Goal: Task Accomplishment & Management: Manage account settings

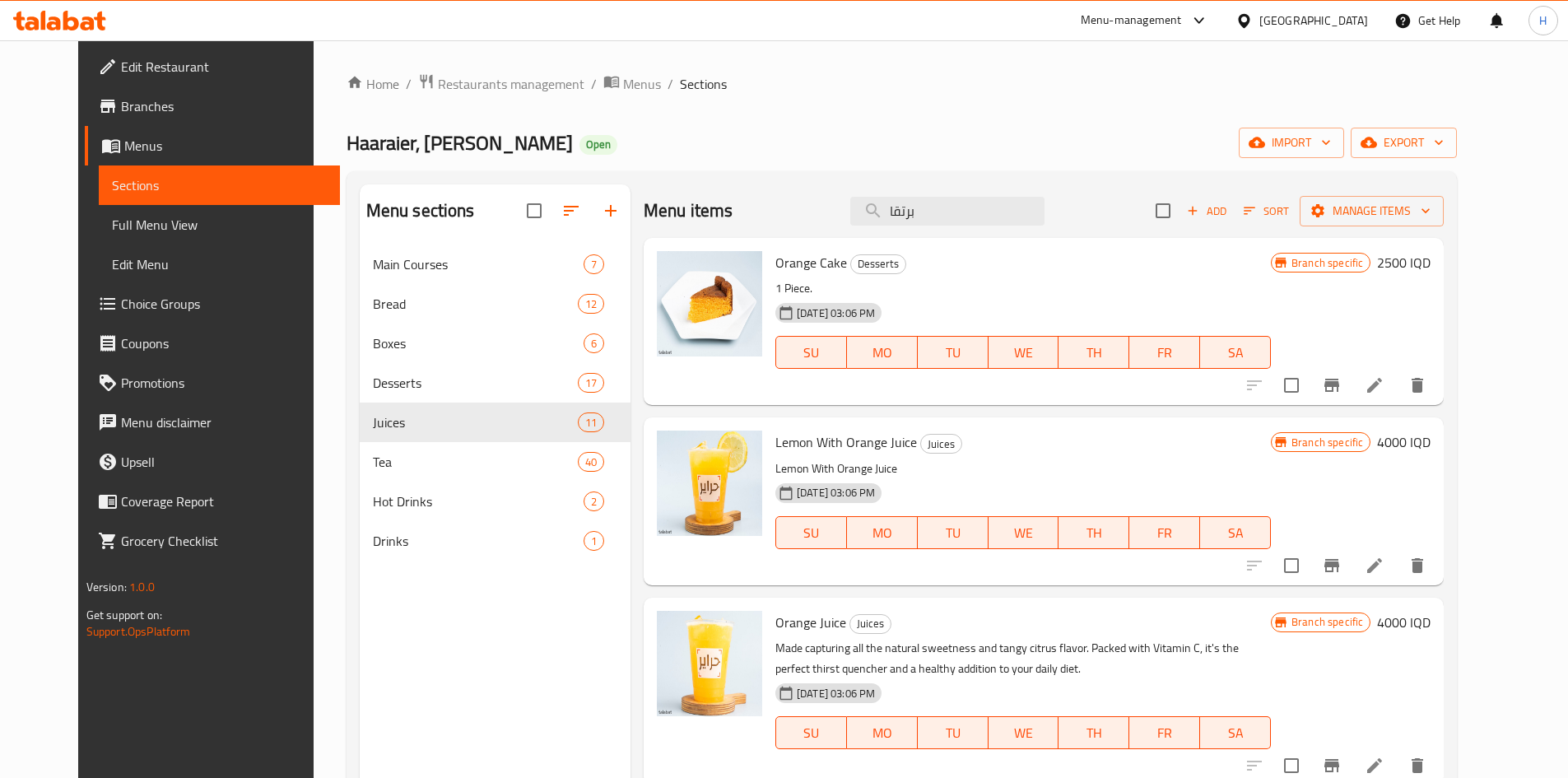
click at [943, 195] on div "Menu items برتقا Add Sort Manage items" at bounding box center [1044, 210] width 801 height 54
click at [944, 195] on div "Menu items برتقا Add Sort Manage items" at bounding box center [1044, 210] width 801 height 54
click at [944, 205] on input "برتقا" at bounding box center [947, 210] width 195 height 28
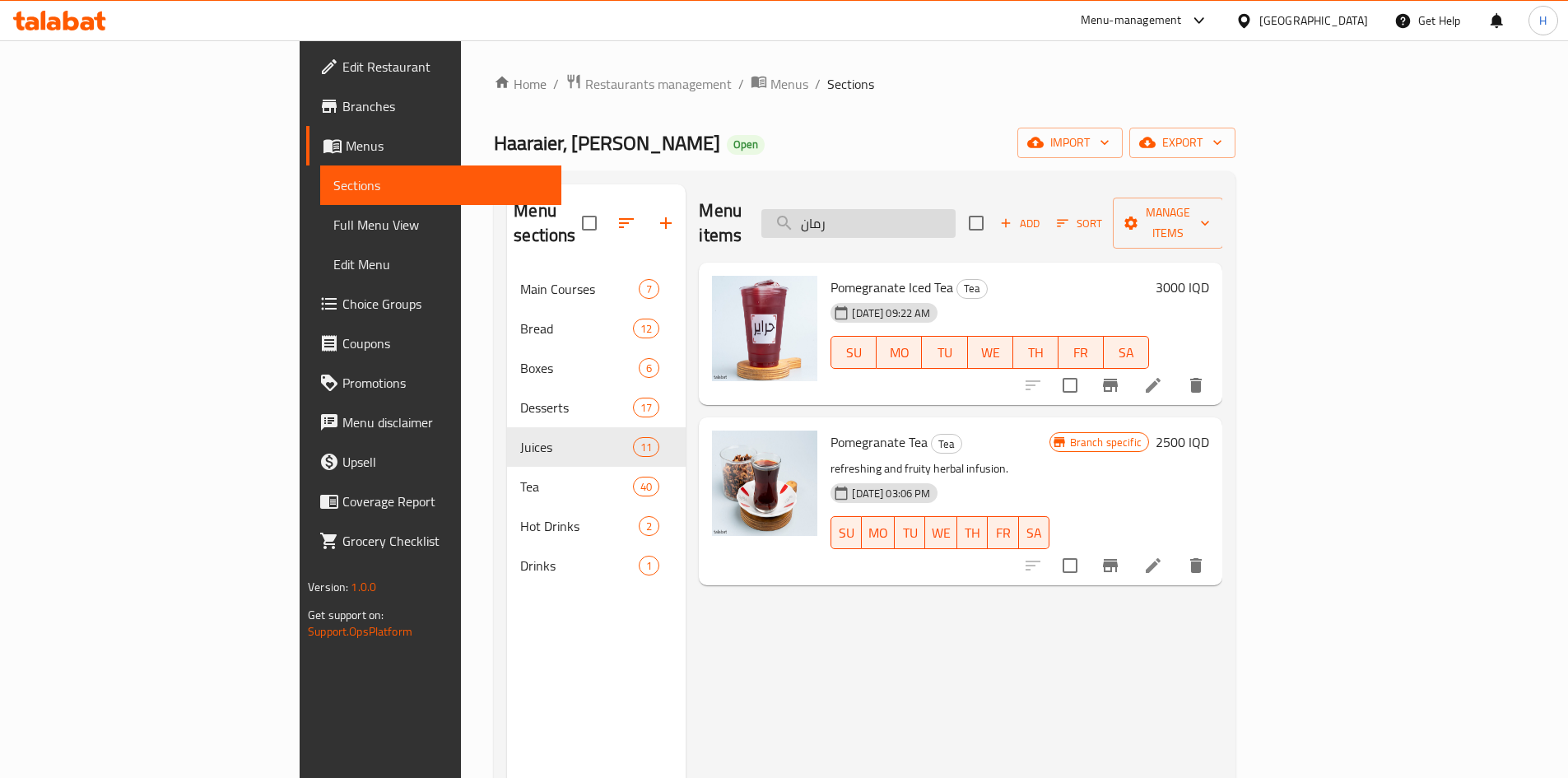
click at [956, 210] on input "رمان" at bounding box center [858, 223] width 195 height 28
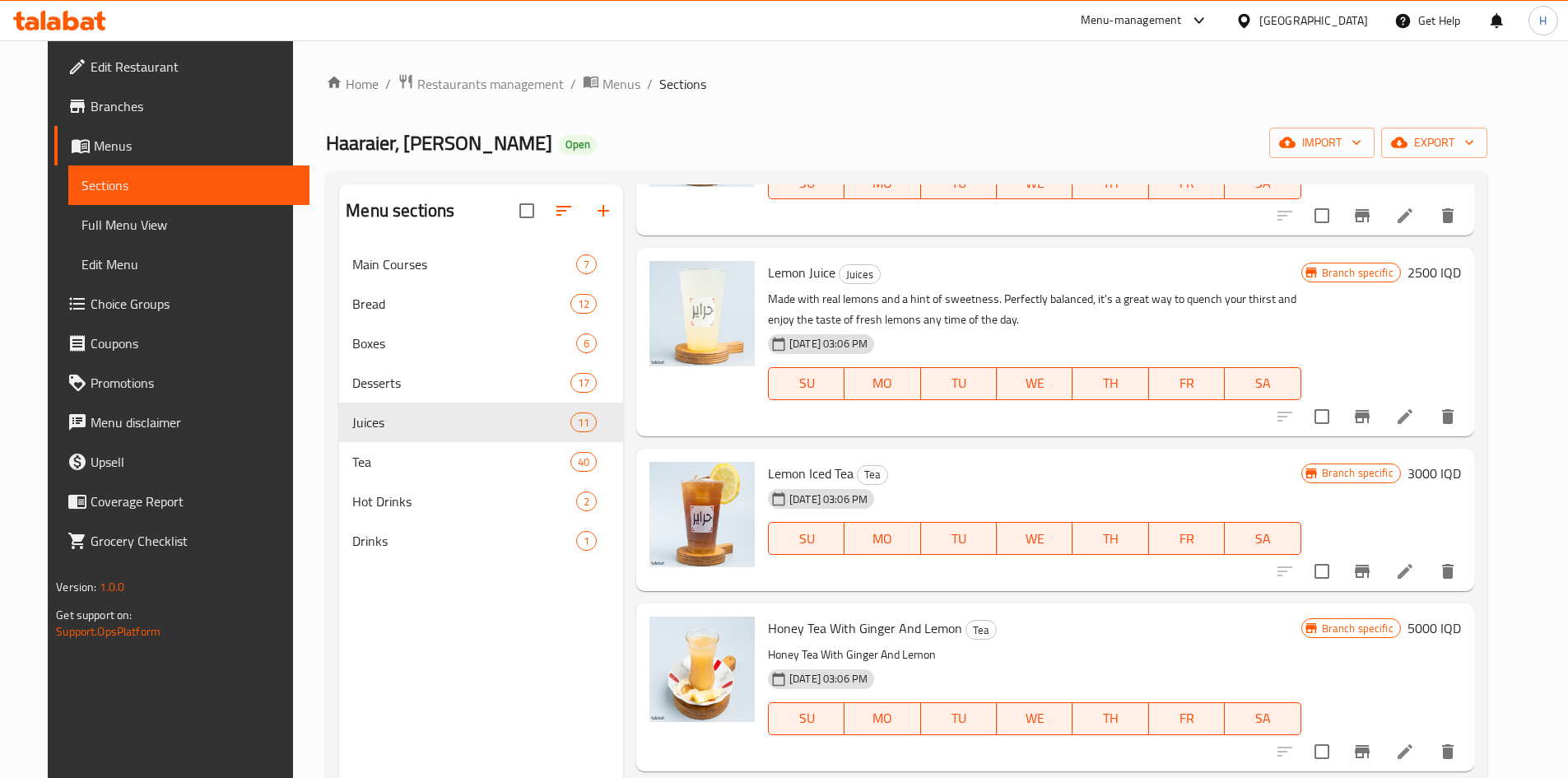
scroll to position [559, 0]
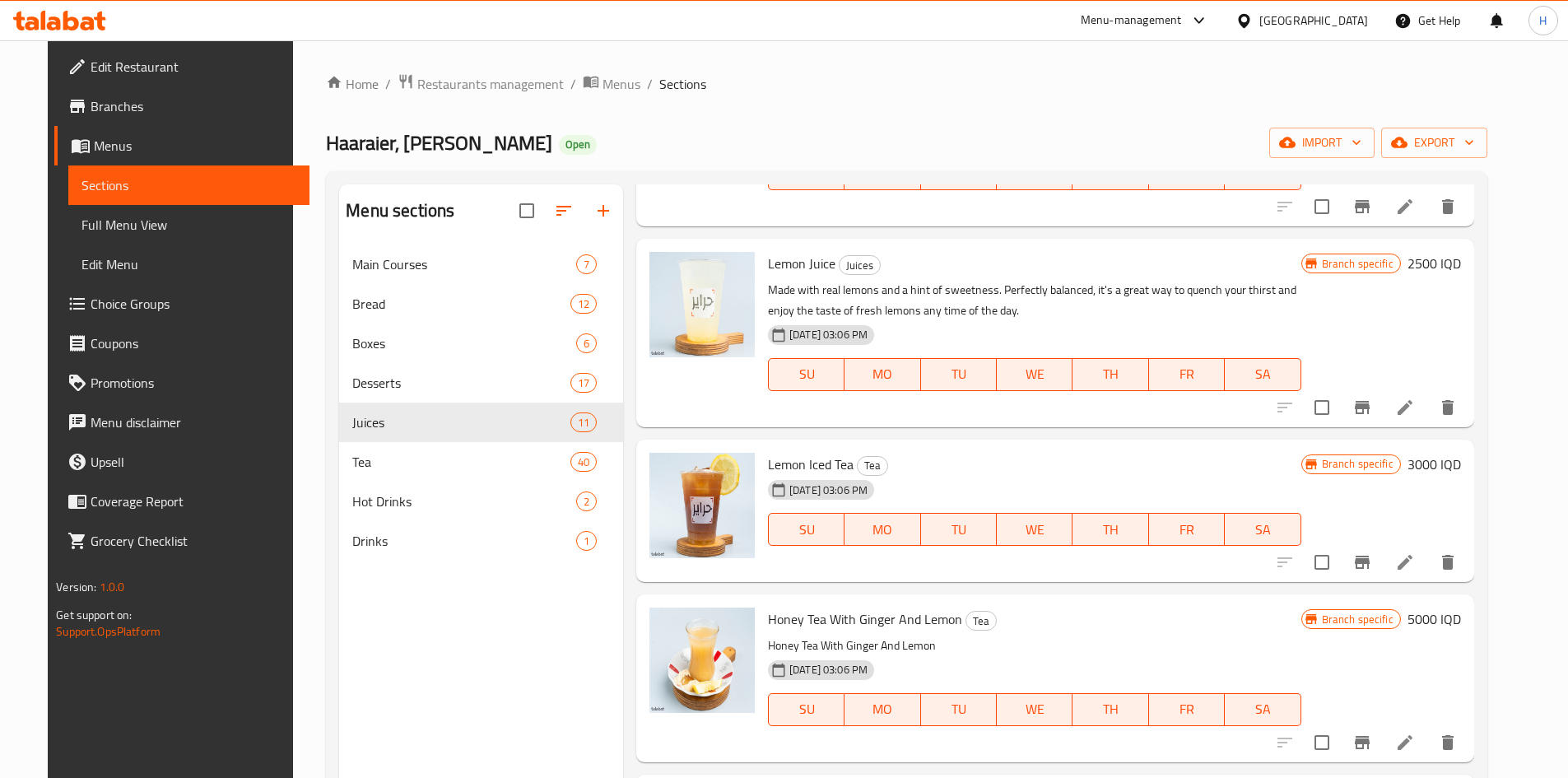
type input "ليمون"
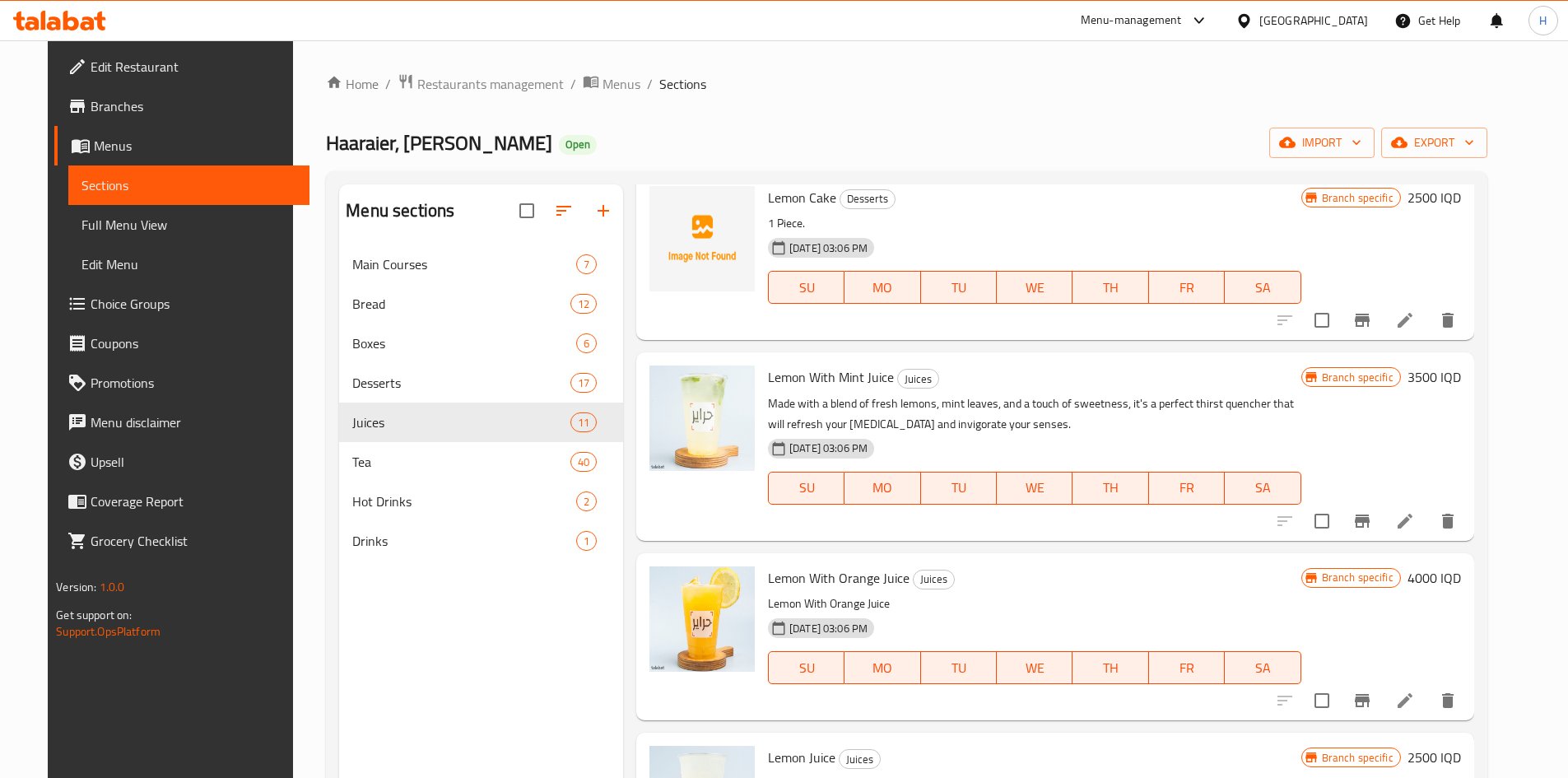
scroll to position [0, 0]
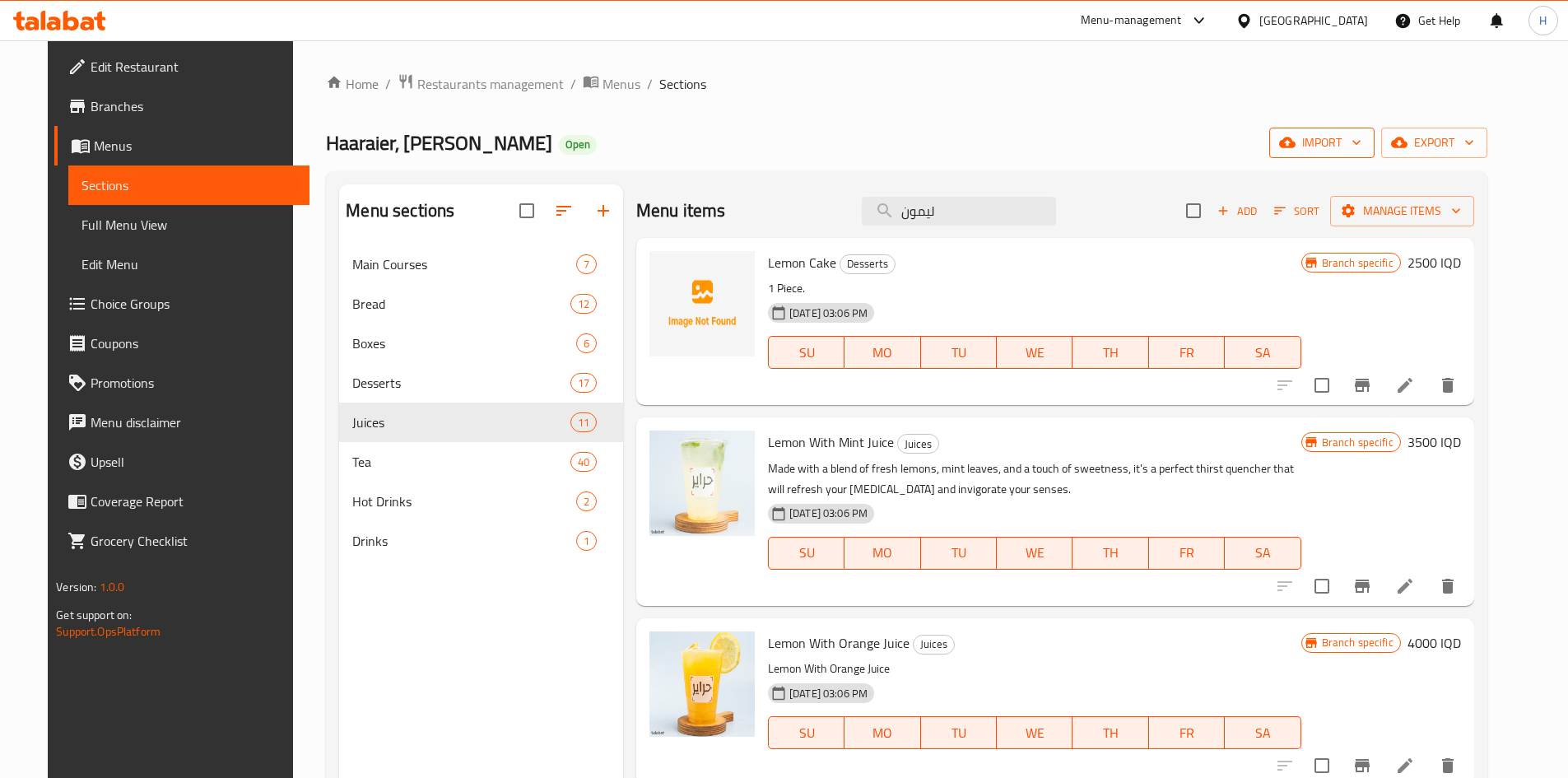
click at [1361, 133] on span "import" at bounding box center [1321, 142] width 79 height 21
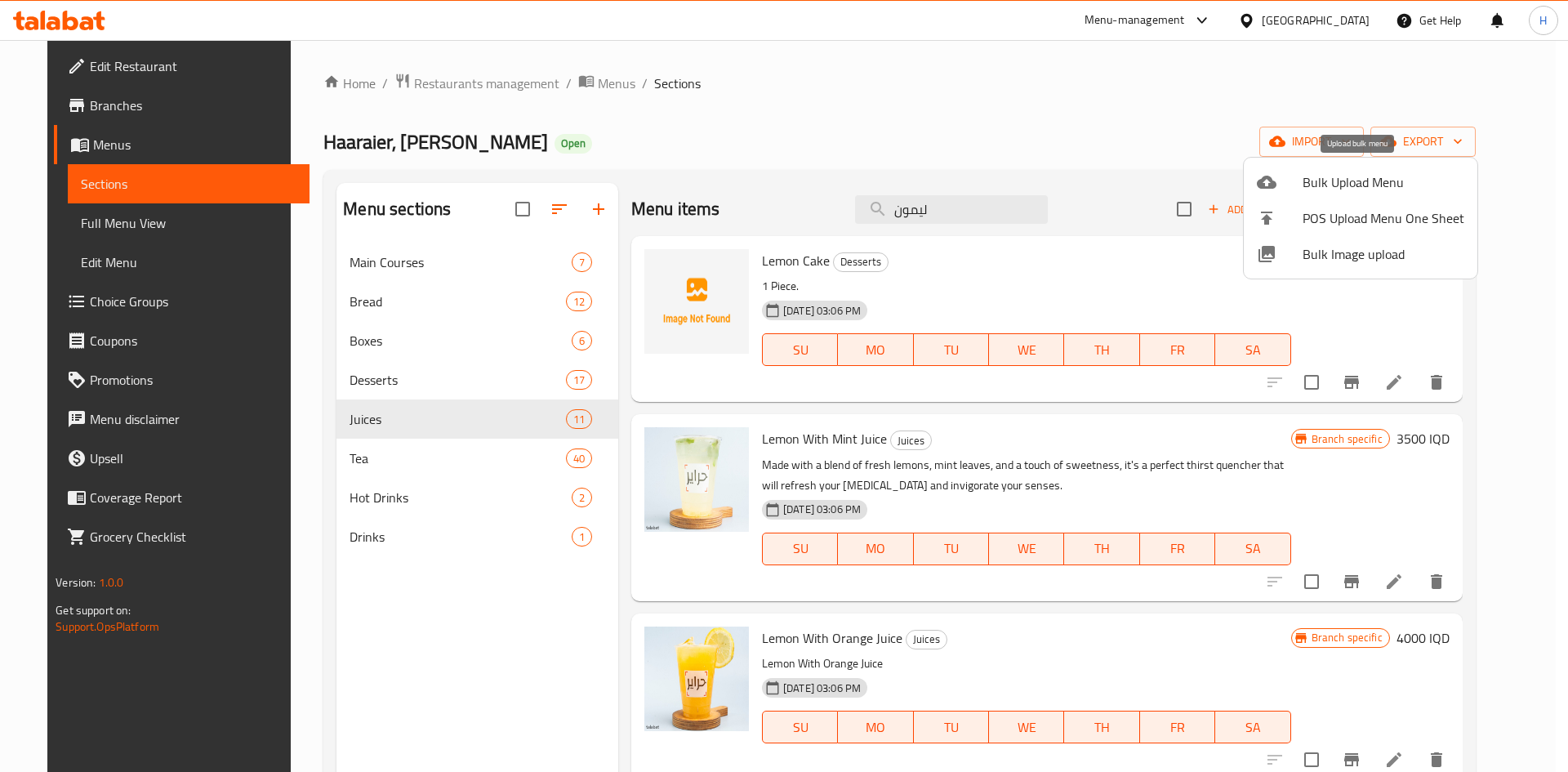
click at [1310, 182] on span "Bulk Upload Menu" at bounding box center [1384, 182] width 162 height 19
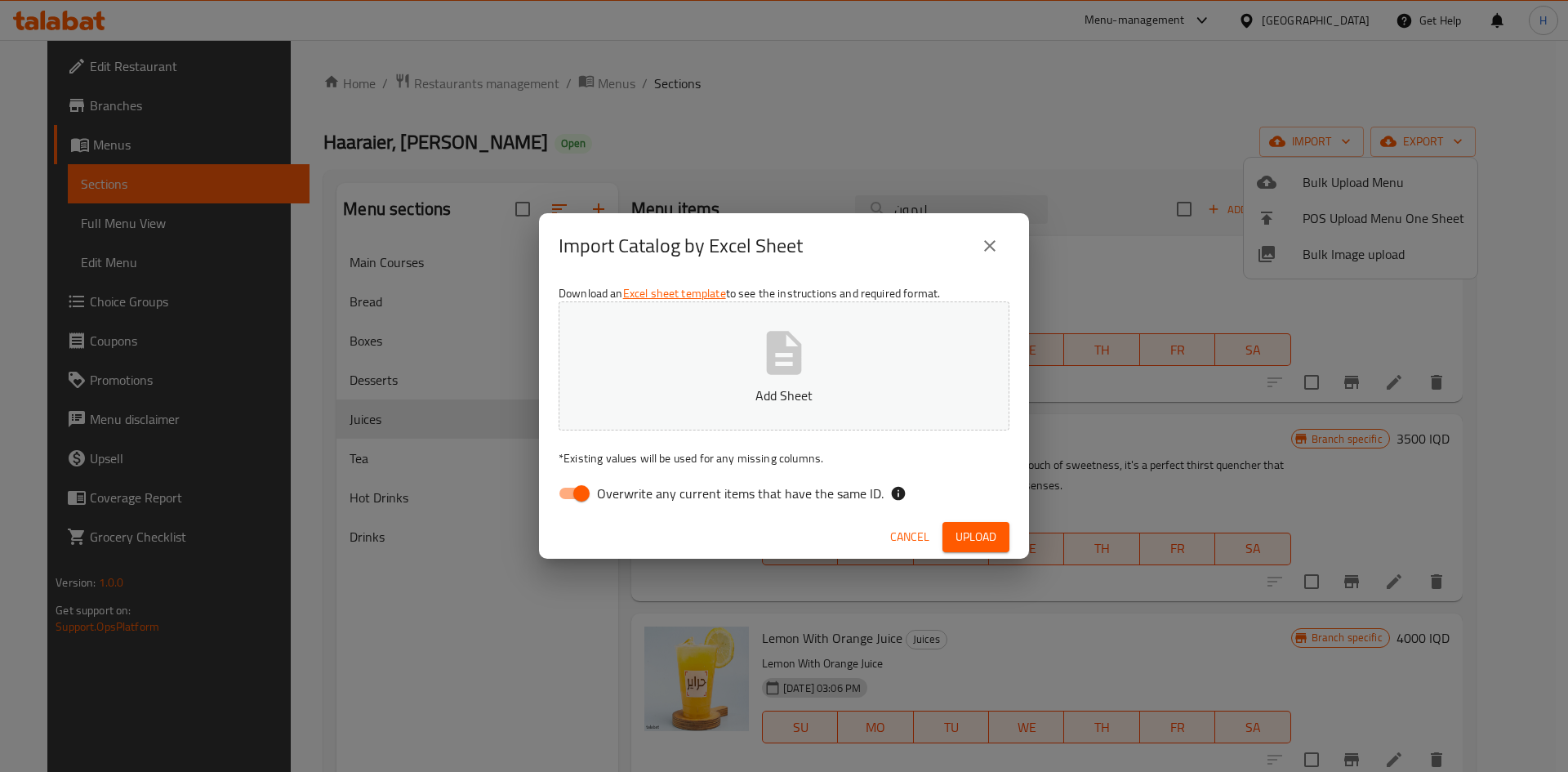
click at [571, 496] on input "Overwrite any current items that have the same ID." at bounding box center [582, 493] width 93 height 31
checkbox input "false"
click at [746, 405] on button "Add Sheet" at bounding box center [784, 365] width 450 height 129
click at [968, 538] on span "Upload" at bounding box center [976, 537] width 41 height 20
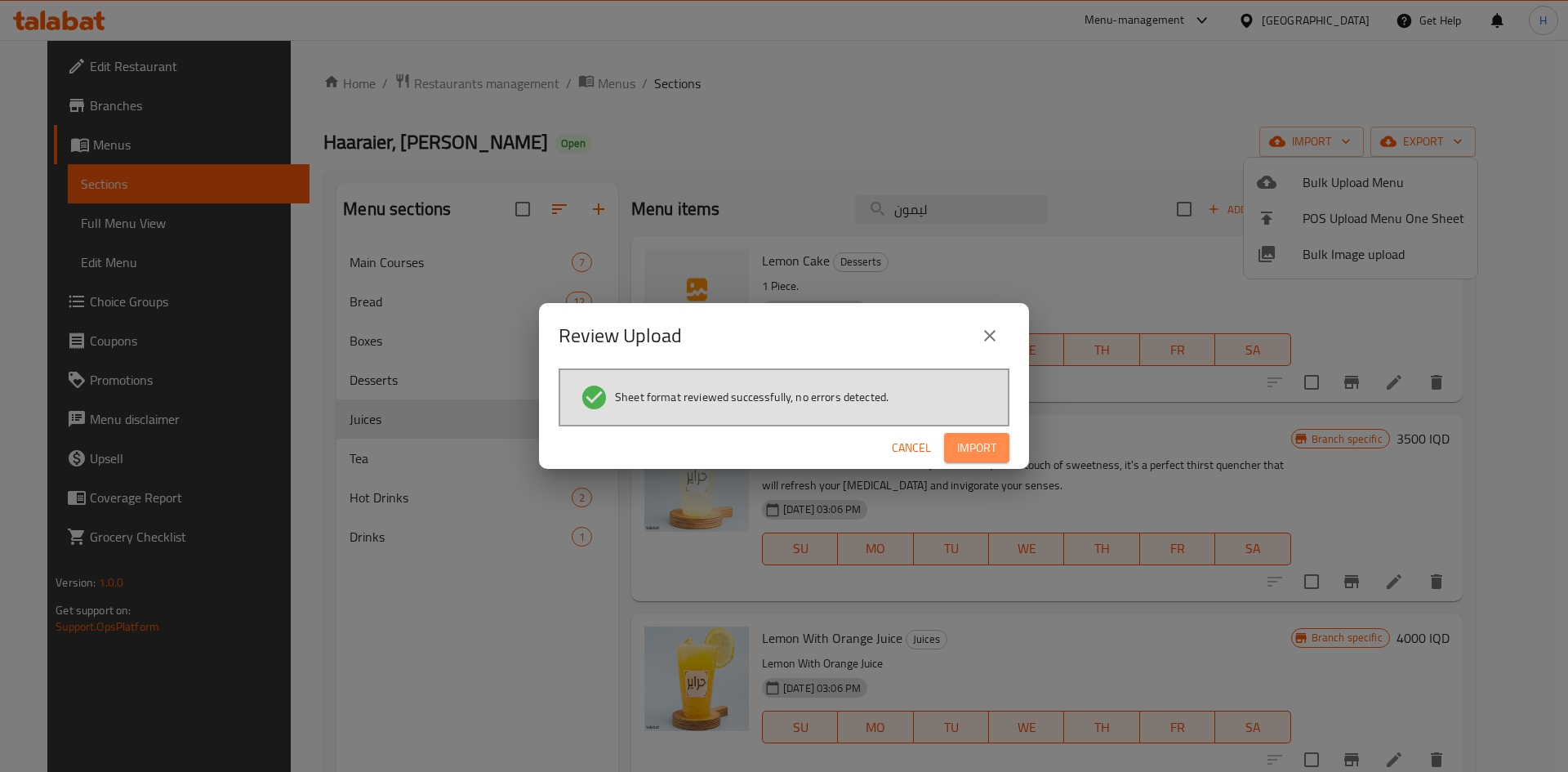
click at [967, 444] on span "Import" at bounding box center [977, 448] width 39 height 20
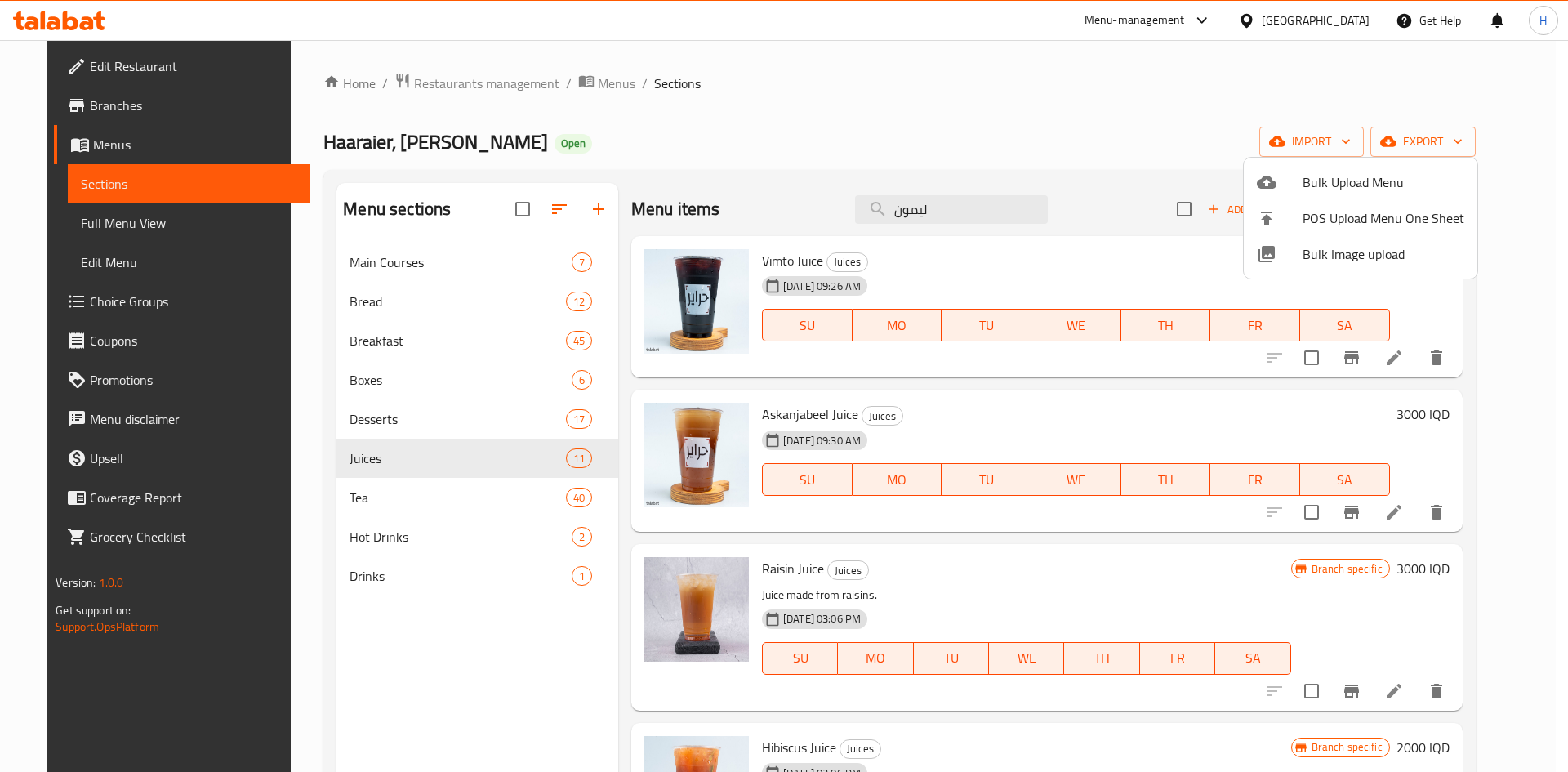
click at [475, 331] on div at bounding box center [784, 386] width 1568 height 772
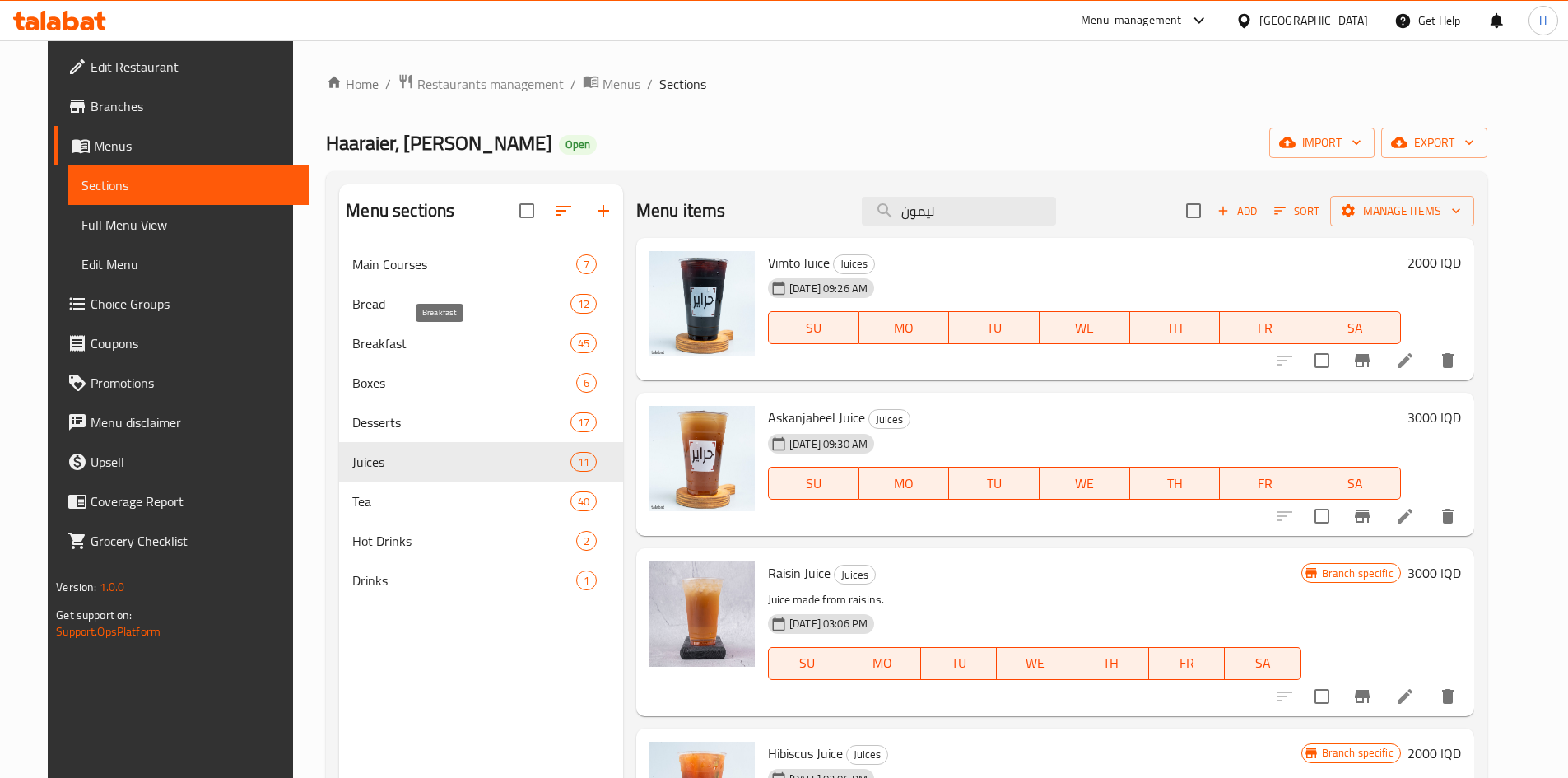
click at [504, 335] on span "Breakfast" at bounding box center [461, 343] width 217 height 20
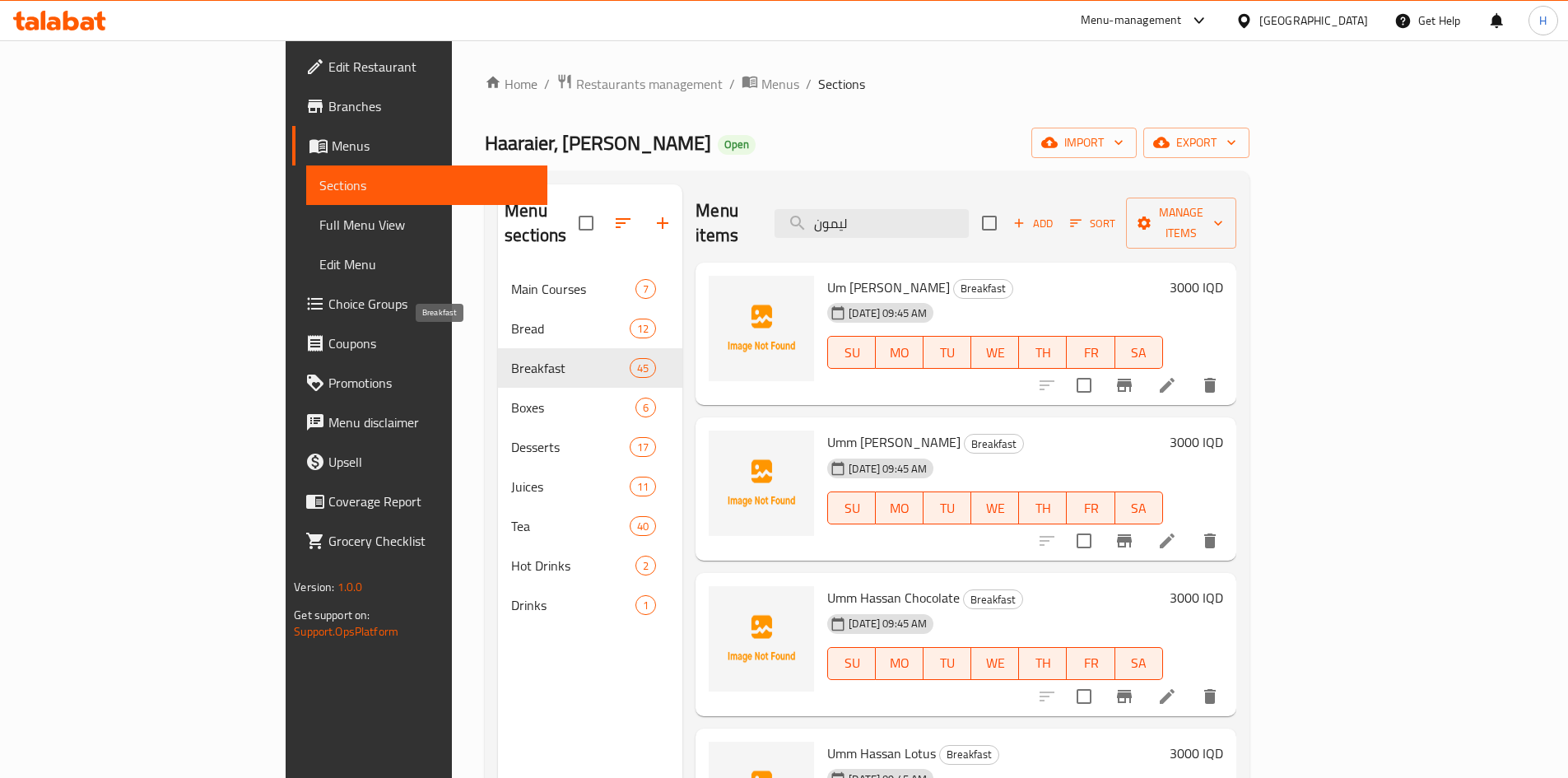
click at [549, 358] on span "Breakfast" at bounding box center [570, 368] width 118 height 20
click at [498, 398] on div "Boxes 6" at bounding box center [590, 407] width 184 height 39
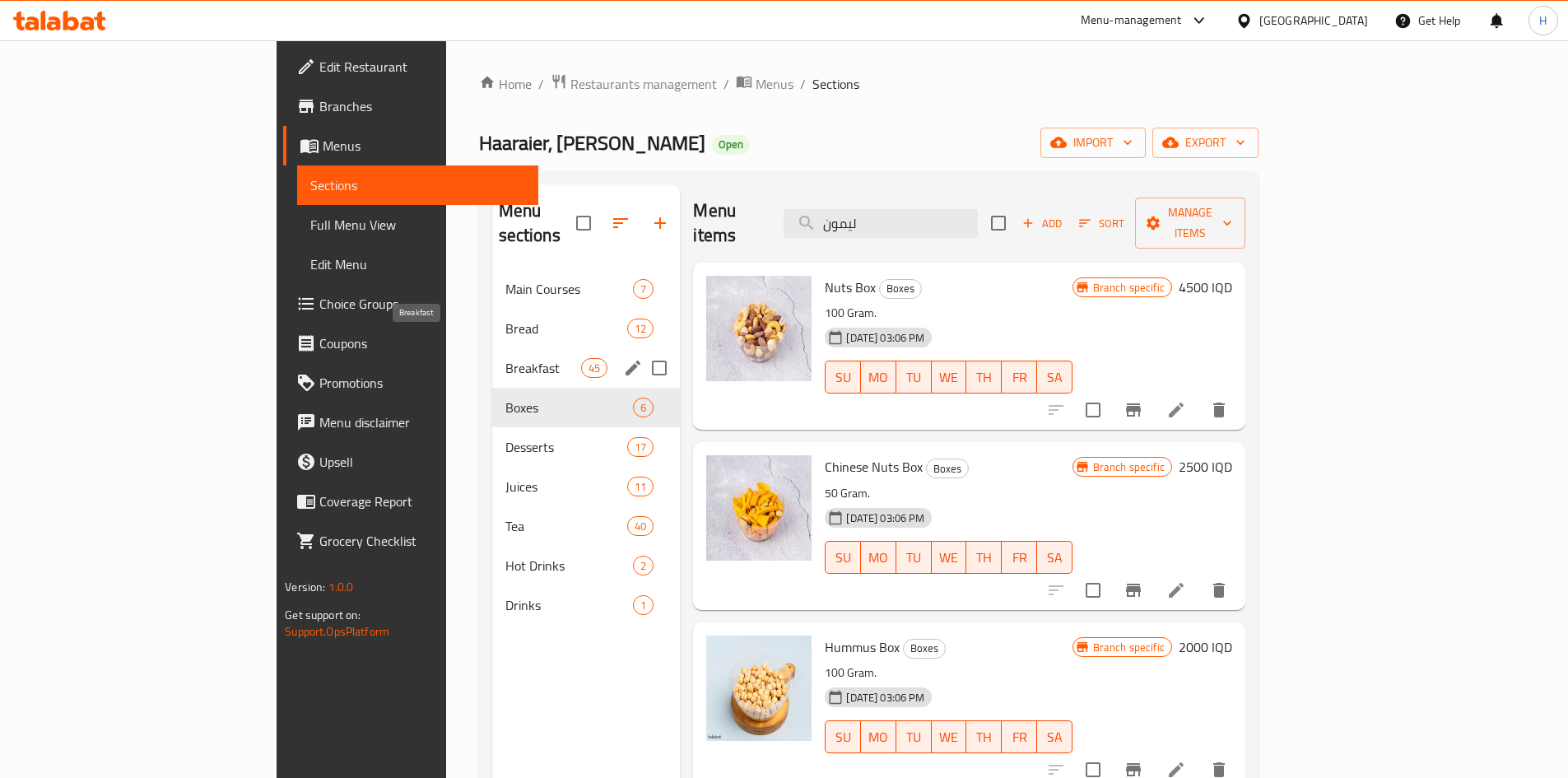
click at [505, 358] on span "Breakfast" at bounding box center [543, 368] width 76 height 20
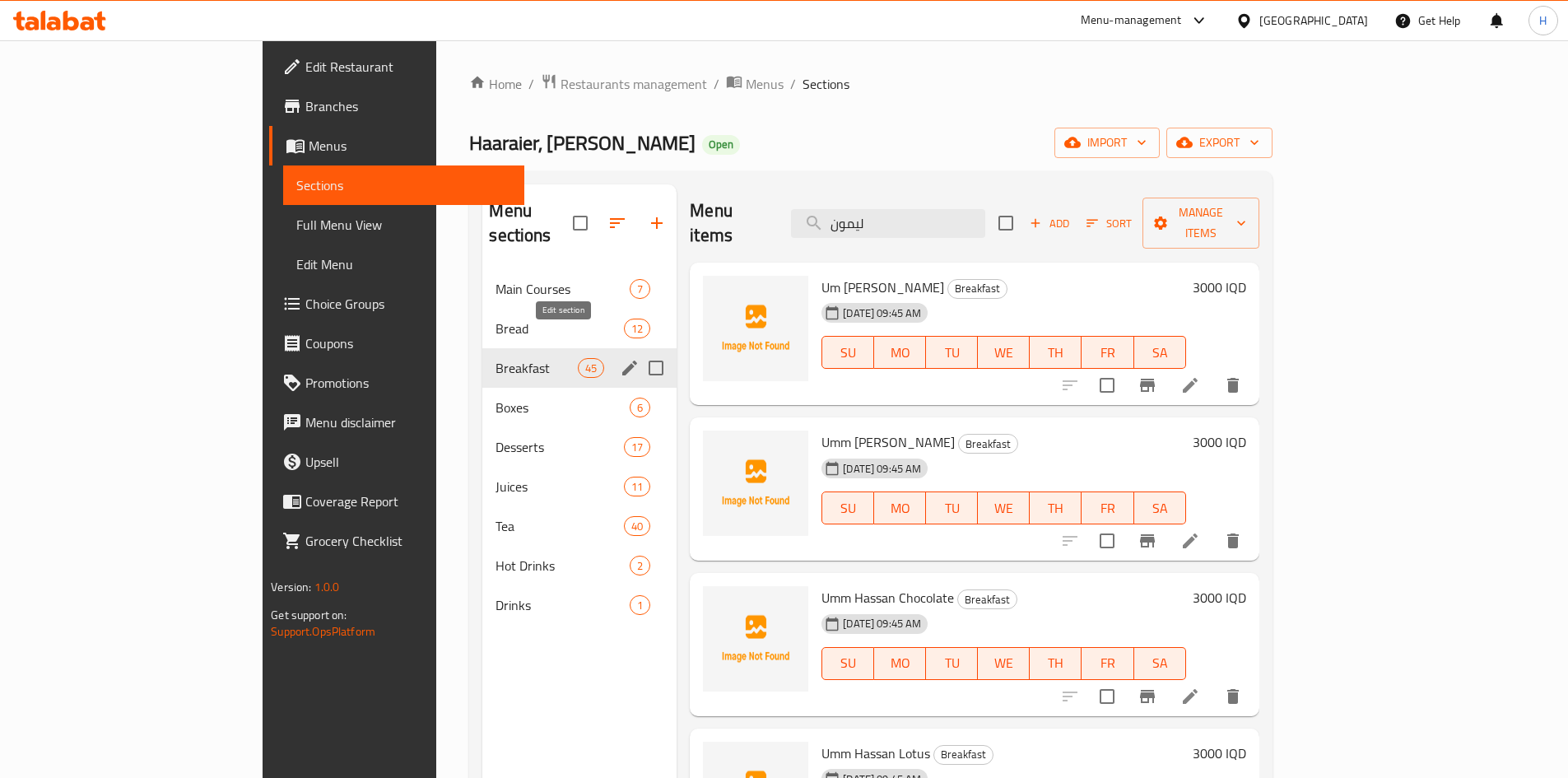
click at [623, 360] on icon "edit" at bounding box center [629, 367] width 15 height 15
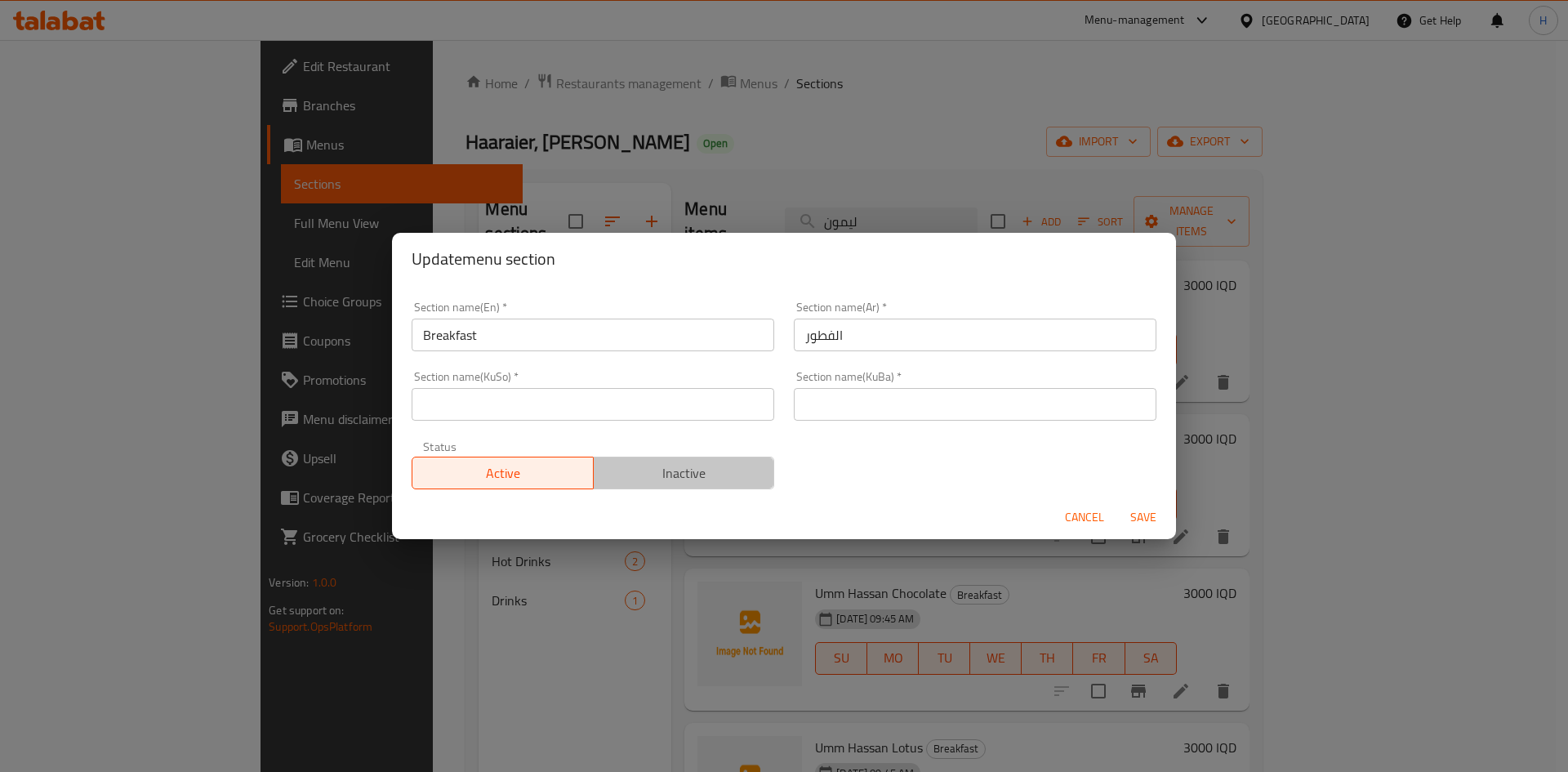
click at [681, 487] on button "Inactive" at bounding box center [684, 473] width 183 height 33
click at [1144, 512] on span "Save" at bounding box center [1143, 517] width 39 height 20
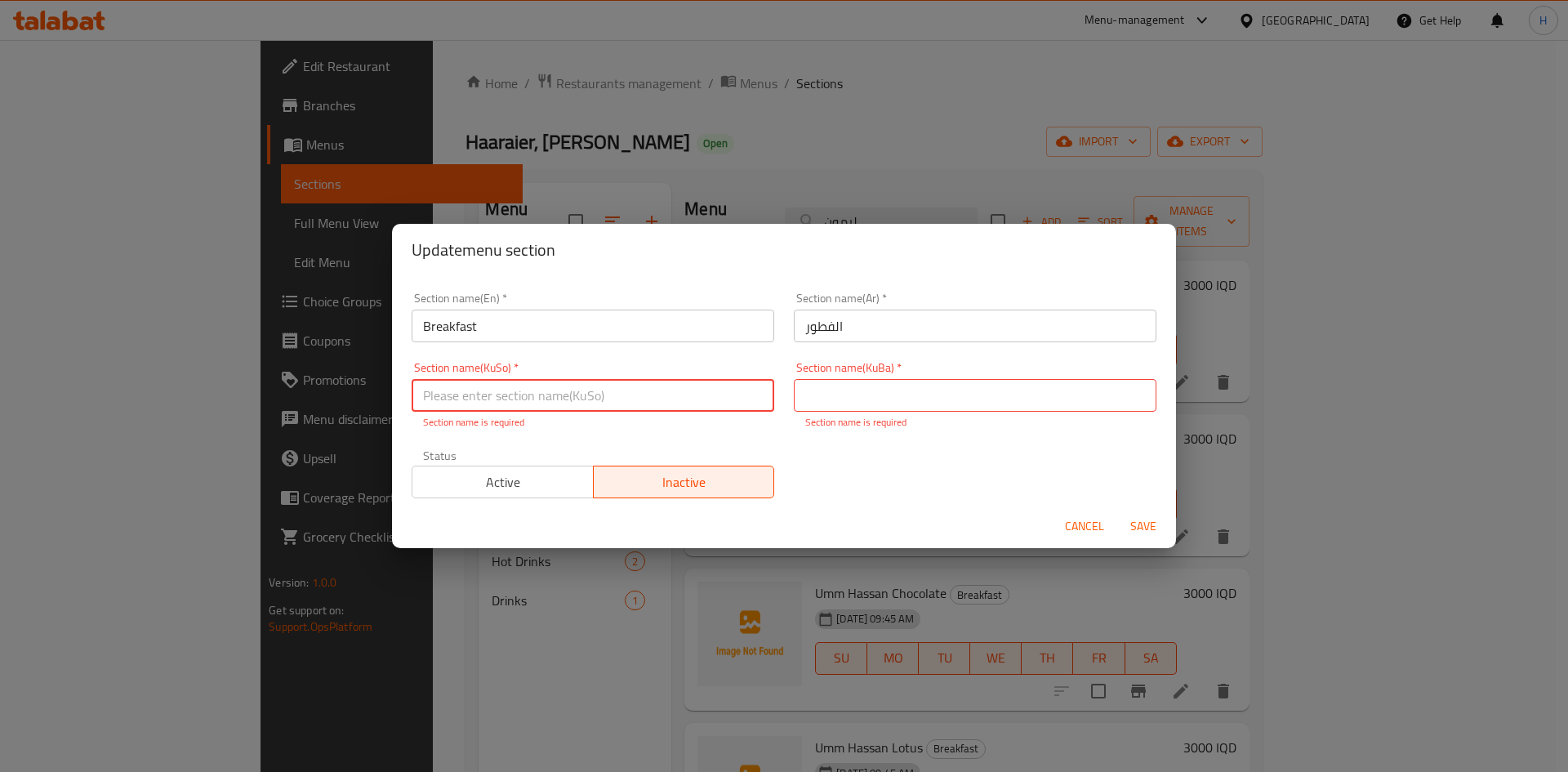
click at [605, 405] on input "text" at bounding box center [592, 395] width 362 height 33
type input "."
click at [853, 407] on input "text" at bounding box center [975, 395] width 362 height 33
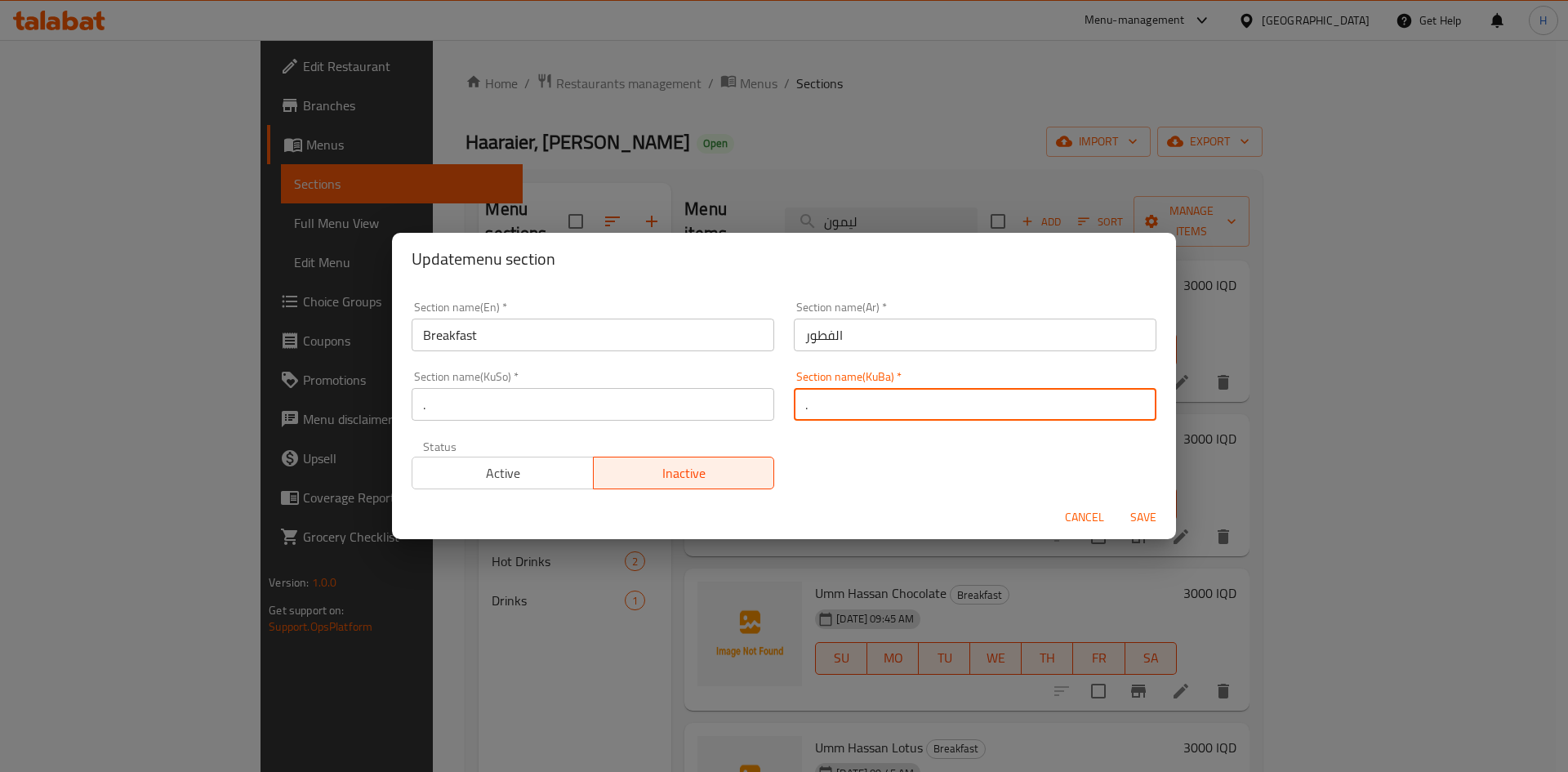
type input "."
click at [1162, 512] on span "Save" at bounding box center [1143, 517] width 39 height 20
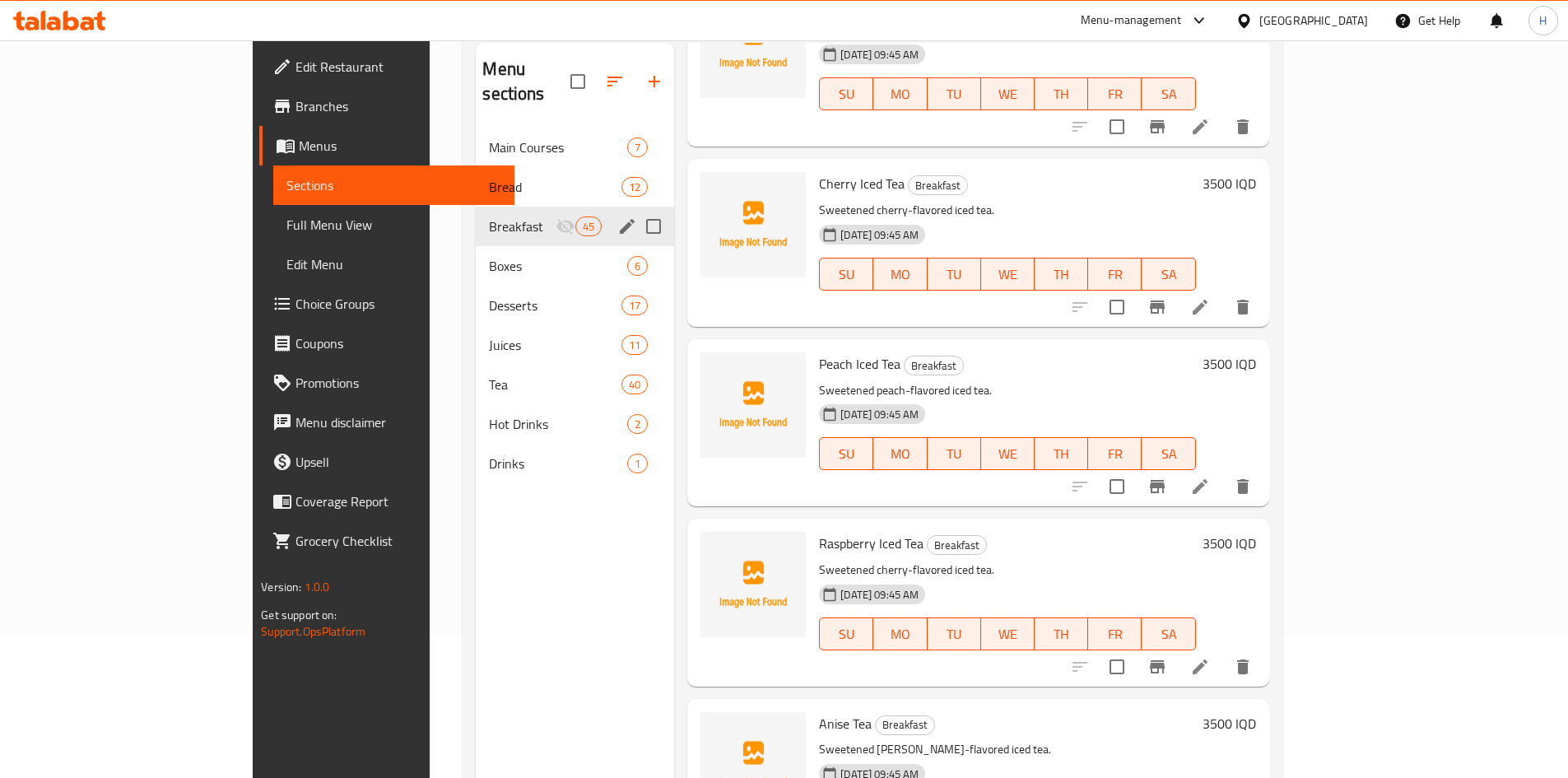
scroll to position [231, 0]
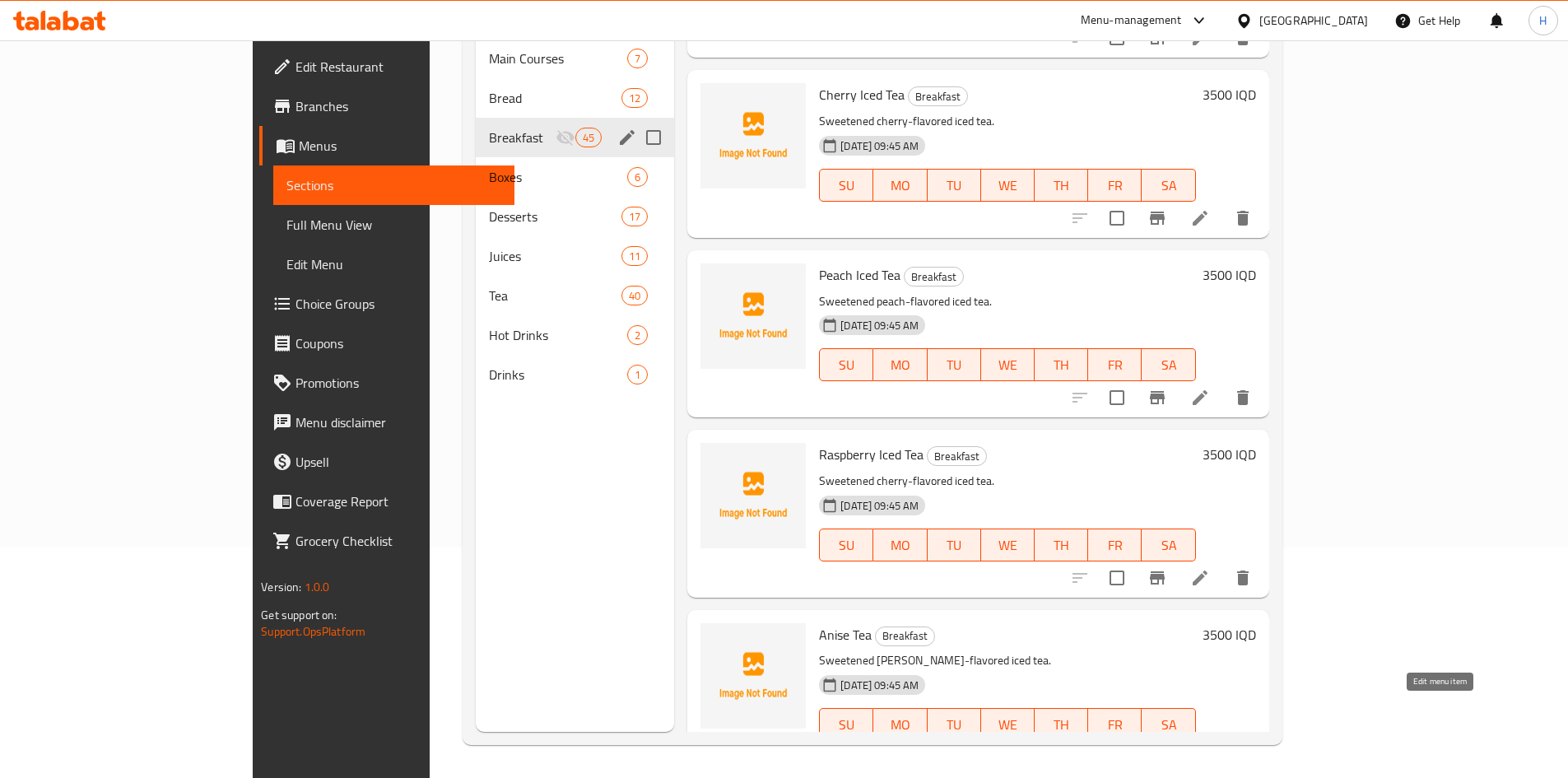
click at [1210, 748] on icon at bounding box center [1200, 757] width 20 height 20
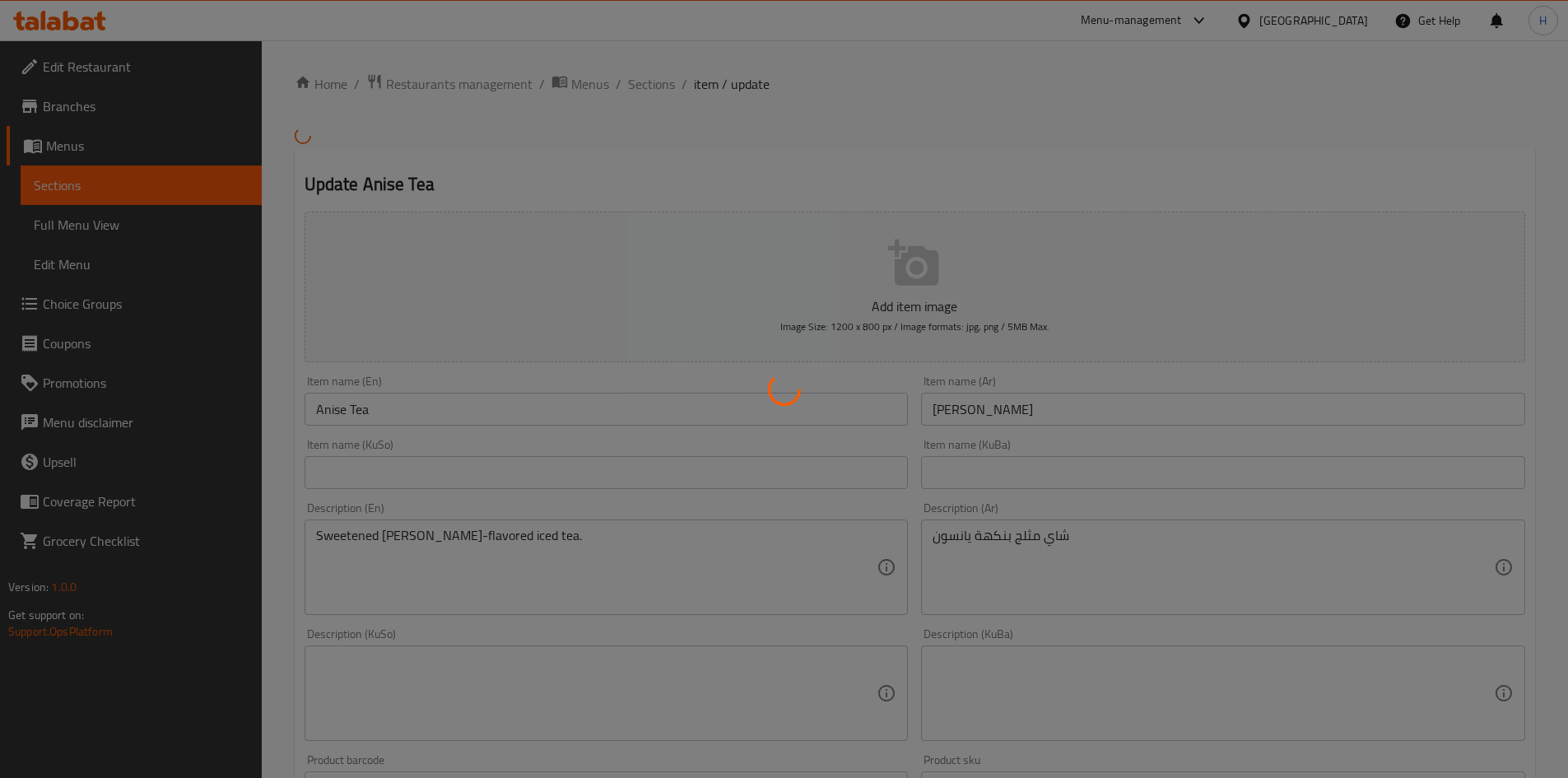
click at [661, 92] on div at bounding box center [784, 389] width 1568 height 778
click at [656, 80] on div at bounding box center [784, 389] width 1568 height 778
click at [656, 109] on div at bounding box center [784, 389] width 1568 height 778
click at [627, 166] on div at bounding box center [784, 389] width 1568 height 778
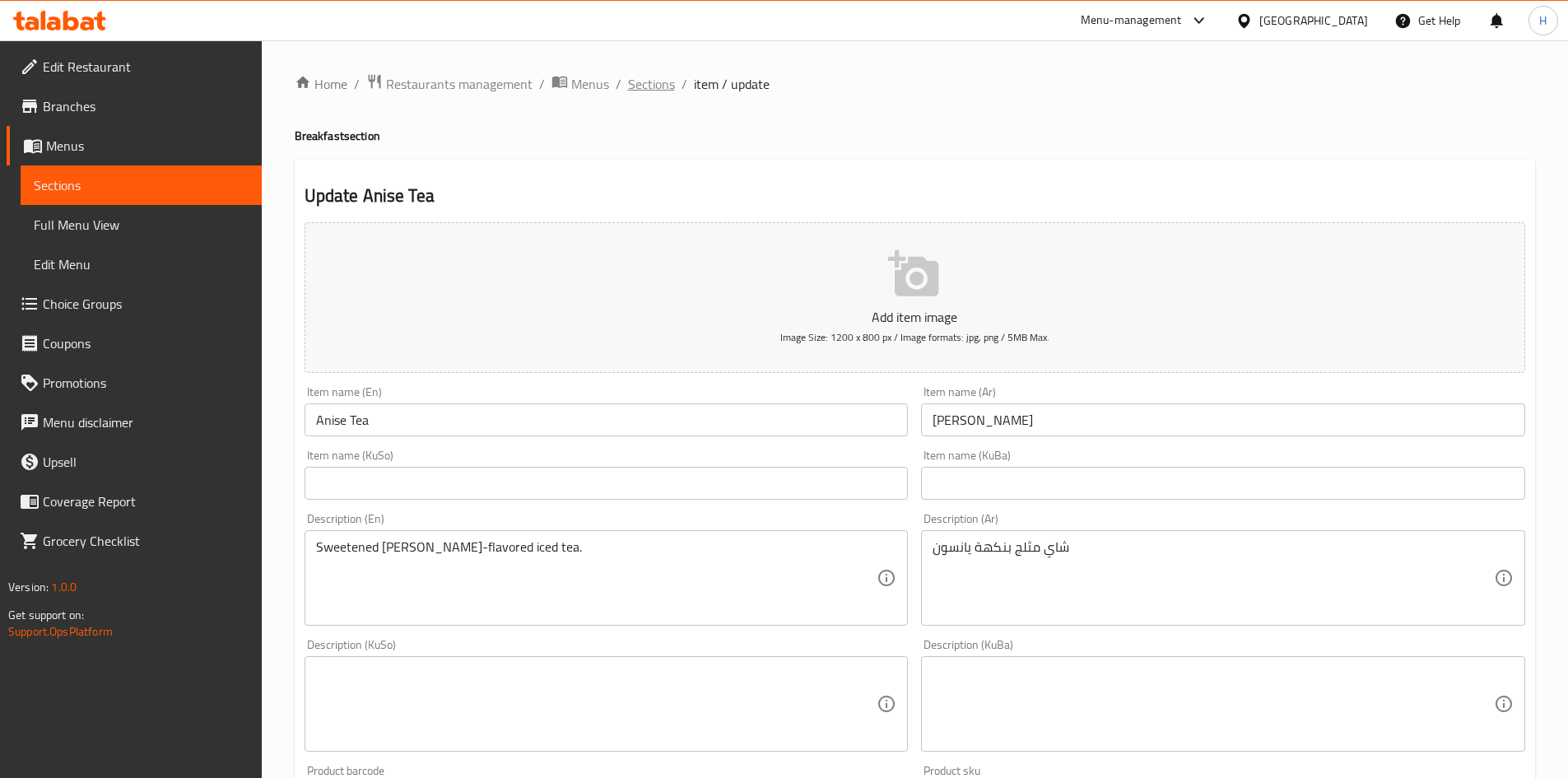
click at [637, 94] on span "Sections" at bounding box center [652, 84] width 47 height 20
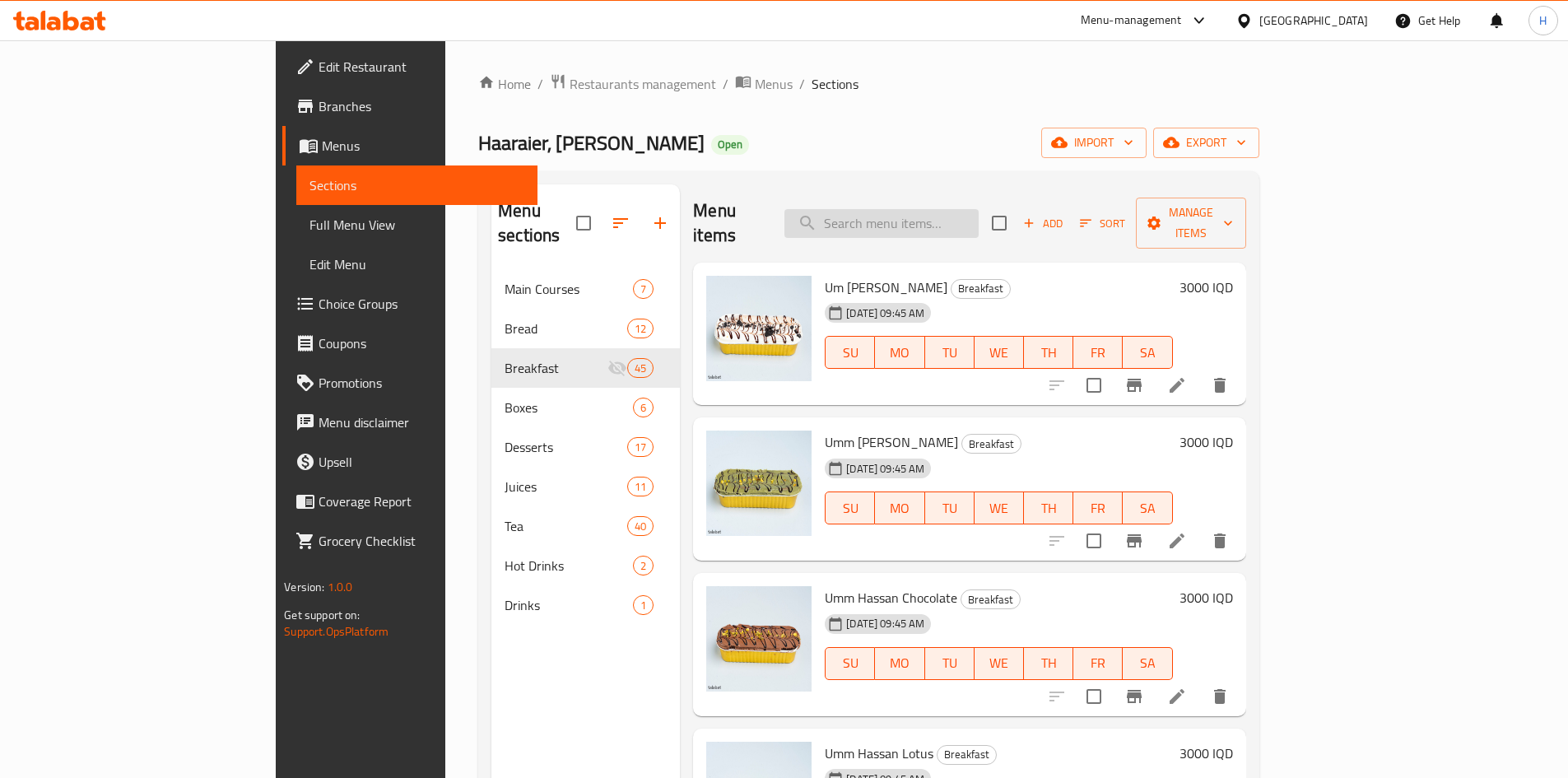
click at [941, 209] on input "search" at bounding box center [882, 223] width 195 height 28
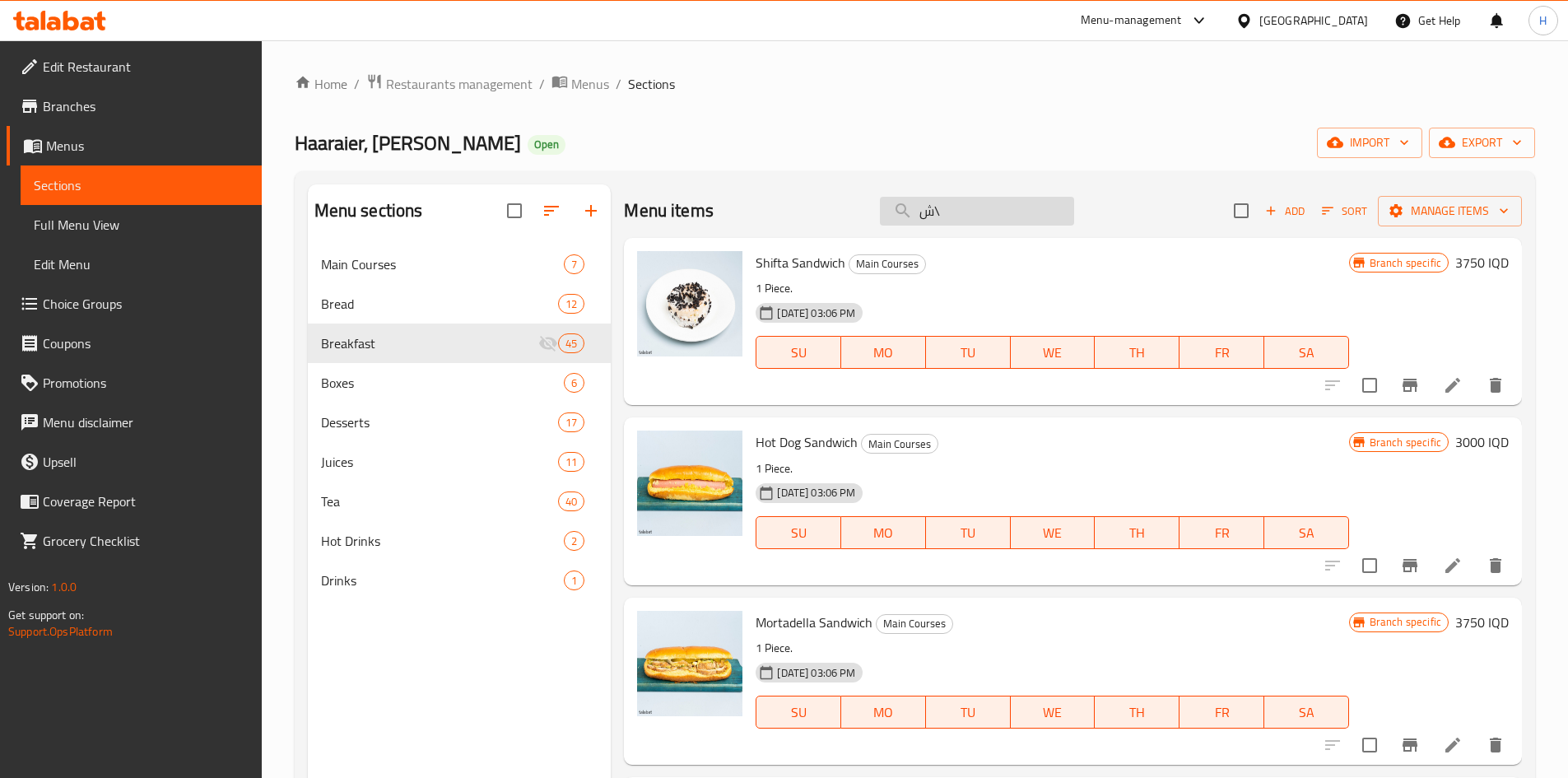
type input "ش"
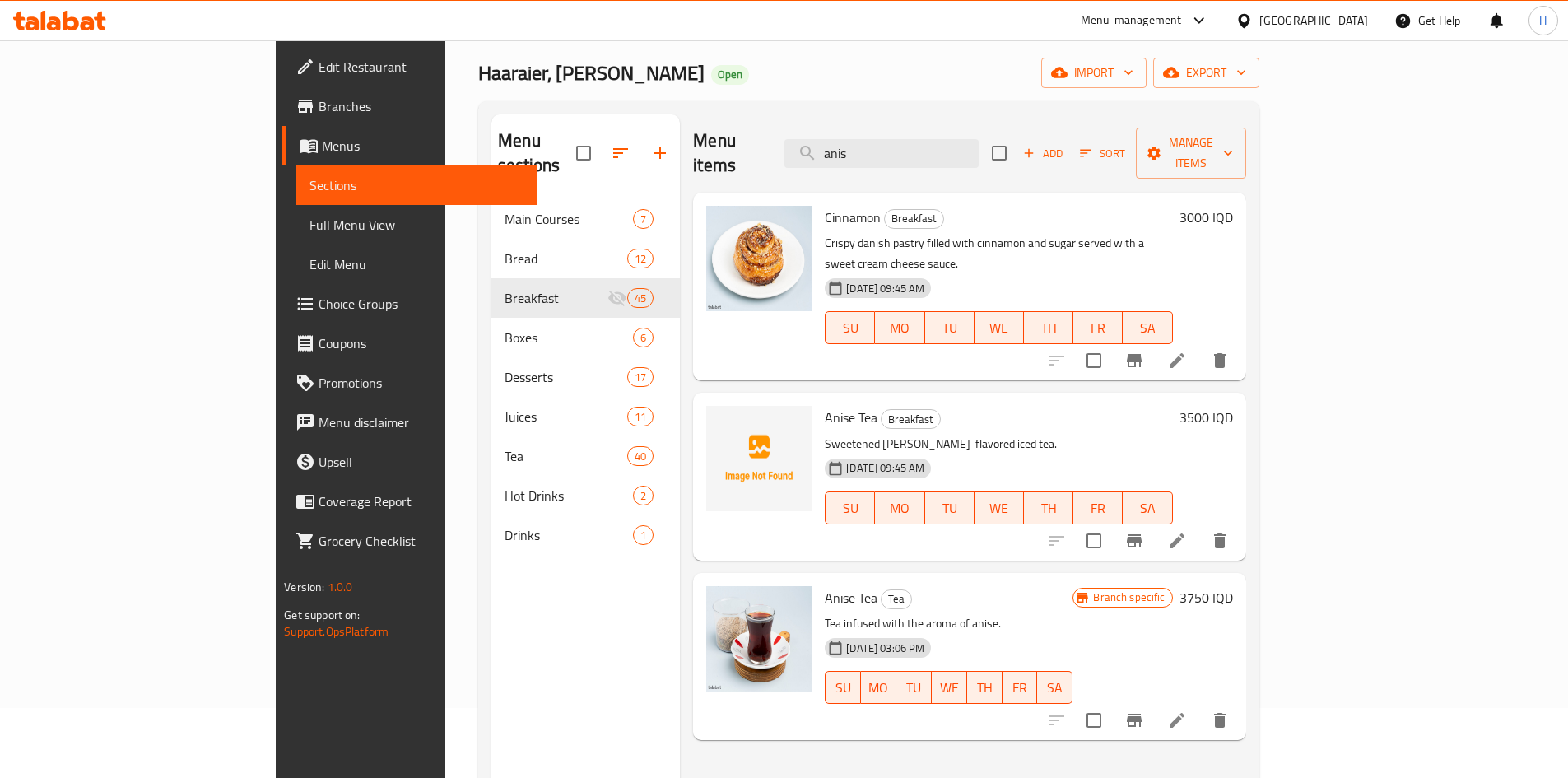
scroll to position [164, 0]
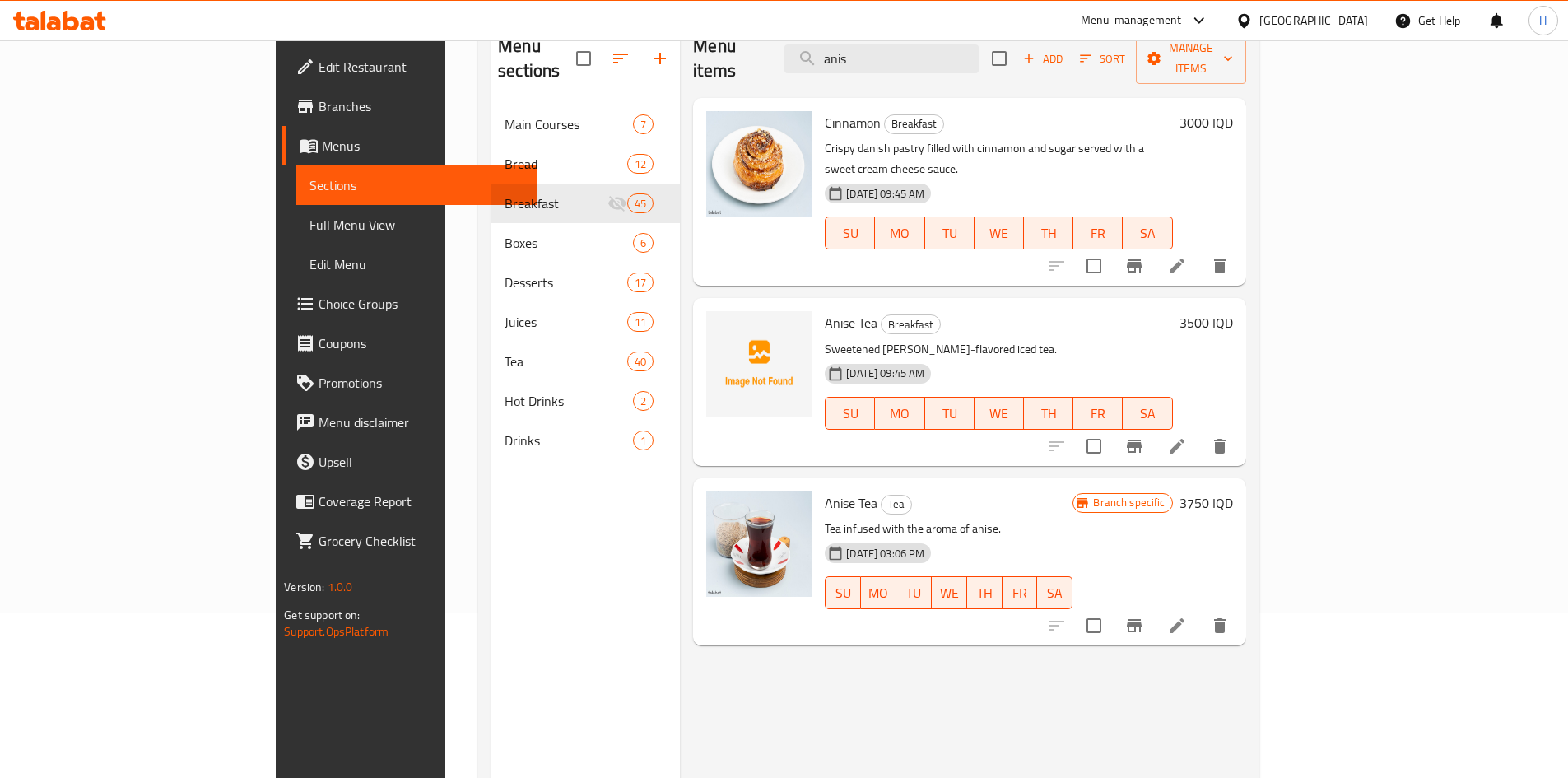
type input "anis"
click at [1230, 436] on icon "delete" at bounding box center [1220, 446] width 20 height 20
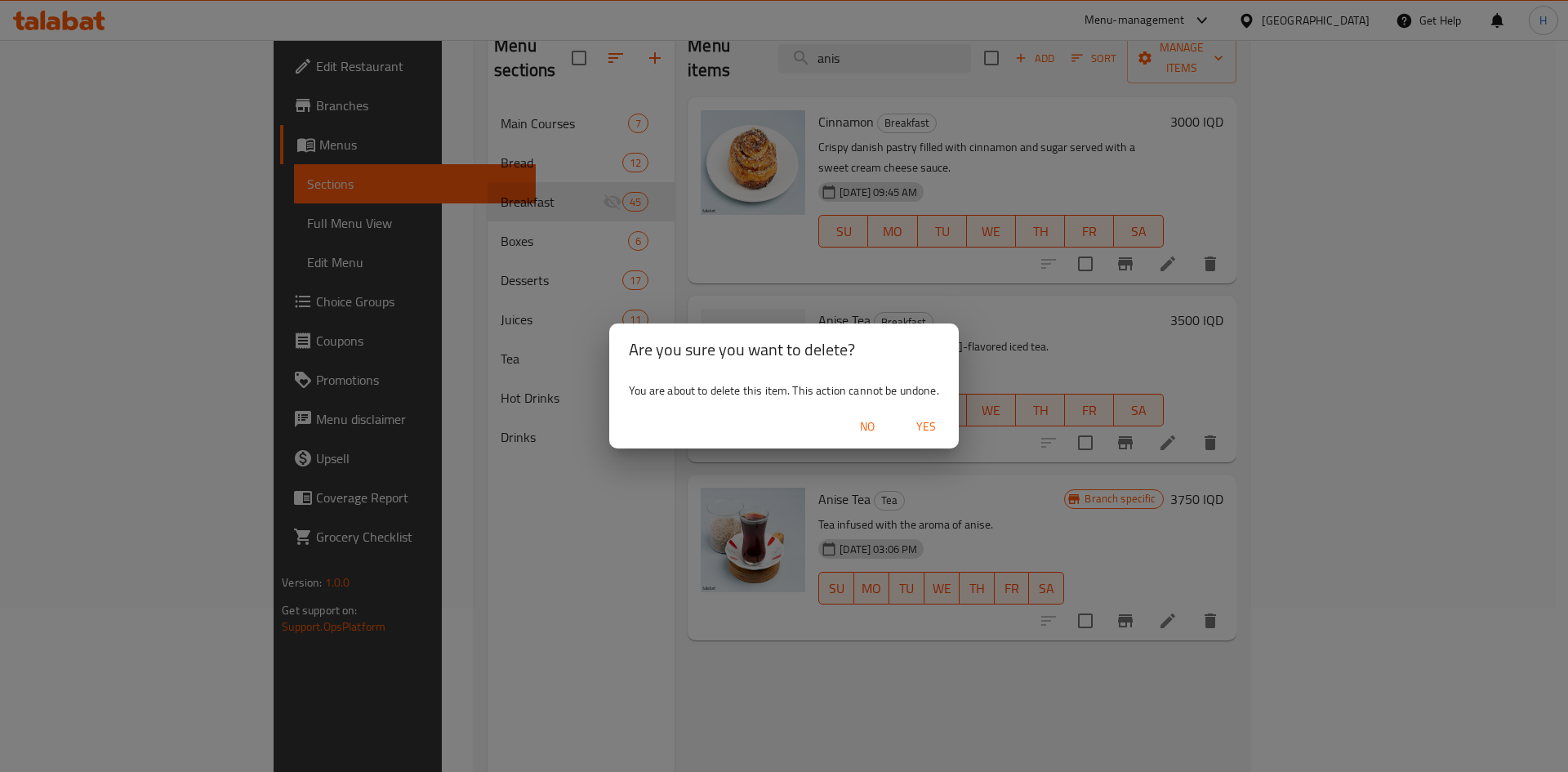
click at [938, 429] on span "Yes" at bounding box center [926, 426] width 39 height 20
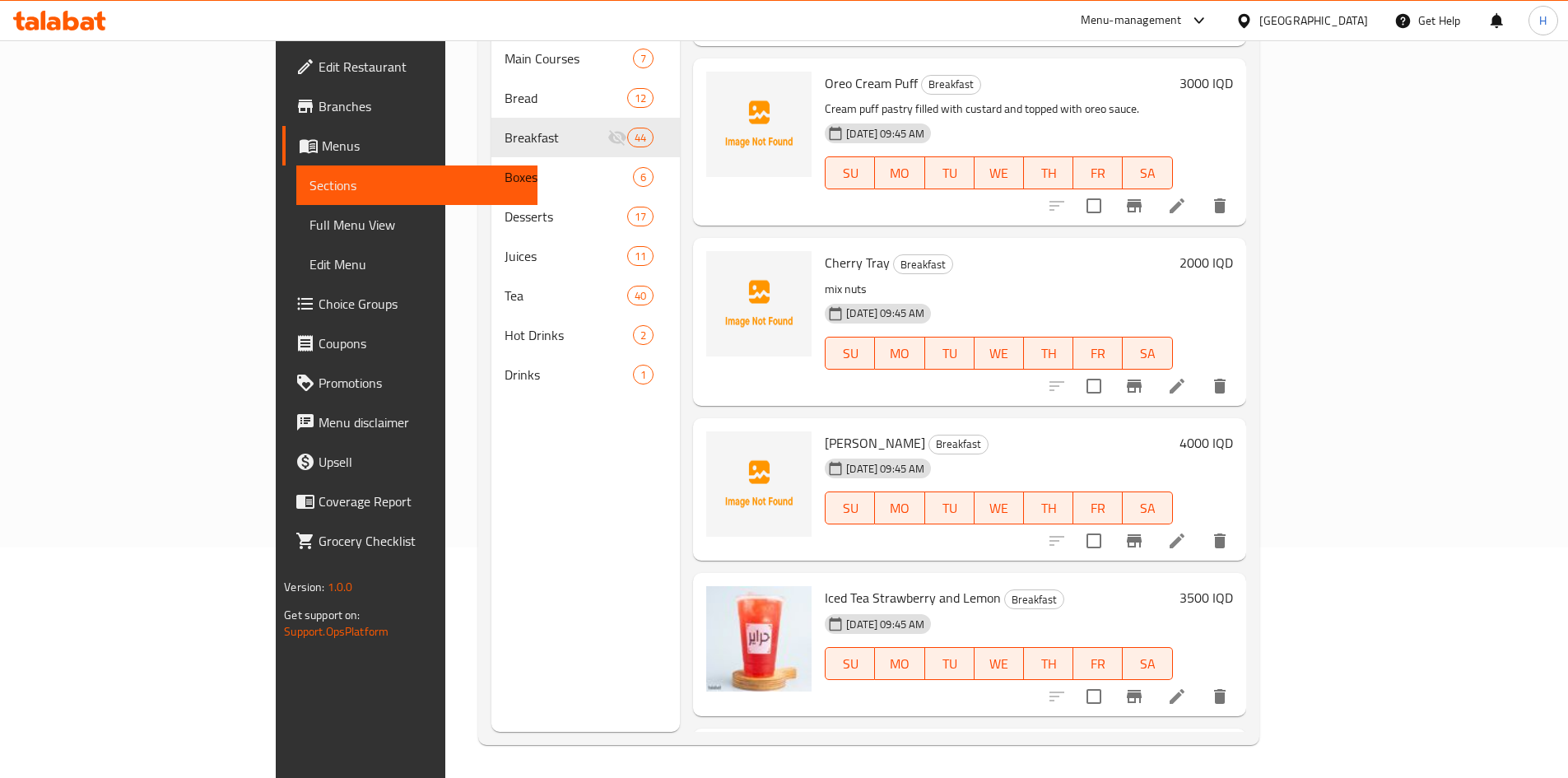
scroll to position [6164, 0]
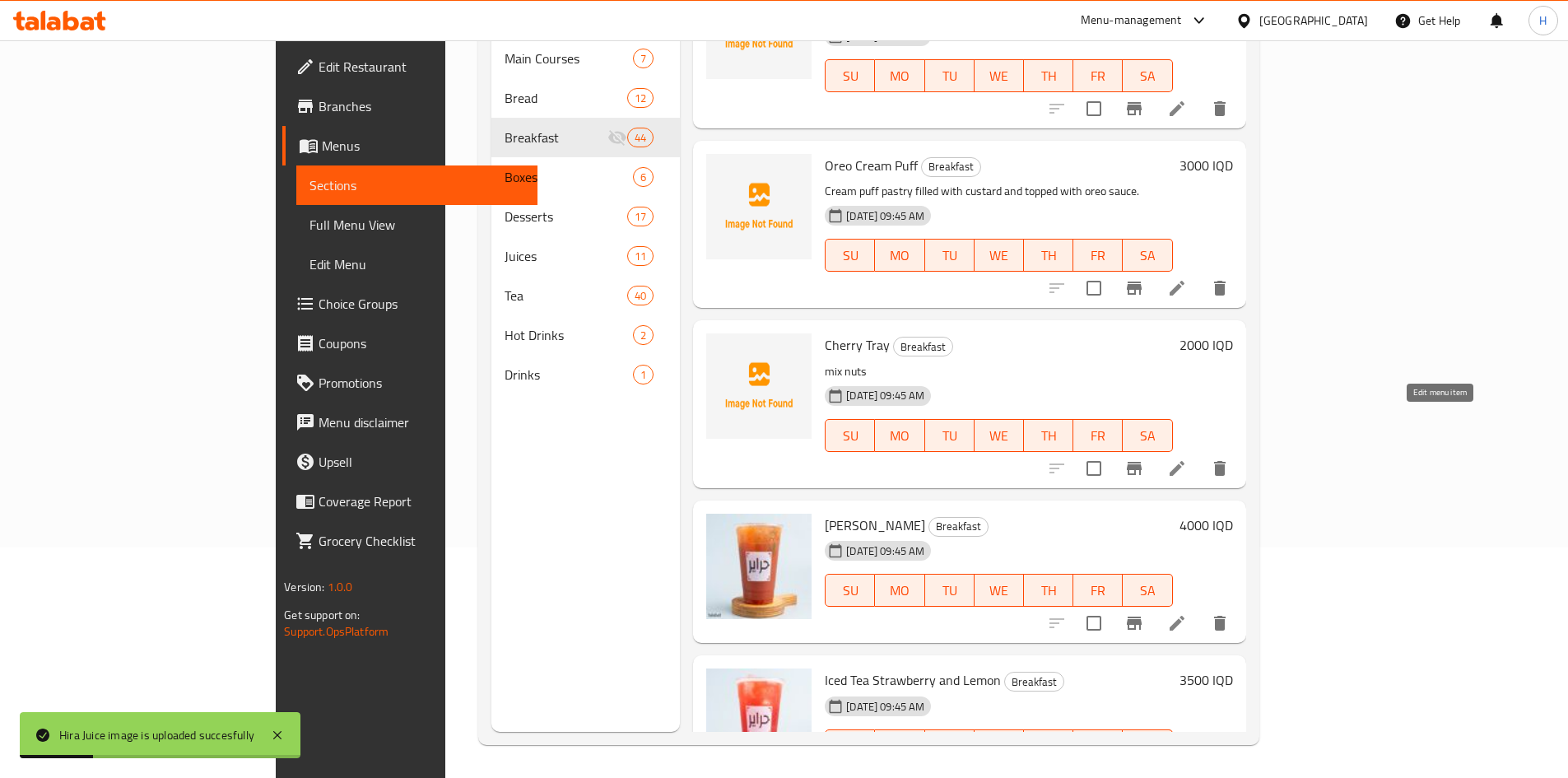
click at [1184, 461] on icon at bounding box center [1176, 468] width 15 height 15
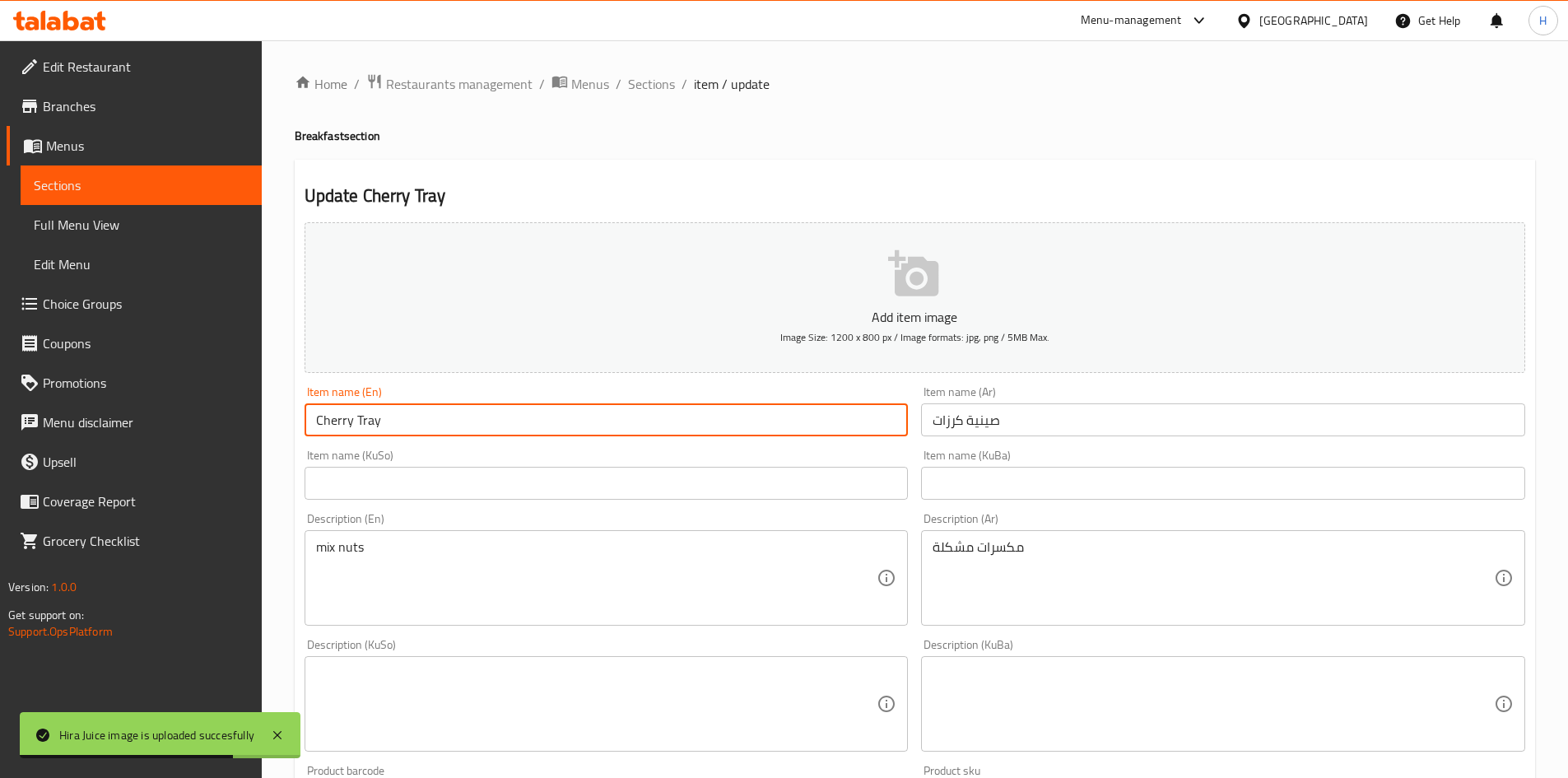
click at [330, 418] on input "Cherry Tray" at bounding box center [606, 420] width 604 height 33
click at [329, 418] on input "Cherry Tray" at bounding box center [606, 420] width 604 height 33
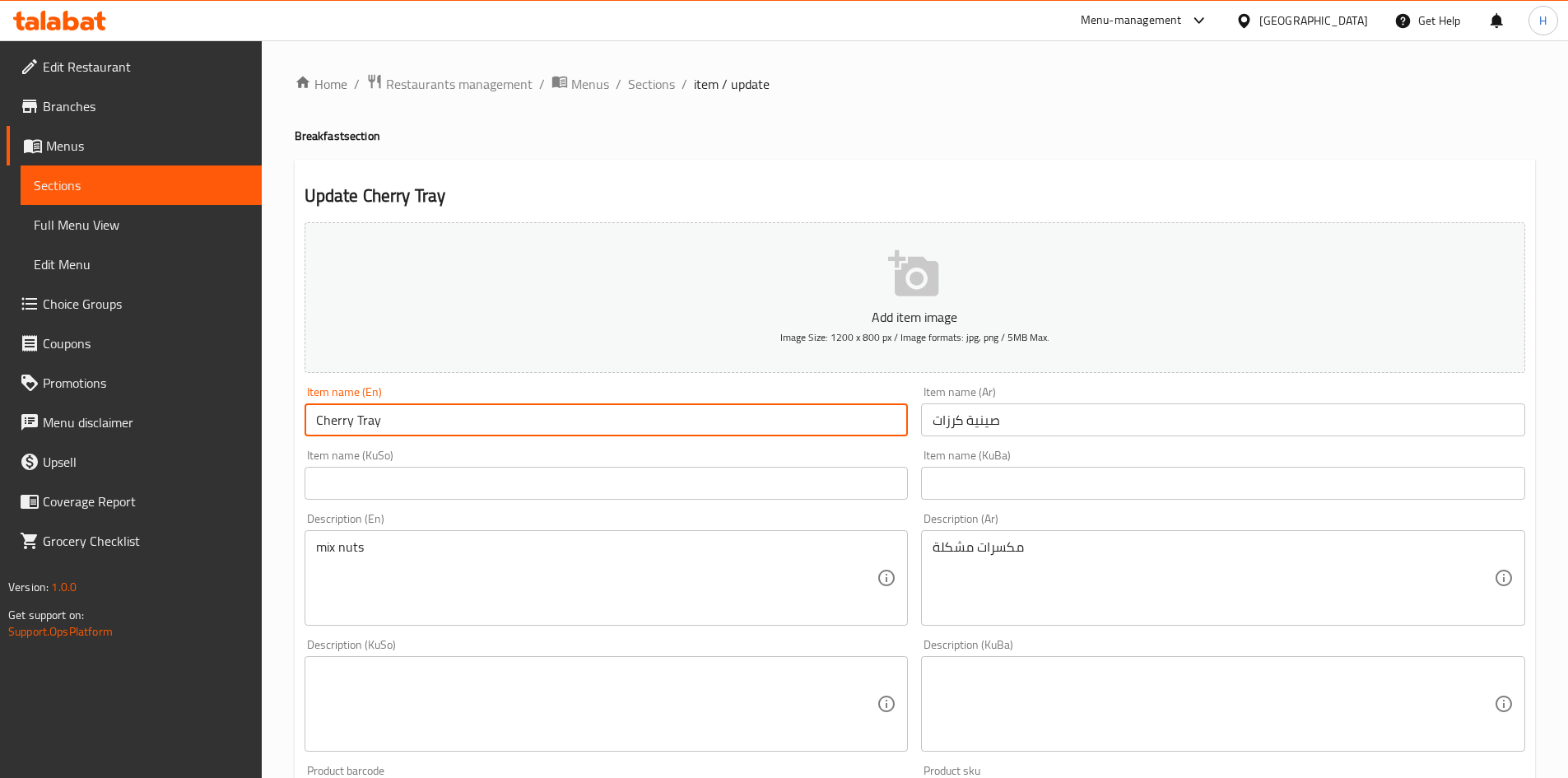
click at [324, 417] on input "Cherry Tray" at bounding box center [606, 420] width 604 height 33
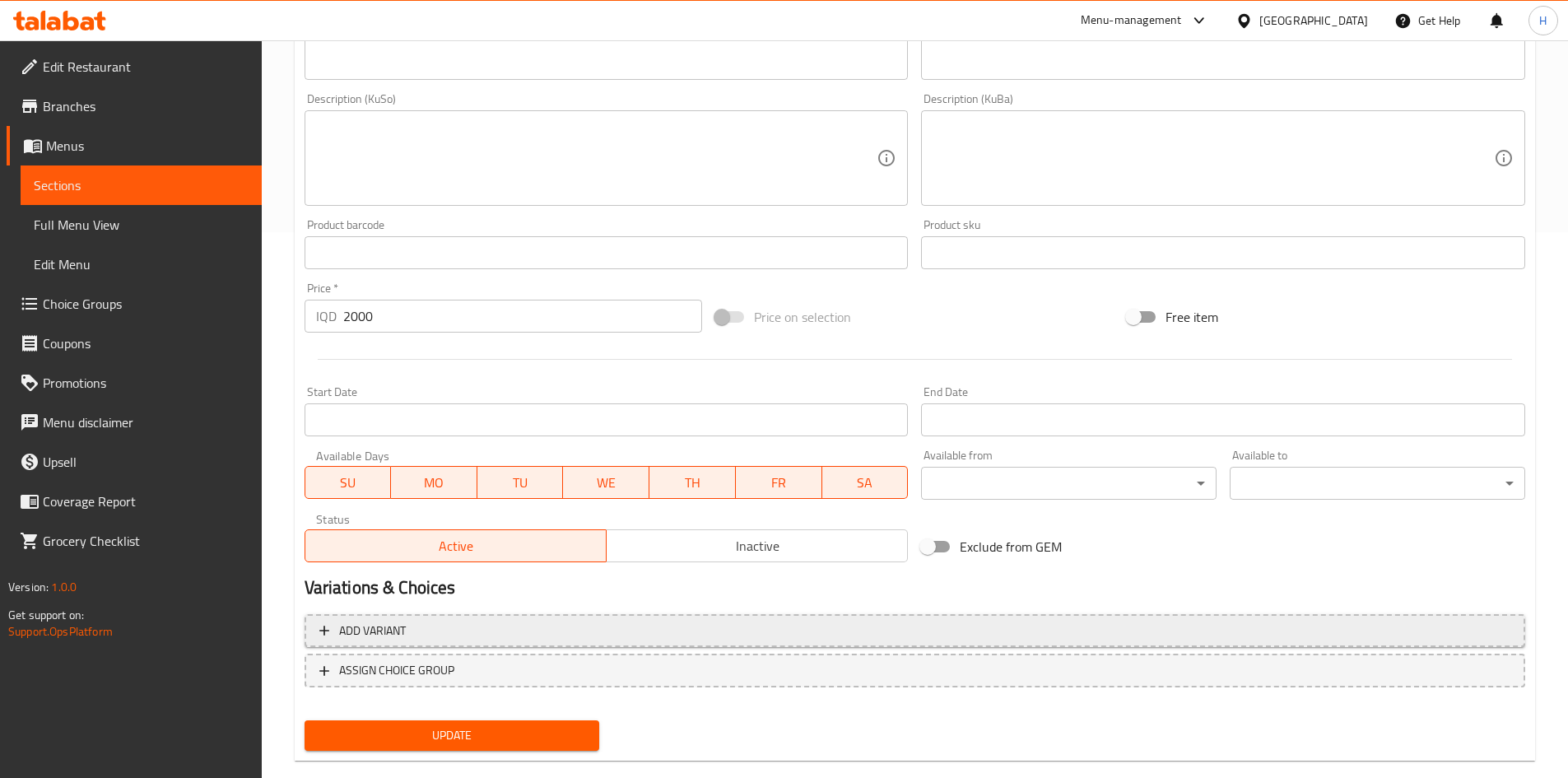
scroll to position [574, 0]
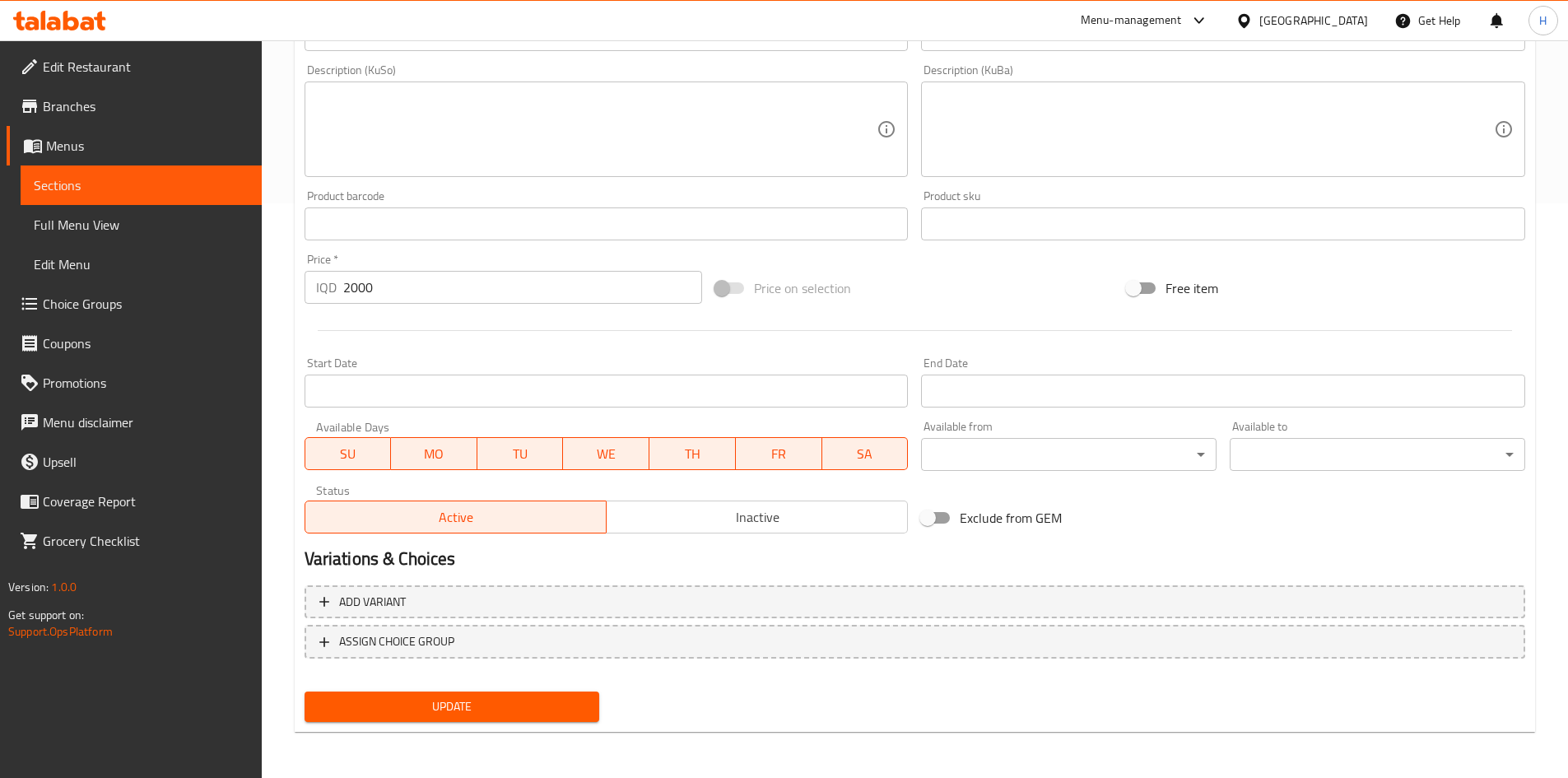
type input "Nuts Tray"
click at [463, 692] on div "Update" at bounding box center [451, 707] width 308 height 44
click at [467, 697] on span "Update" at bounding box center [452, 707] width 269 height 21
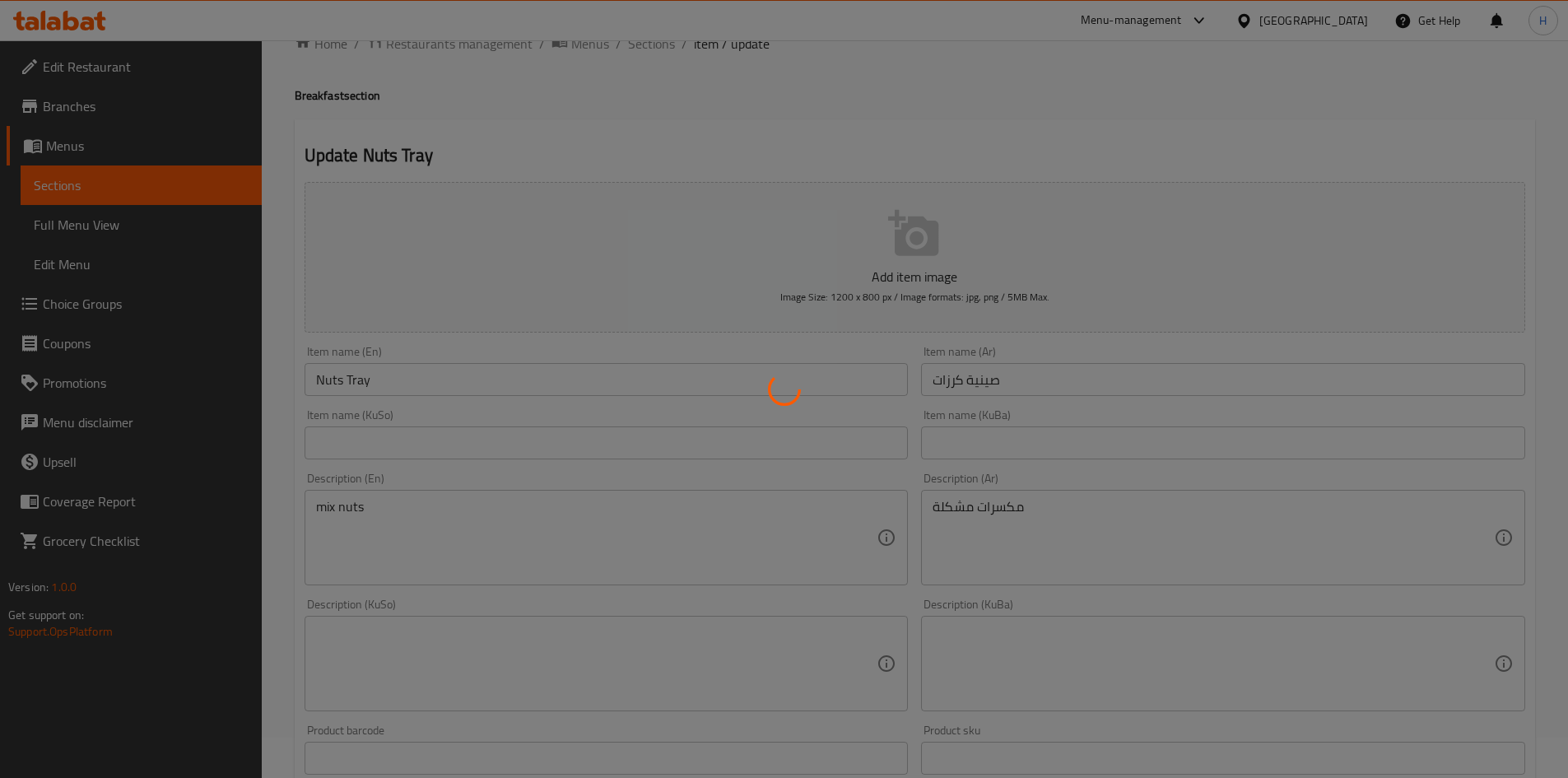
scroll to position [0, 0]
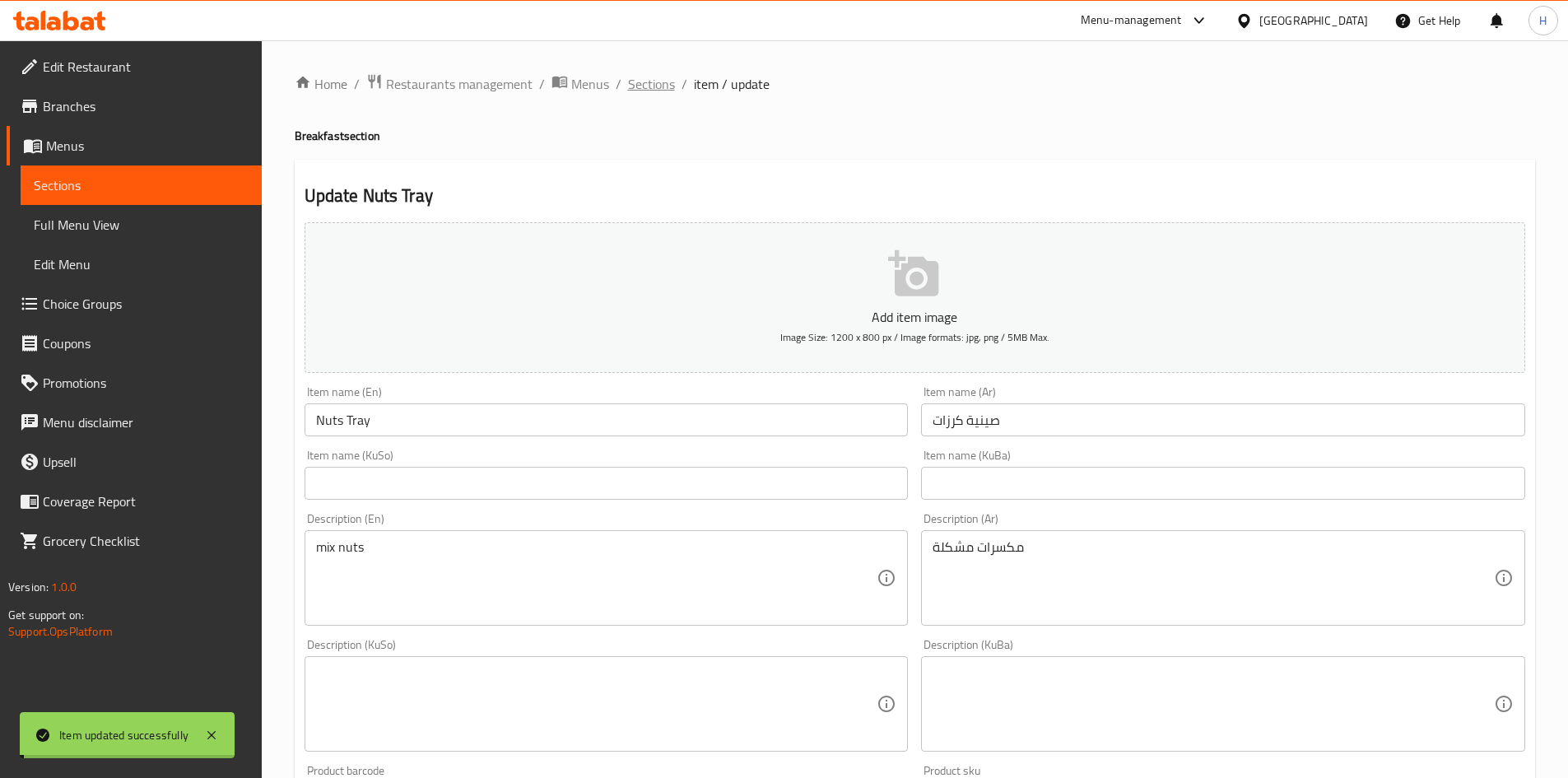
click at [658, 84] on span "Sections" at bounding box center [652, 84] width 47 height 20
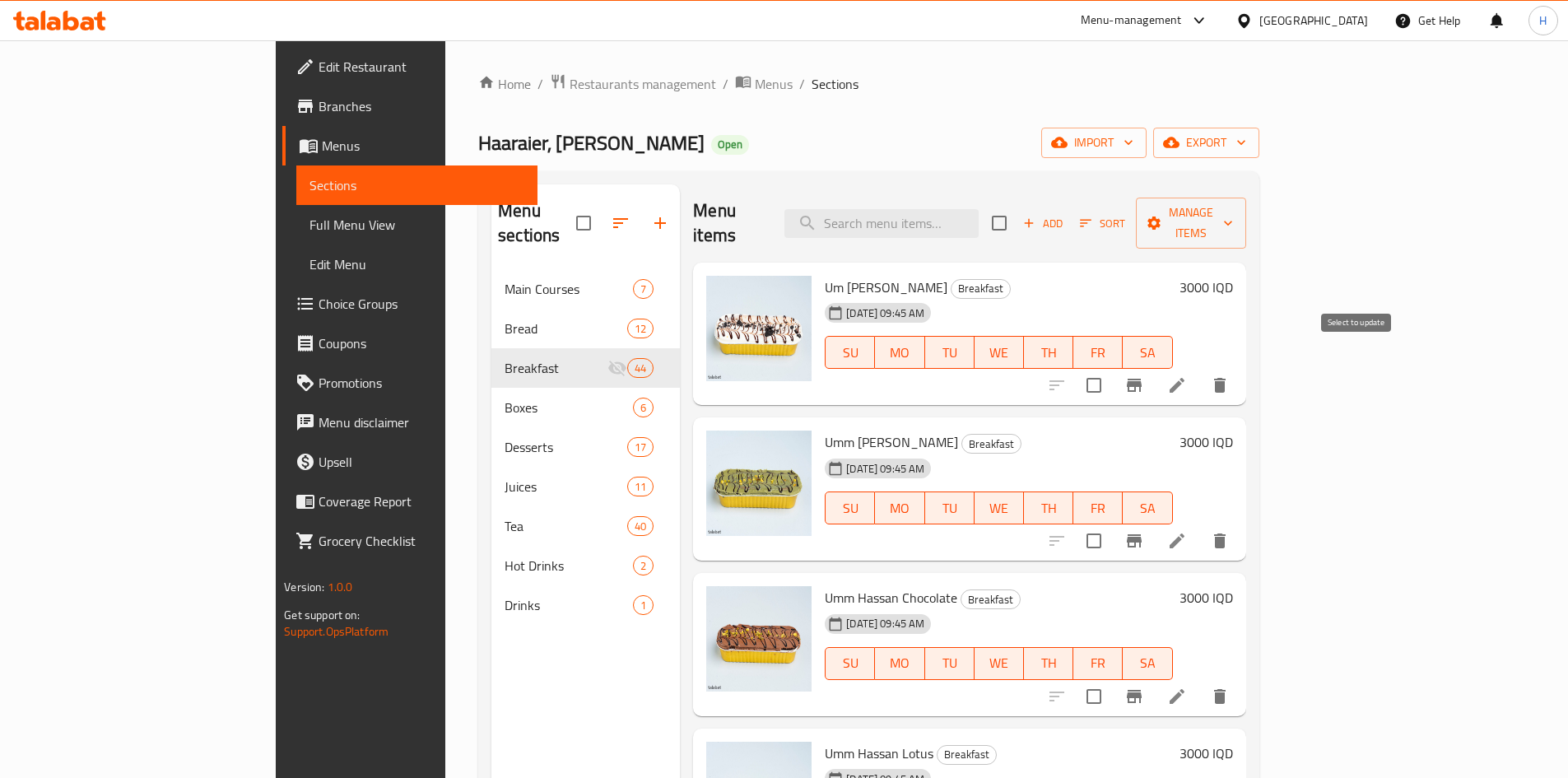
click at [1111, 368] on input "checkbox" at bounding box center [1093, 385] width 34 height 34
checkbox input "true"
click at [1111, 524] on input "checkbox" at bounding box center [1093, 540] width 34 height 34
checkbox input "true"
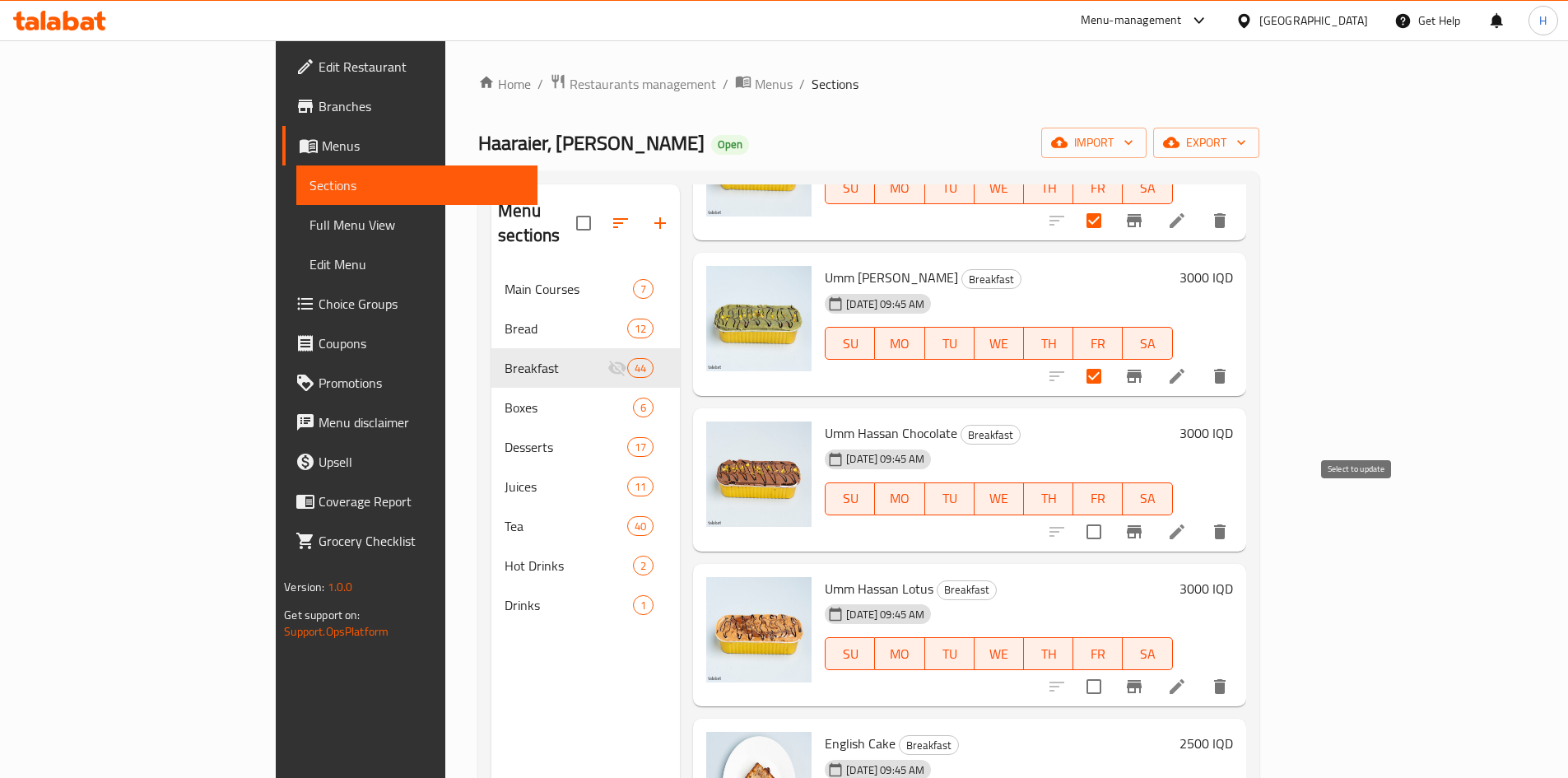
click at [1111, 515] on input "checkbox" at bounding box center [1093, 531] width 34 height 34
checkbox input "true"
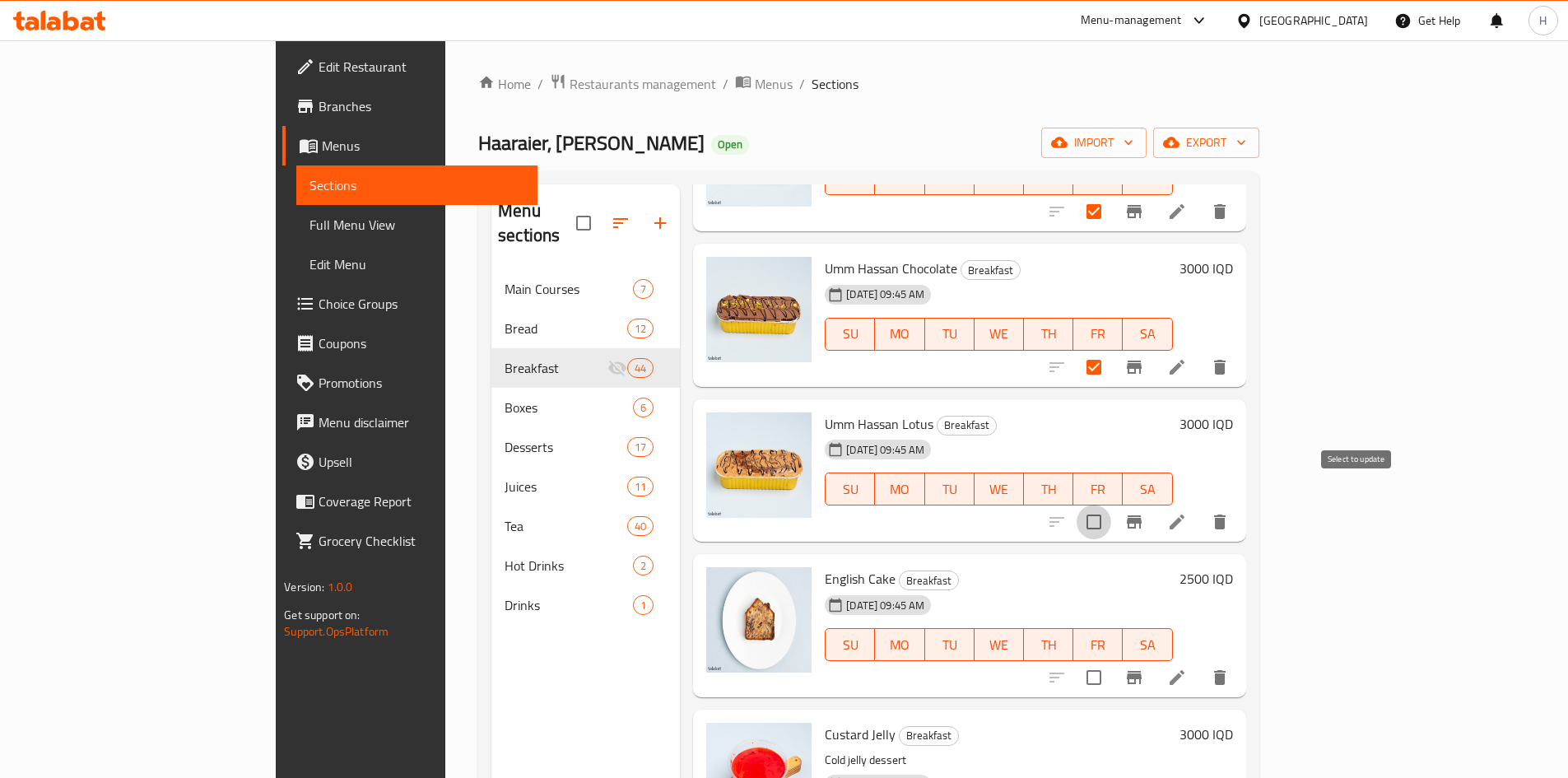
click at [1111, 505] on input "checkbox" at bounding box center [1093, 522] width 34 height 34
checkbox input "true"
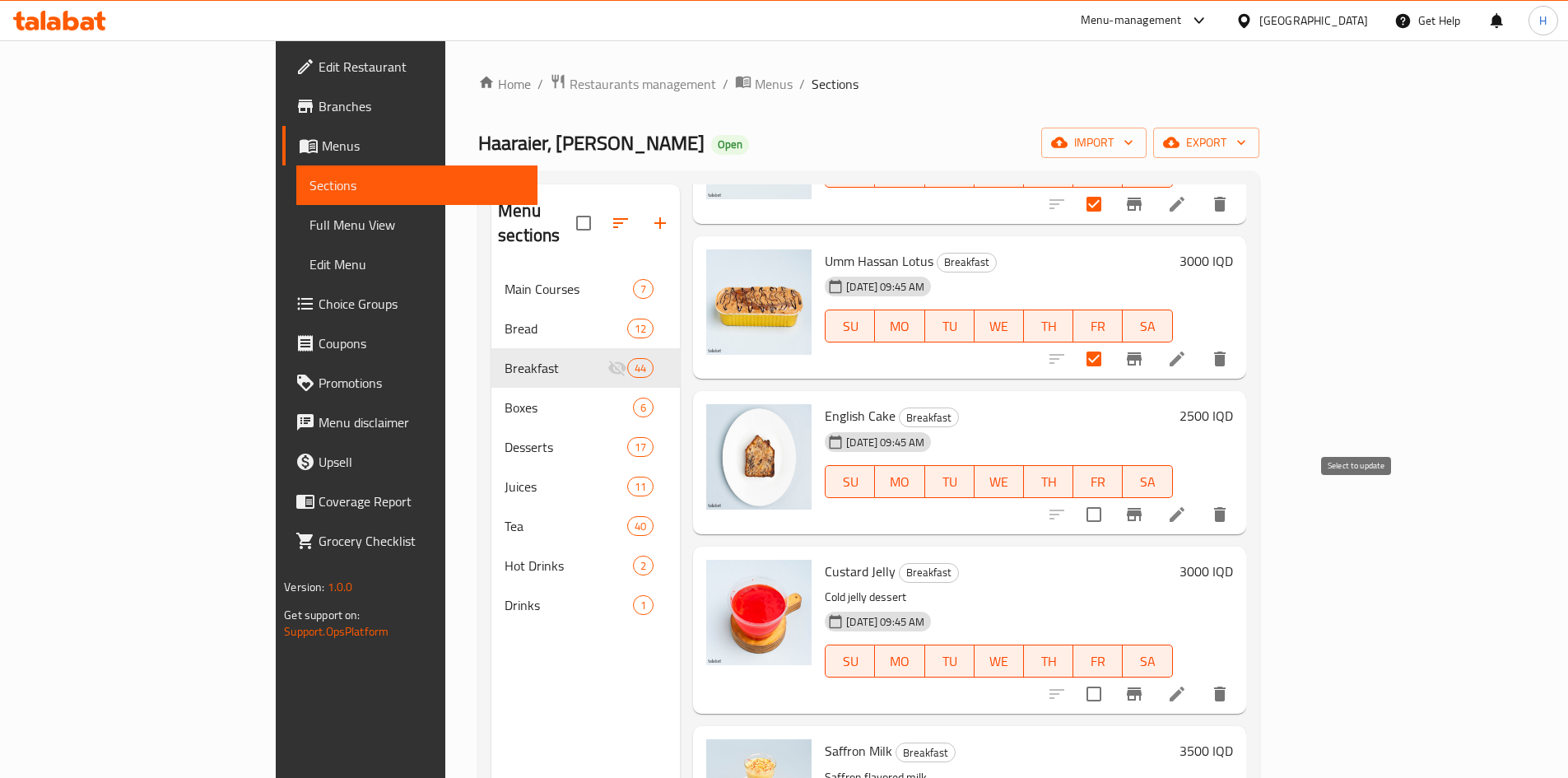
scroll to position [494, 0]
click at [1111, 495] on input "checkbox" at bounding box center [1093, 512] width 34 height 34
checkbox input "true"
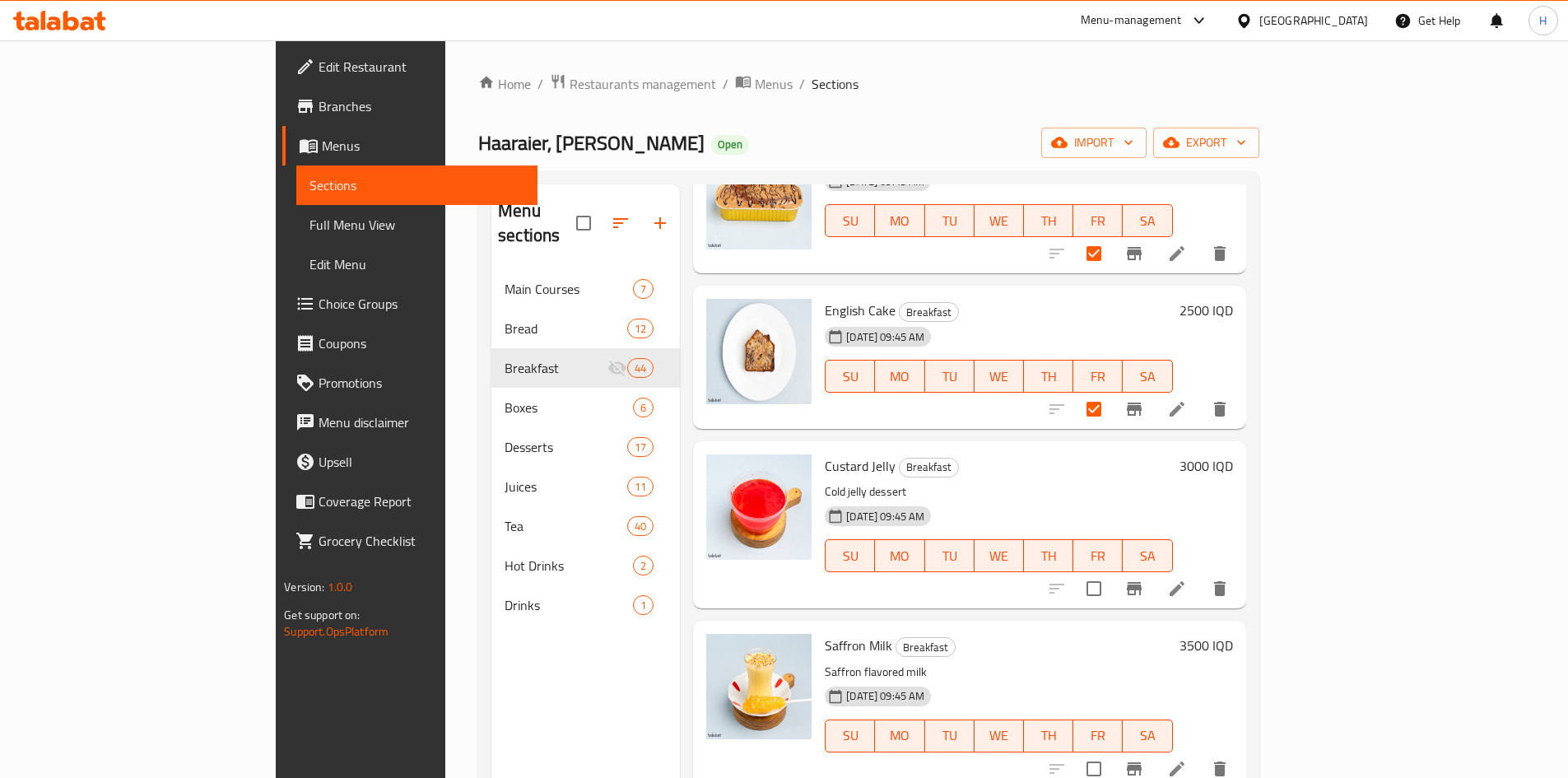
scroll to position [659, 0]
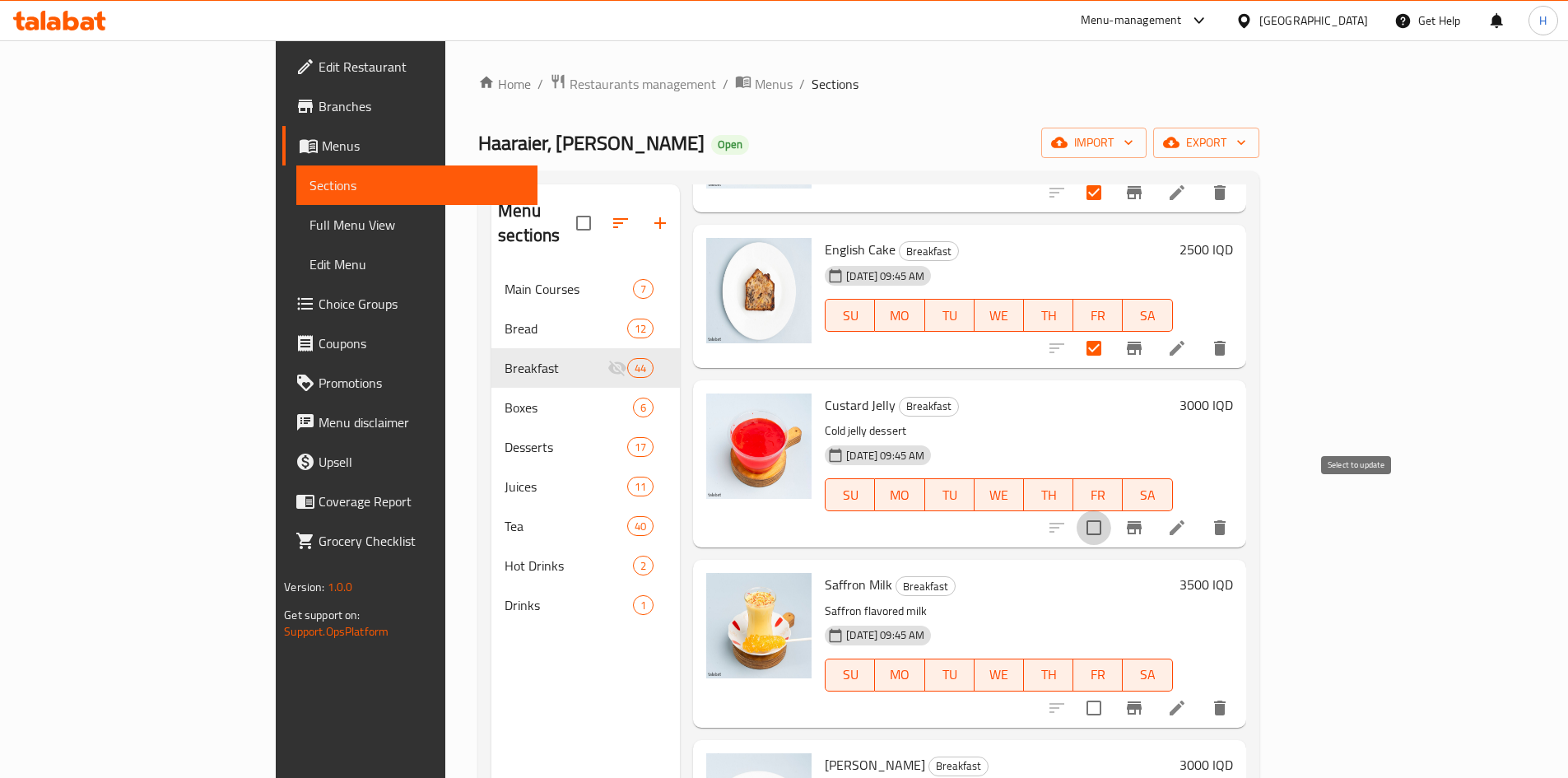
click at [1111, 510] on input "checkbox" at bounding box center [1093, 526] width 34 height 34
checkbox input "true"
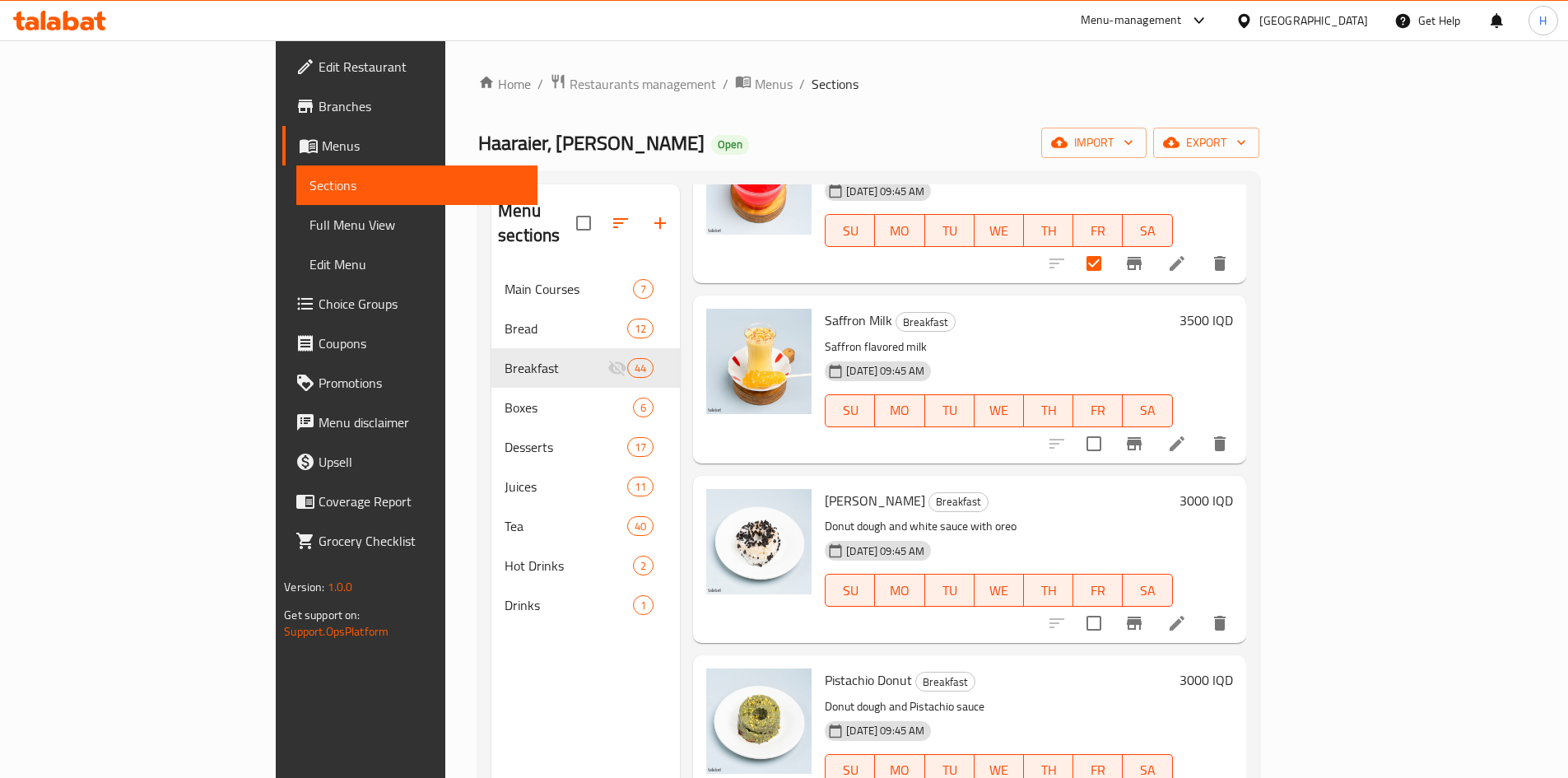
scroll to position [1070, 0]
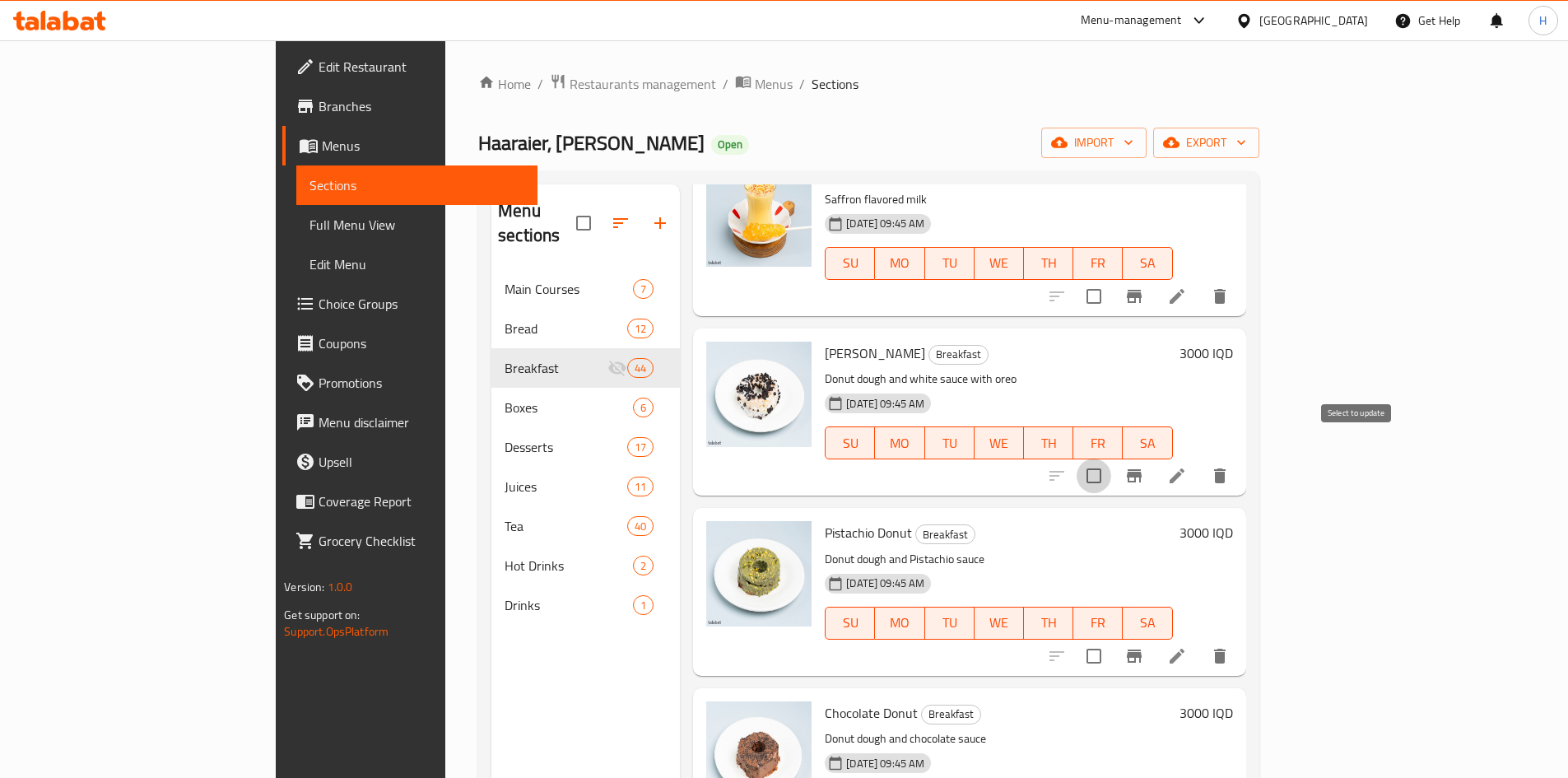
drag, startPoint x: 1361, startPoint y: 456, endPoint x: 1352, endPoint y: 465, distance: 12.7
click at [1111, 458] on input "checkbox" at bounding box center [1093, 475] width 34 height 34
checkbox input "true"
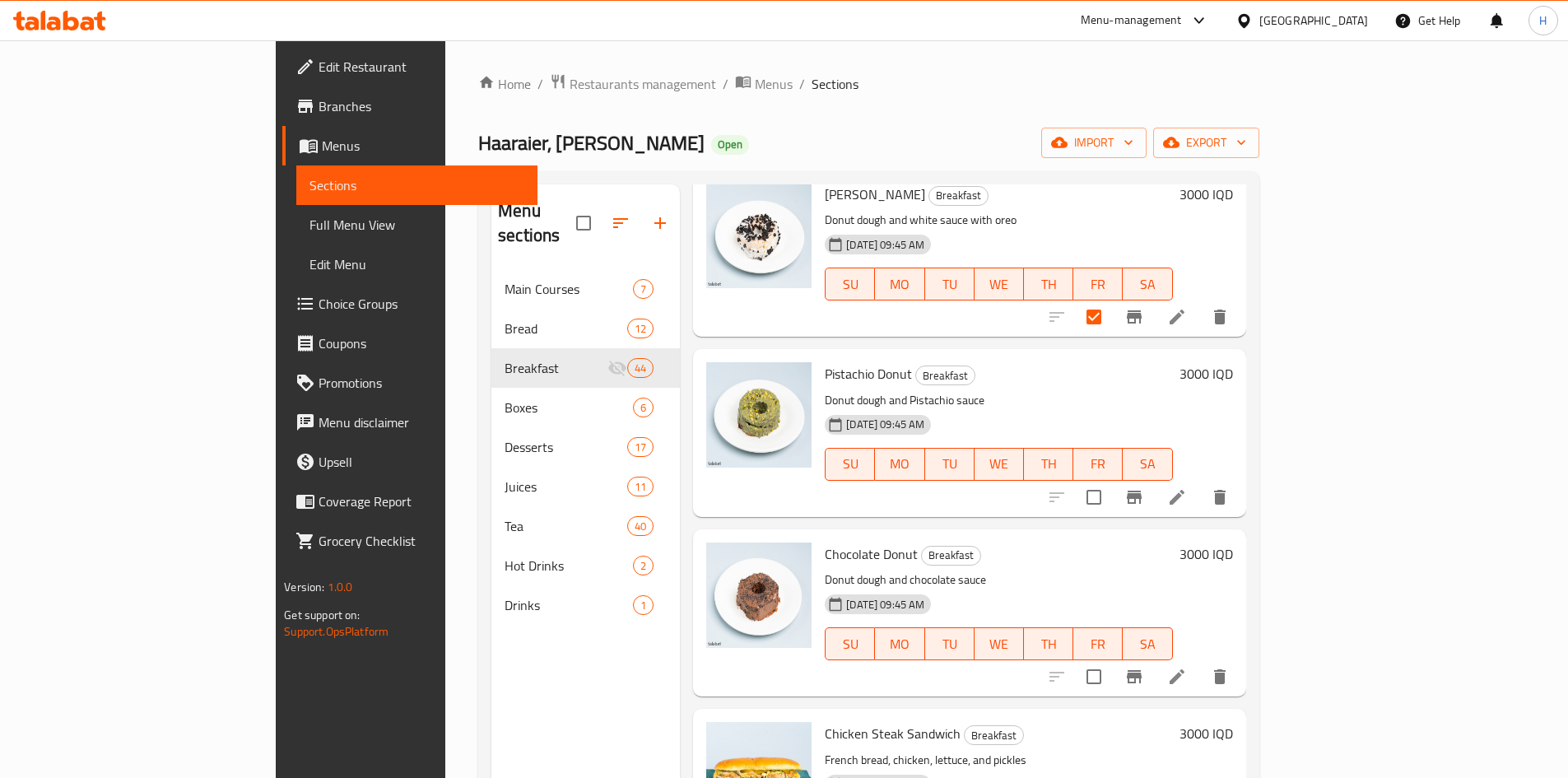
scroll to position [1235, 0]
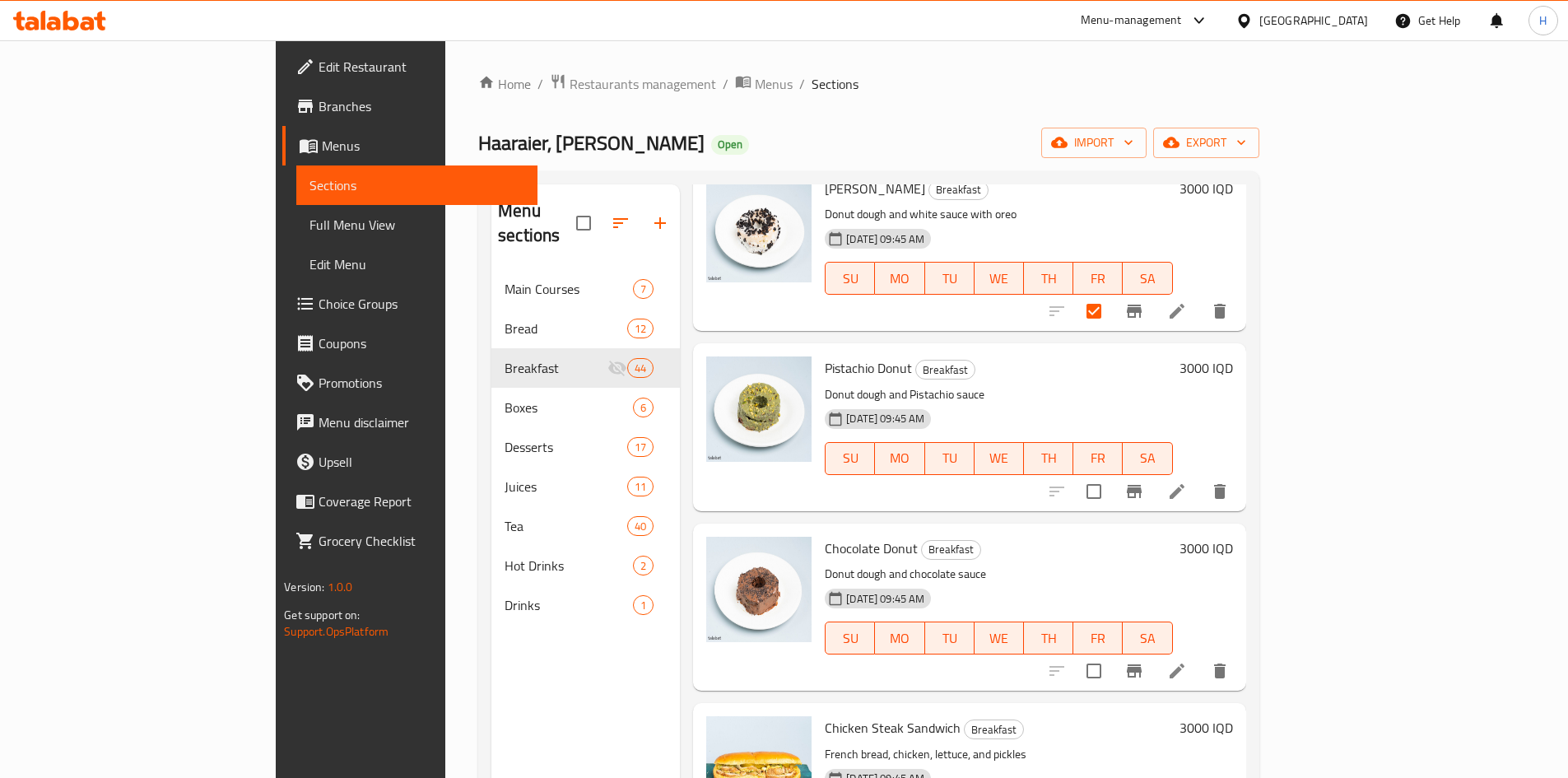
click at [1111, 475] on input "checkbox" at bounding box center [1093, 490] width 34 height 34
checkbox input "true"
click at [1111, 654] on input "checkbox" at bounding box center [1093, 670] width 34 height 34
checkbox input "true"
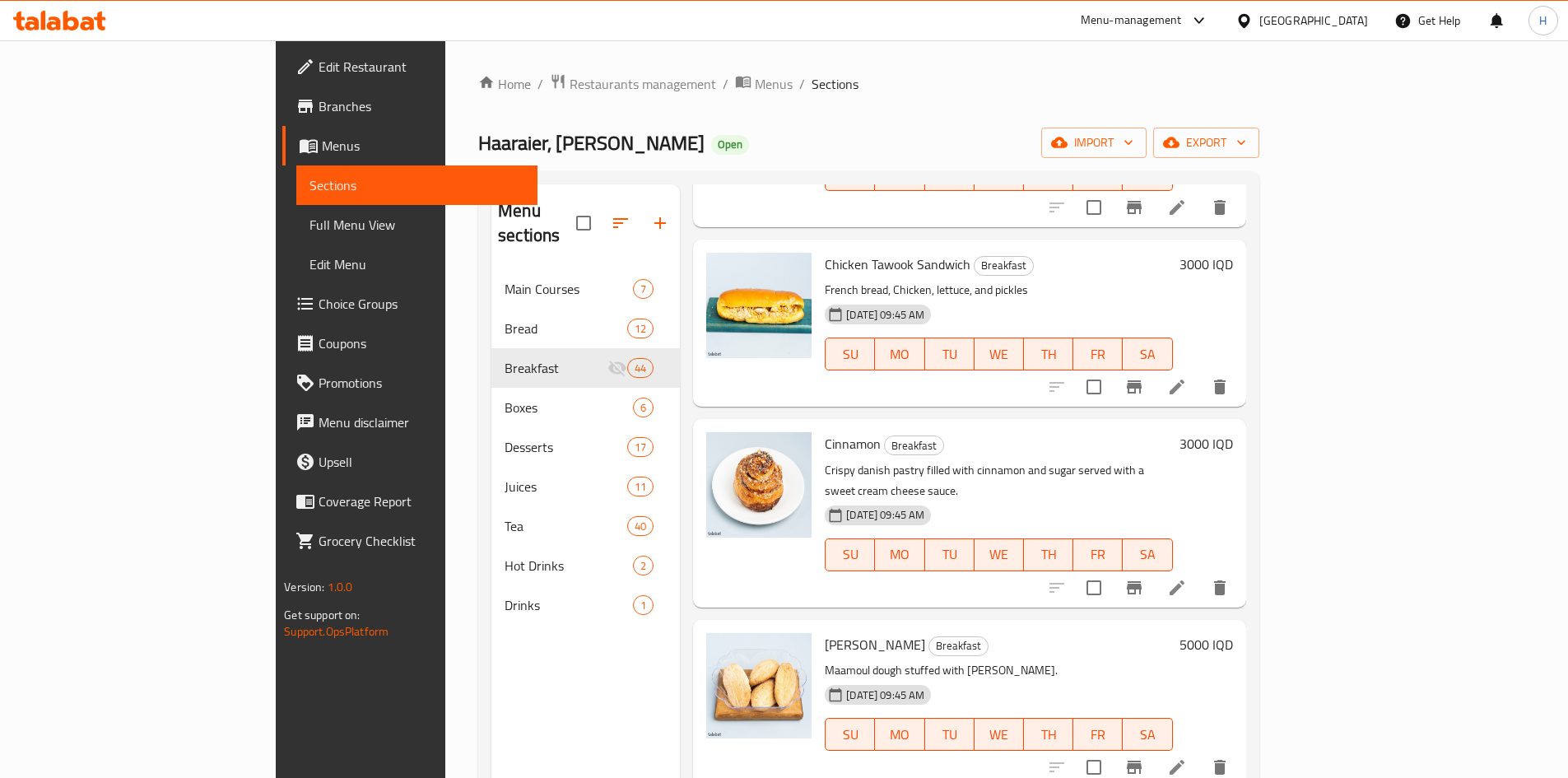
scroll to position [1894, 0]
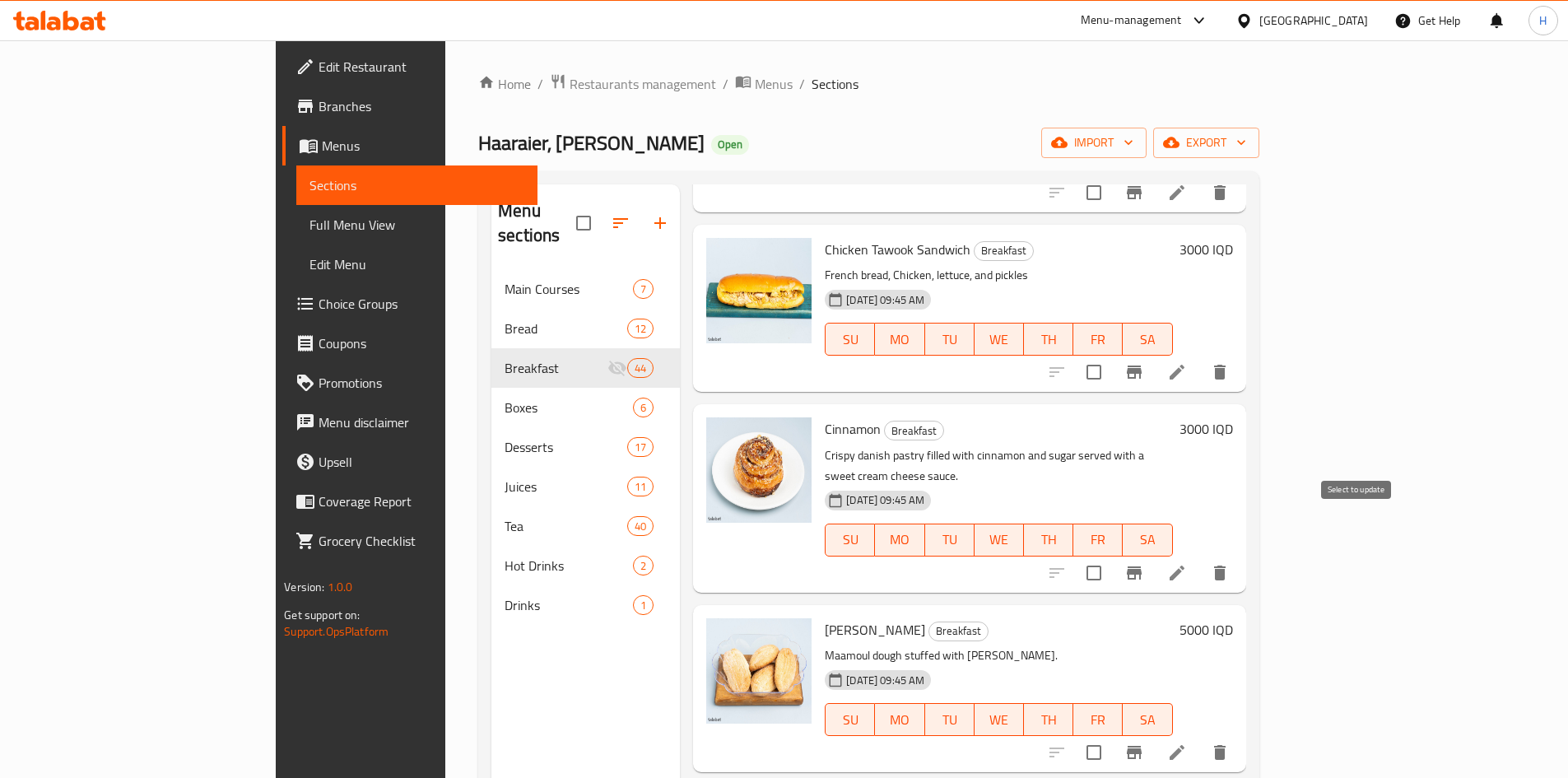
click at [1111, 556] on input "checkbox" at bounding box center [1093, 572] width 34 height 34
checkbox input "true"
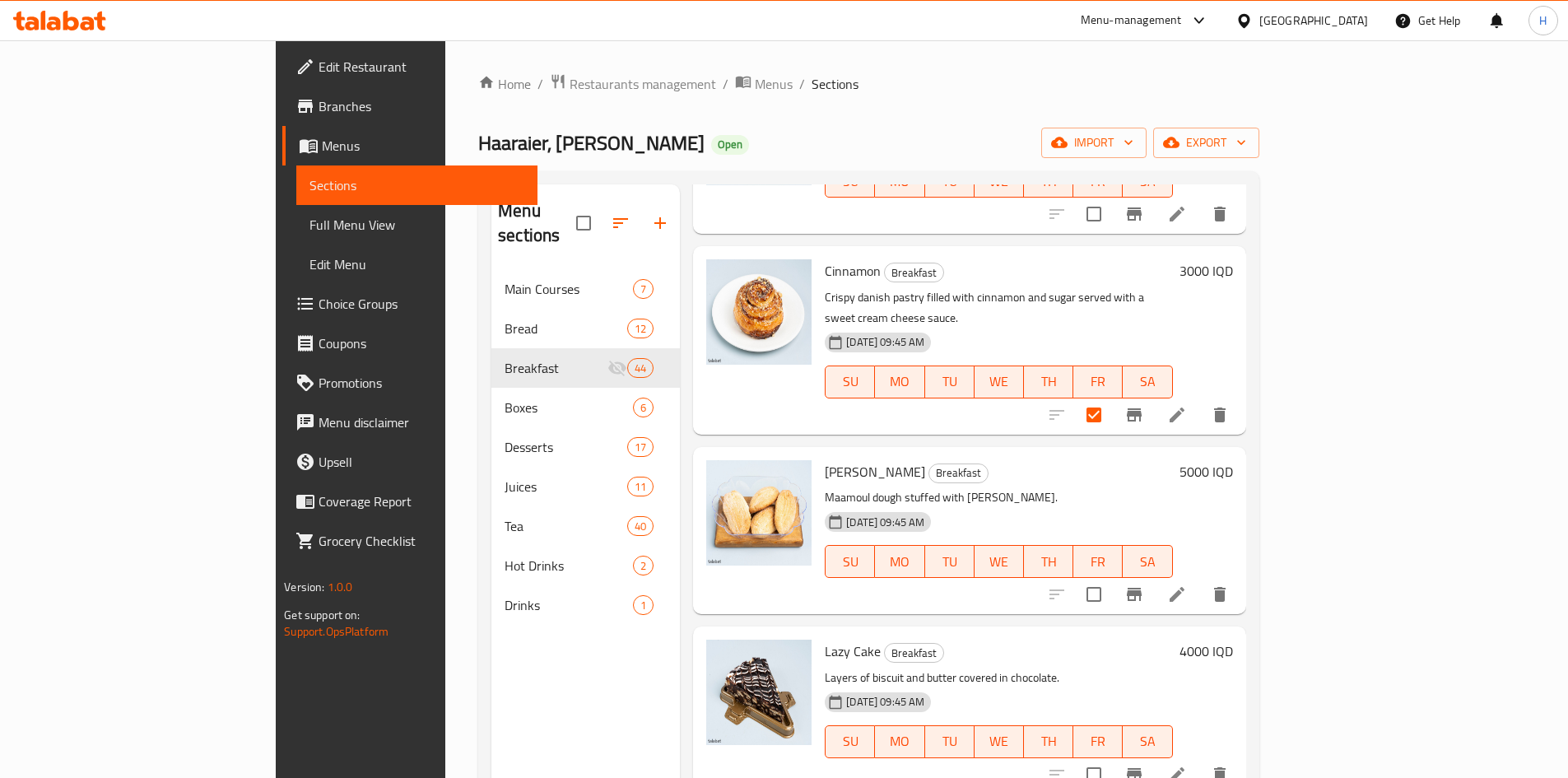
scroll to position [2140, 0]
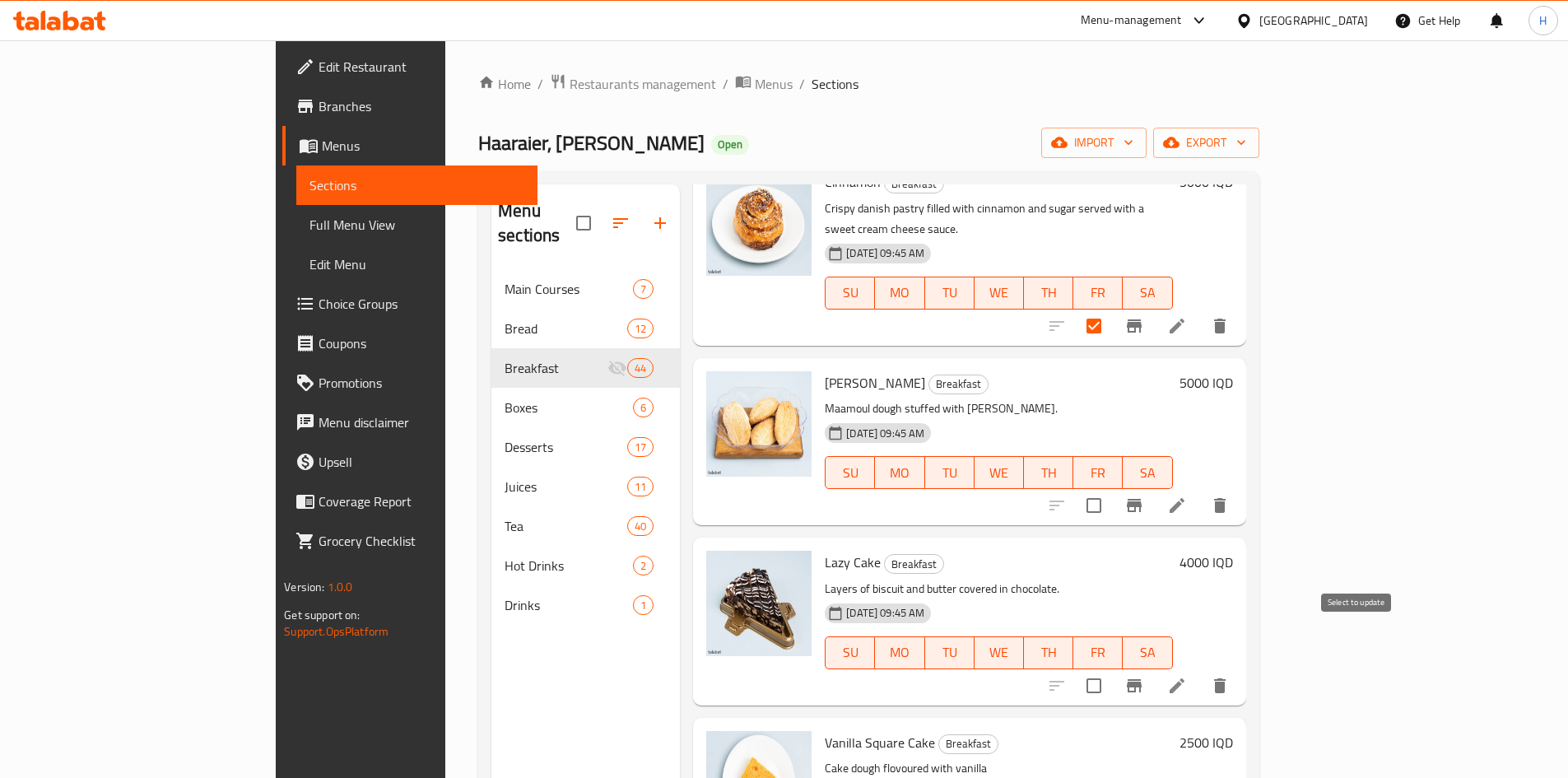
click at [1111, 668] on input "checkbox" at bounding box center [1093, 685] width 34 height 34
checkbox input "true"
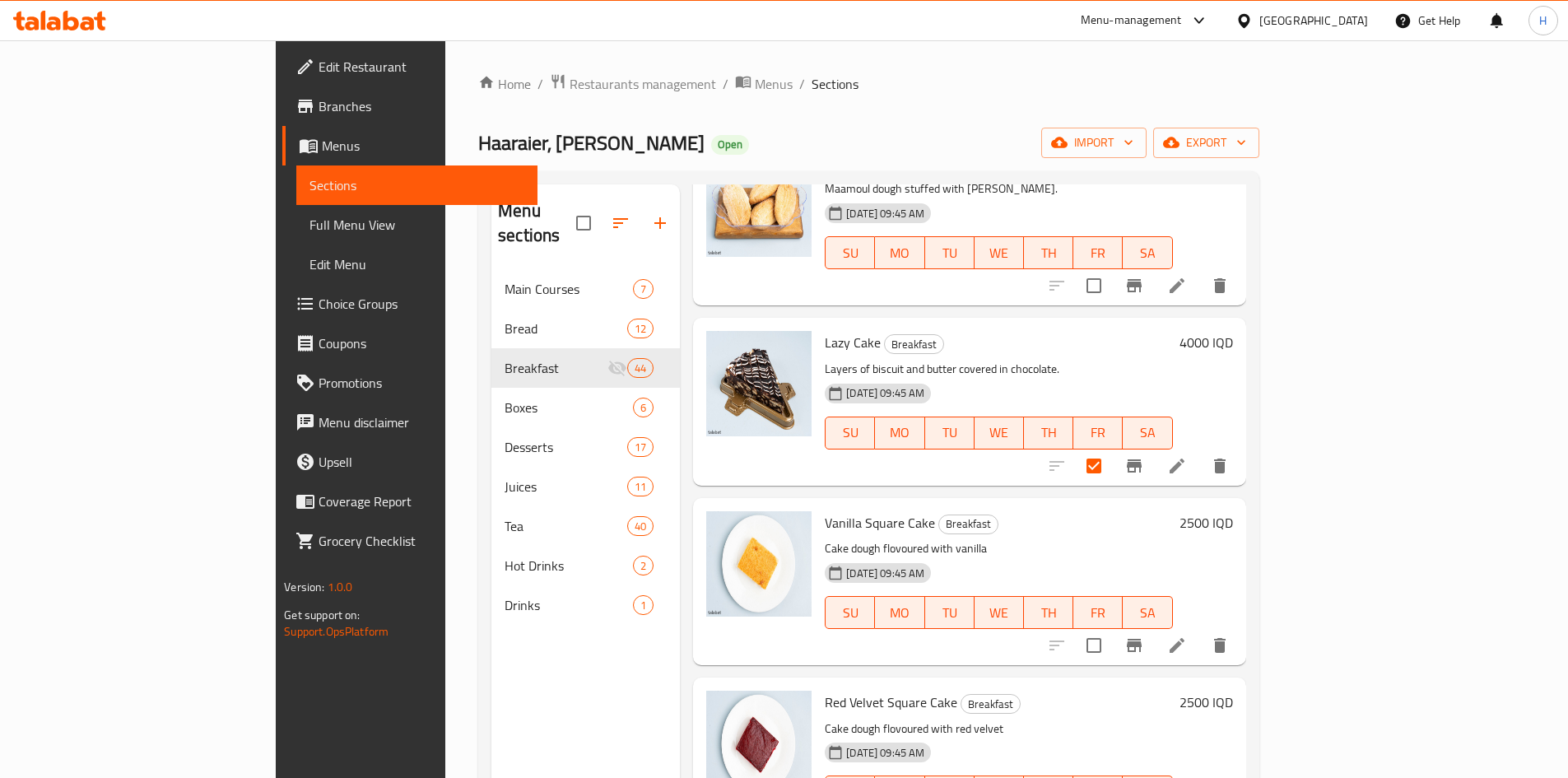
scroll to position [2469, 0]
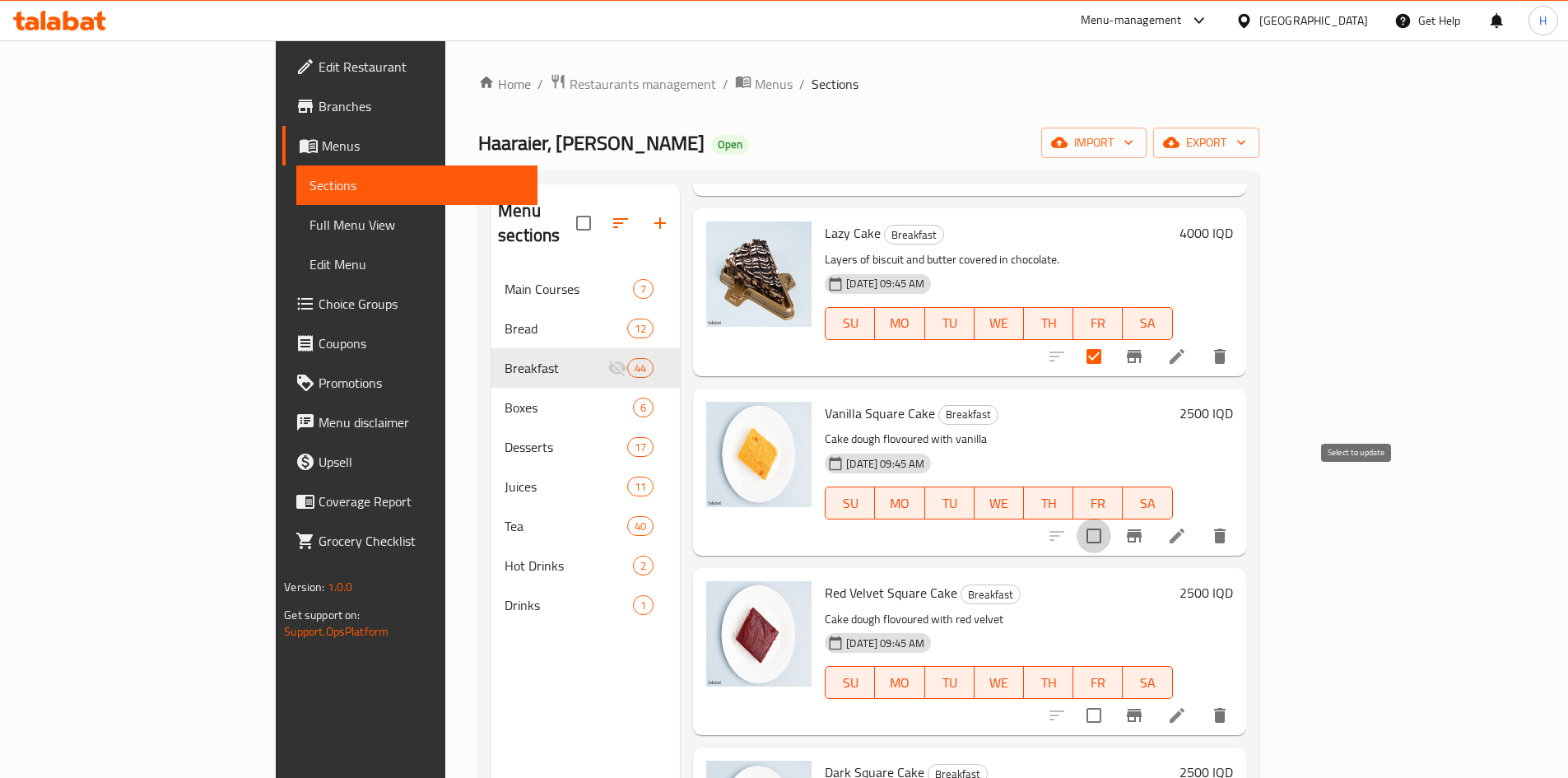
drag, startPoint x: 1360, startPoint y: 492, endPoint x: 1358, endPoint y: 537, distance: 45.0
click at [1111, 519] on input "checkbox" at bounding box center [1093, 535] width 34 height 34
checkbox input "true"
click at [1111, 698] on input "checkbox" at bounding box center [1093, 714] width 34 height 34
checkbox input "true"
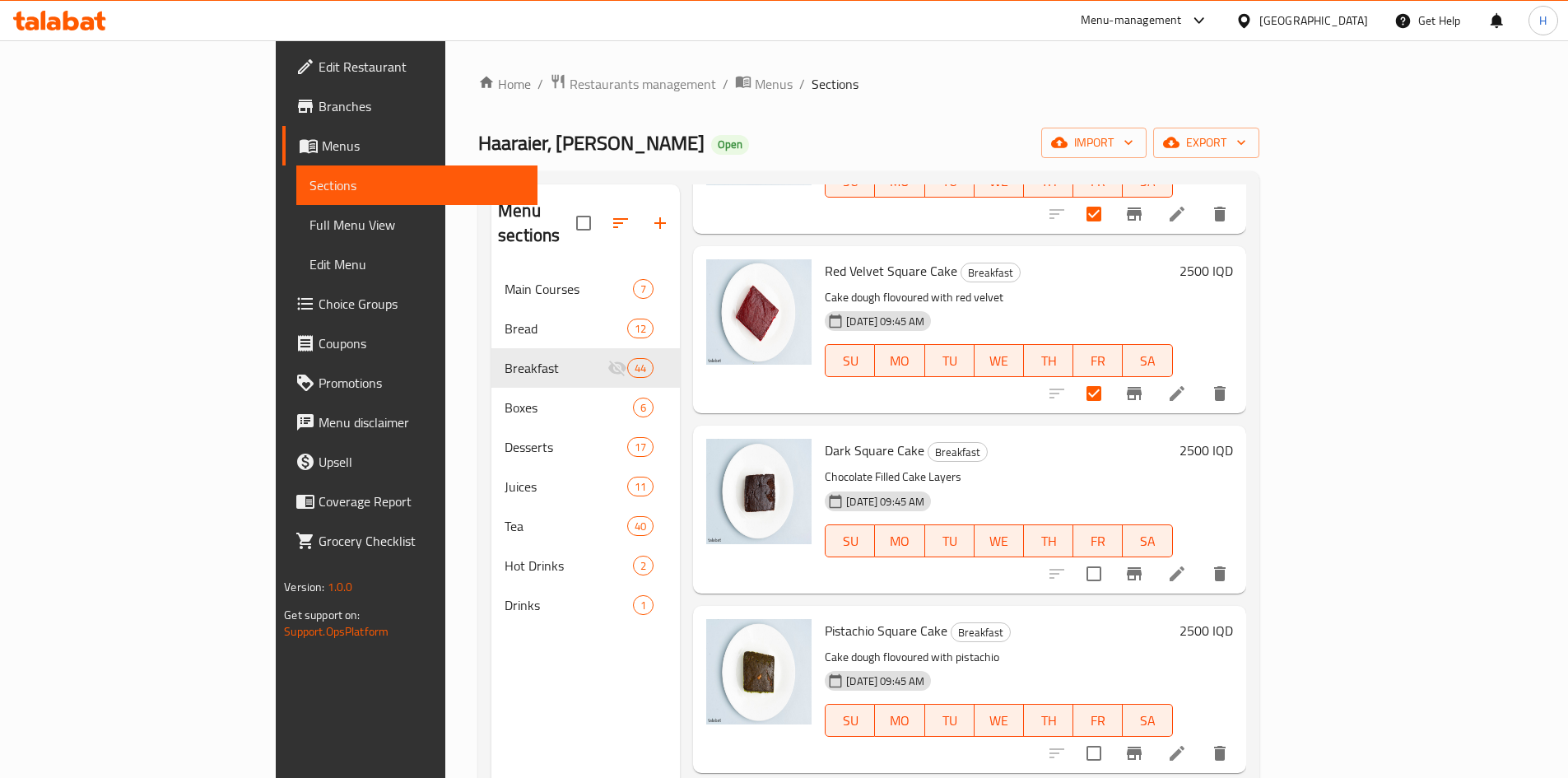
scroll to position [2799, 0]
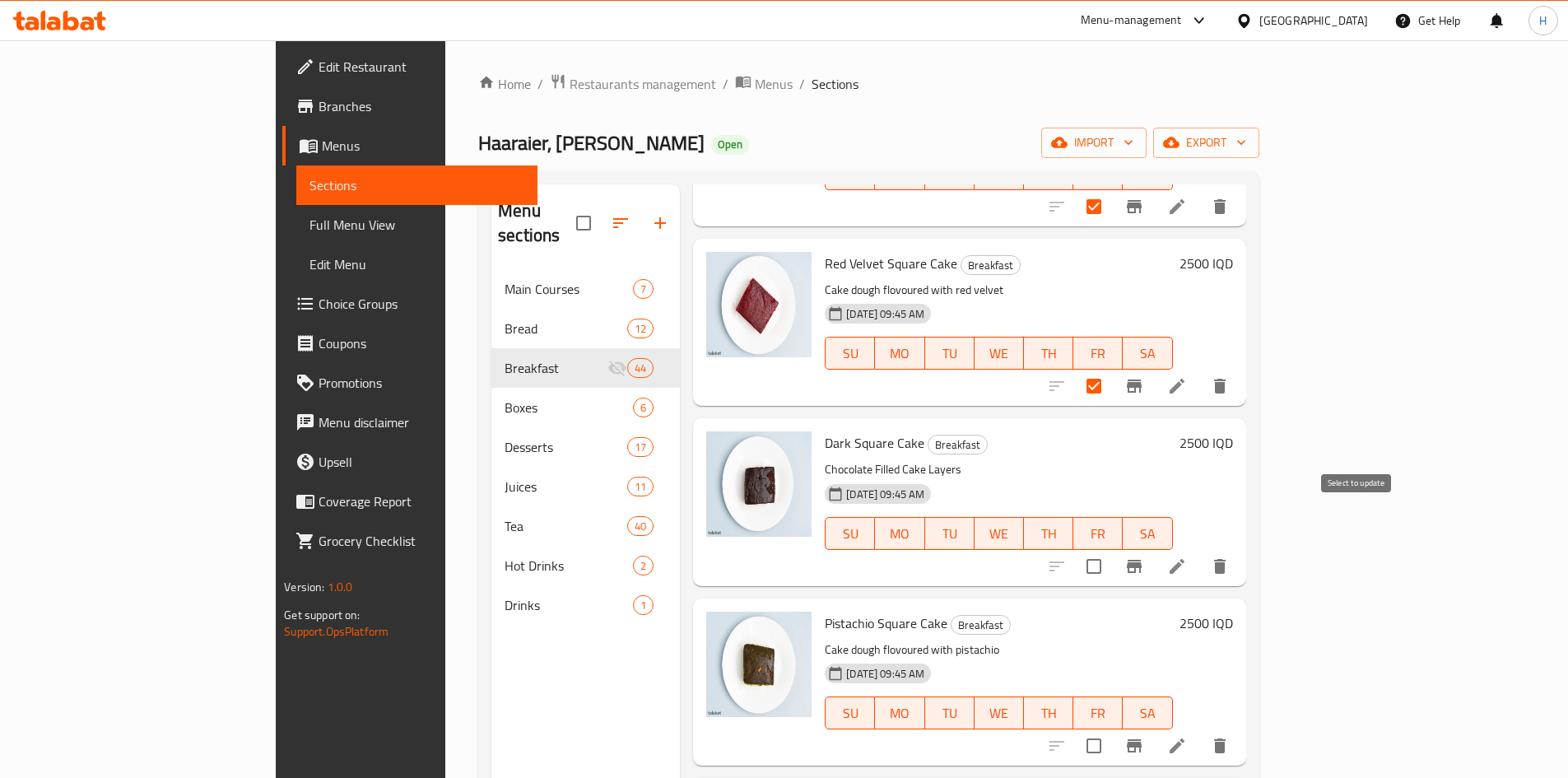
click at [1111, 549] on input "checkbox" at bounding box center [1093, 566] width 34 height 34
checkbox input "true"
click at [1111, 728] on input "checkbox" at bounding box center [1093, 745] width 34 height 34
checkbox input "true"
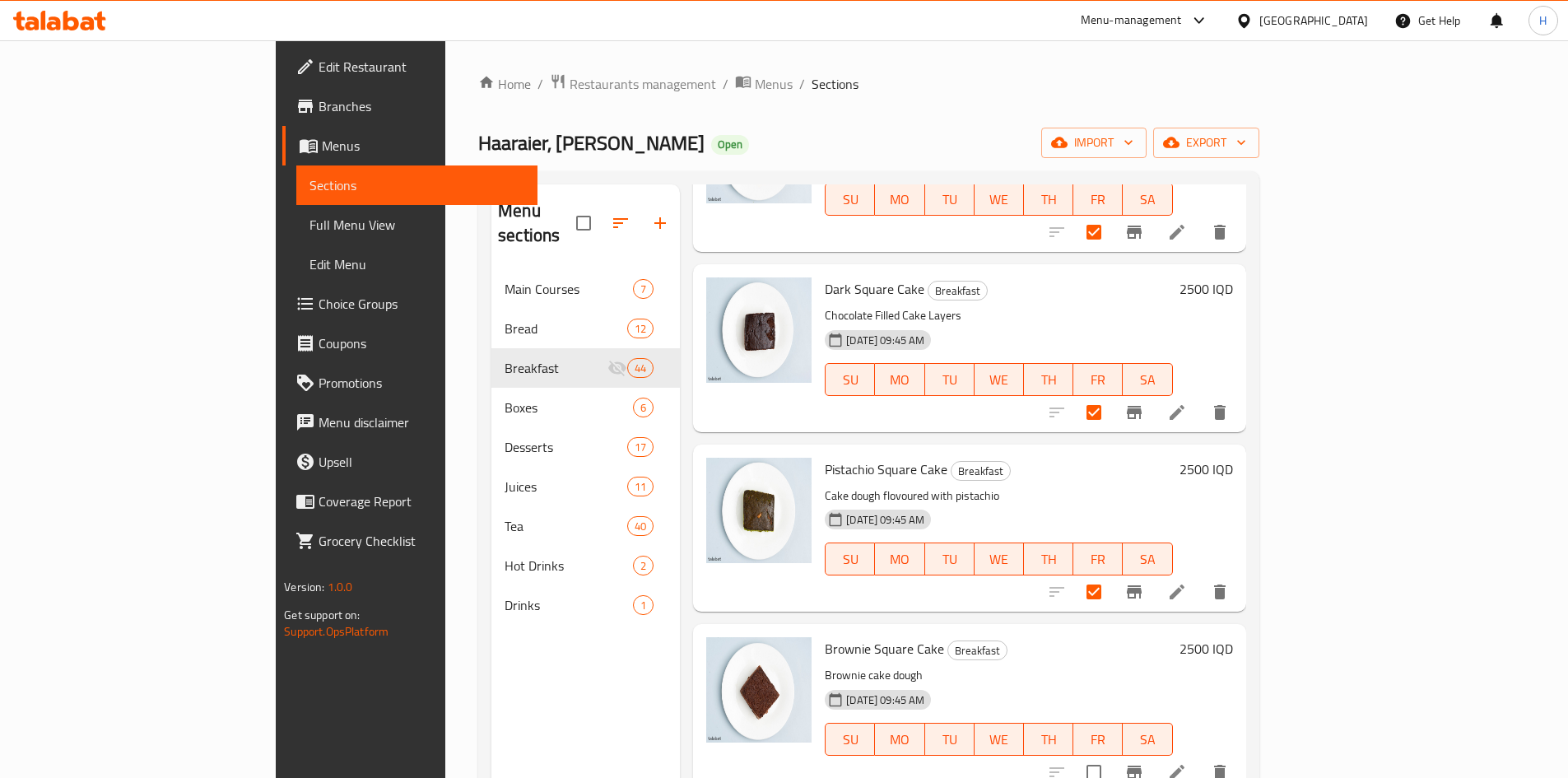
scroll to position [3128, 0]
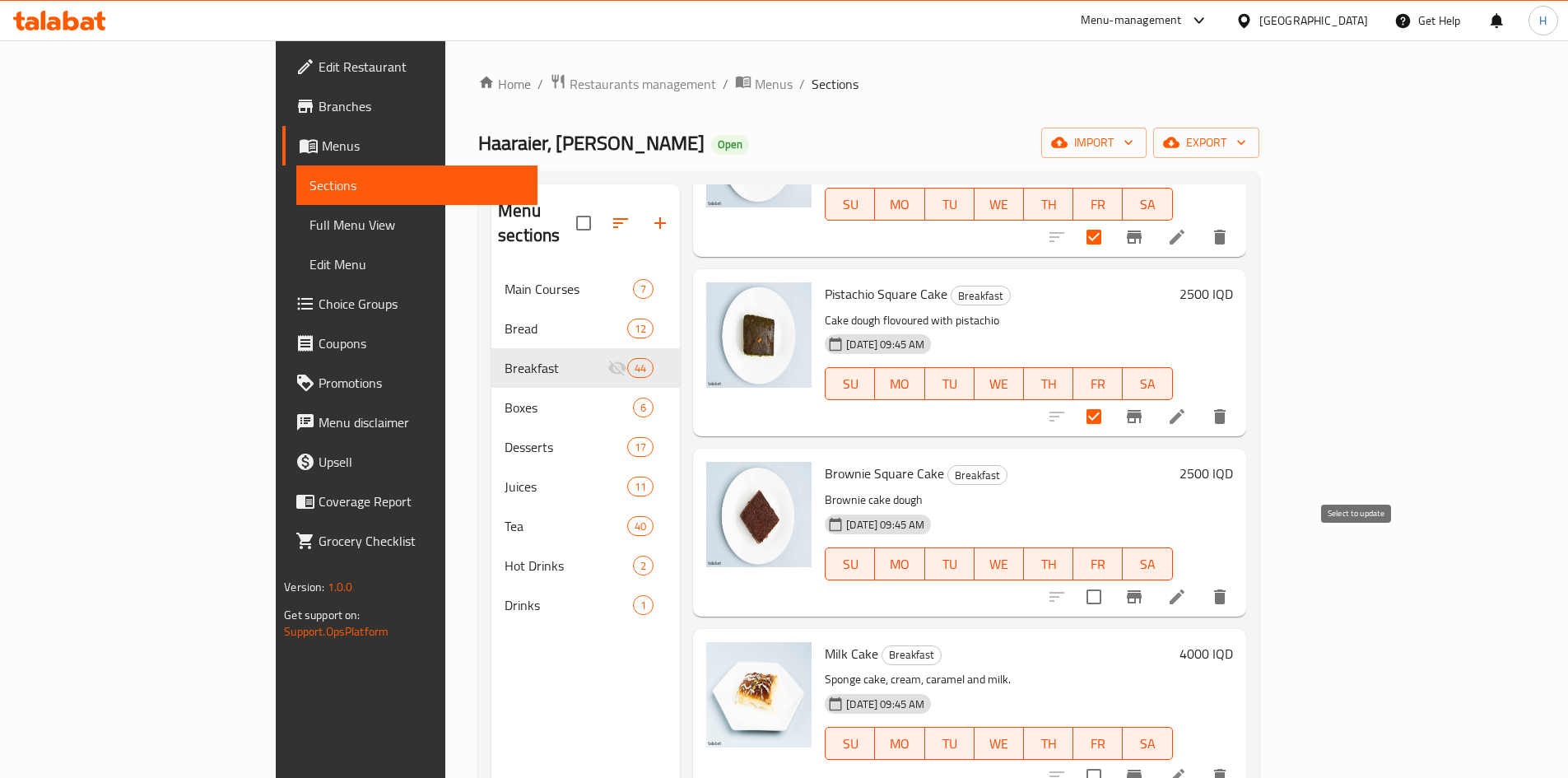
click at [1111, 579] on input "checkbox" at bounding box center [1093, 596] width 34 height 34
checkbox input "true"
click at [1111, 759] on input "checkbox" at bounding box center [1093, 776] width 34 height 34
checkbox input "true"
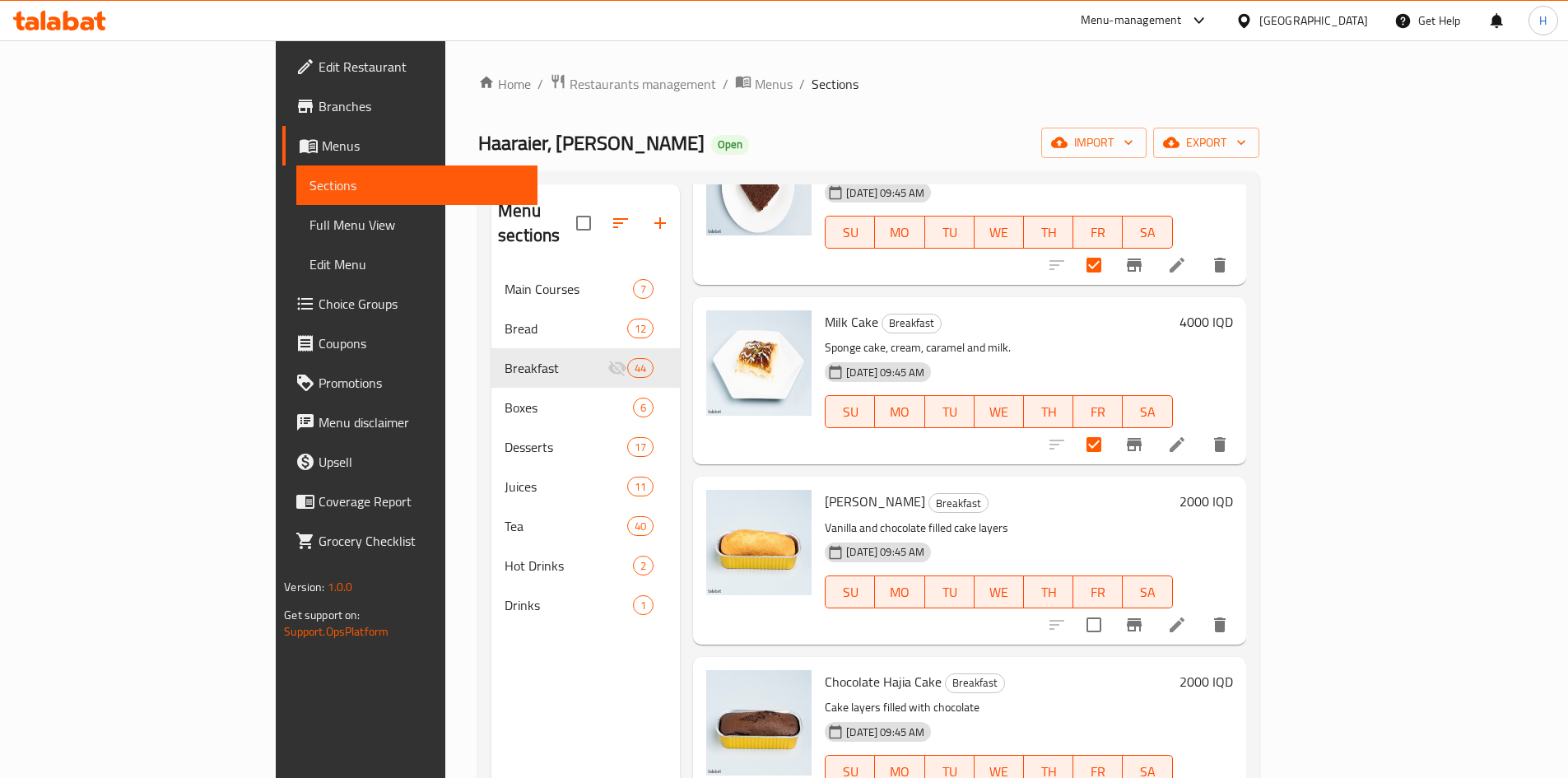
scroll to position [3540, 0]
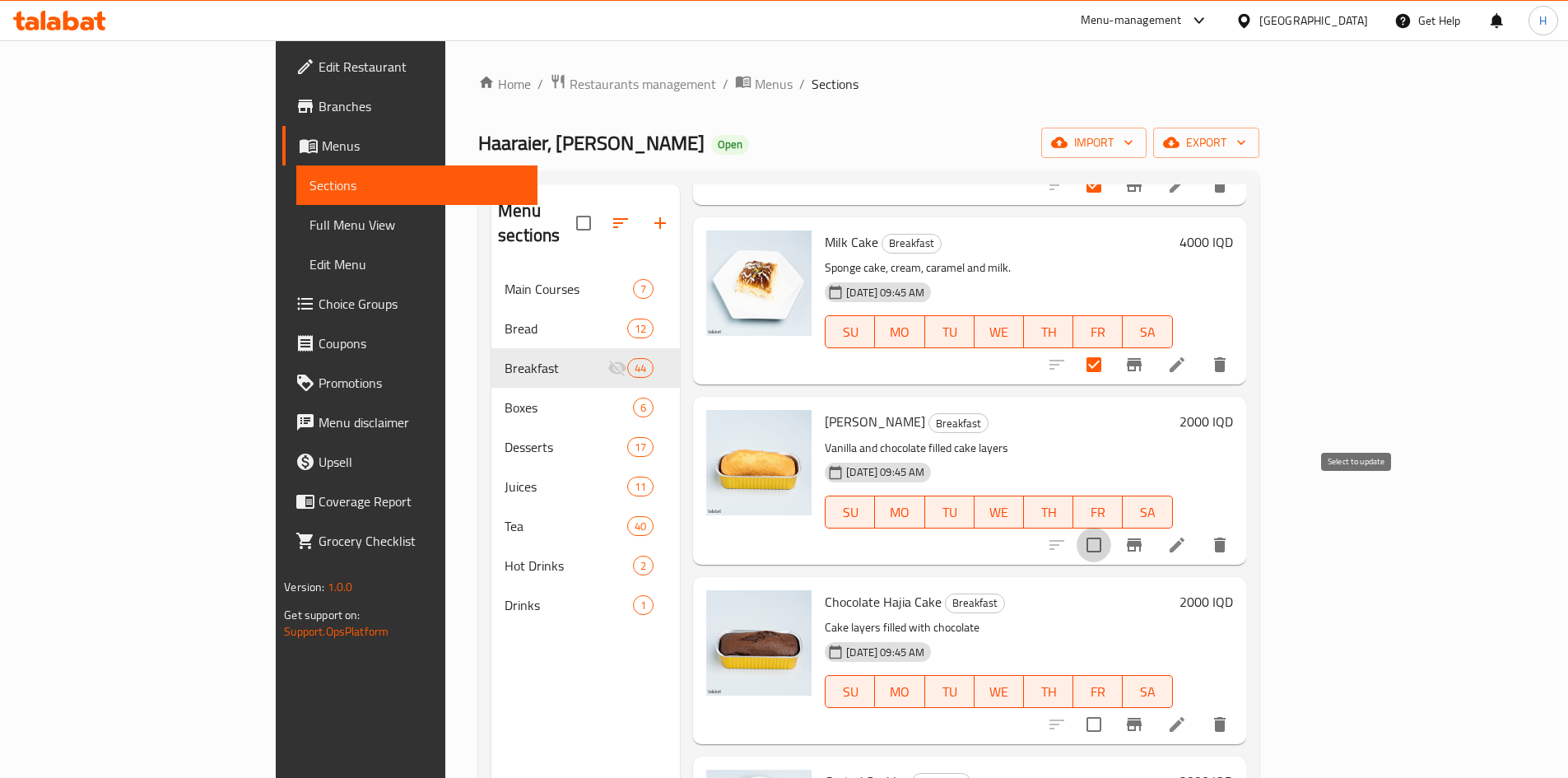
click at [1111, 527] on input "checkbox" at bounding box center [1093, 544] width 34 height 34
checkbox input "true"
click at [1111, 708] on input "checkbox" at bounding box center [1093, 724] width 34 height 34
checkbox input "true"
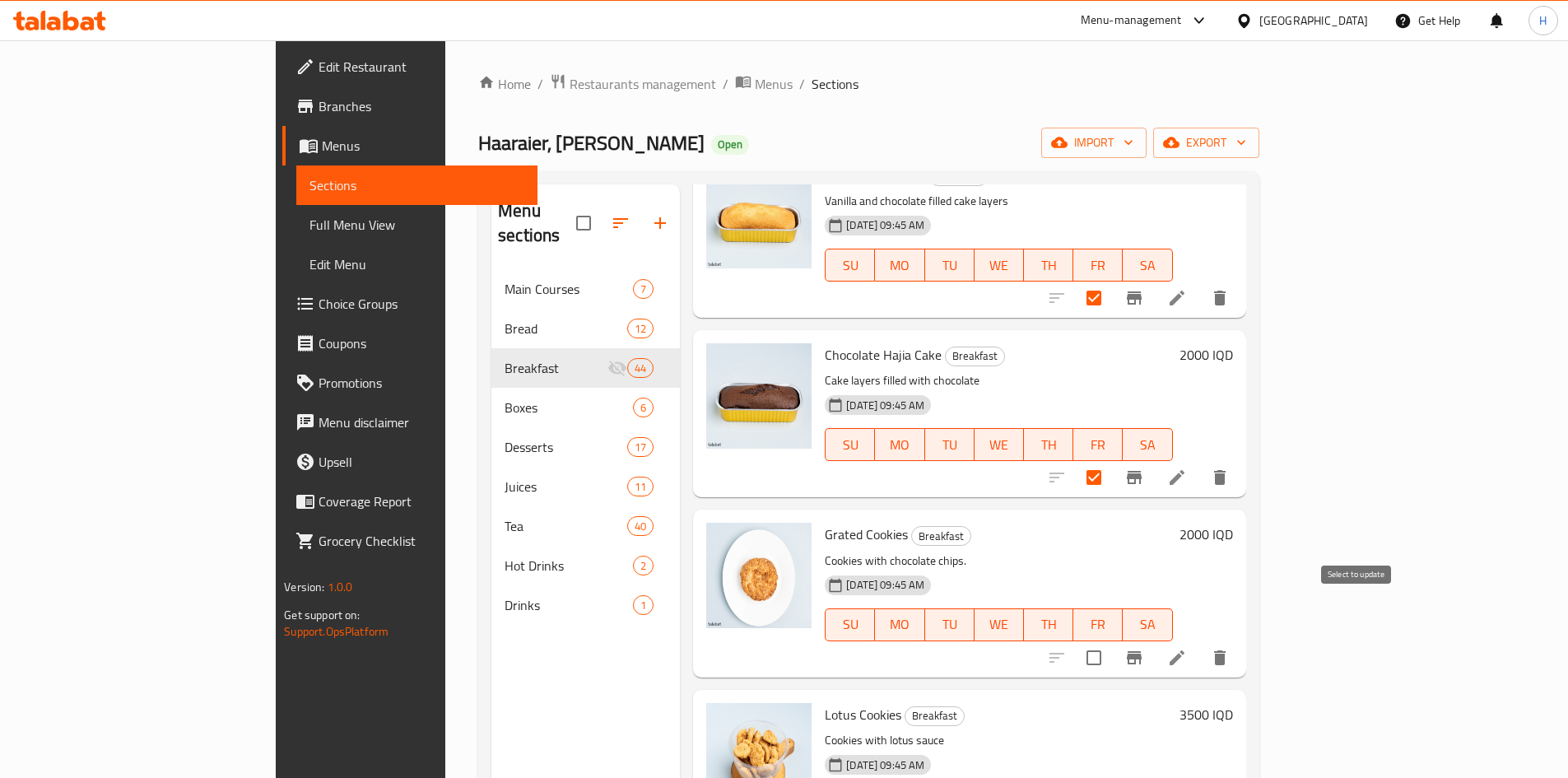
click at [1111, 640] on input "checkbox" at bounding box center [1093, 657] width 34 height 34
checkbox input "true"
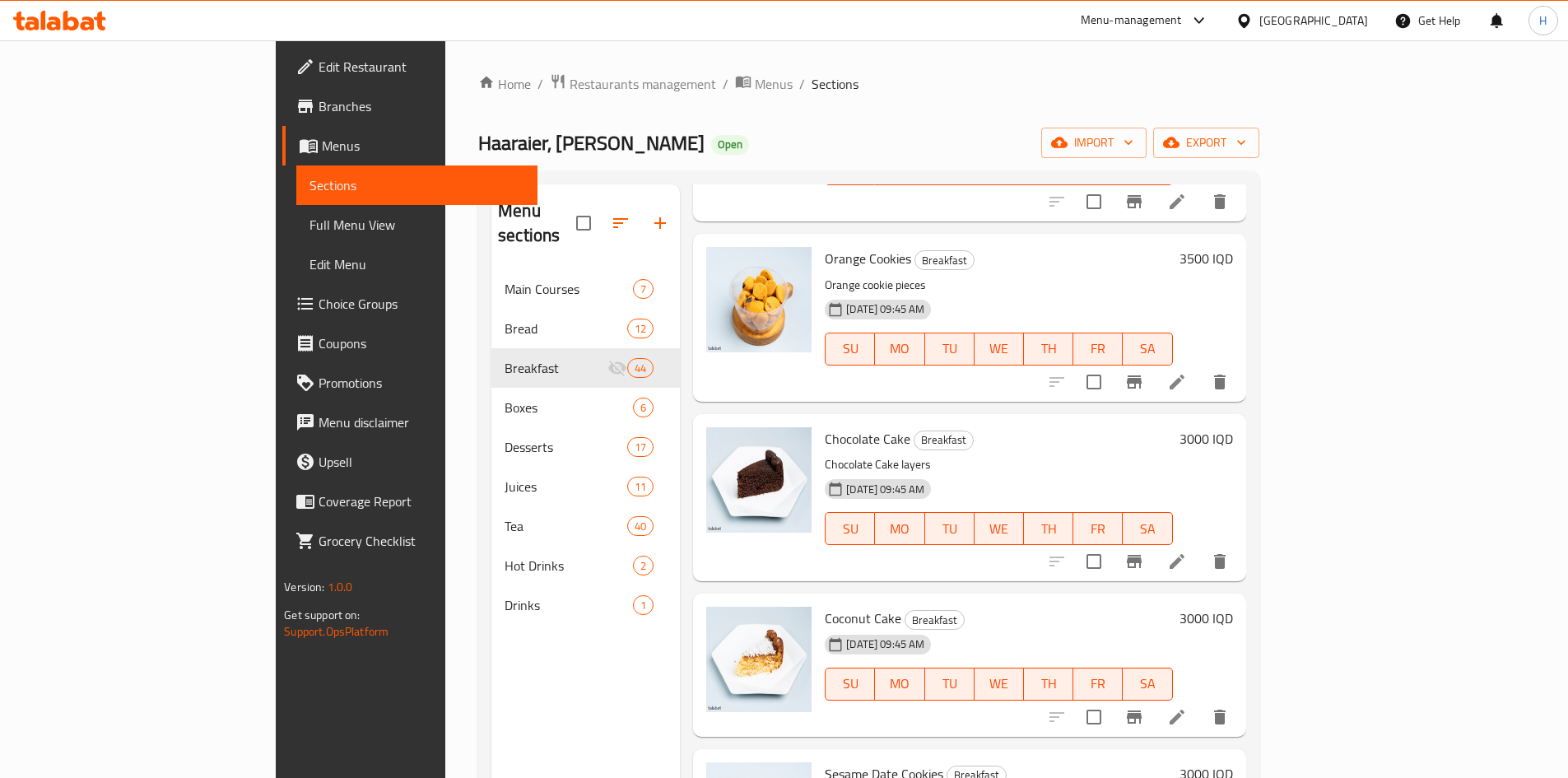
scroll to position [5186, 0]
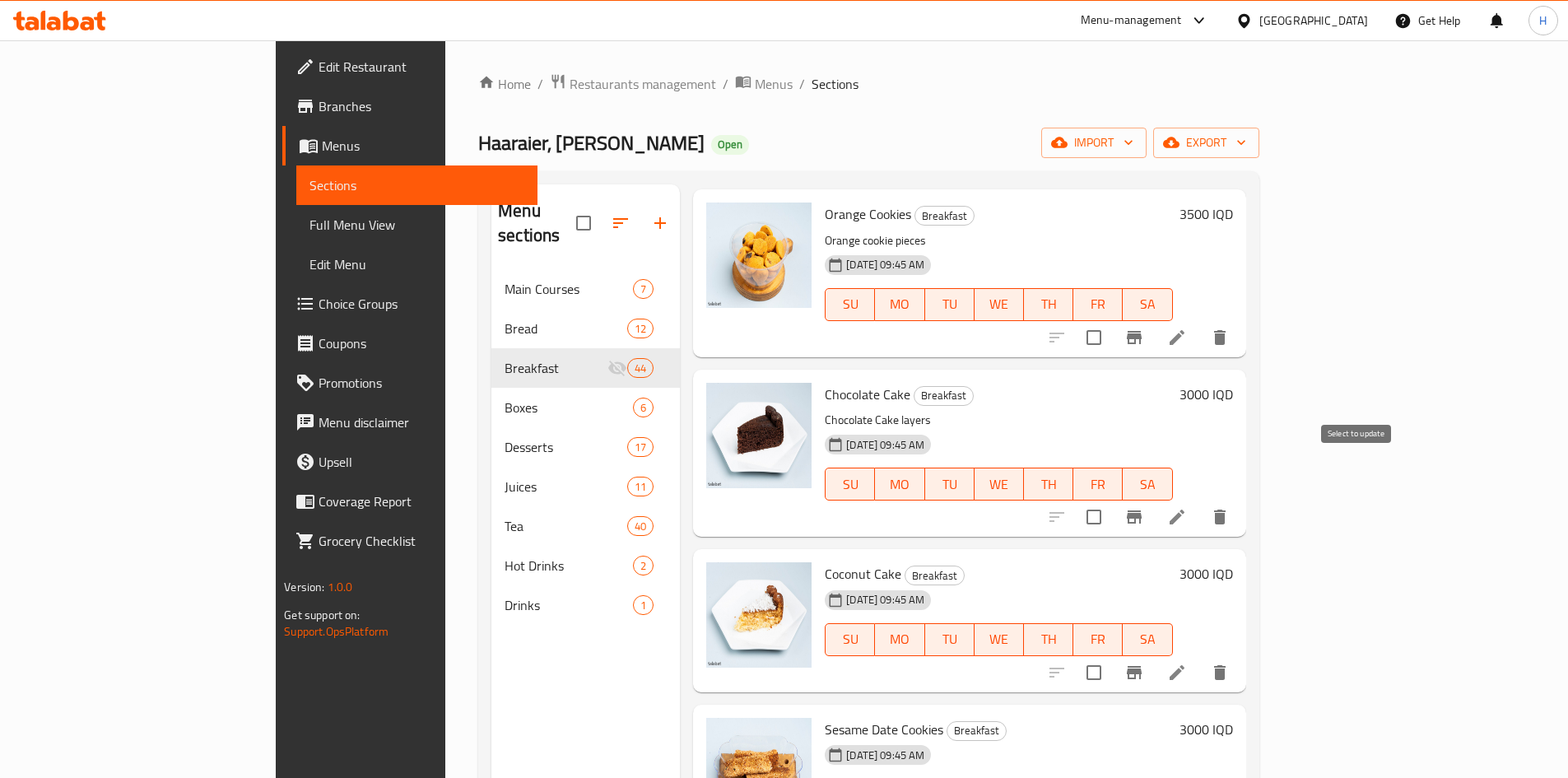
click at [1111, 500] on input "checkbox" at bounding box center [1093, 517] width 34 height 34
checkbox input "true"
click at [1111, 656] on input "checkbox" at bounding box center [1093, 672] width 34 height 34
checkbox input "true"
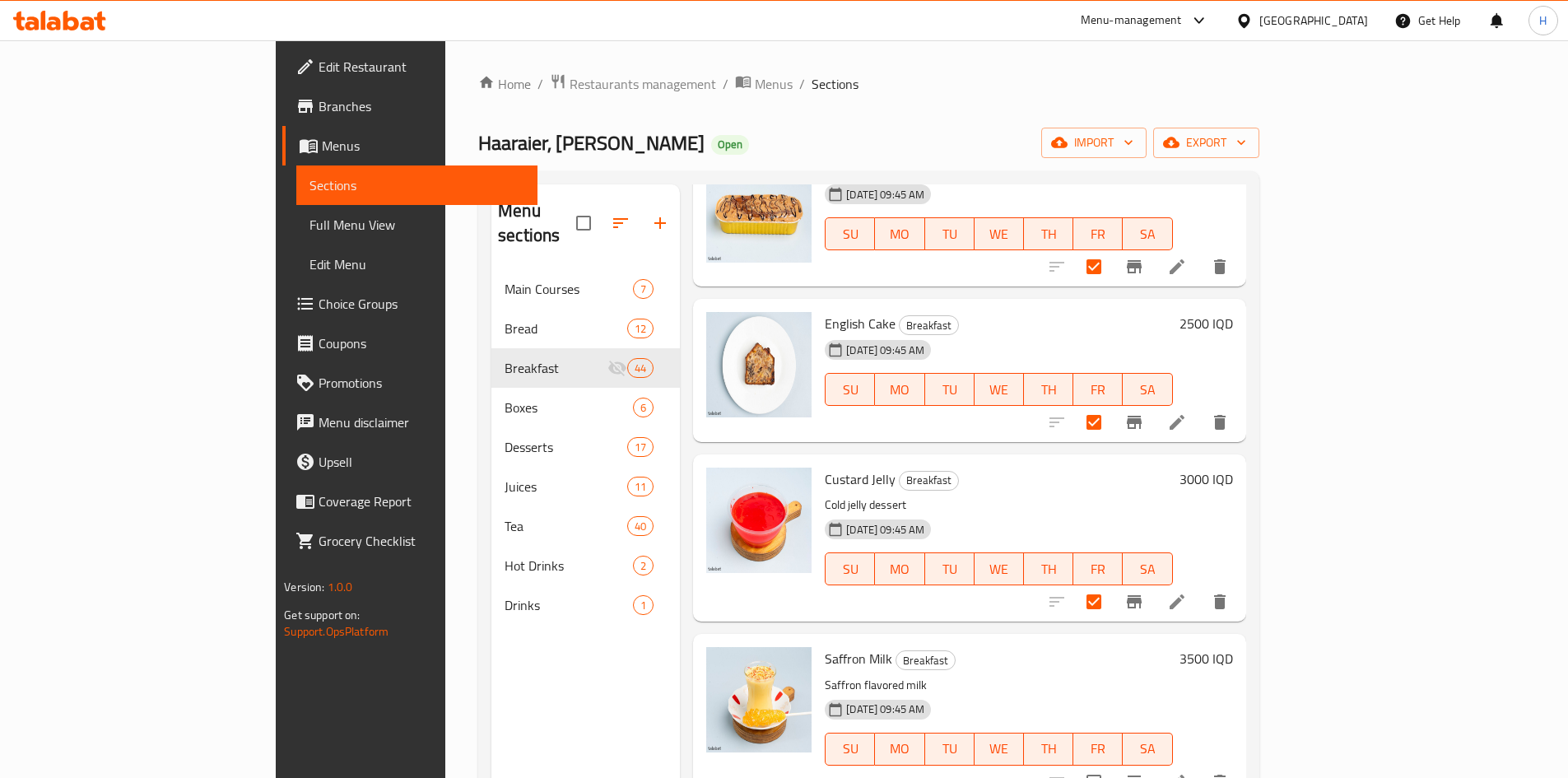
scroll to position [0, 0]
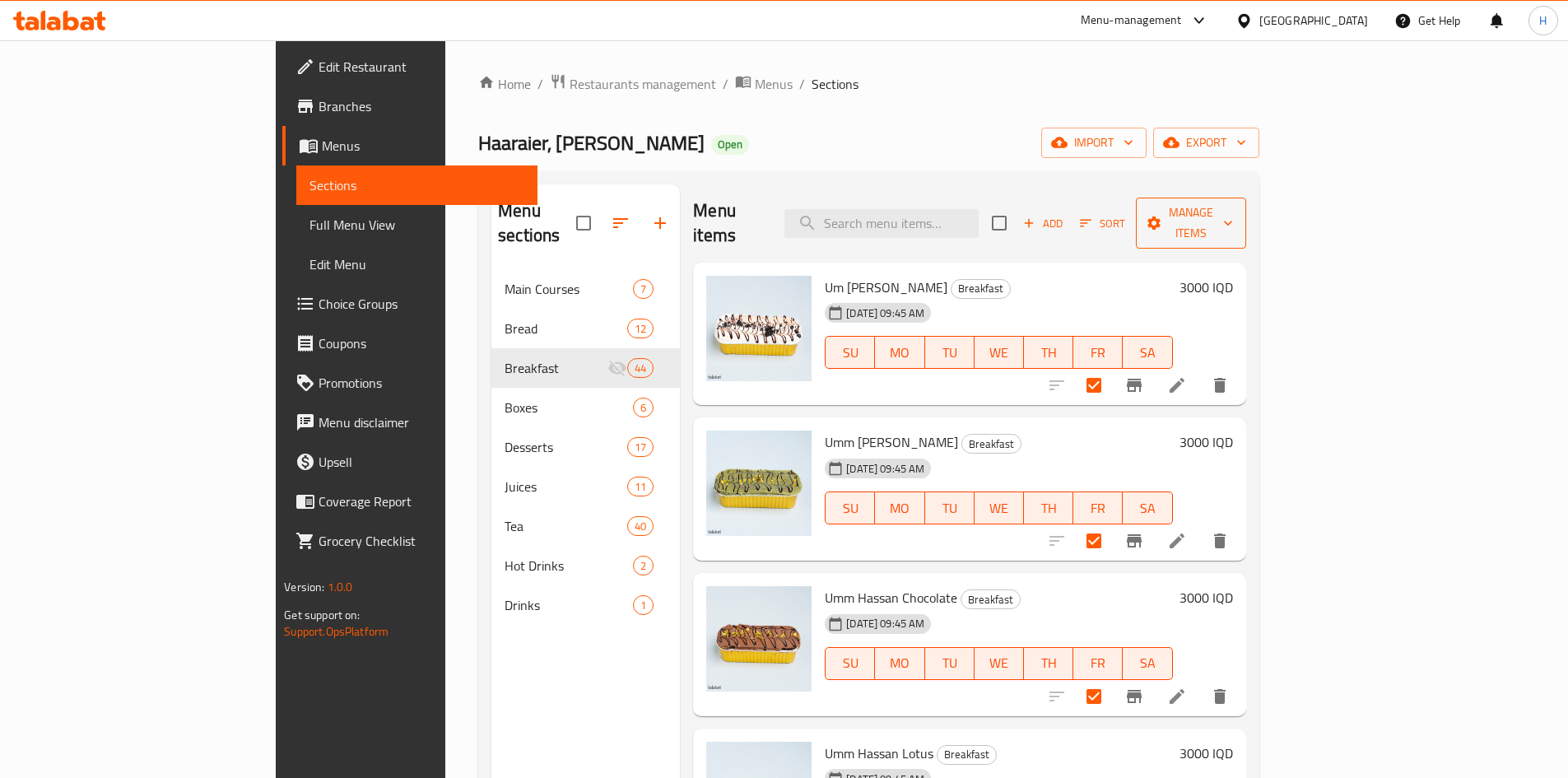
click at [1233, 213] on span "Manage items" at bounding box center [1191, 223] width 84 height 41
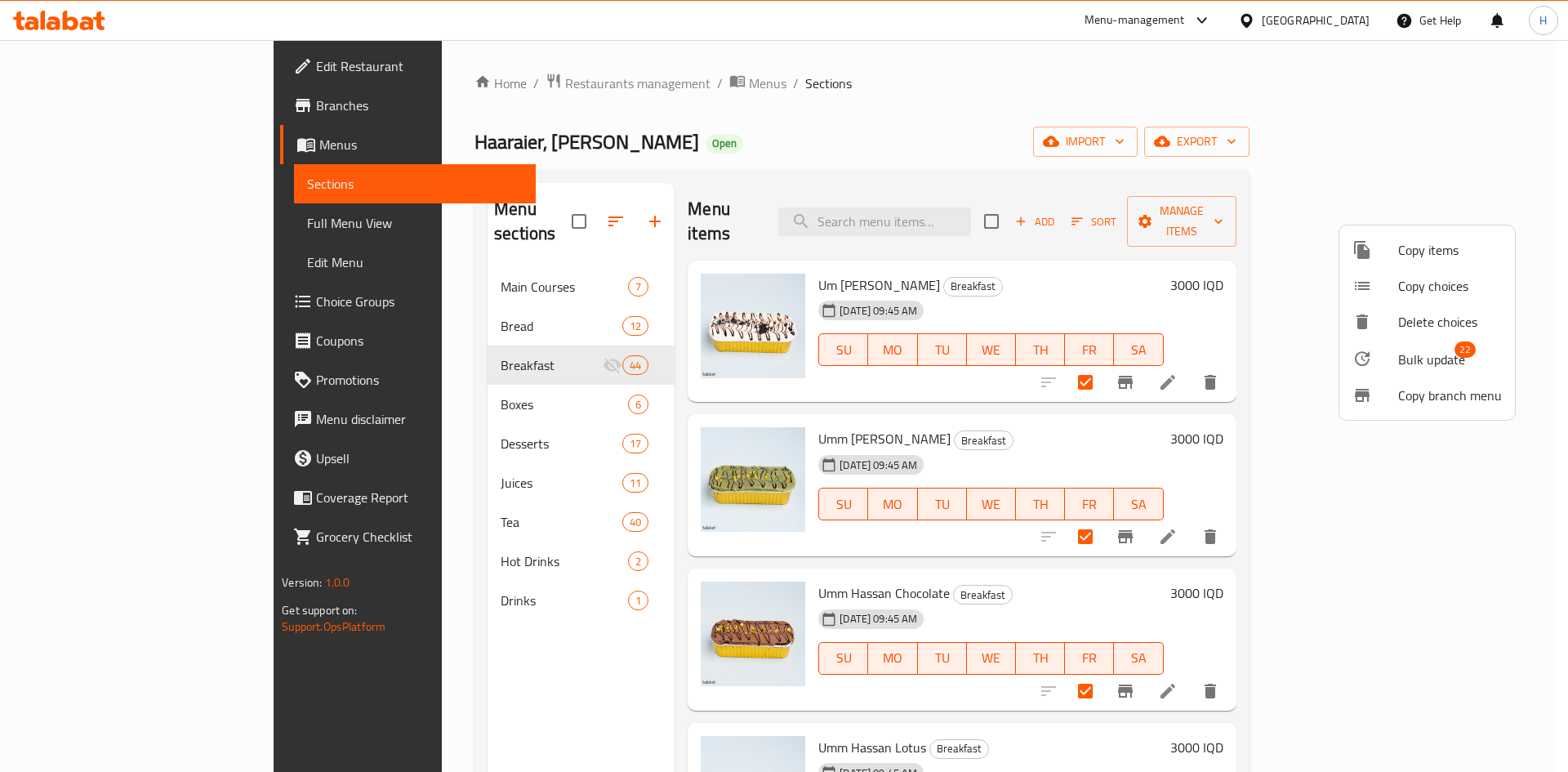
click at [1426, 356] on span "Bulk update" at bounding box center [1431, 359] width 67 height 19
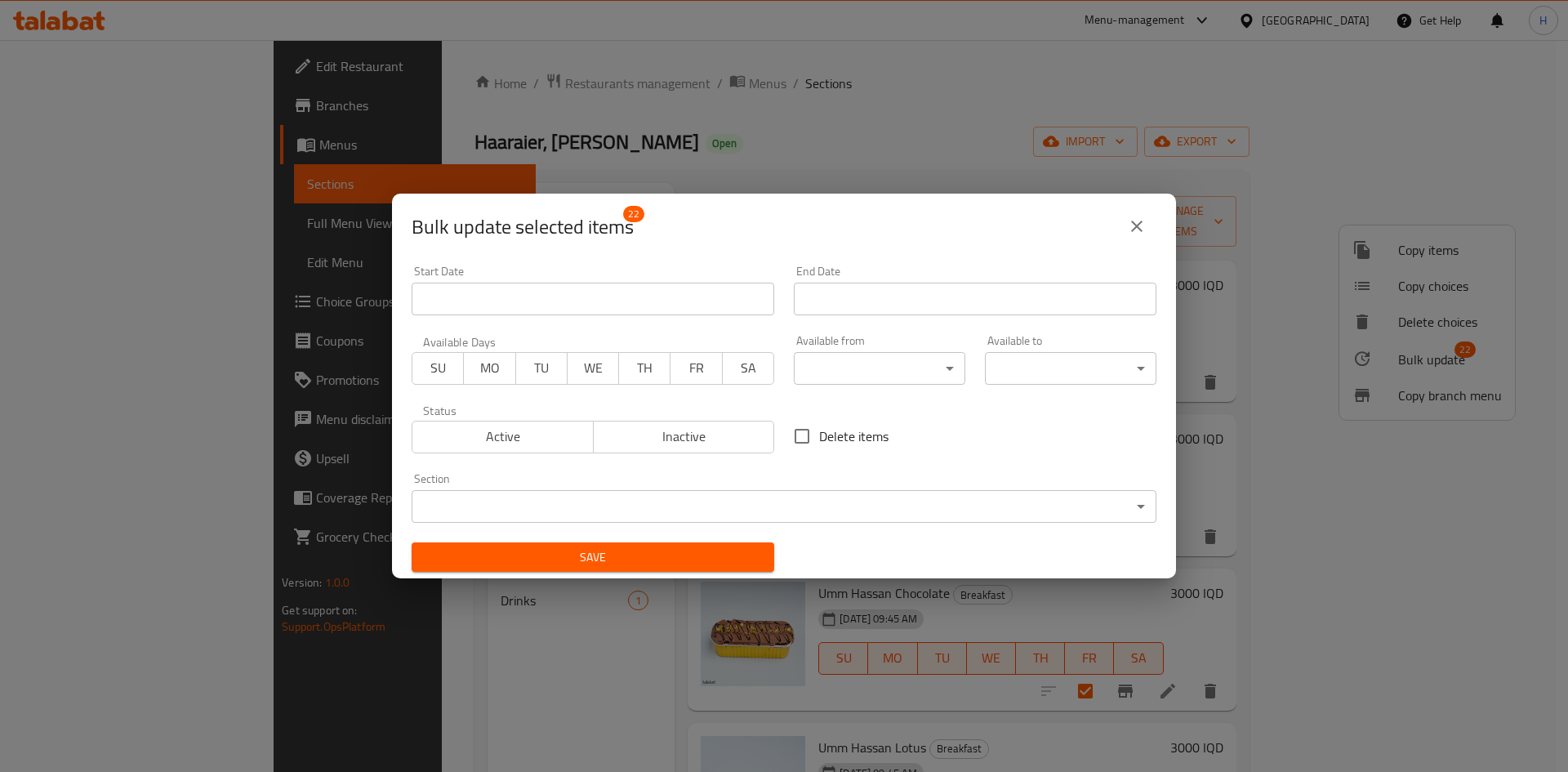
click at [612, 494] on body "​ Menu-management [GEOGRAPHIC_DATA] Get Help H Edit Restaurant Branches Menus S…" at bounding box center [784, 406] width 1568 height 732
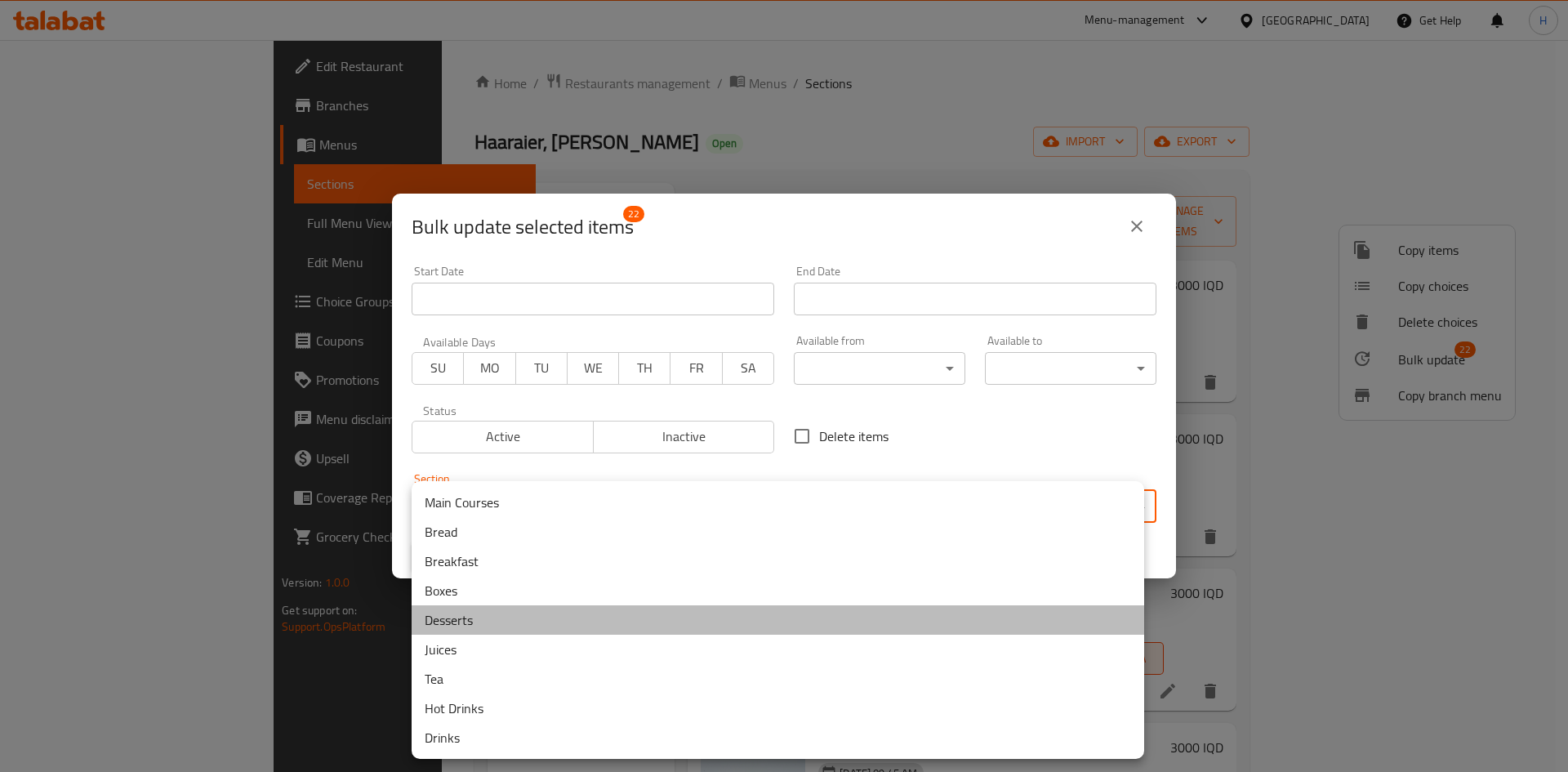
click at [500, 615] on li "Desserts" at bounding box center [778, 620] width 732 height 29
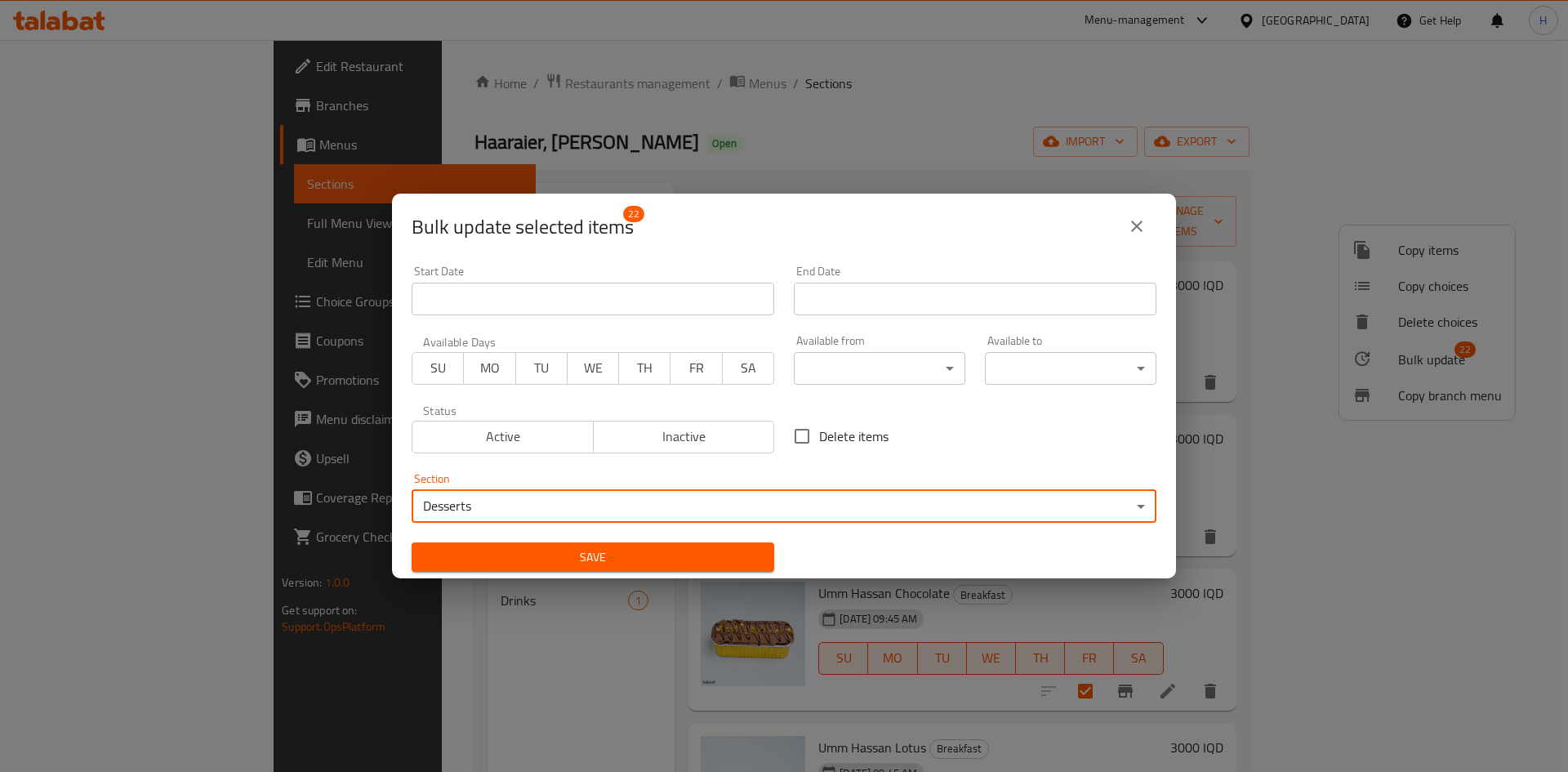
click at [578, 548] on span "Save" at bounding box center [592, 557] width 337 height 20
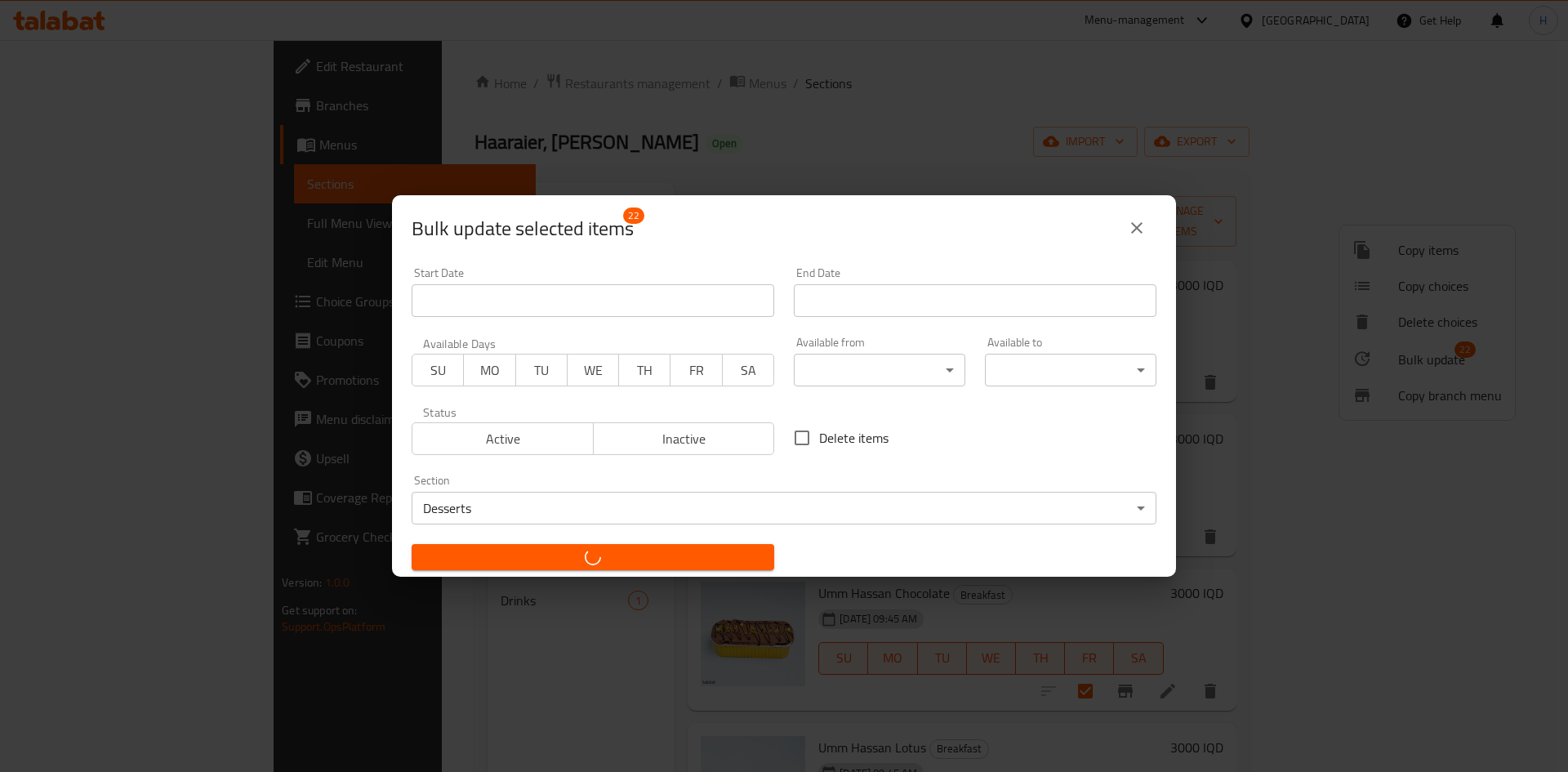
checkbox input "false"
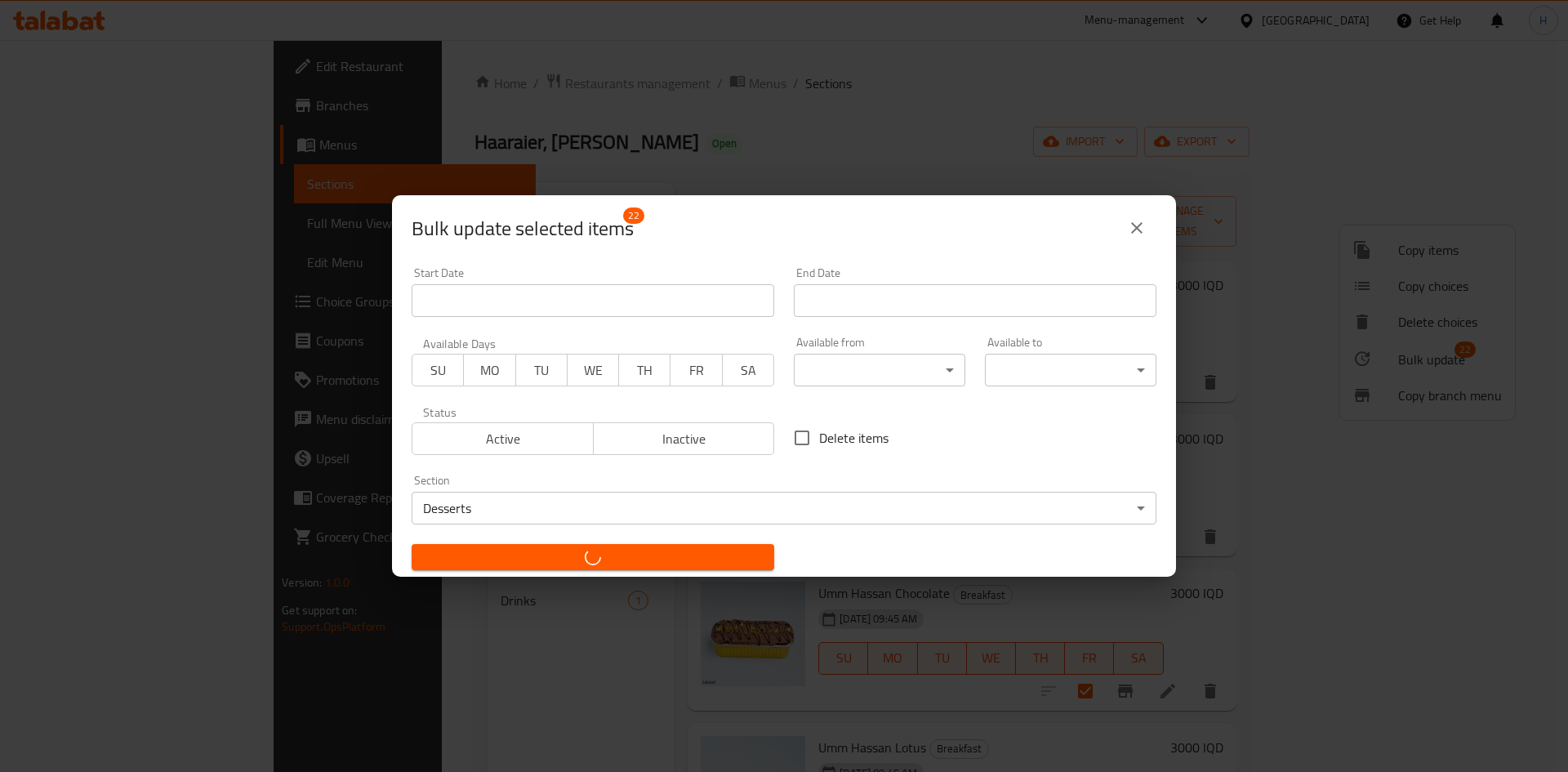
checkbox input "false"
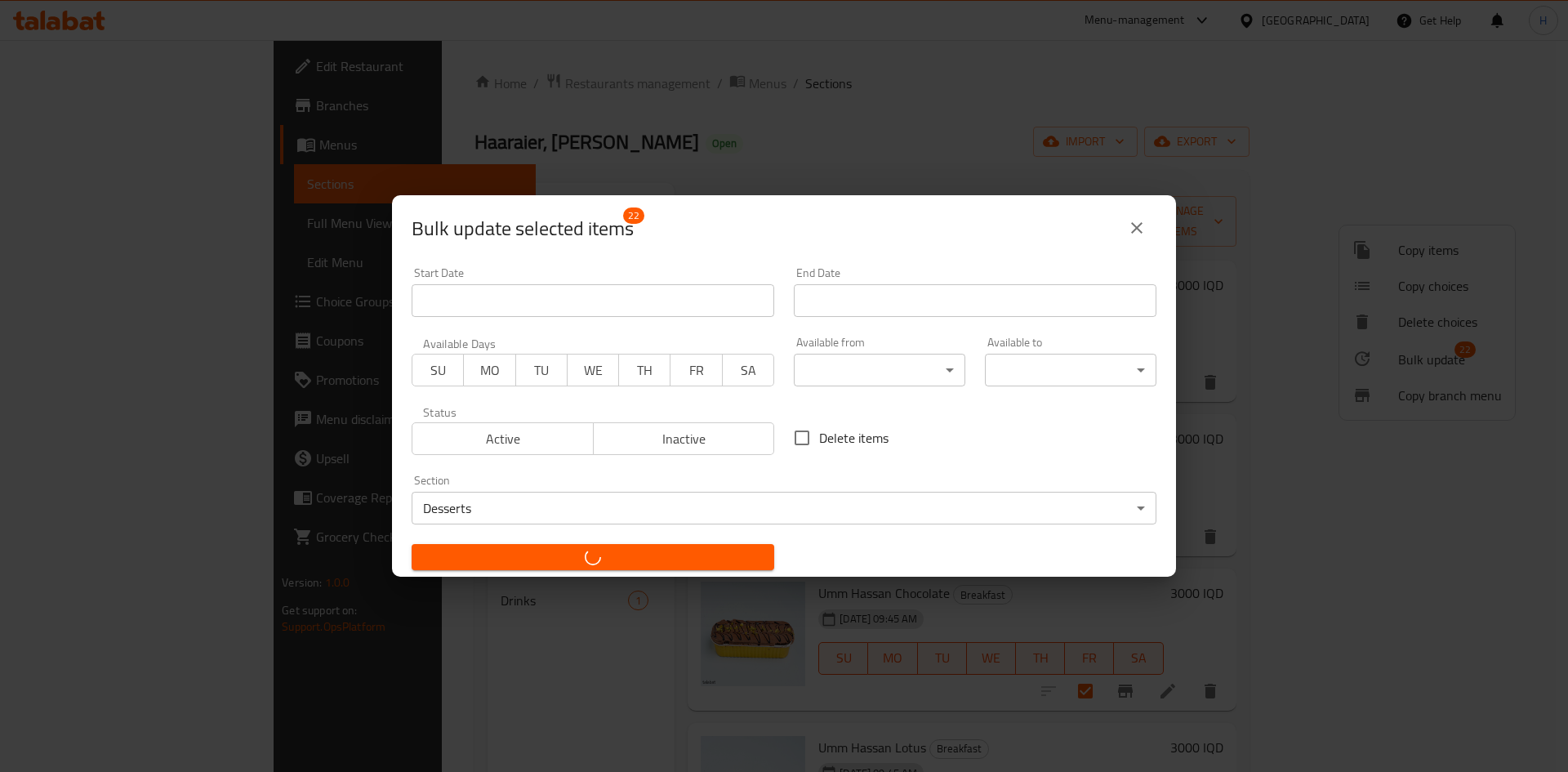
checkbox input "false"
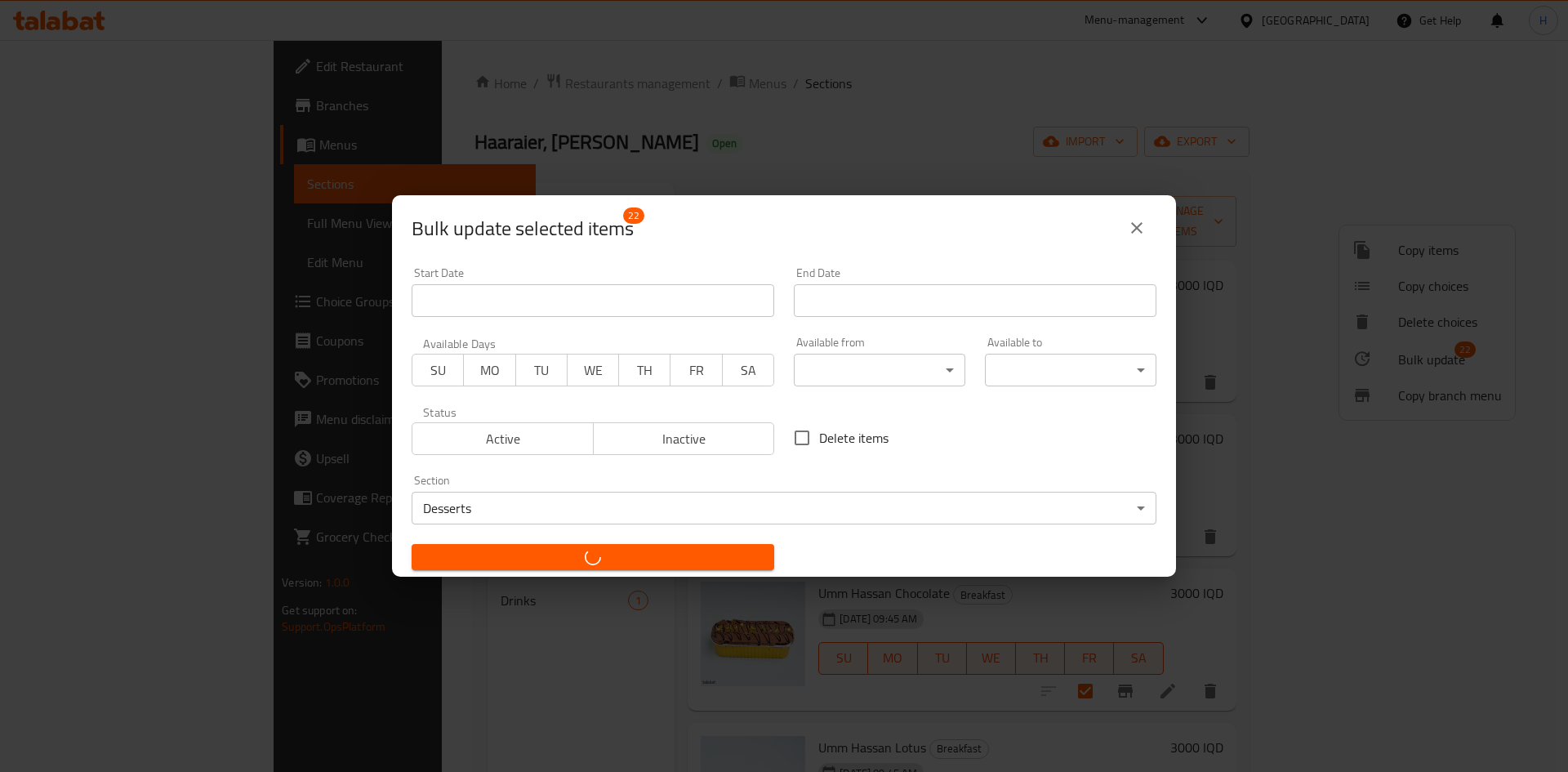
checkbox input "false"
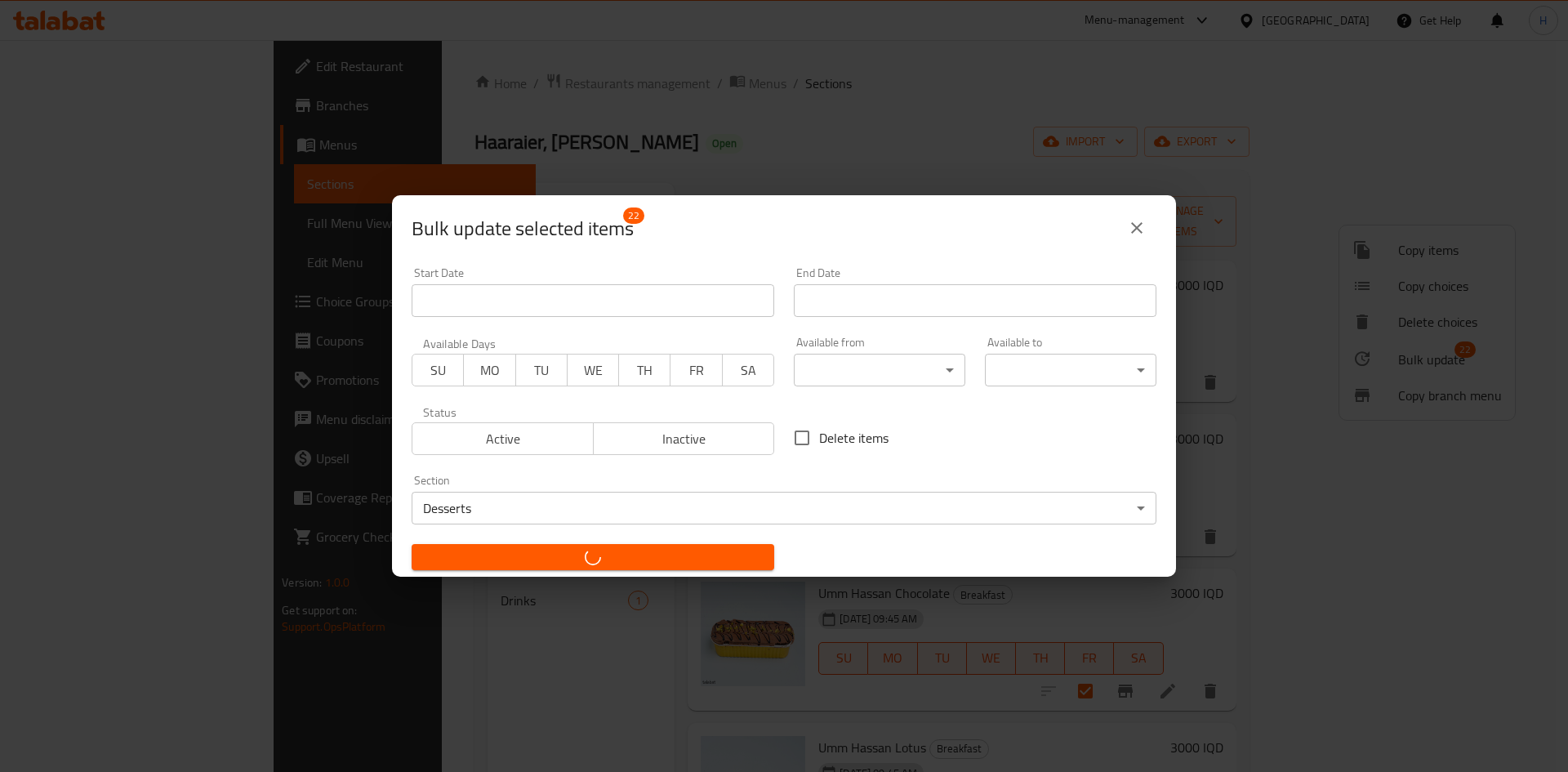
checkbox input "false"
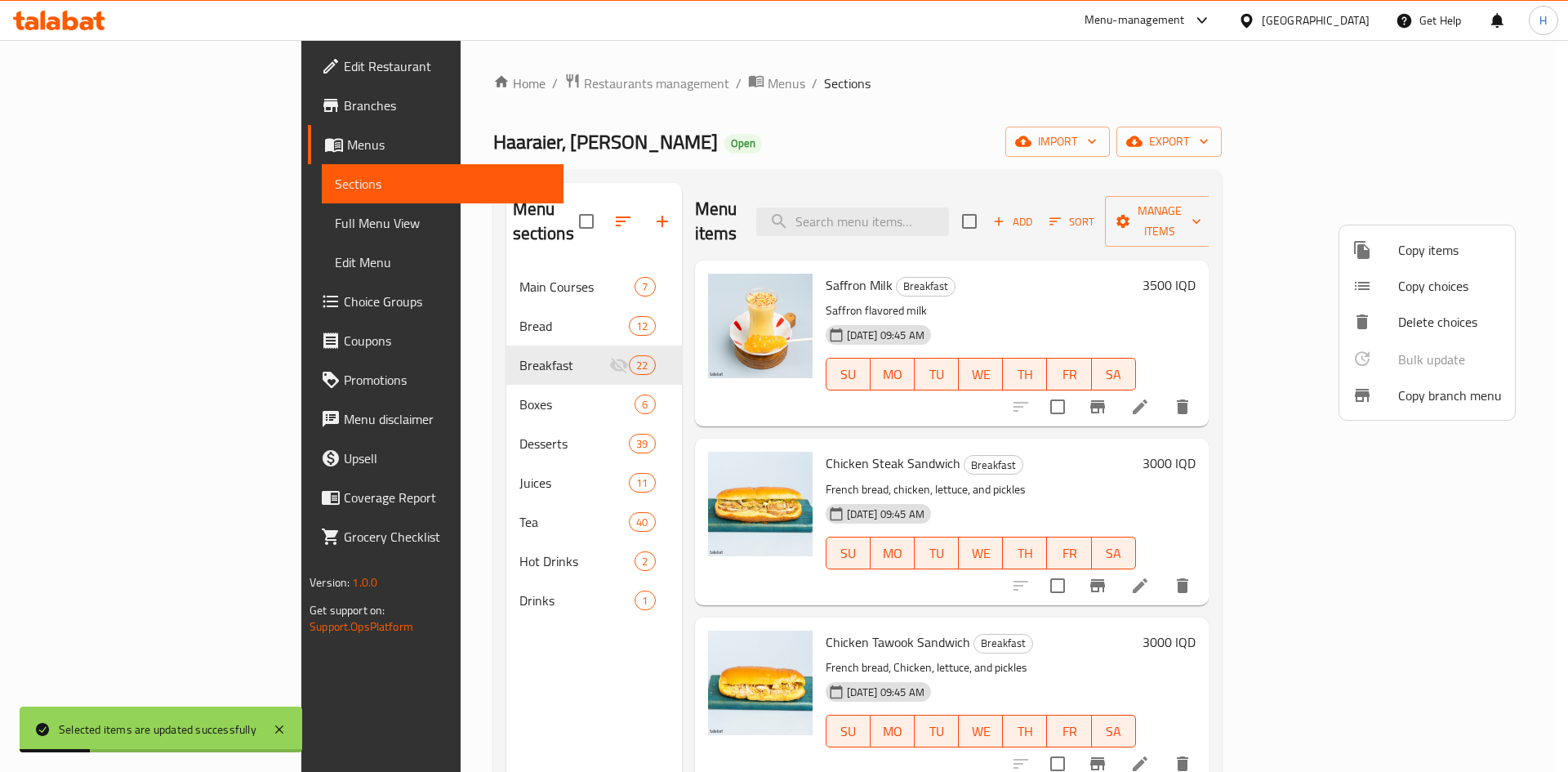
click at [859, 147] on div at bounding box center [784, 386] width 1568 height 772
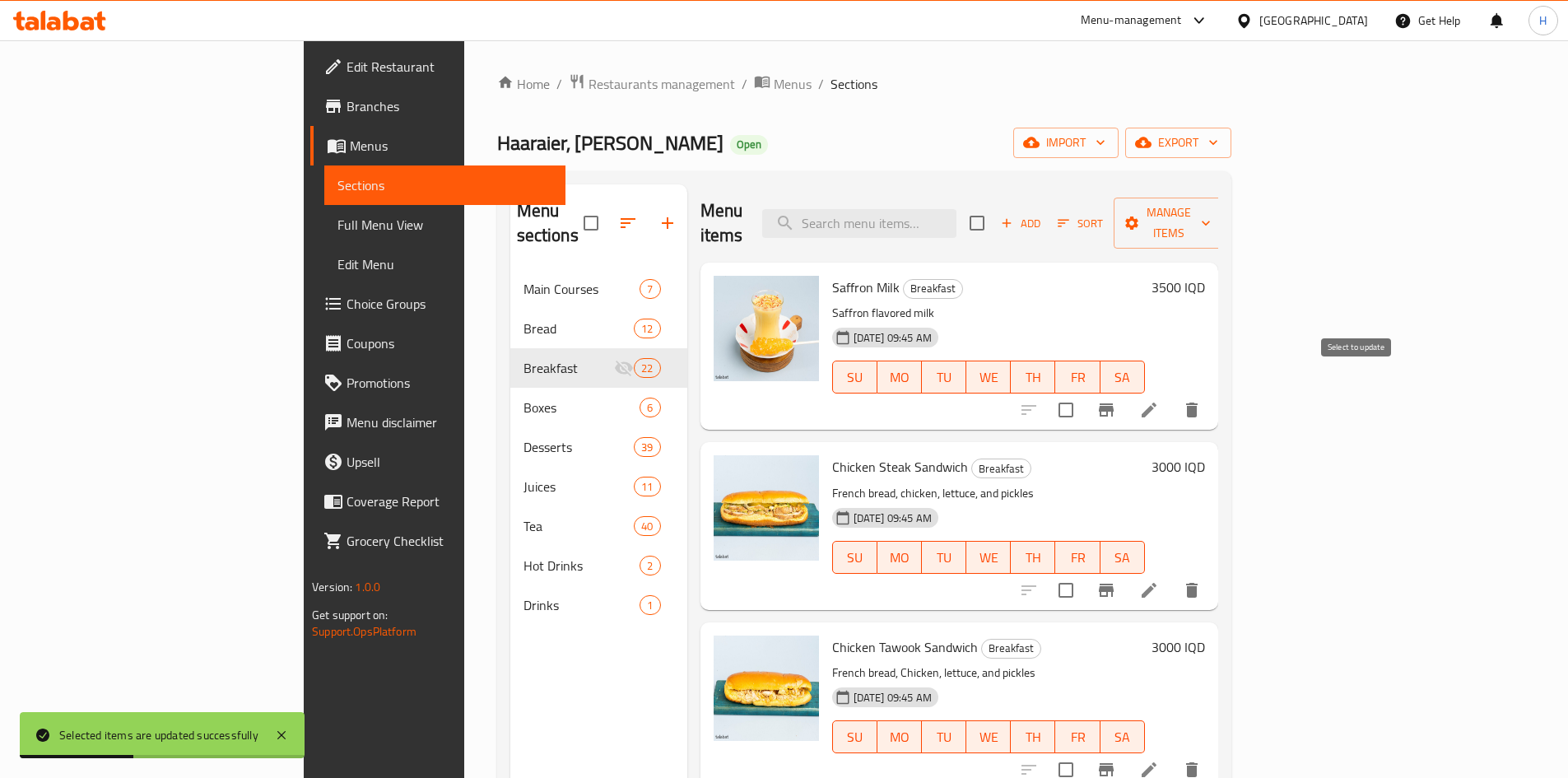
click at [1084, 392] on input "checkbox" at bounding box center [1066, 409] width 34 height 34
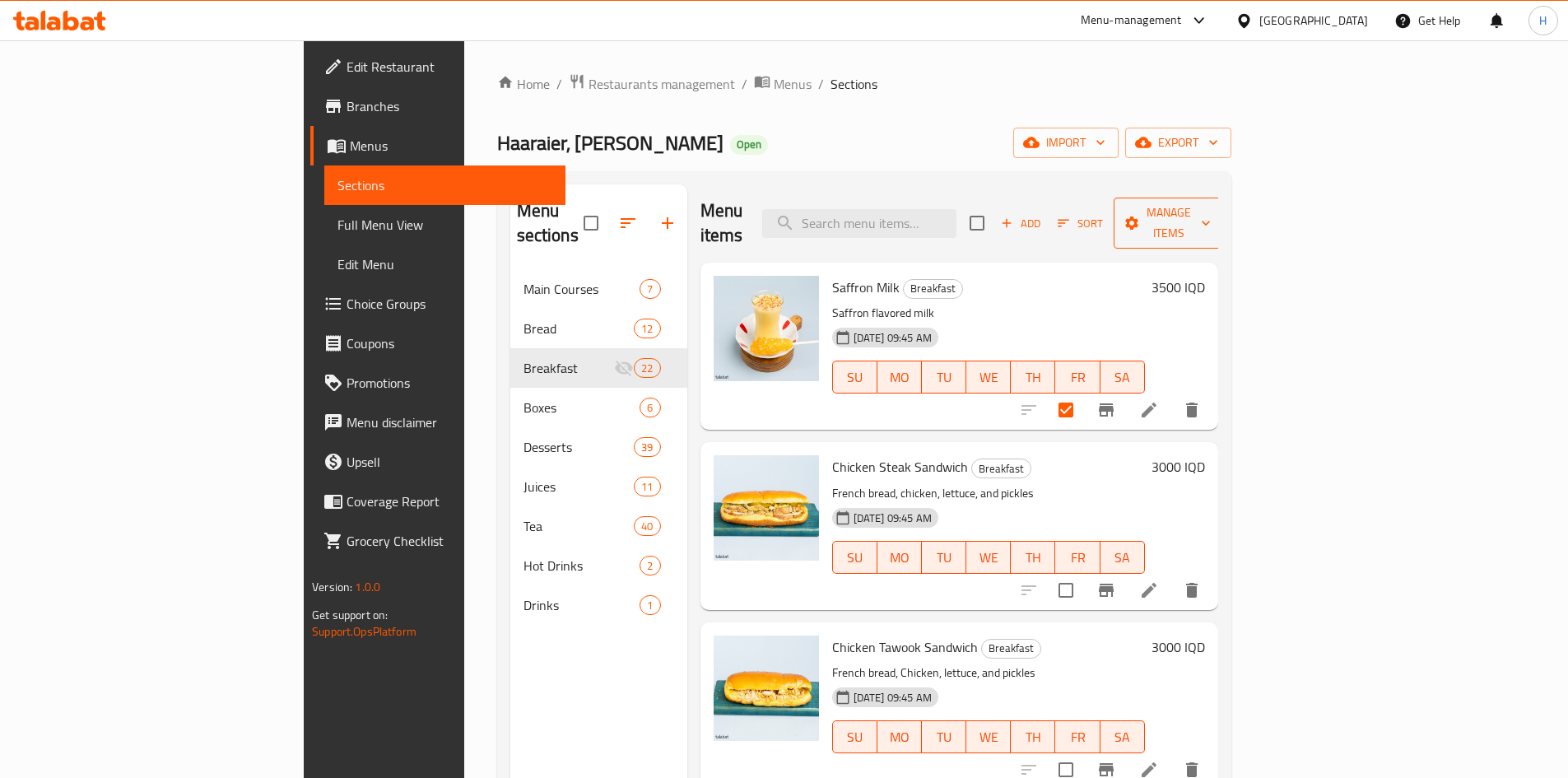
click at [1211, 213] on span "Manage items" at bounding box center [1169, 223] width 84 height 41
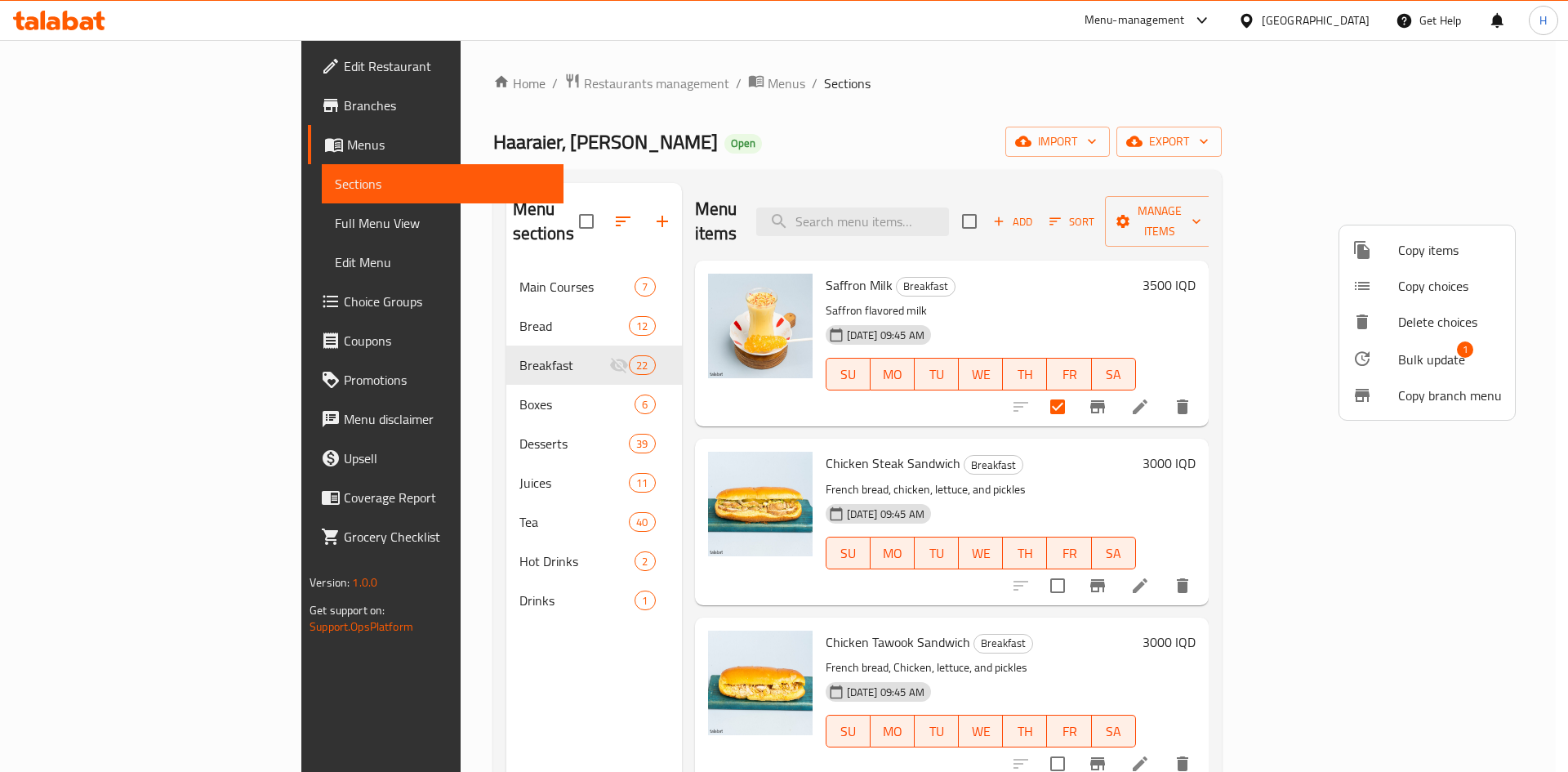
click at [1390, 358] on div at bounding box center [1375, 358] width 46 height 19
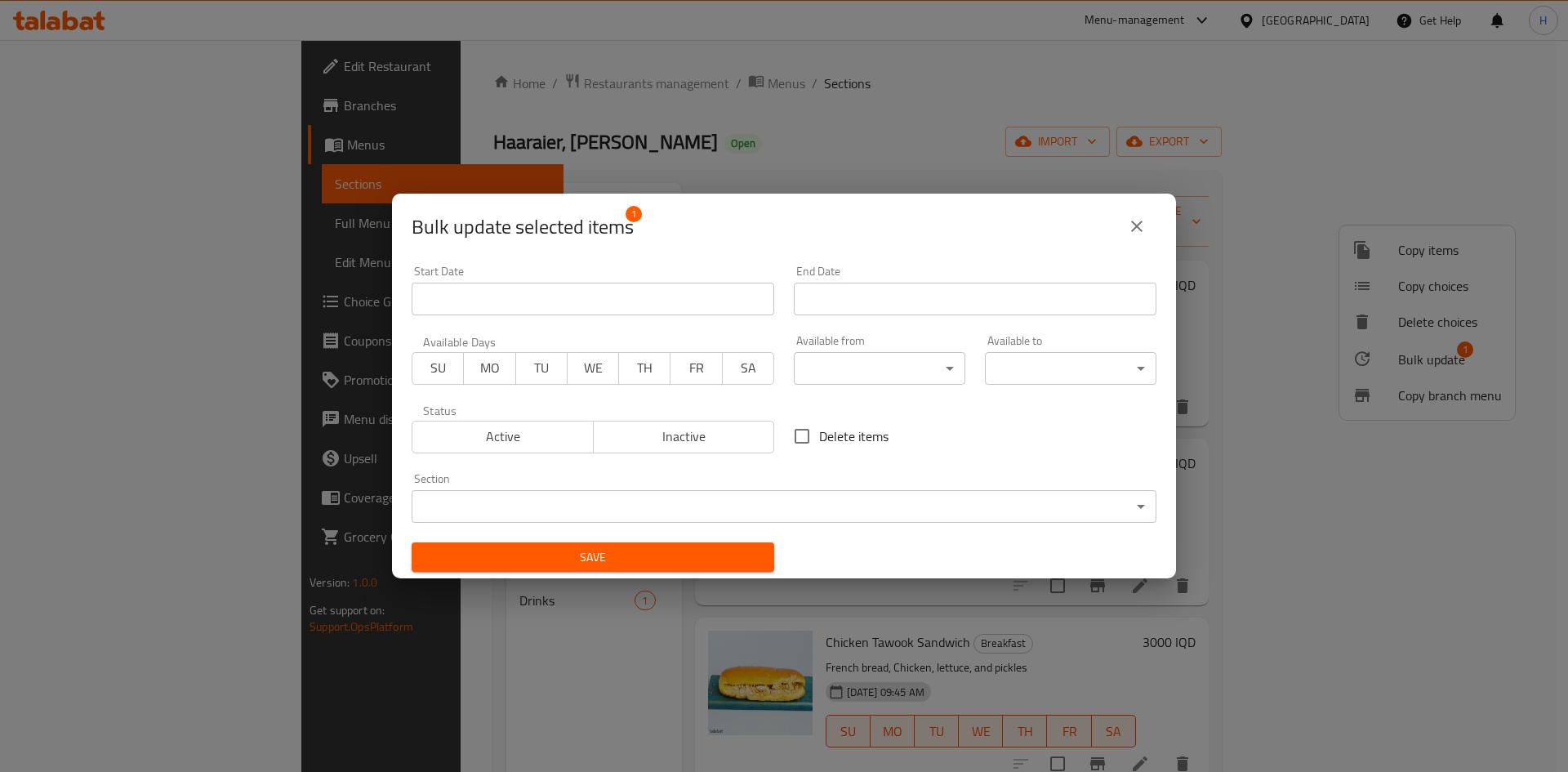
click at [666, 501] on body "​ Menu-management [GEOGRAPHIC_DATA] Get Help H Edit Restaurant Branches Menus S…" at bounding box center [784, 406] width 1568 height 732
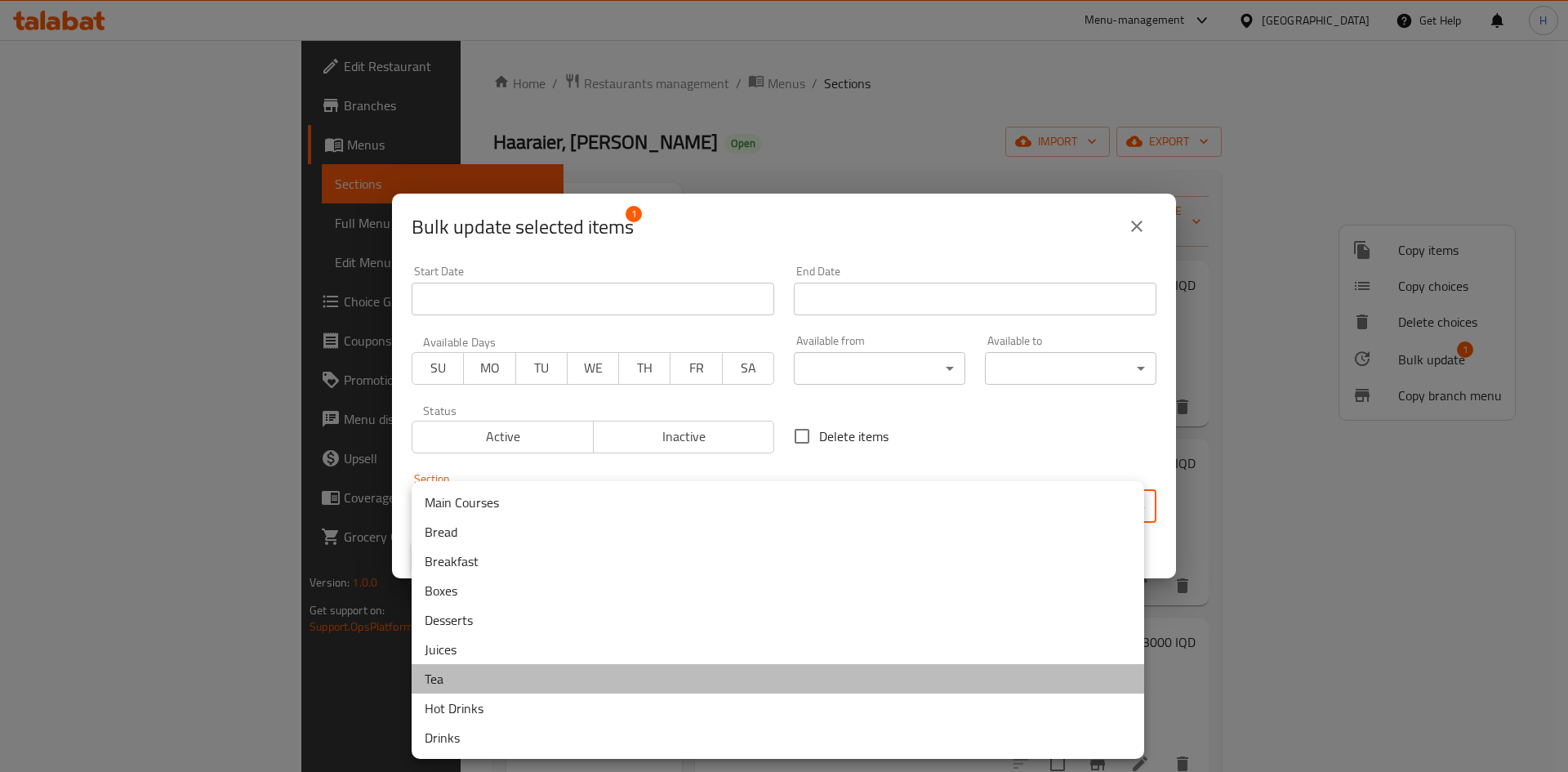
click at [472, 681] on li "Tea" at bounding box center [778, 679] width 732 height 29
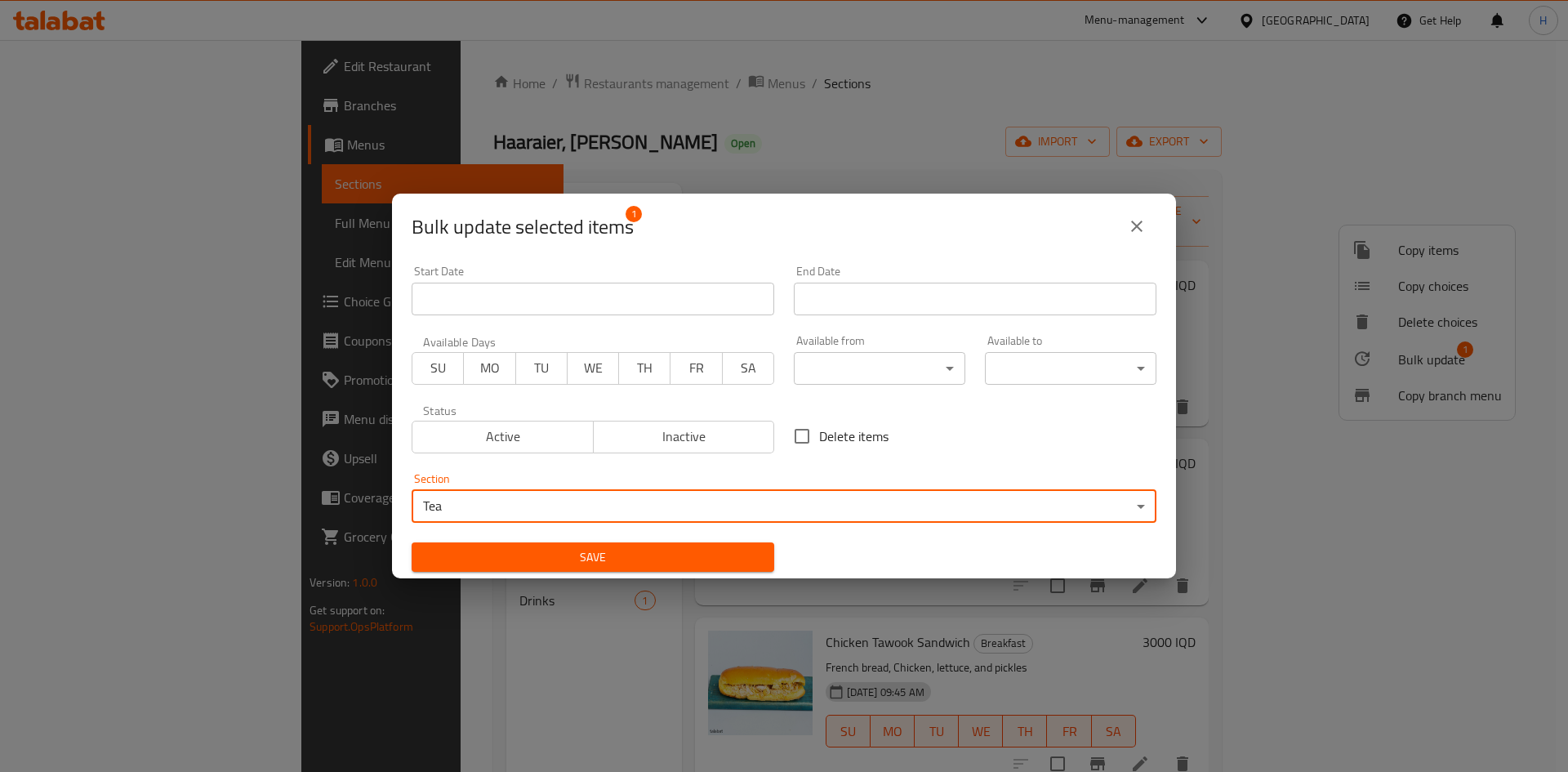
click at [702, 559] on span "Save" at bounding box center [592, 557] width 337 height 20
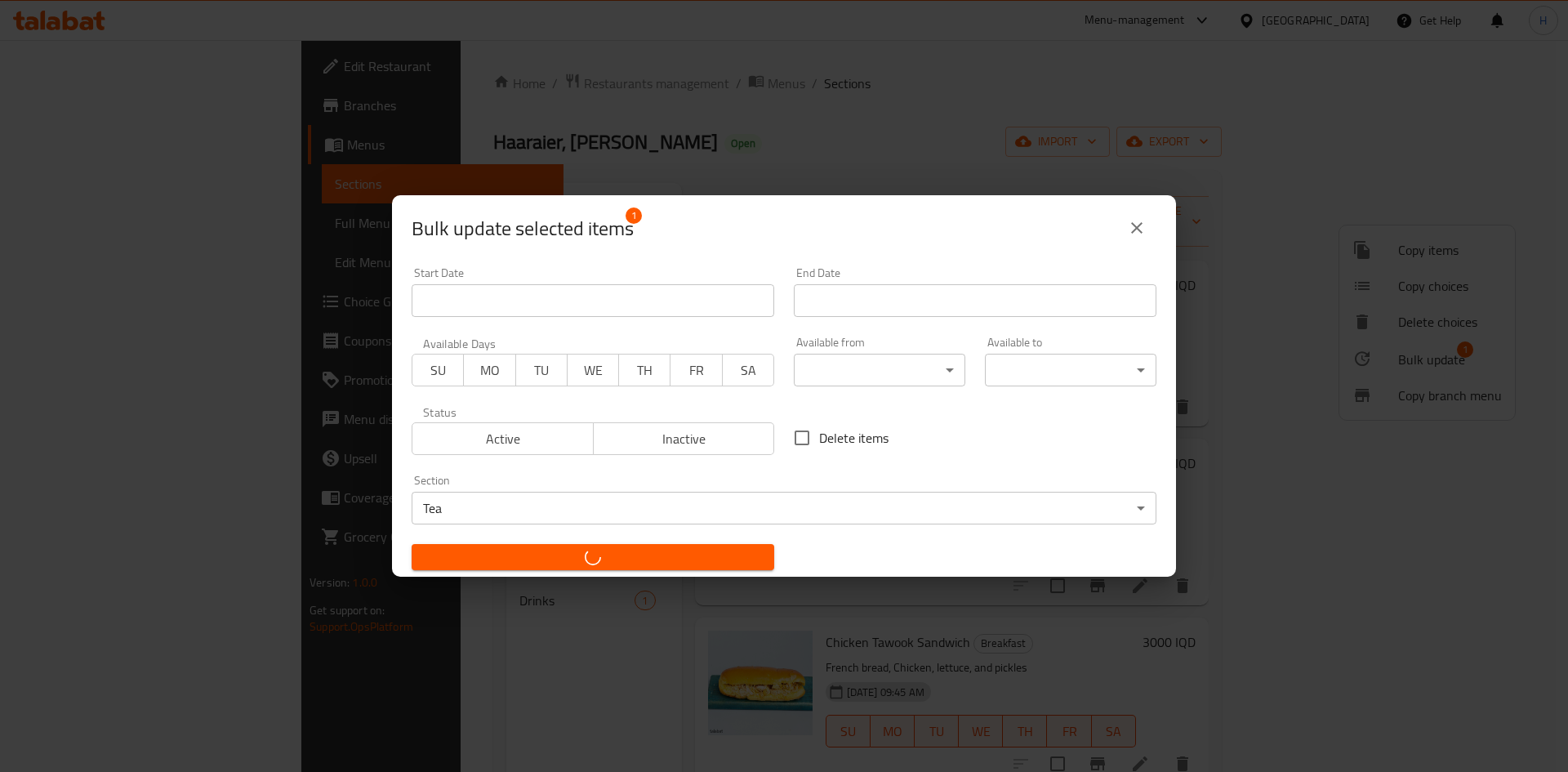
checkbox input "false"
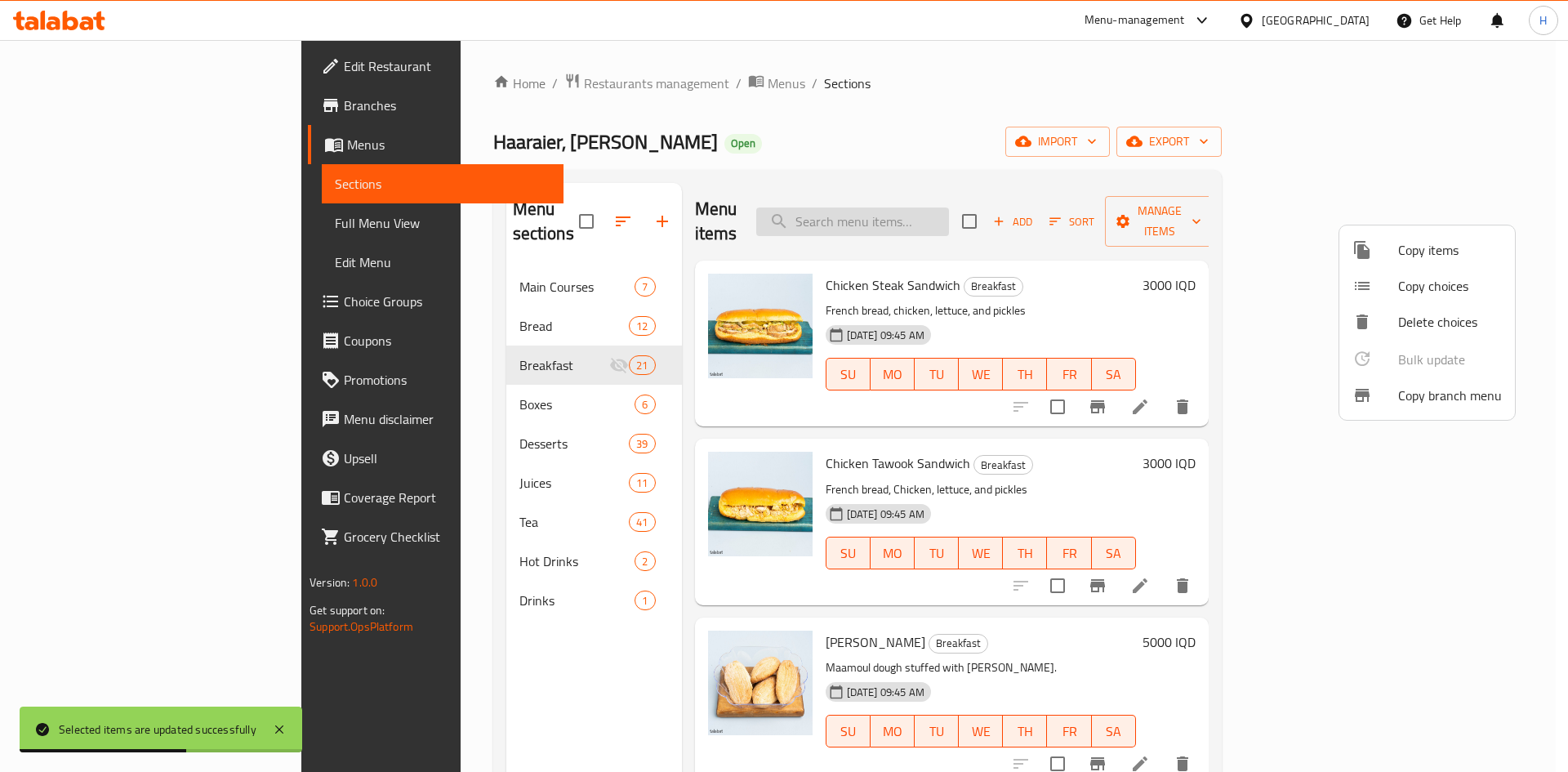
click at [975, 220] on div at bounding box center [784, 386] width 1568 height 772
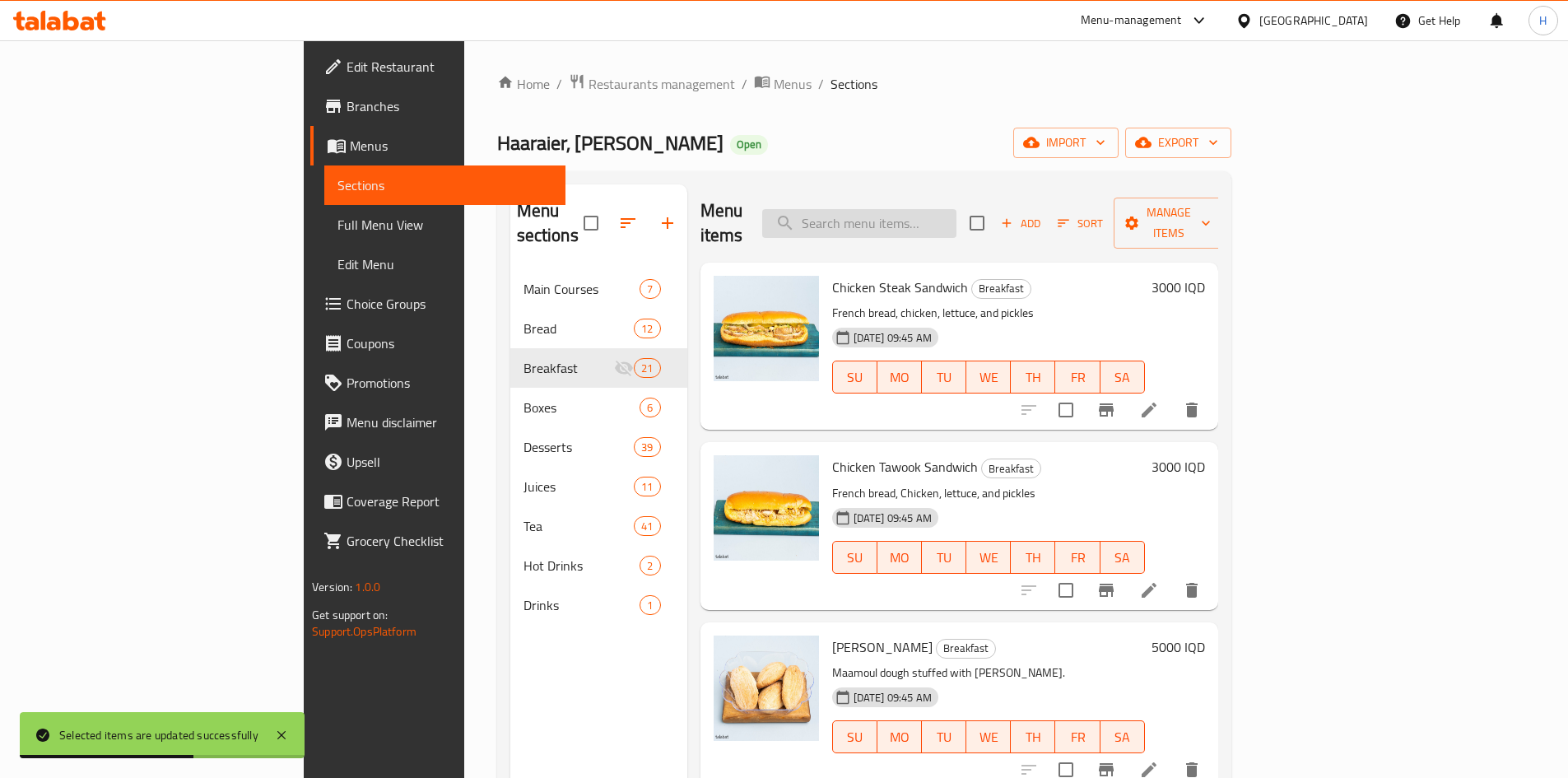
click at [956, 219] on input "search" at bounding box center [859, 223] width 195 height 28
click at [956, 211] on input "search" at bounding box center [859, 223] width 195 height 28
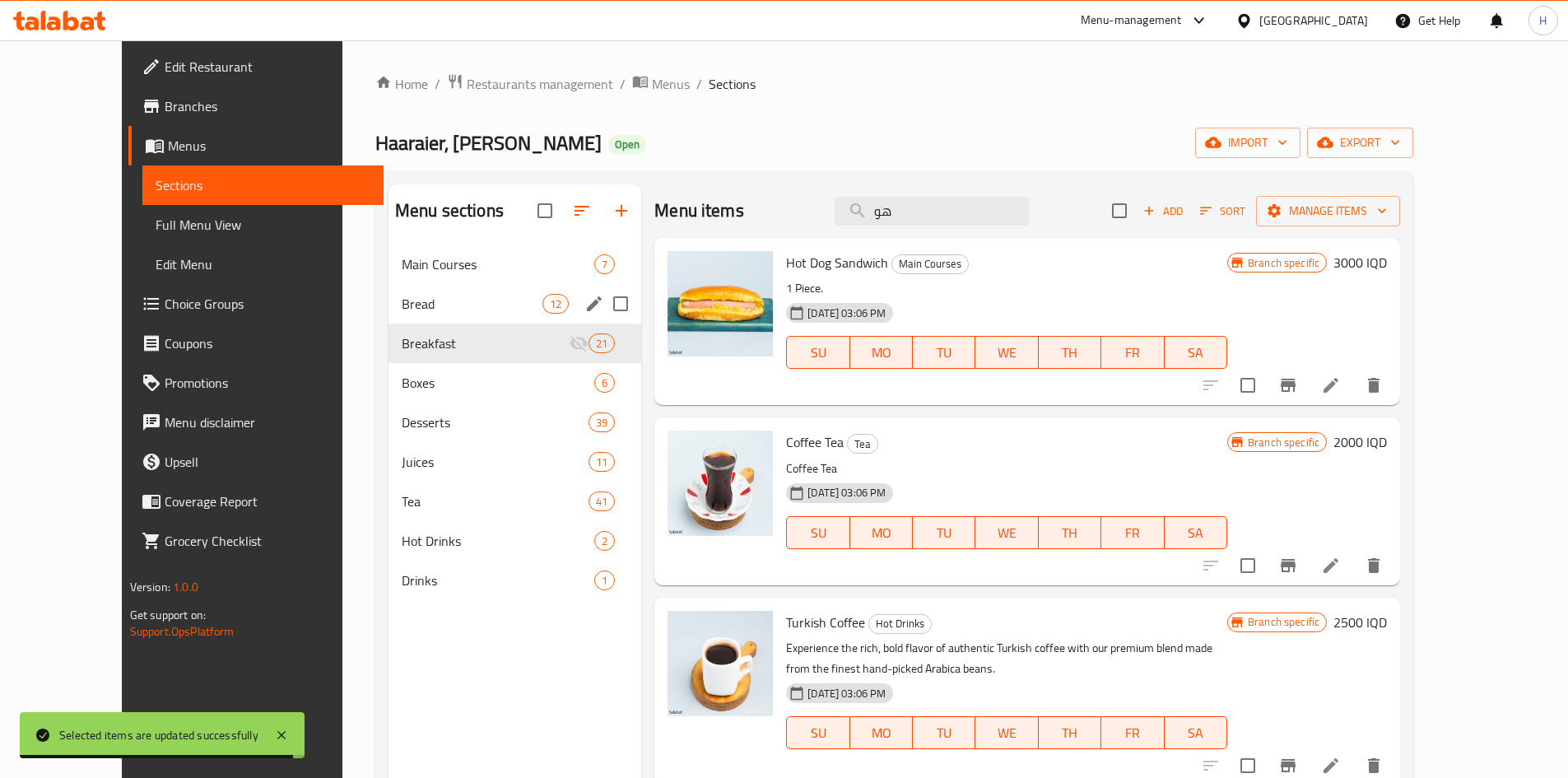
type input "هو"
click at [453, 275] on div "Main Courses 7" at bounding box center [515, 264] width 253 height 39
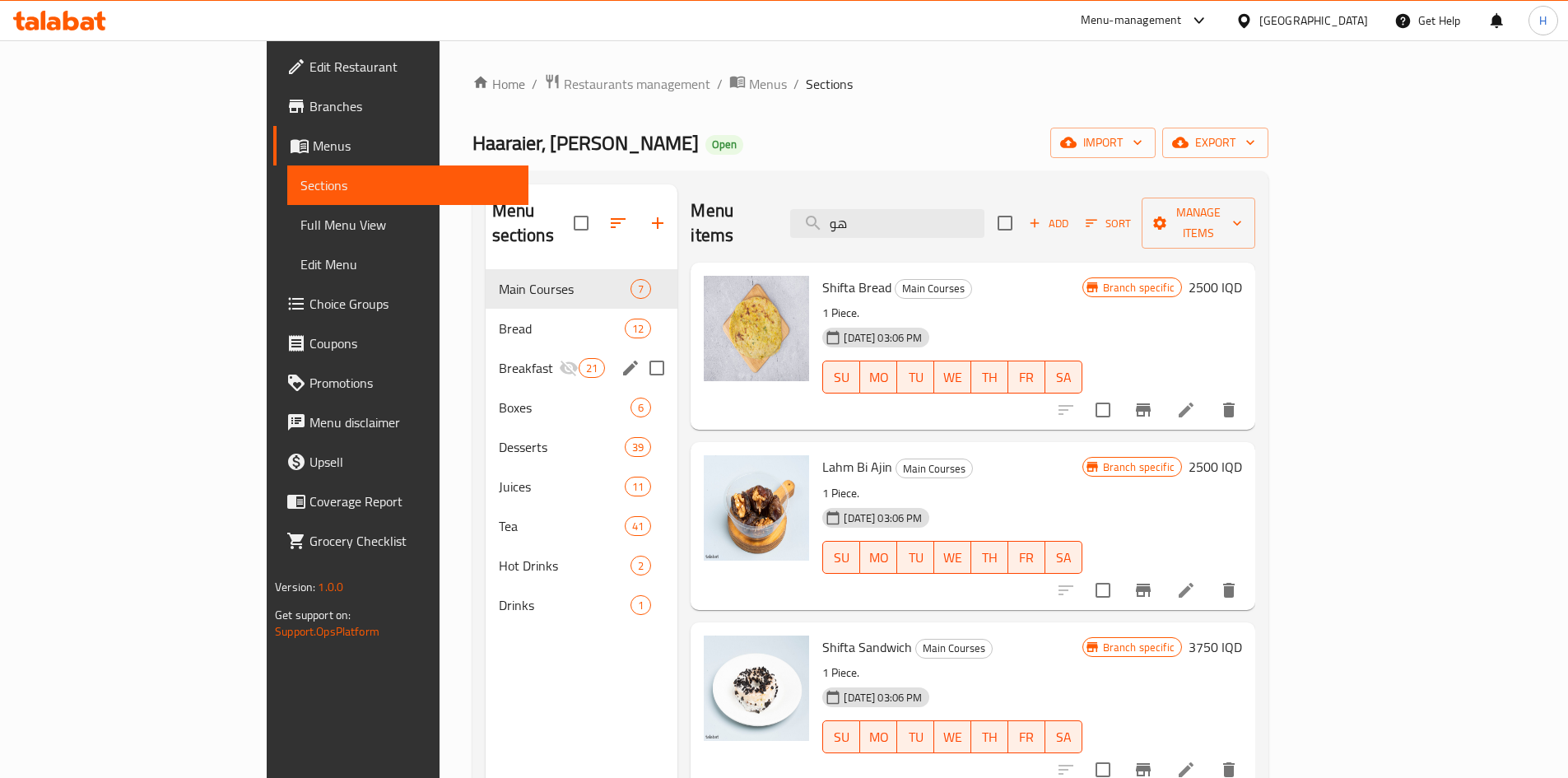
click at [499, 319] on span "Bread" at bounding box center [563, 329] width 127 height 20
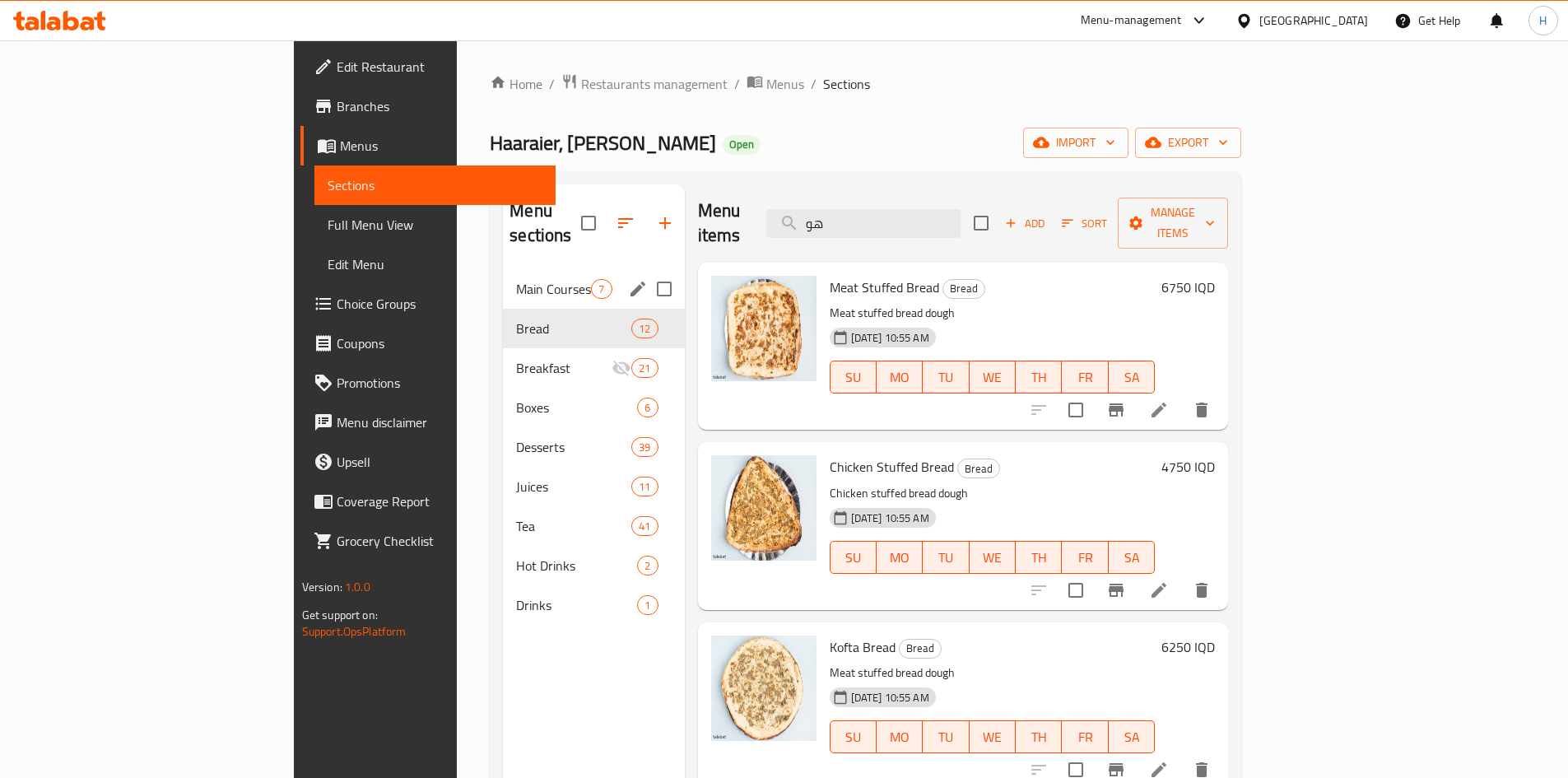
click at [516, 279] on span "Main Courses" at bounding box center [553, 289] width 75 height 20
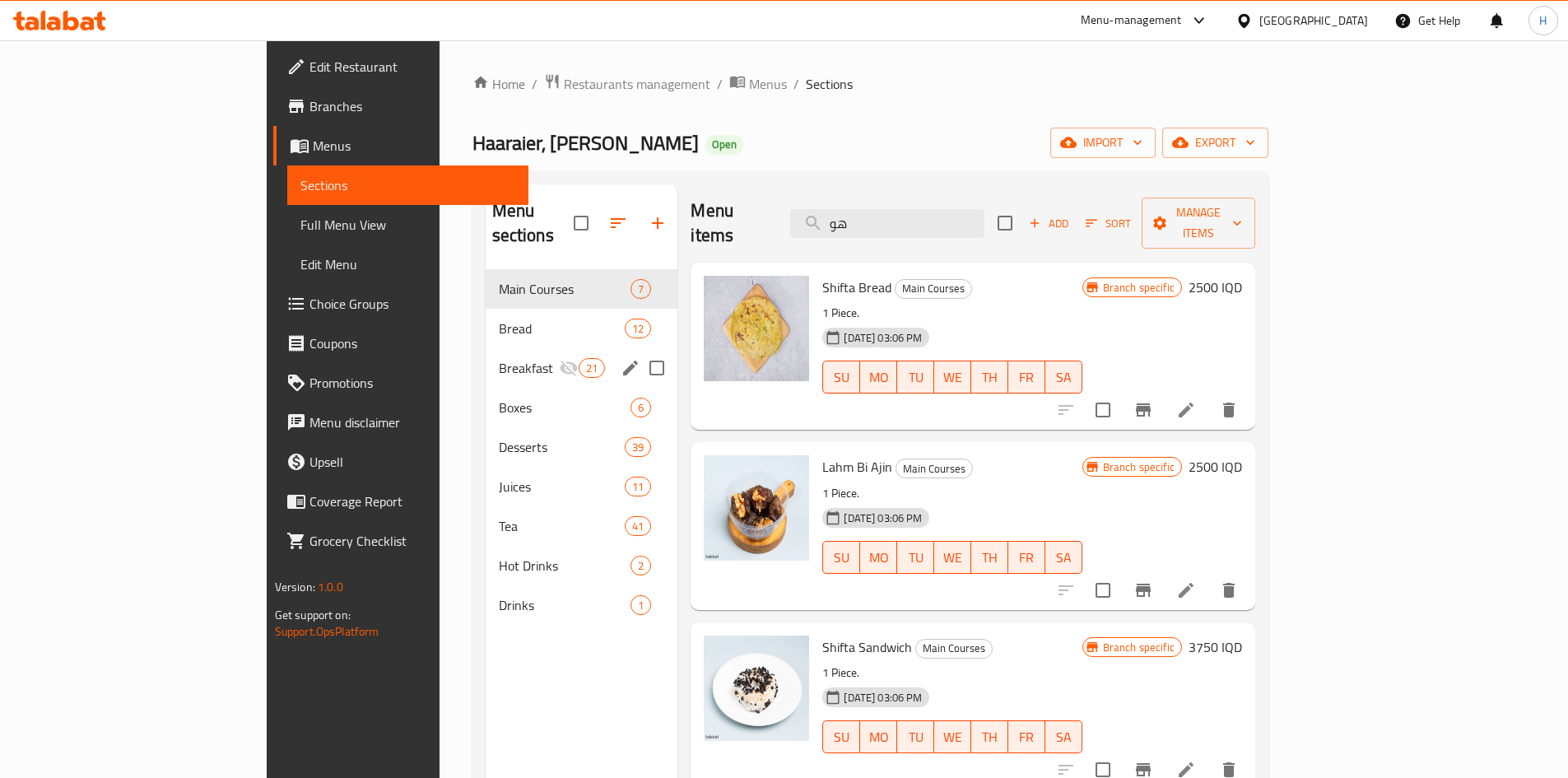
click at [485, 354] on div "Breakfast 21" at bounding box center [581, 368] width 193 height 39
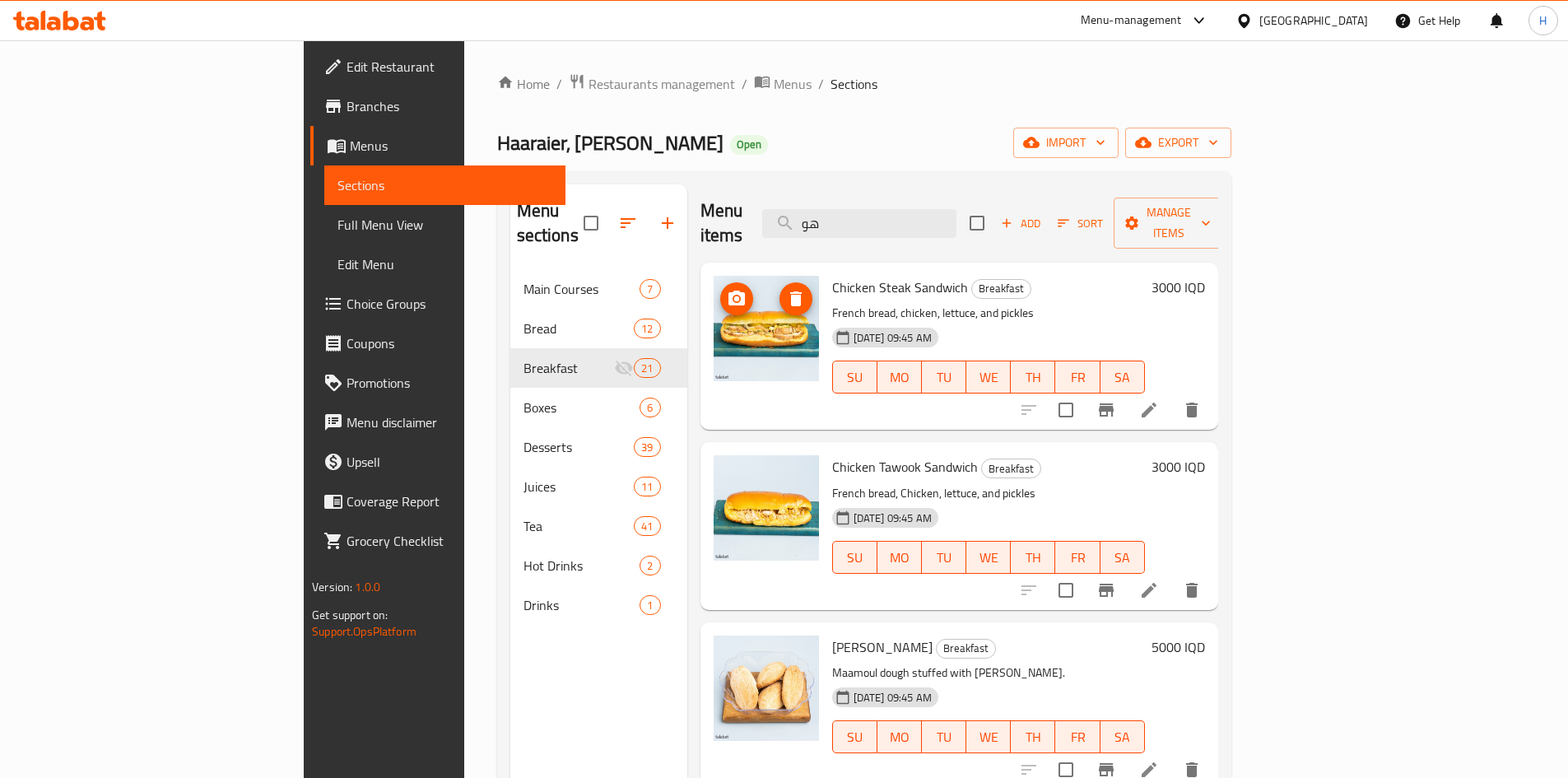
click at [1084, 392] on input "checkbox" at bounding box center [1066, 409] width 34 height 34
checkbox input "true"
click at [1084, 572] on input "checkbox" at bounding box center [1066, 589] width 34 height 34
checkbox input "true"
click at [1211, 209] on span "Manage items" at bounding box center [1169, 223] width 84 height 41
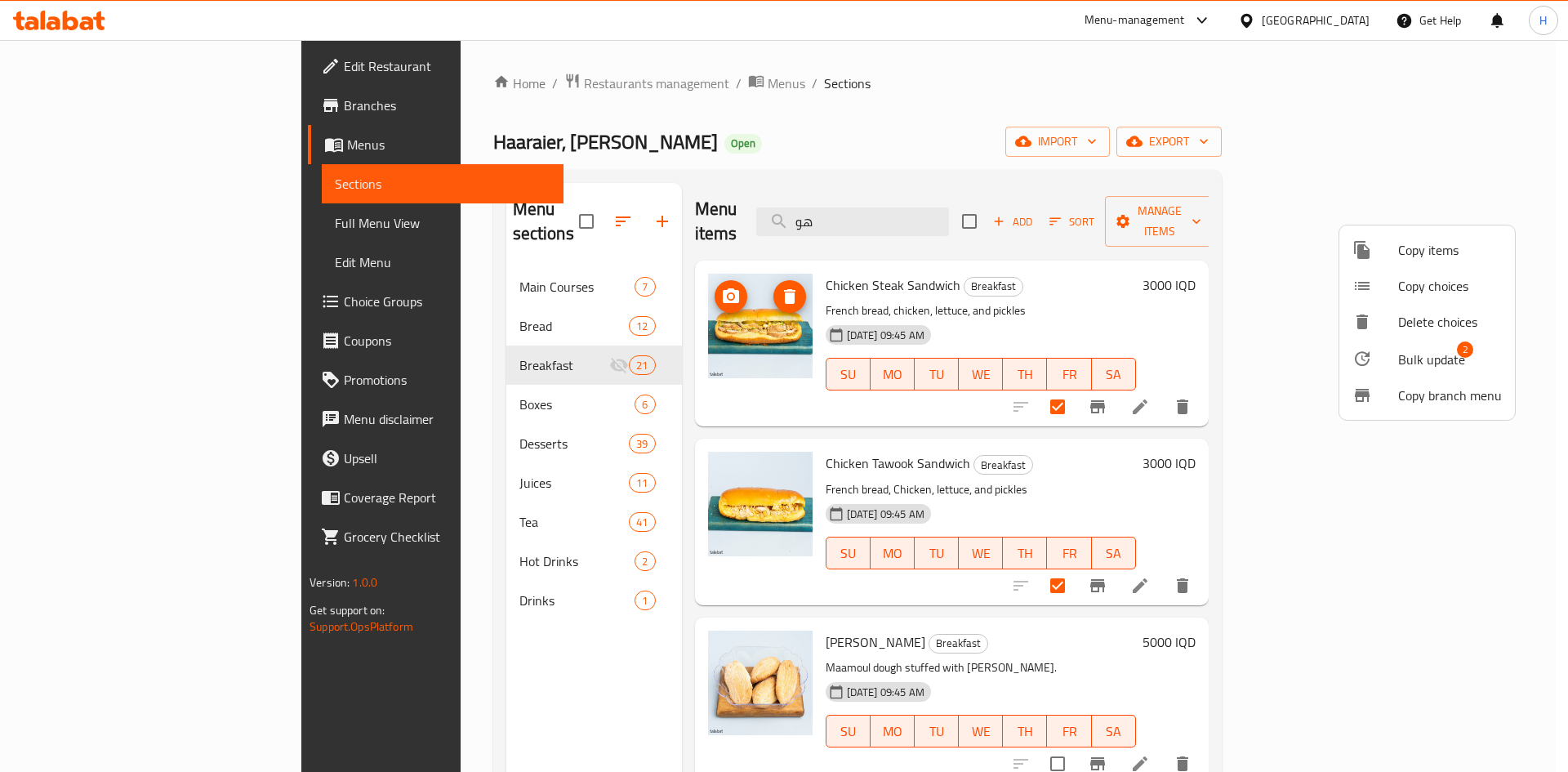
click at [1439, 357] on span "Bulk update" at bounding box center [1431, 359] width 67 height 19
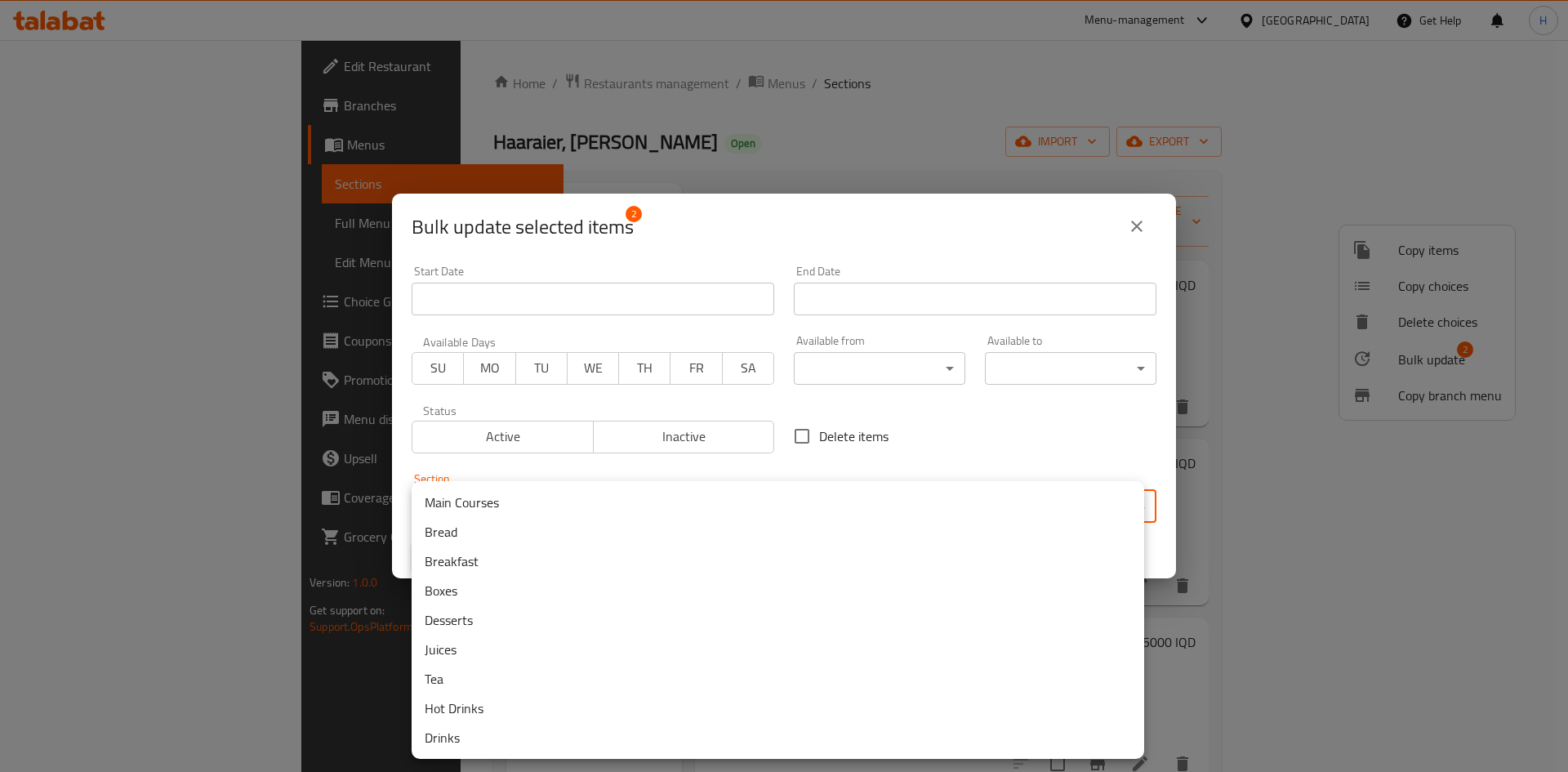
click at [603, 502] on body "​ Menu-management [GEOGRAPHIC_DATA] Get Help H Edit Restaurant Branches Menus S…" at bounding box center [784, 406] width 1568 height 732
click at [529, 501] on li "Main Courses" at bounding box center [778, 502] width 732 height 29
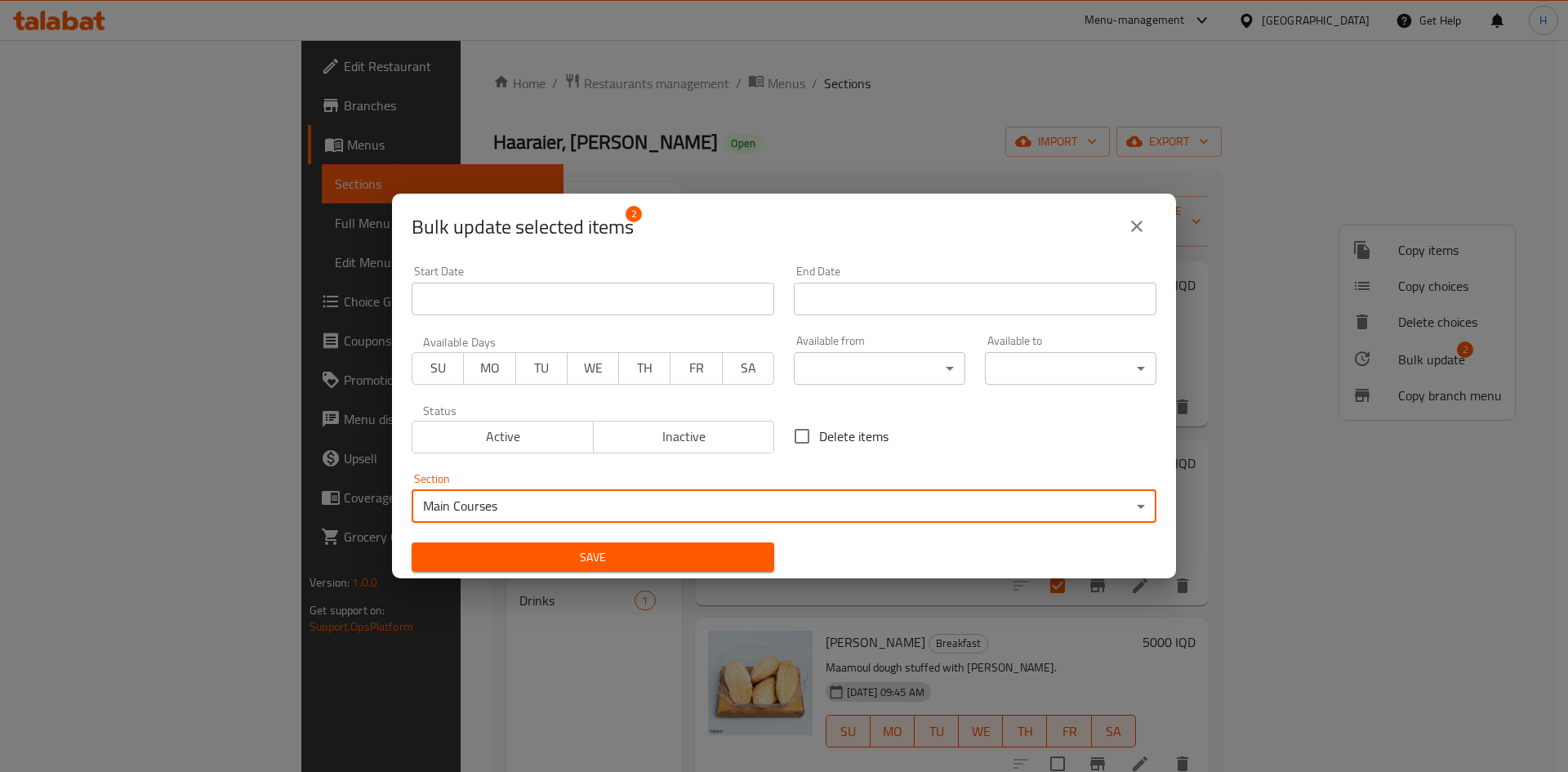
click at [601, 542] on div "Save" at bounding box center [593, 556] width 383 height 50
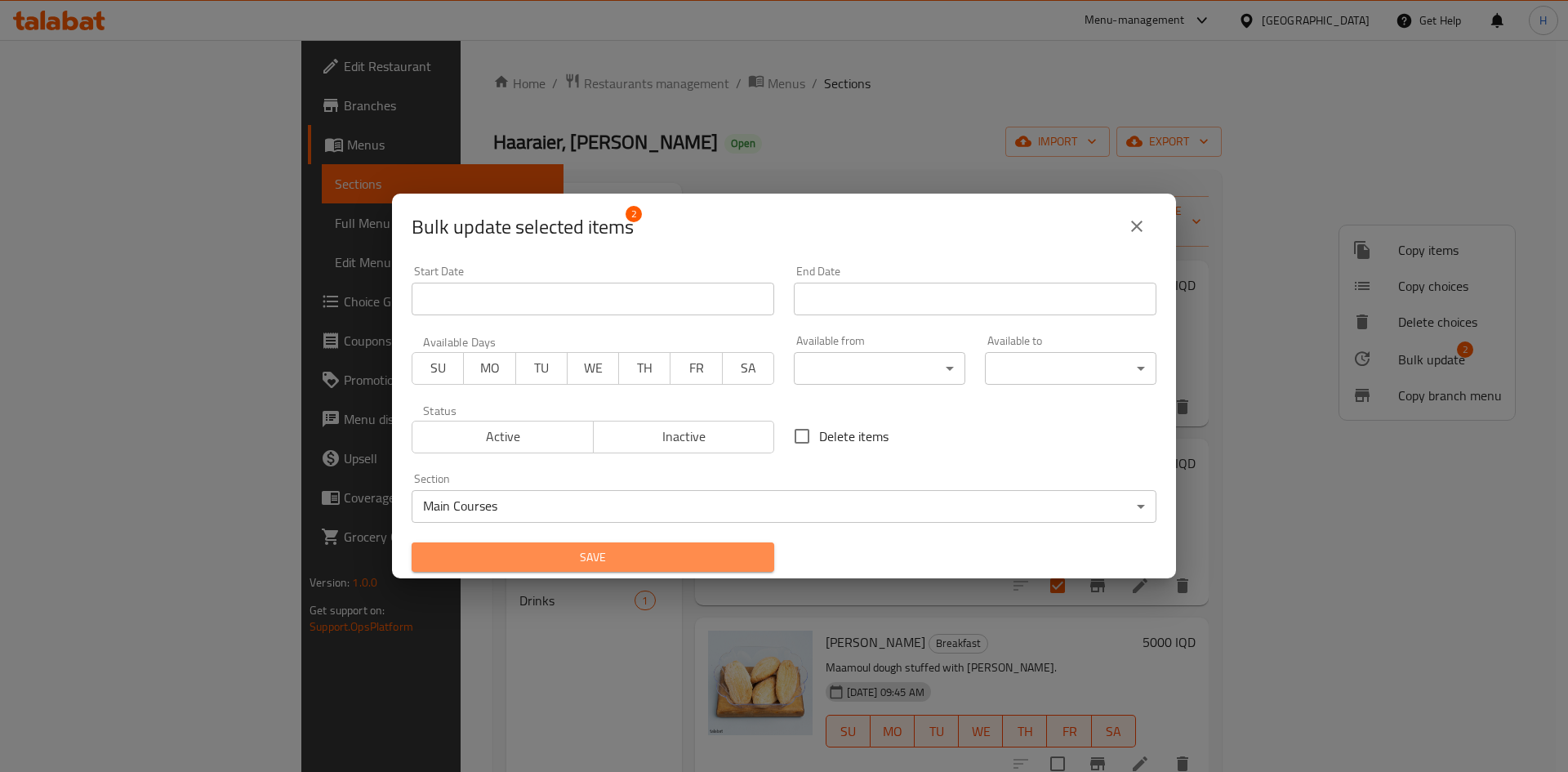
click at [603, 550] on span "Save" at bounding box center [592, 557] width 337 height 20
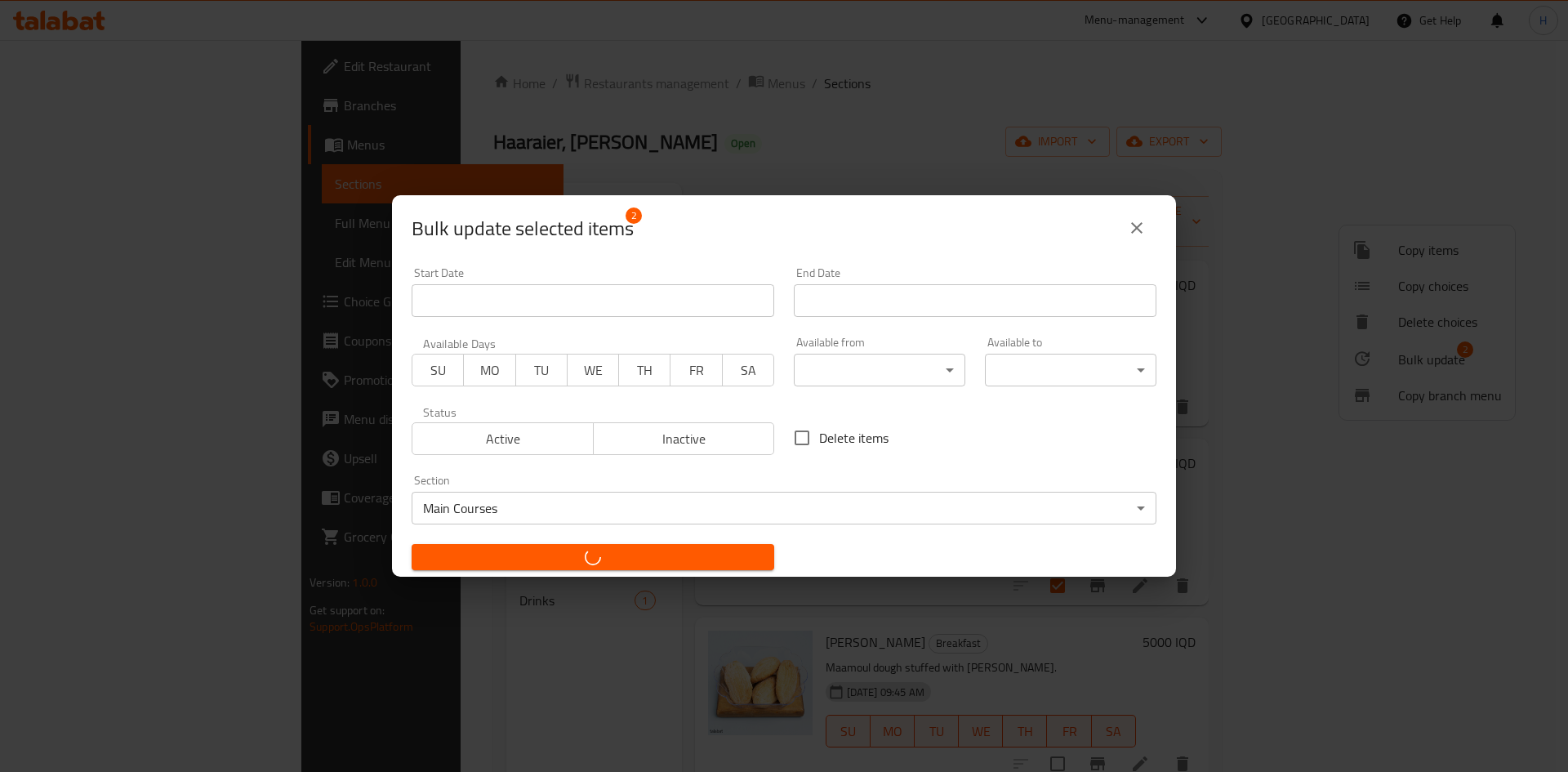
checkbox input "false"
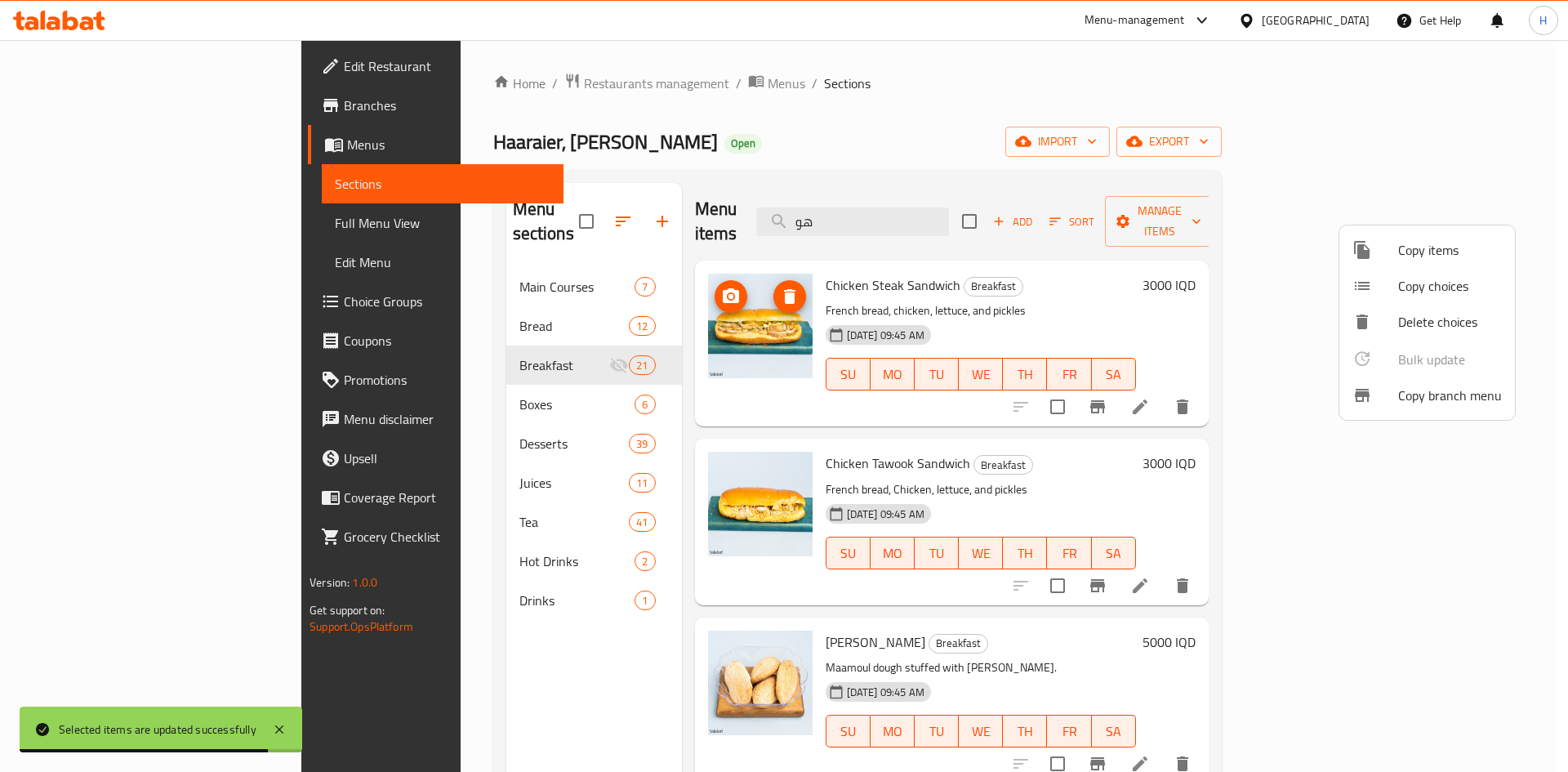
click at [942, 106] on div at bounding box center [784, 386] width 1568 height 772
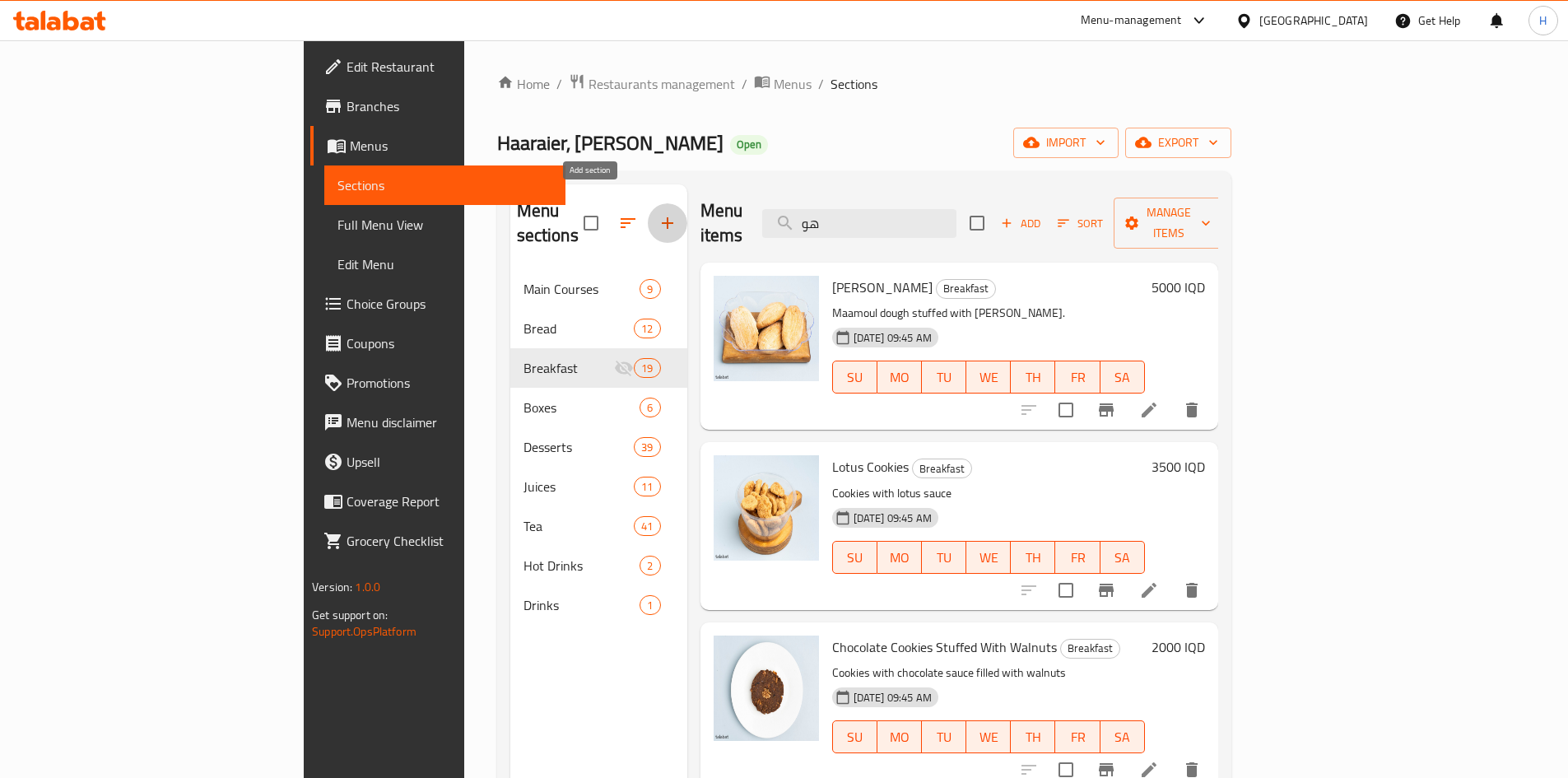
click at [648, 207] on button "button" at bounding box center [668, 223] width 39 height 39
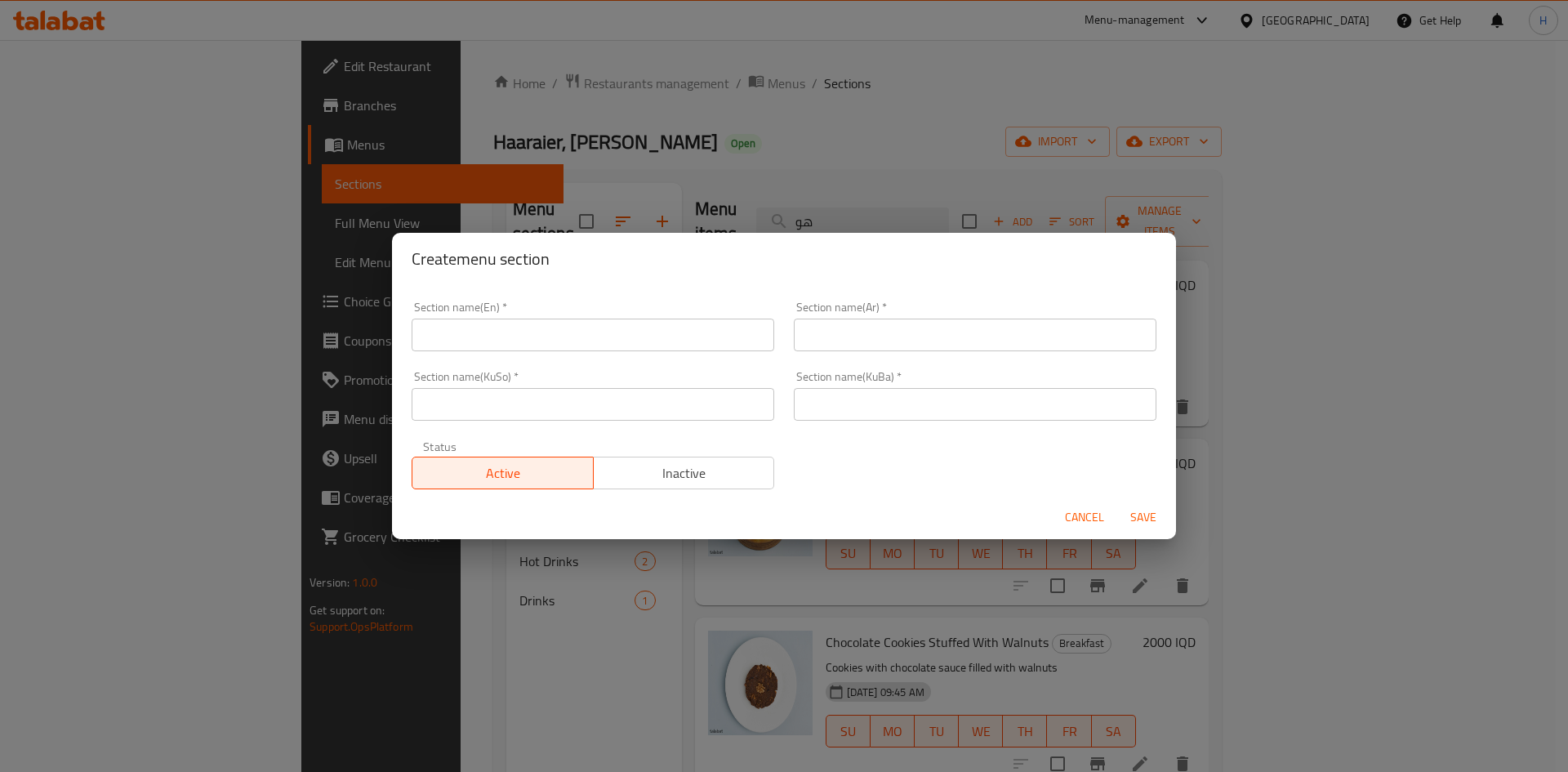
click at [566, 343] on input "text" at bounding box center [592, 335] width 362 height 33
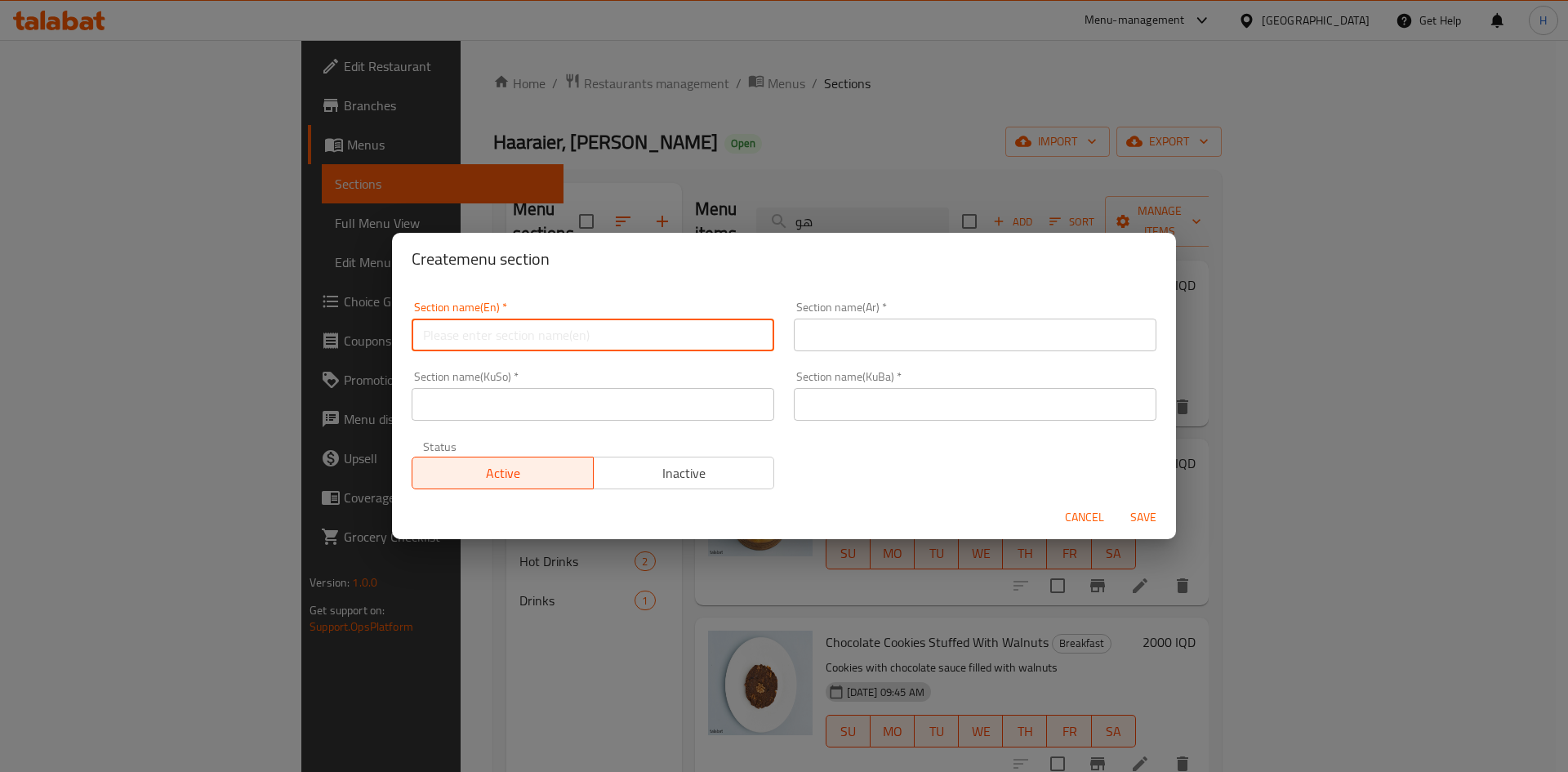
type input "ت"
click at [498, 347] on input "المعجنات" at bounding box center [592, 335] width 362 height 33
type input "المعجنات"
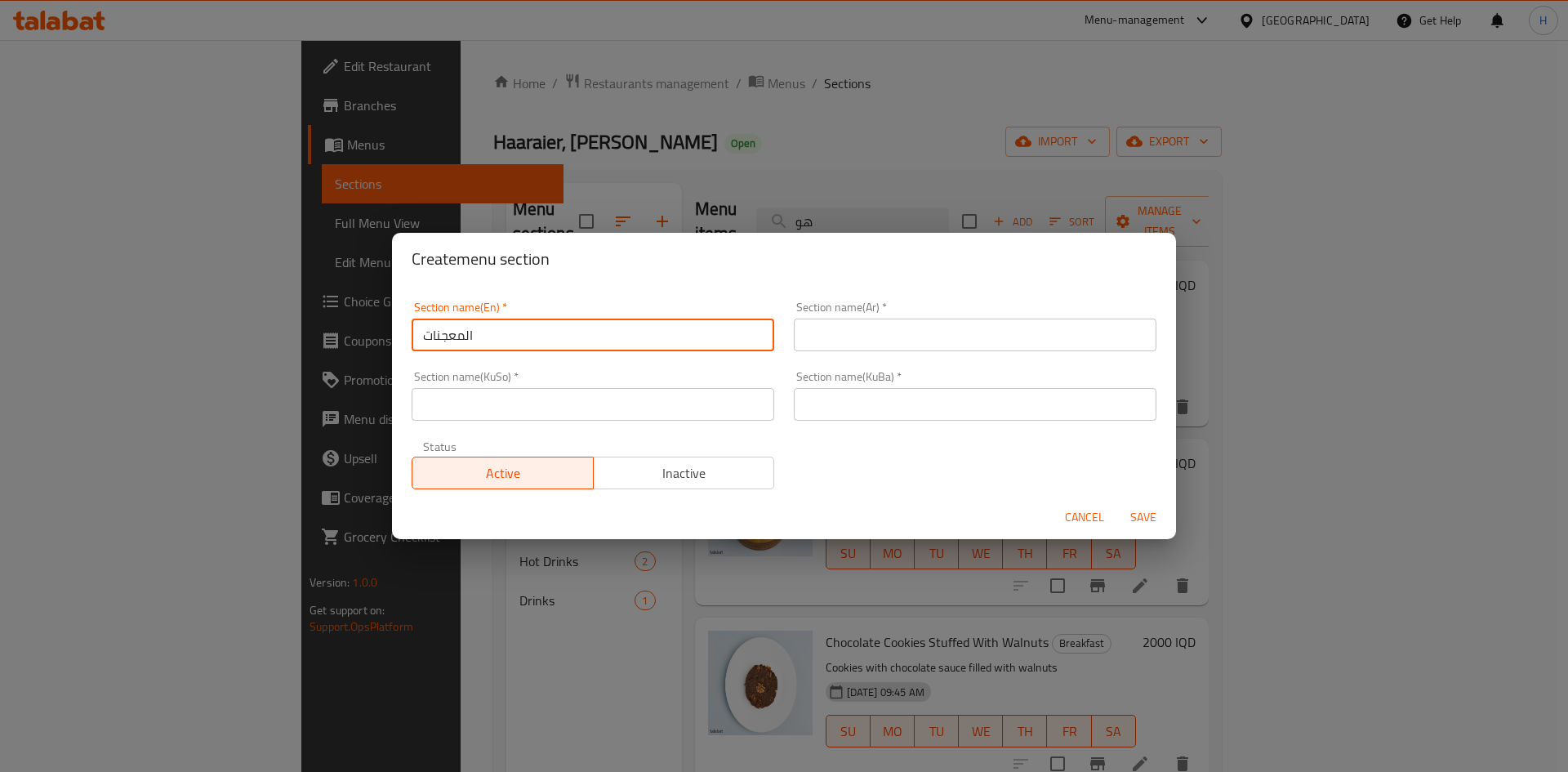
click at [899, 332] on input "text" at bounding box center [975, 335] width 362 height 33
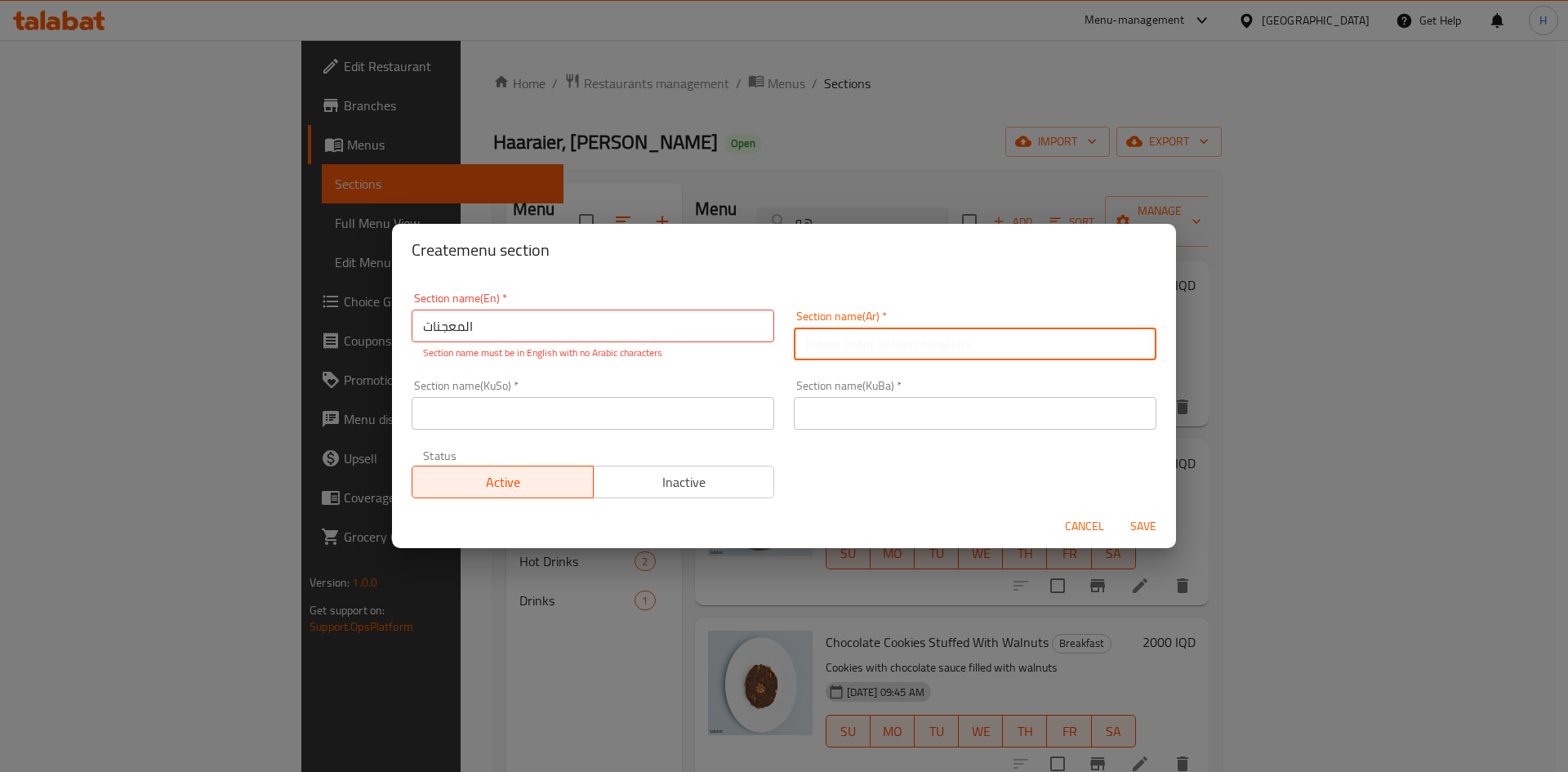
paste input "المعجنات"
type input "المعجنات"
click at [579, 330] on input "المعجنات" at bounding box center [592, 326] width 362 height 33
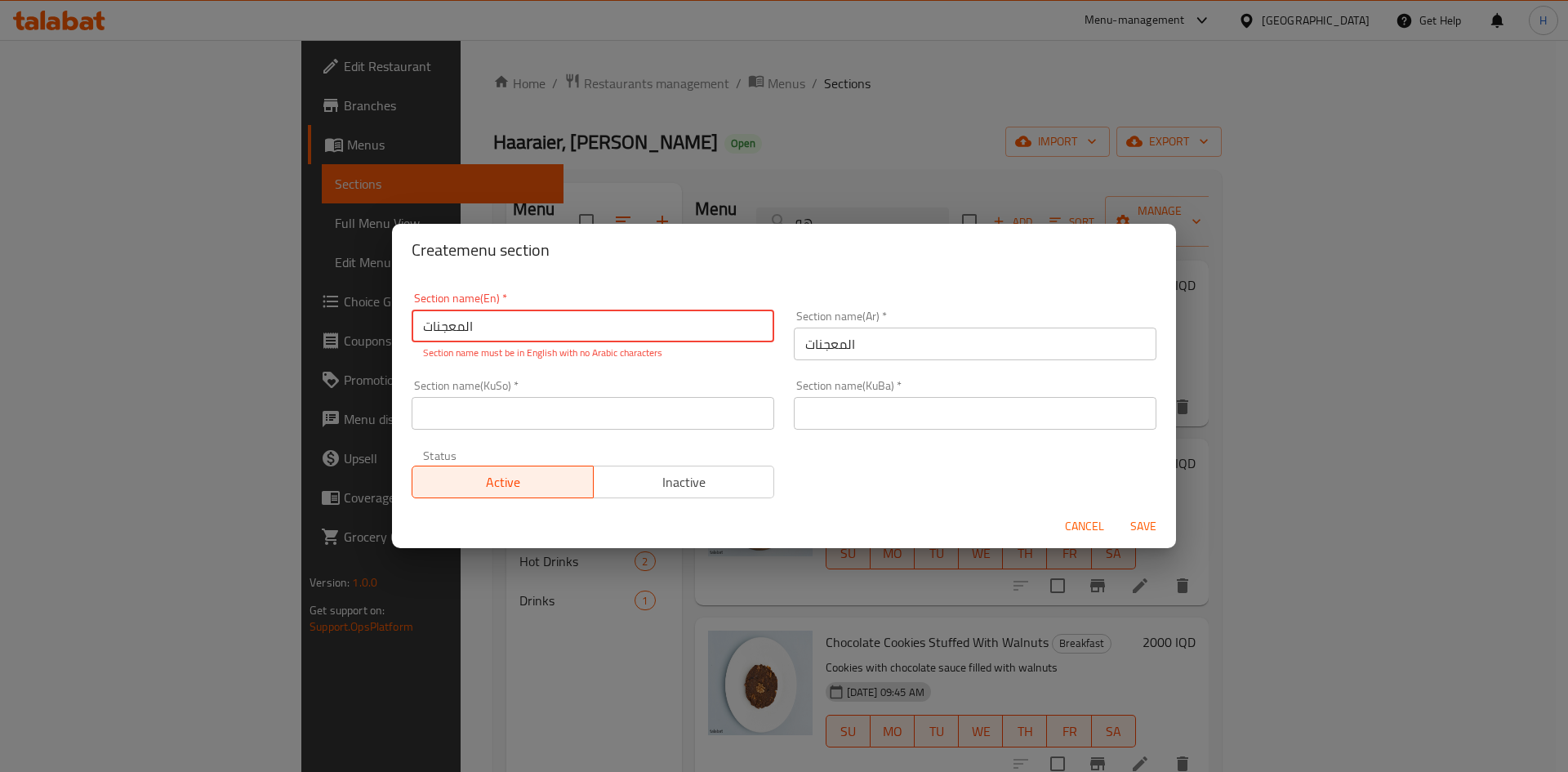
click at [579, 330] on input "المعجنات" at bounding box center [592, 326] width 362 height 33
type input "Pastries"
click at [598, 416] on input "text" at bounding box center [592, 414] width 362 height 33
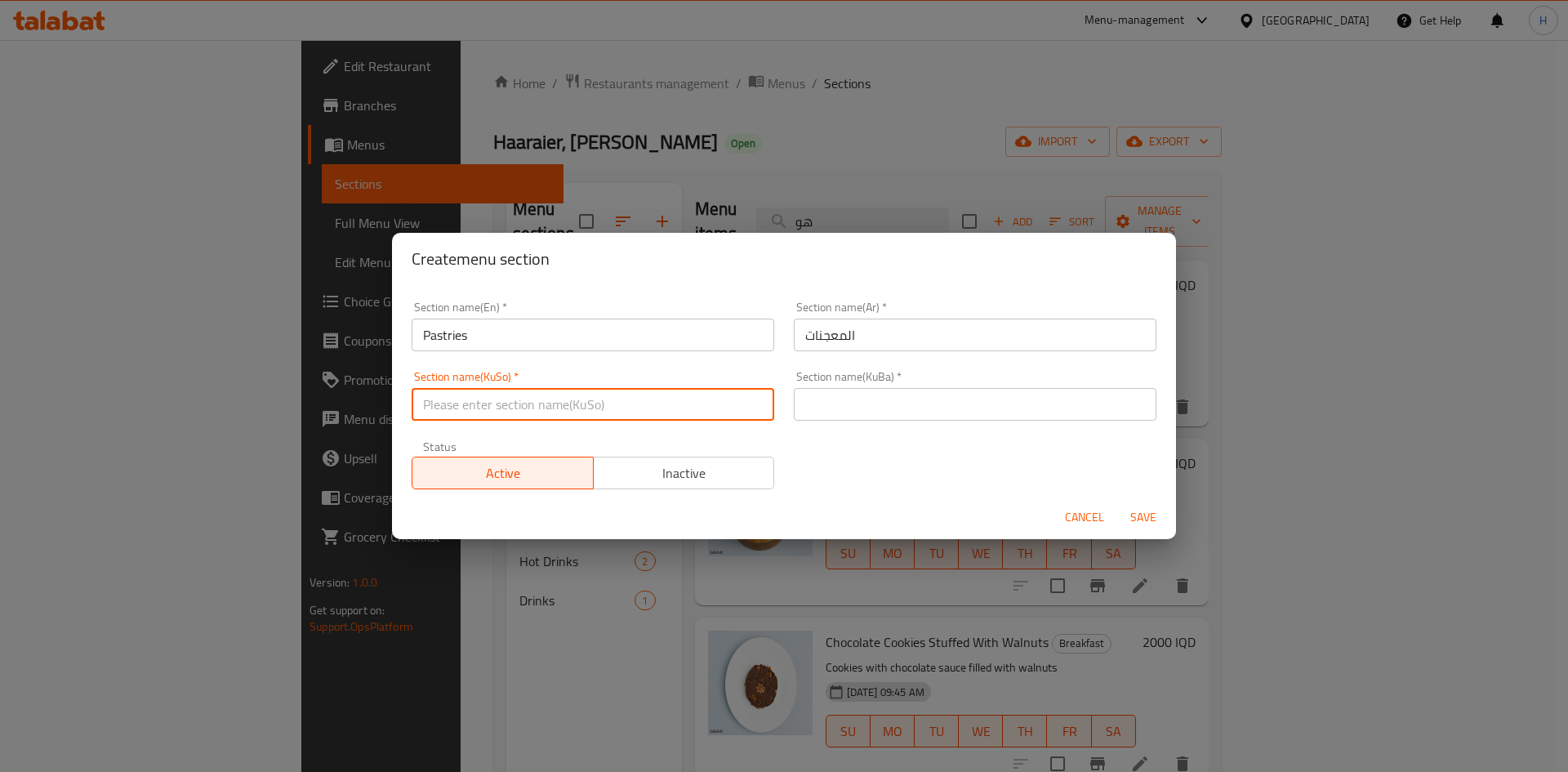
click at [846, 412] on input "text" at bounding box center [975, 405] width 362 height 33
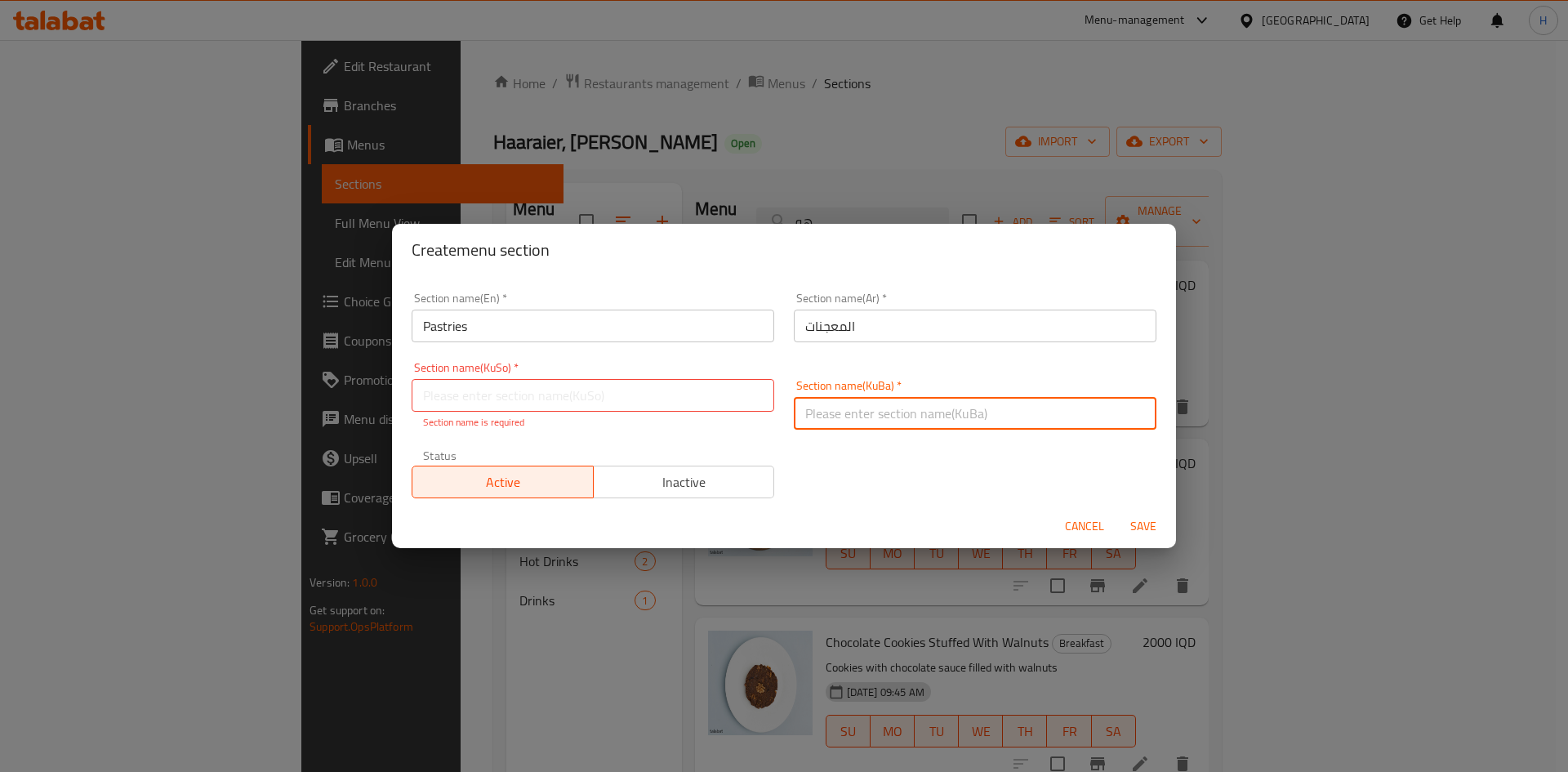
type input "."
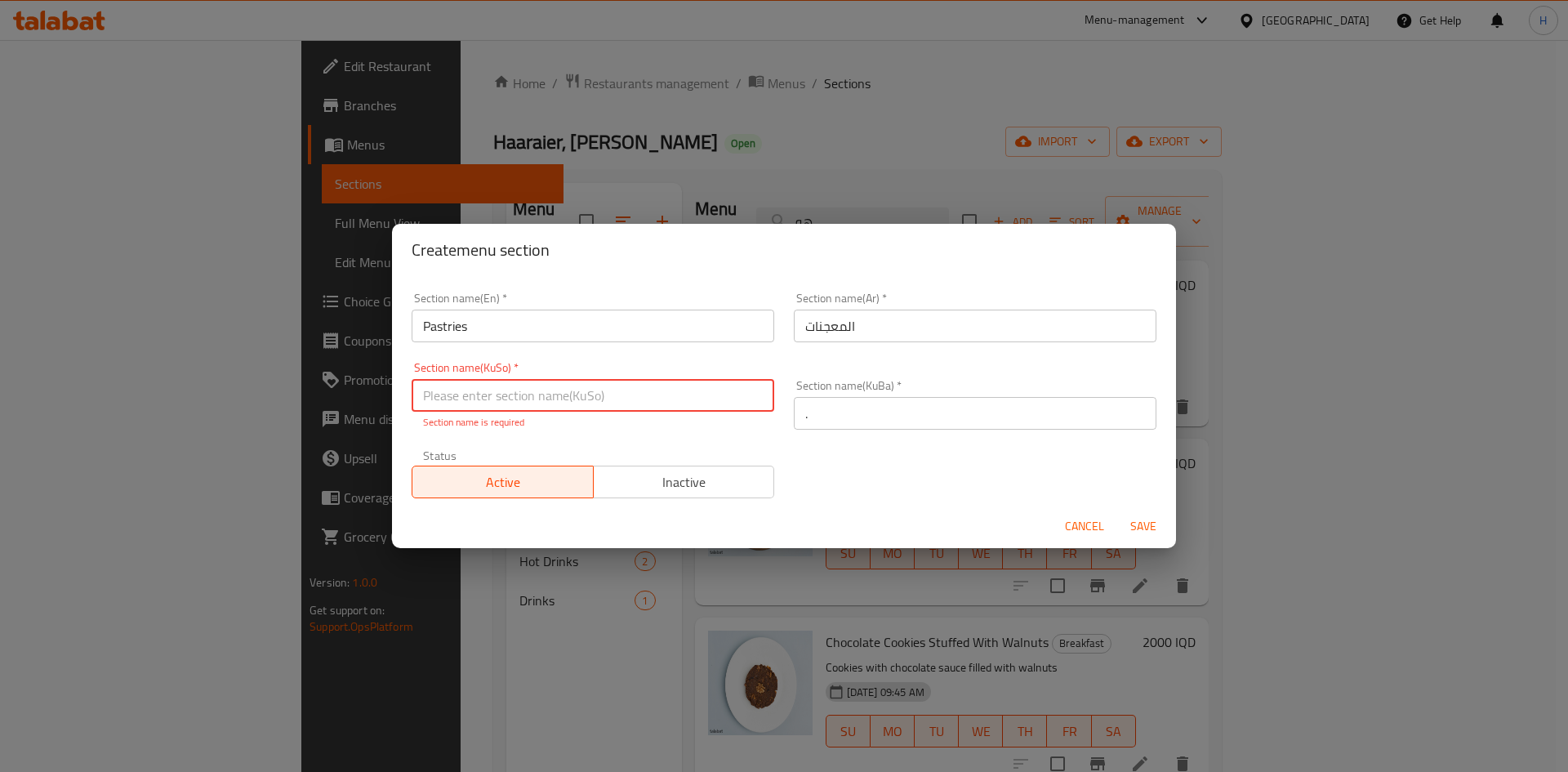
drag, startPoint x: 518, startPoint y: 391, endPoint x: 504, endPoint y: 404, distance: 19.1
click at [518, 391] on input "text" at bounding box center [592, 395] width 362 height 33
type input "."
click at [1155, 532] on div "Cancel Save" at bounding box center [784, 526] width 784 height 44
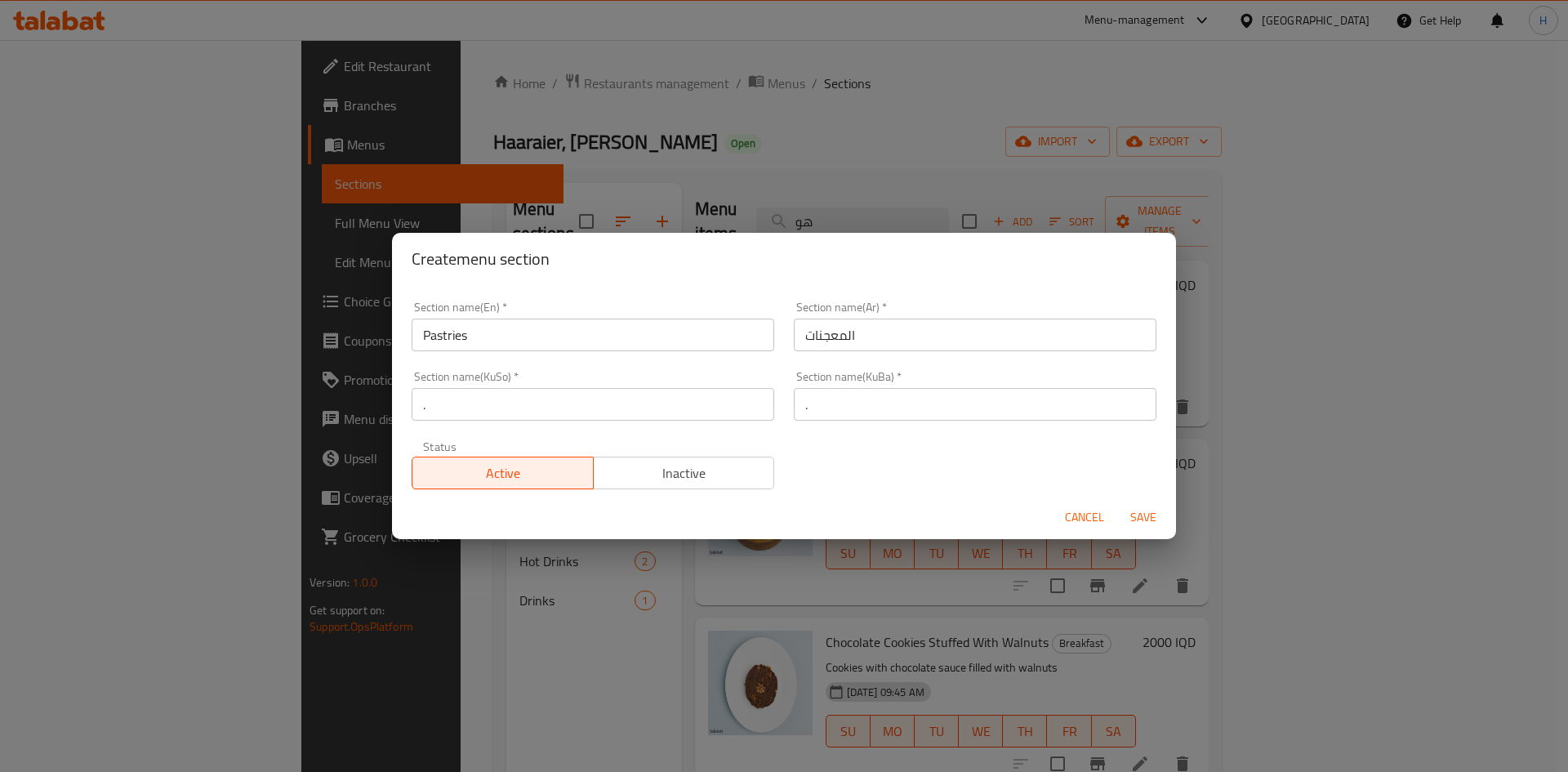
click at [1155, 496] on div "Cancel Save" at bounding box center [784, 518] width 784 height 44
click at [1135, 500] on div "Cancel Save" at bounding box center [784, 518] width 784 height 44
click at [1137, 508] on span "Save" at bounding box center [1143, 517] width 39 height 20
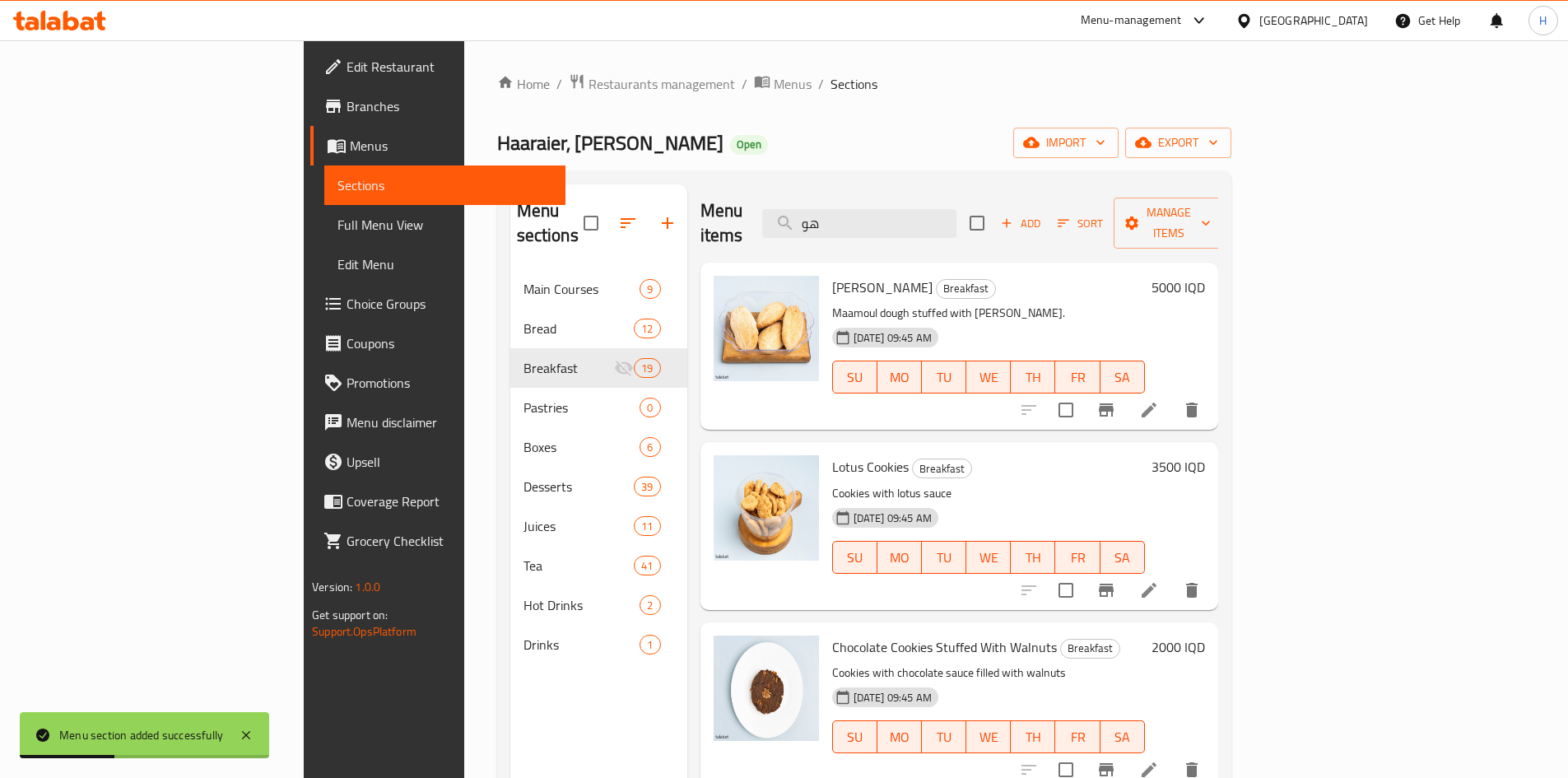
click at [1084, 392] on input "checkbox" at bounding box center [1066, 409] width 34 height 34
checkbox input "true"
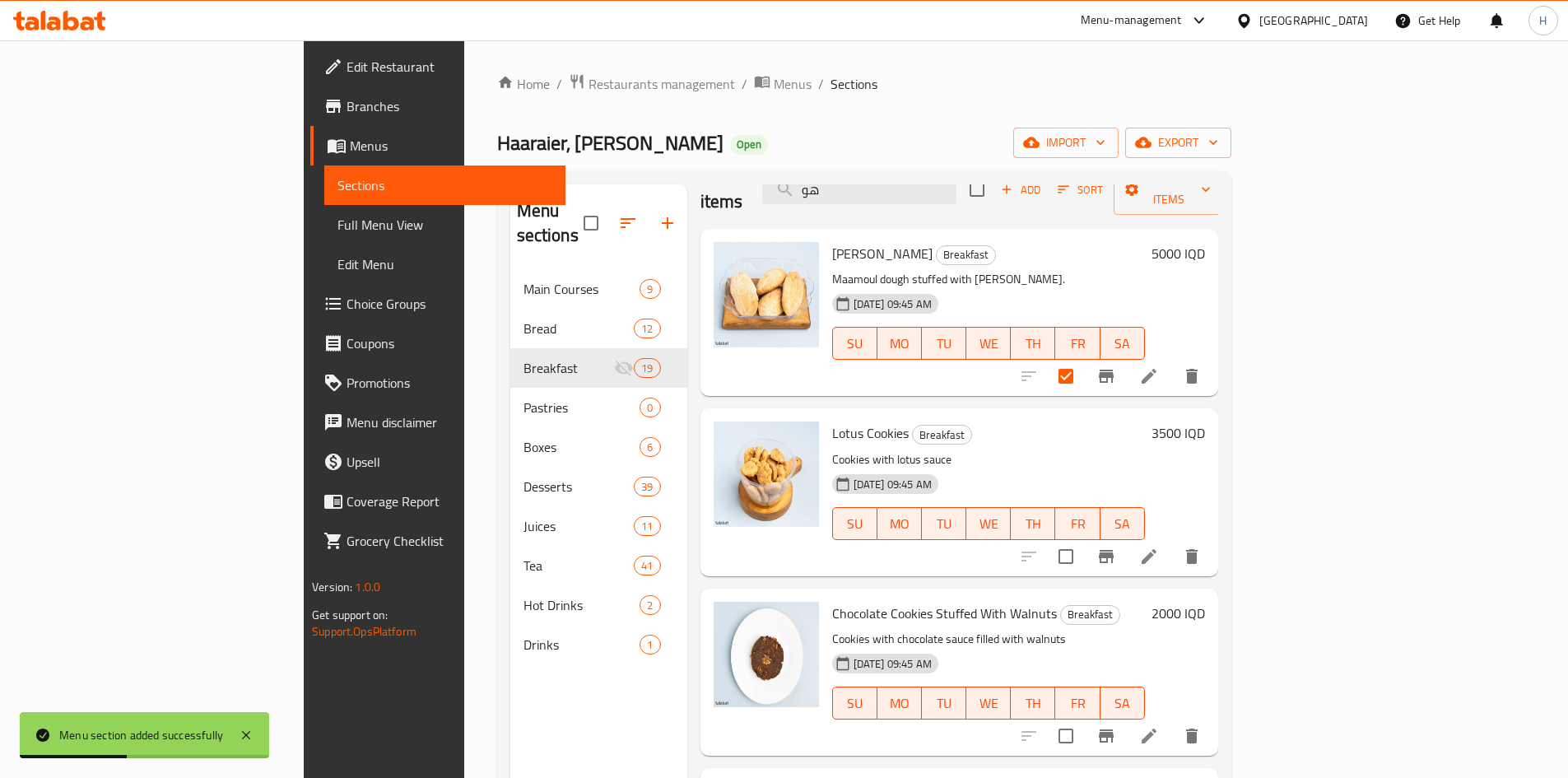
scroll to position [82, 0]
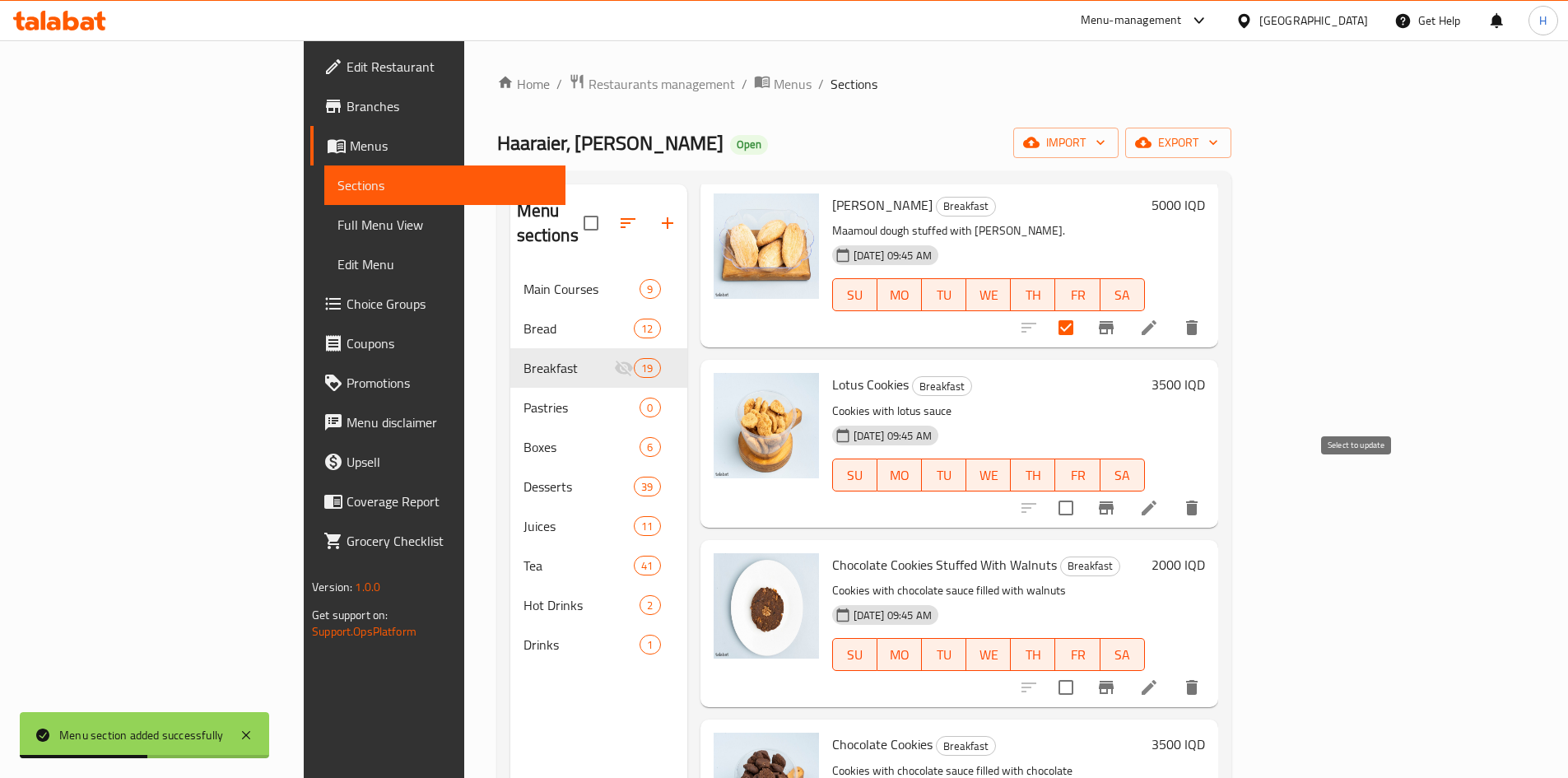
click at [1084, 490] on input "checkbox" at bounding box center [1066, 507] width 34 height 34
checkbox input "true"
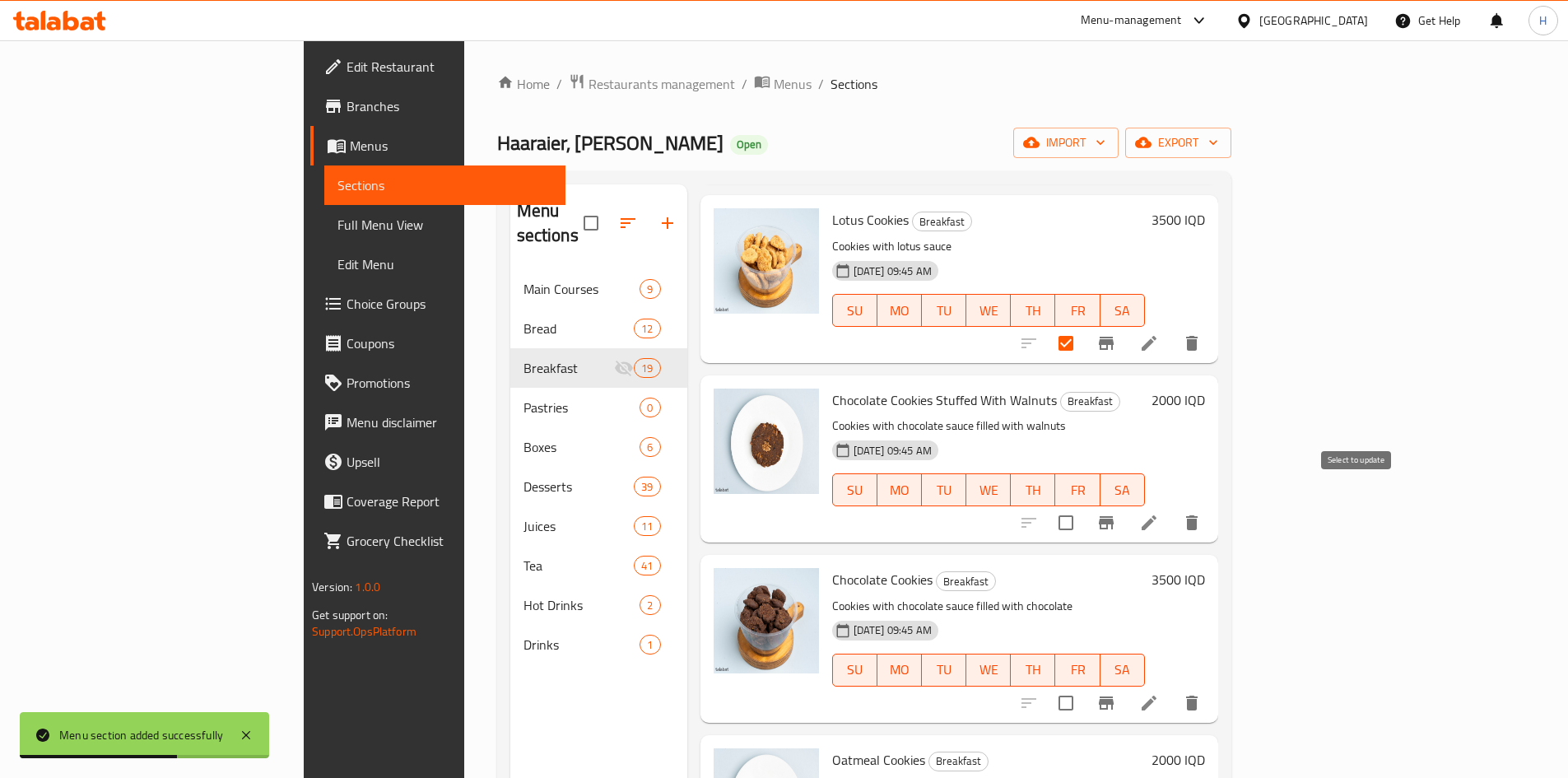
click at [1084, 505] on input "checkbox" at bounding box center [1066, 522] width 34 height 34
checkbox input "true"
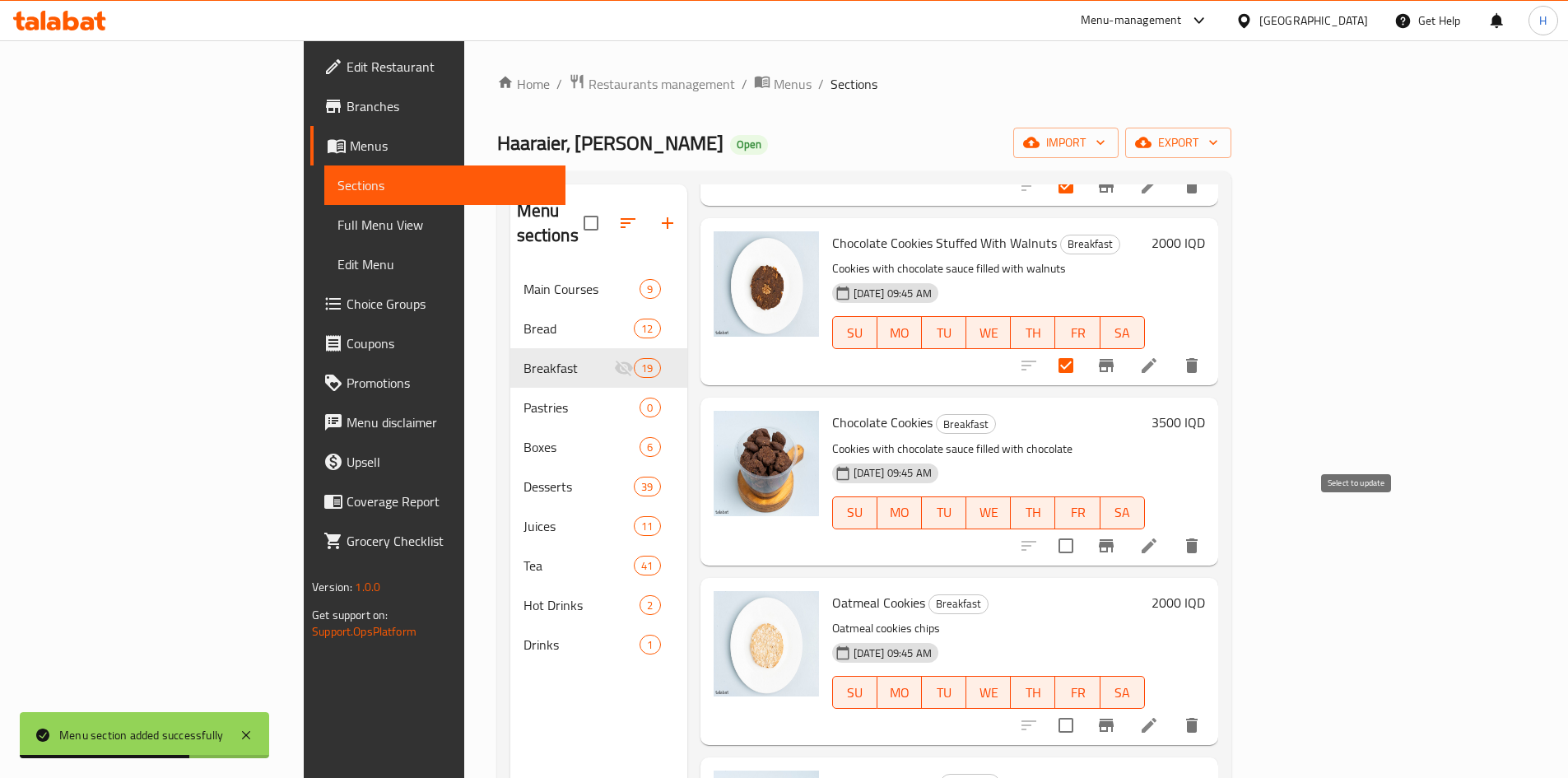
scroll to position [494, 0]
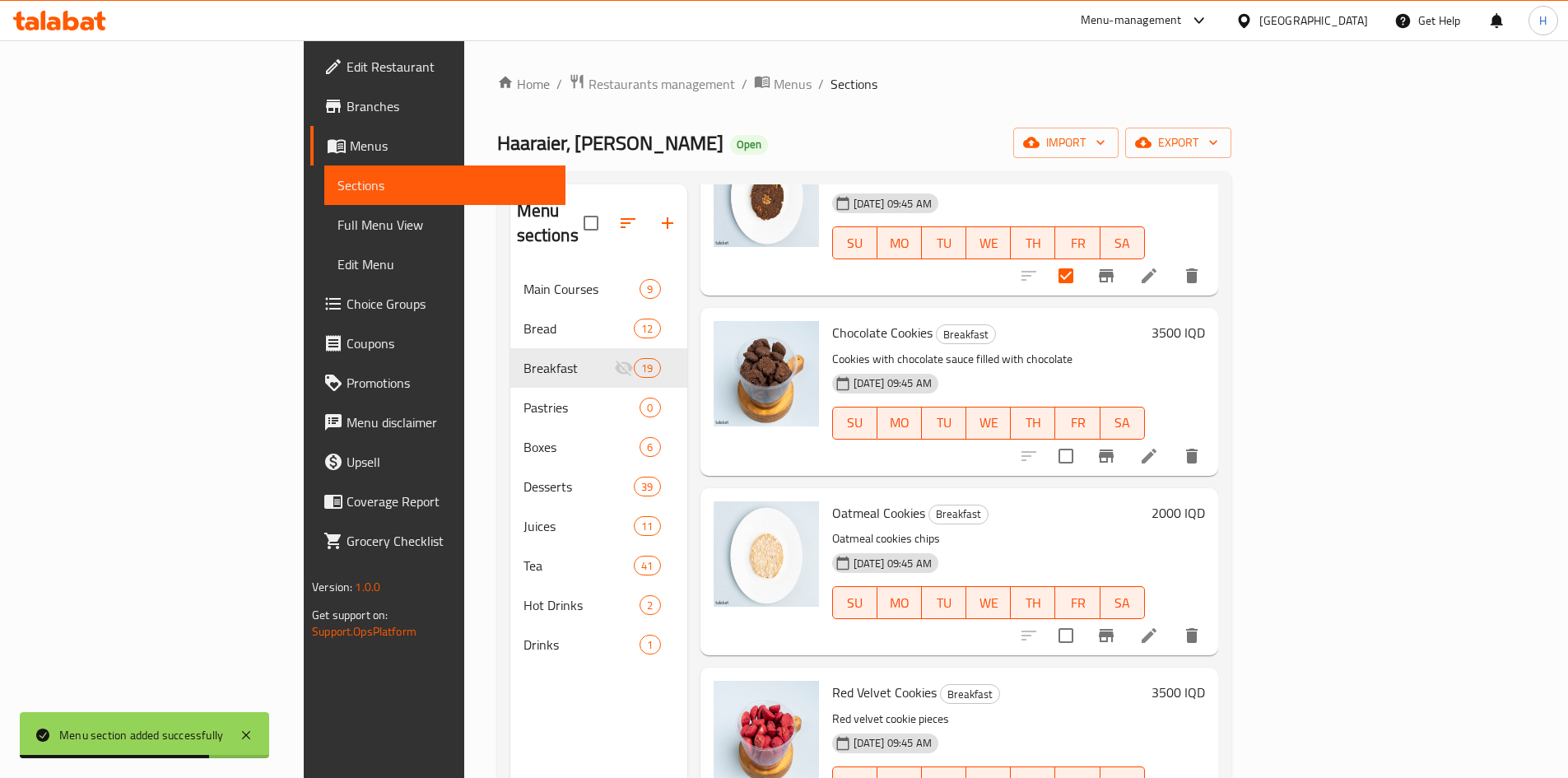
click at [1084, 439] on input "checkbox" at bounding box center [1066, 455] width 34 height 34
checkbox input "true"
click at [1084, 618] on input "checkbox" at bounding box center [1066, 635] width 34 height 34
checkbox input "true"
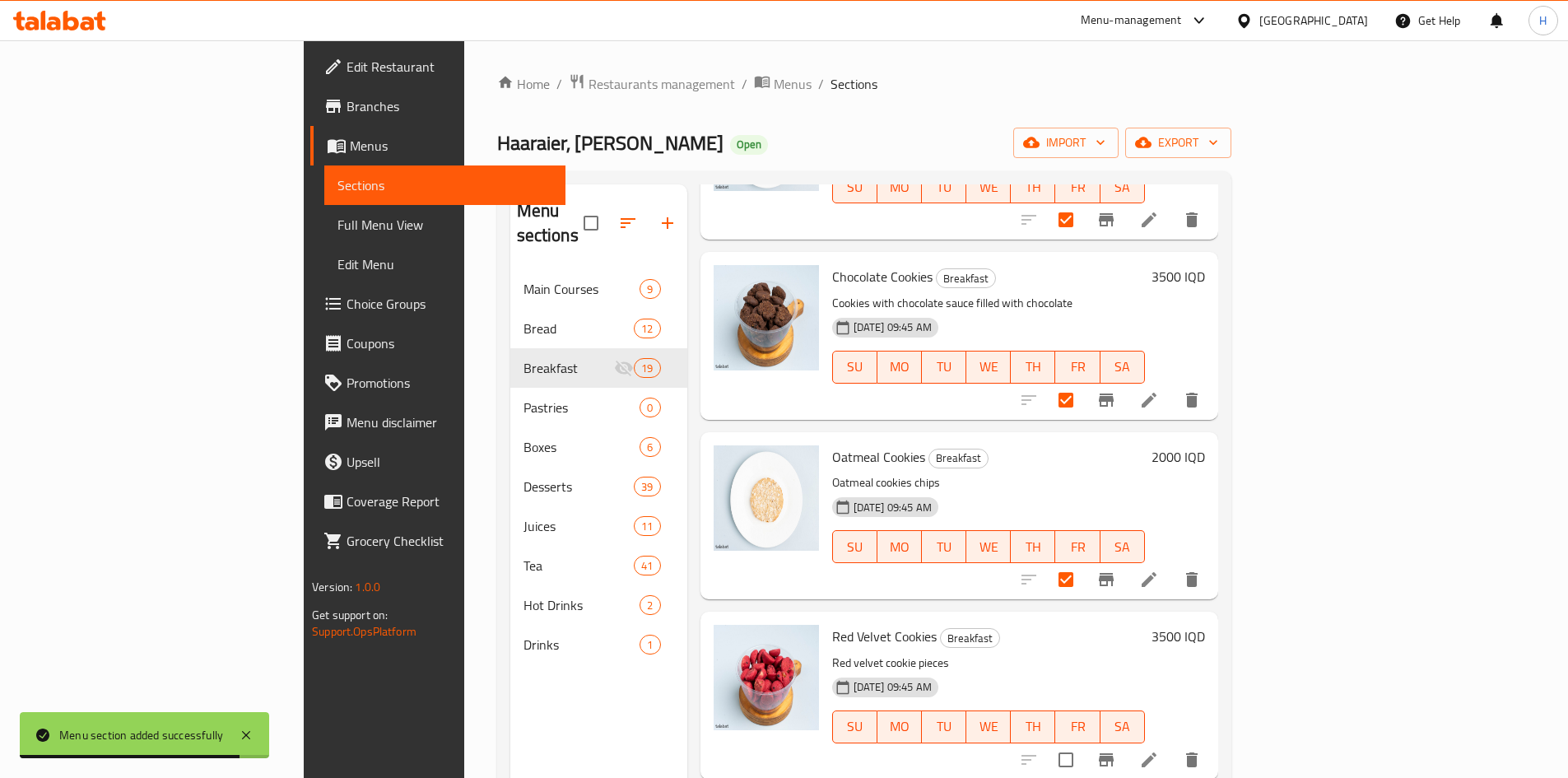
scroll to position [741, 0]
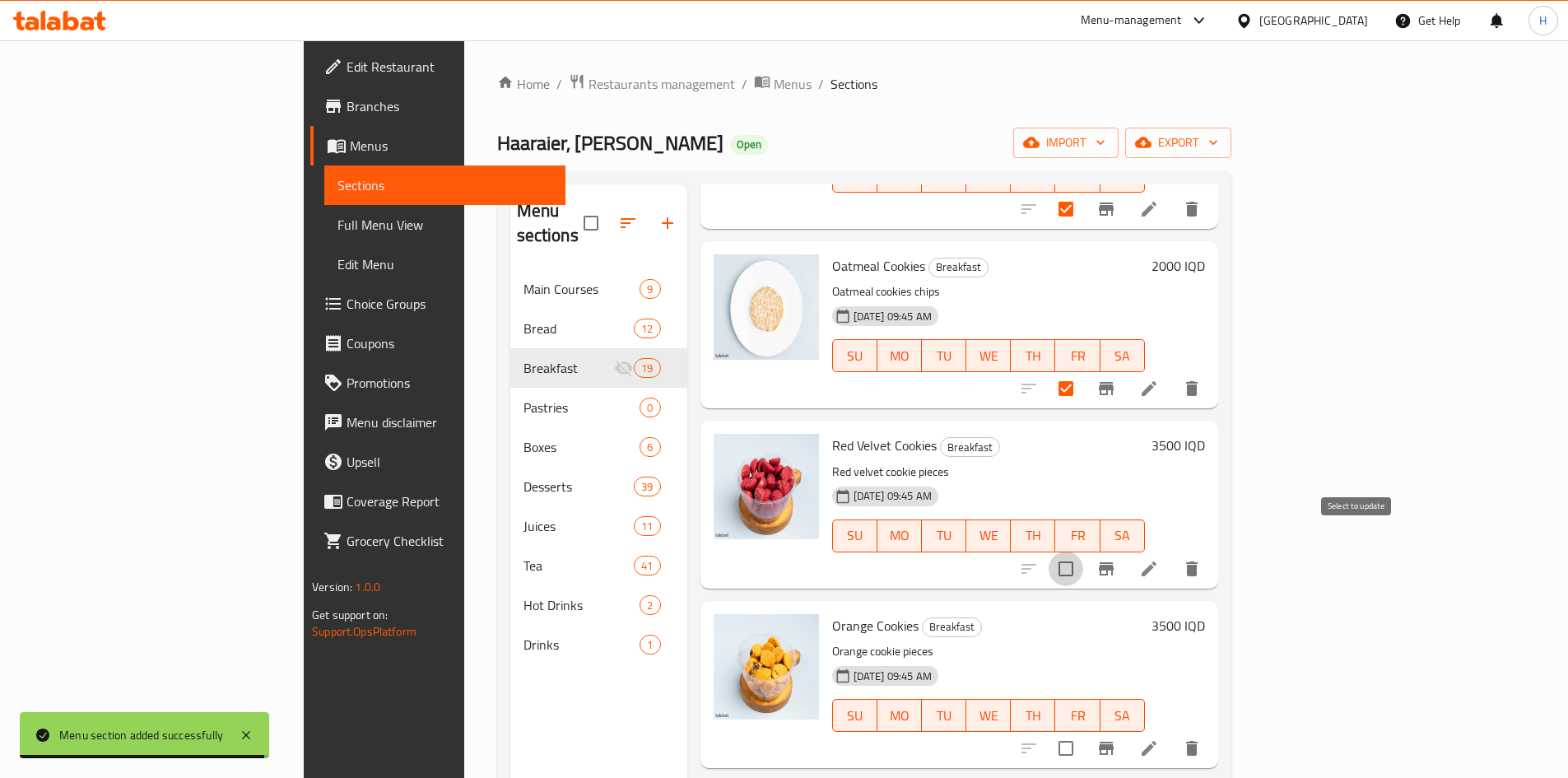
click at [1084, 552] on input "checkbox" at bounding box center [1066, 569] width 34 height 34
checkbox input "true"
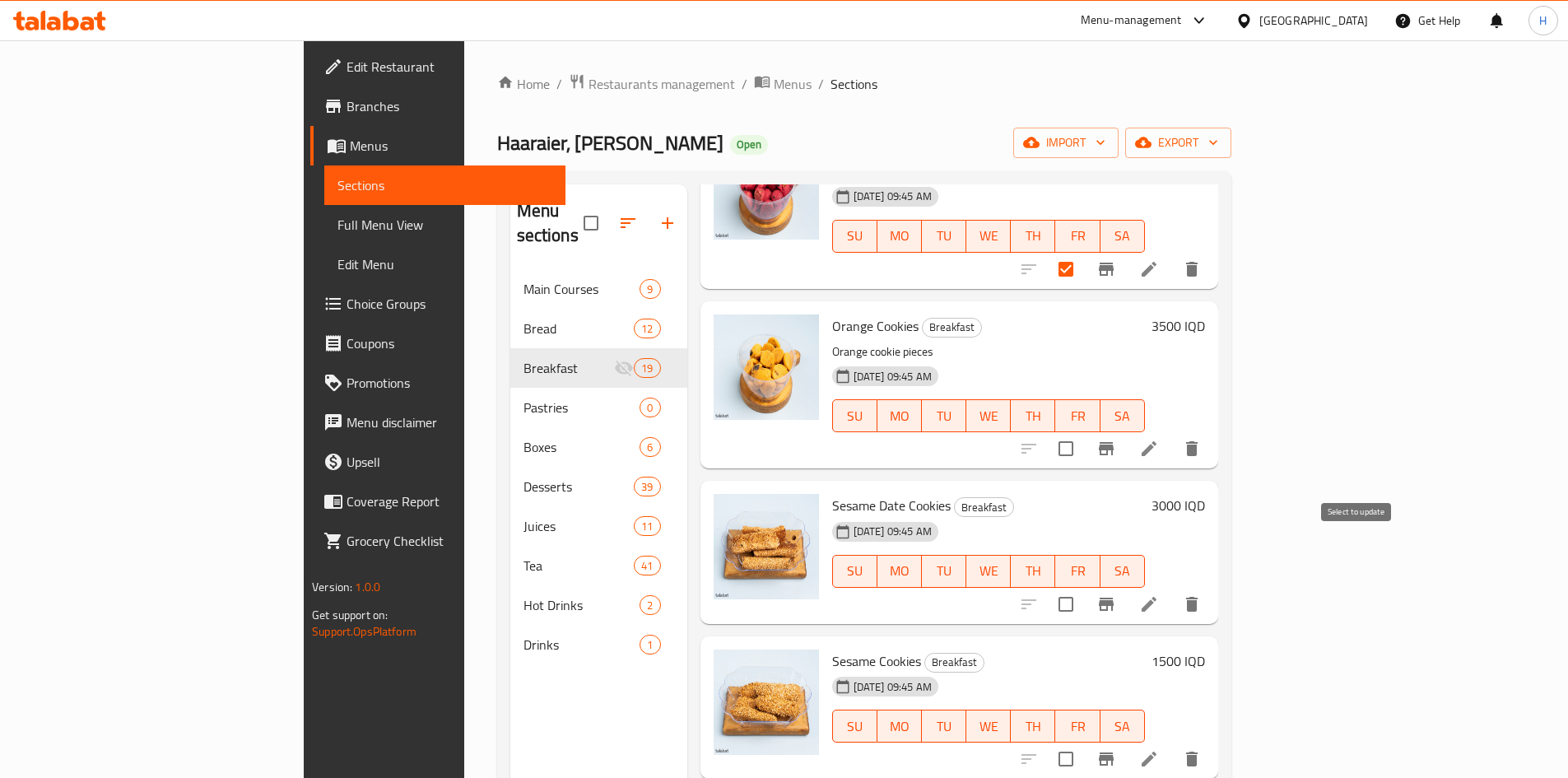
scroll to position [1070, 0]
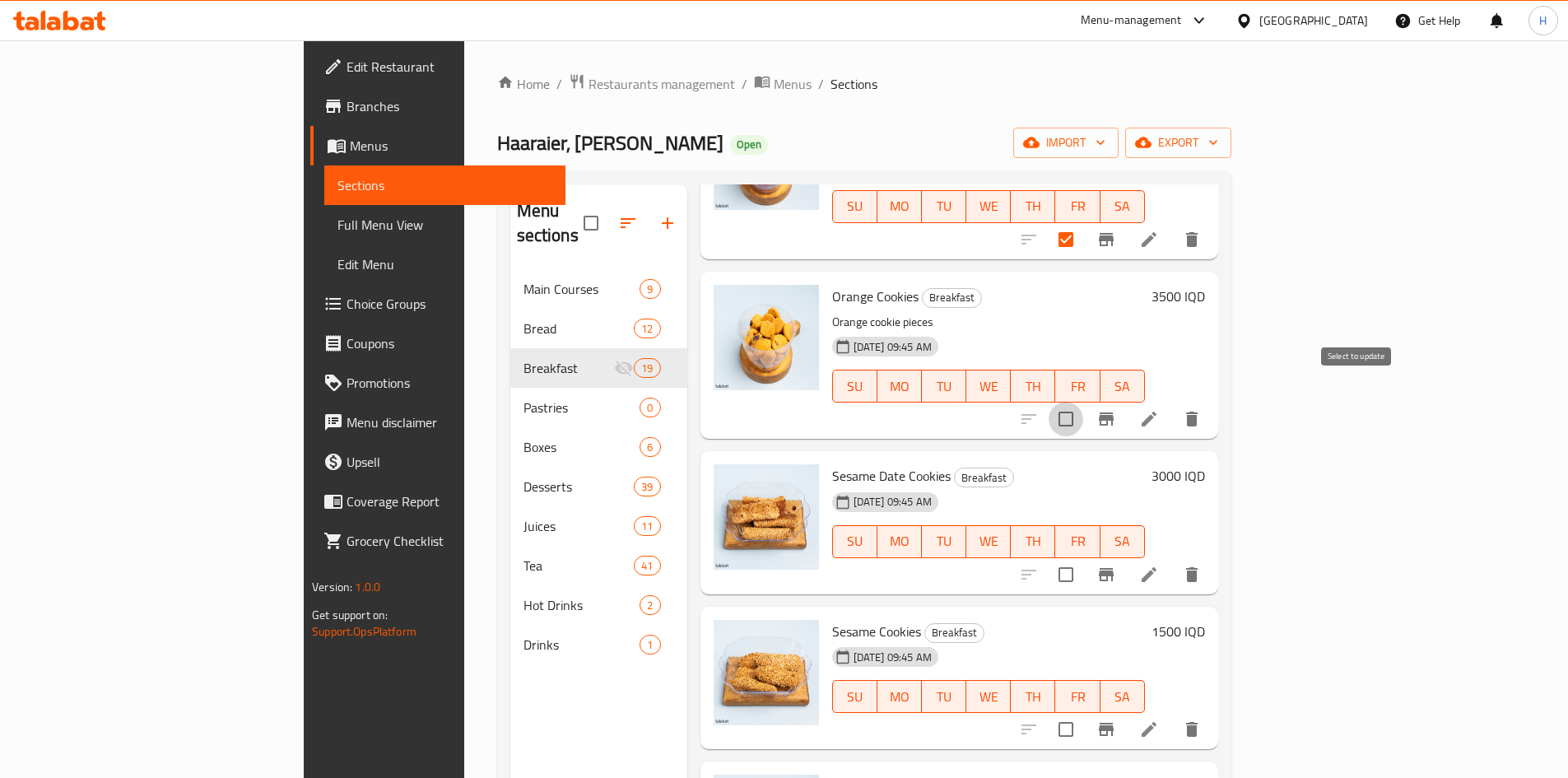
click at [1084, 401] on input "checkbox" at bounding box center [1066, 418] width 34 height 34
checkbox input "true"
click at [1084, 557] on input "checkbox" at bounding box center [1066, 573] width 34 height 34
checkbox input "true"
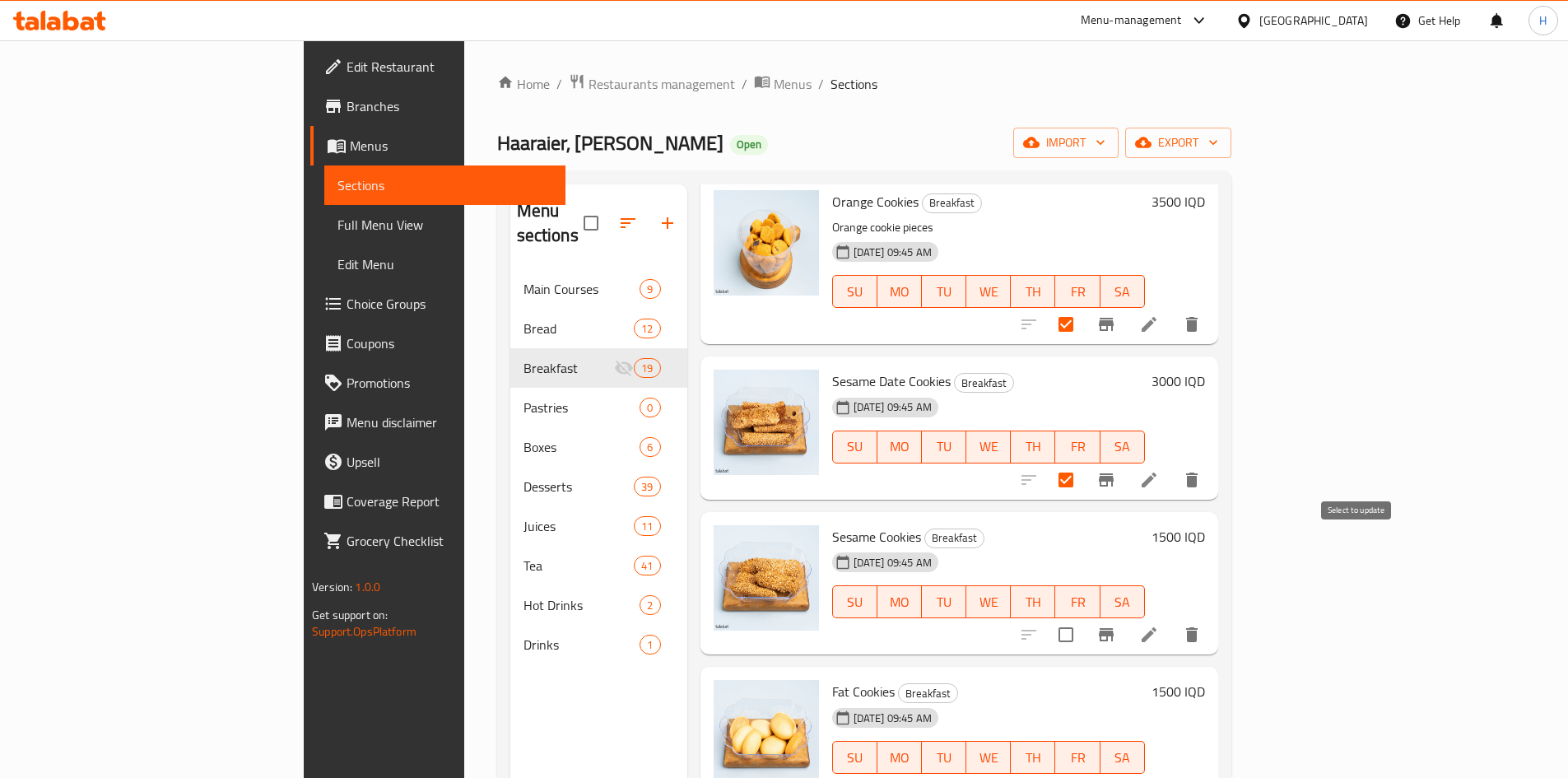
scroll to position [1399, 0]
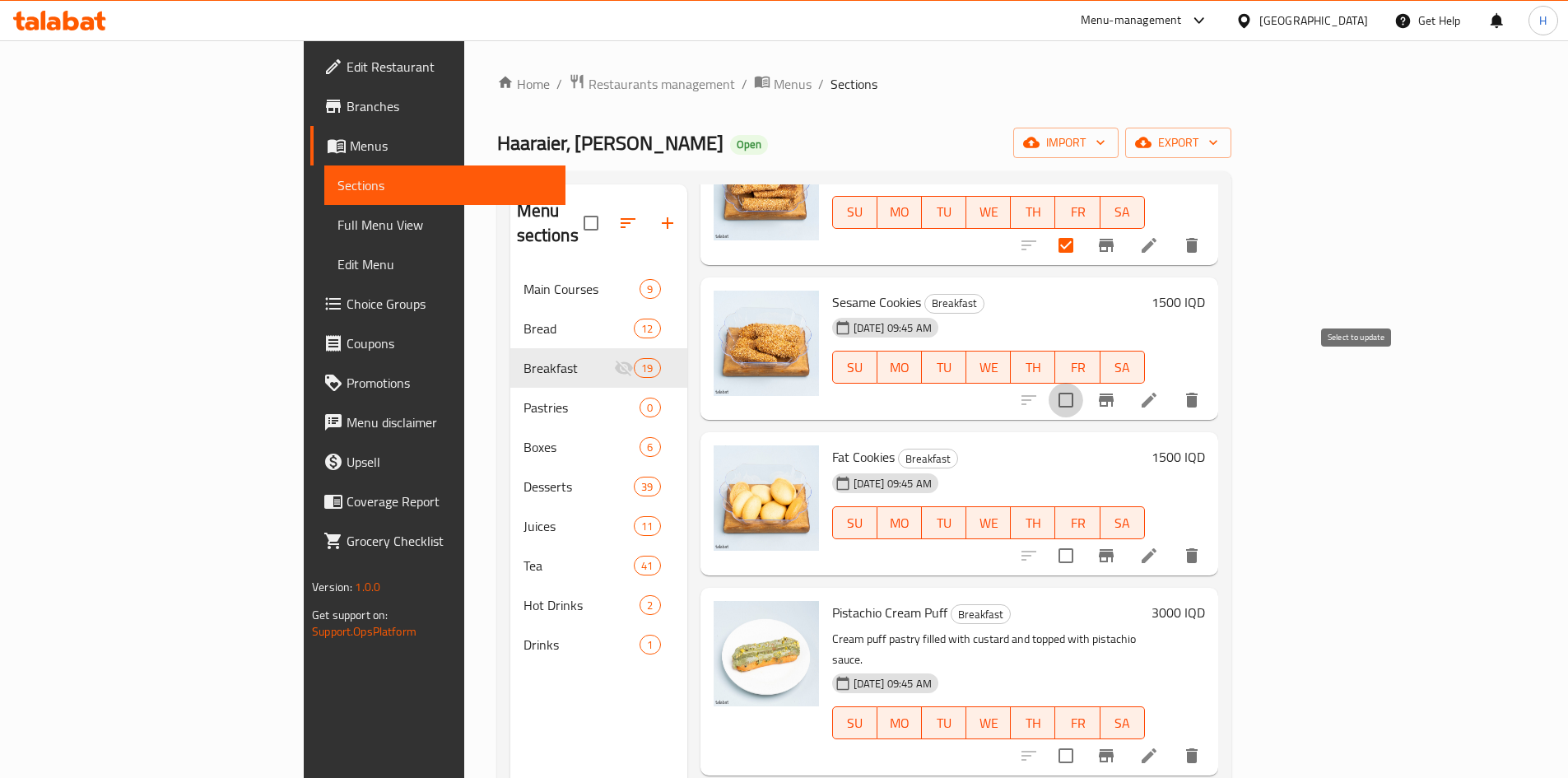
click at [1084, 386] on input "checkbox" at bounding box center [1066, 399] width 34 height 34
checkbox input "true"
click at [1084, 538] on input "checkbox" at bounding box center [1066, 555] width 34 height 34
checkbox input "true"
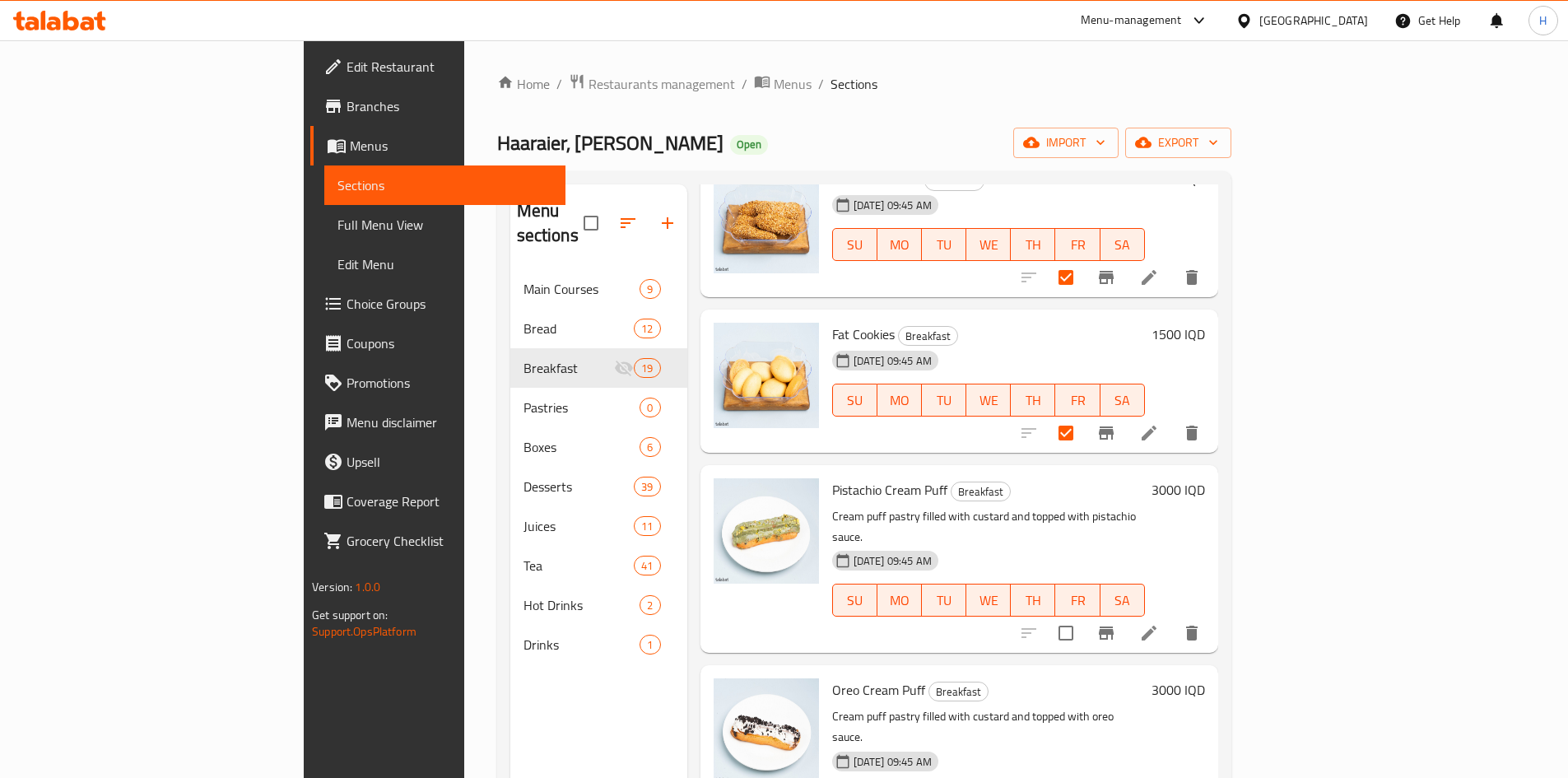
scroll to position [1646, 0]
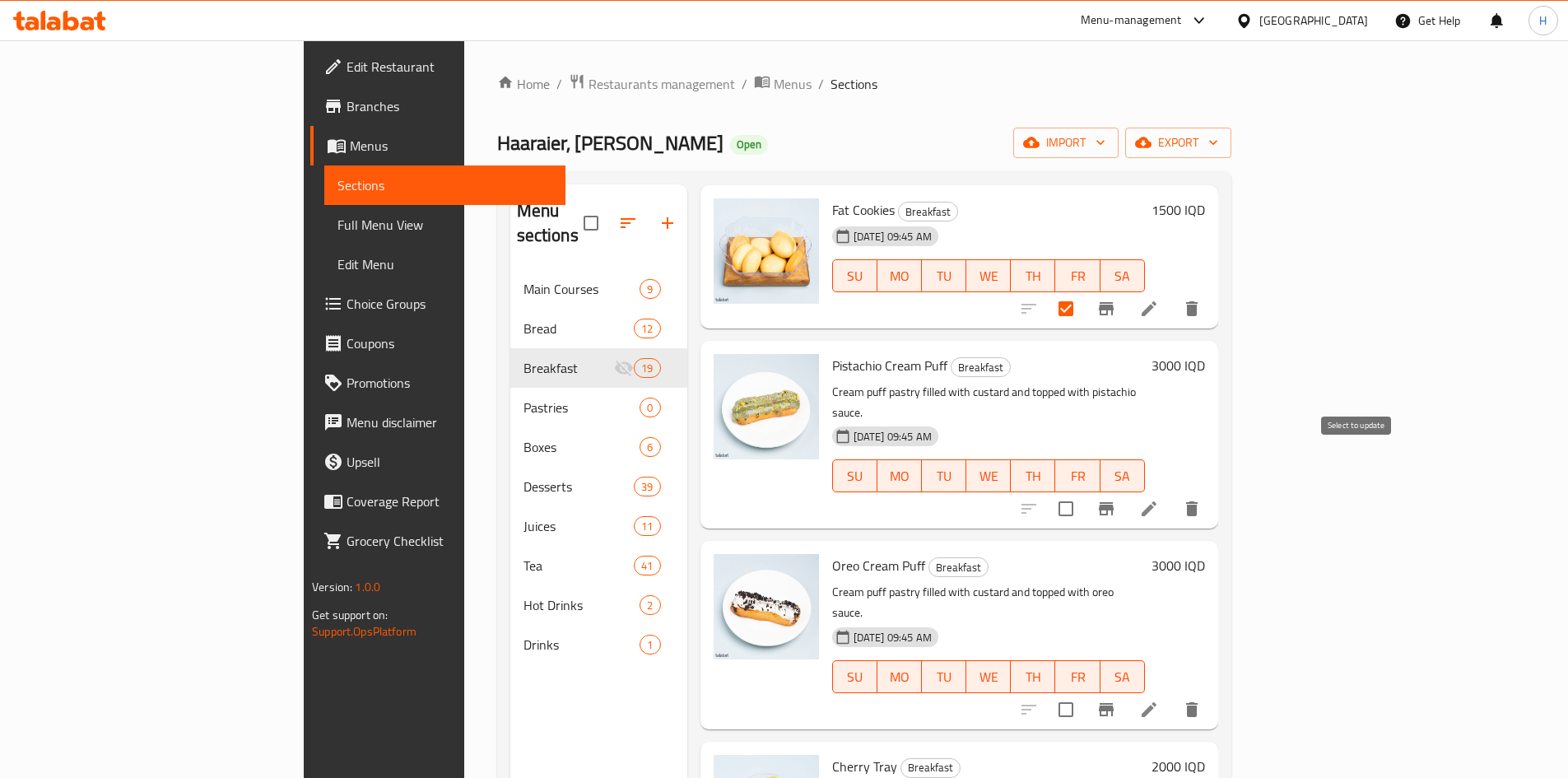
click at [1084, 491] on input "checkbox" at bounding box center [1066, 508] width 34 height 34
checkbox input "true"
click at [1084, 692] on input "checkbox" at bounding box center [1066, 709] width 34 height 34
checkbox input "true"
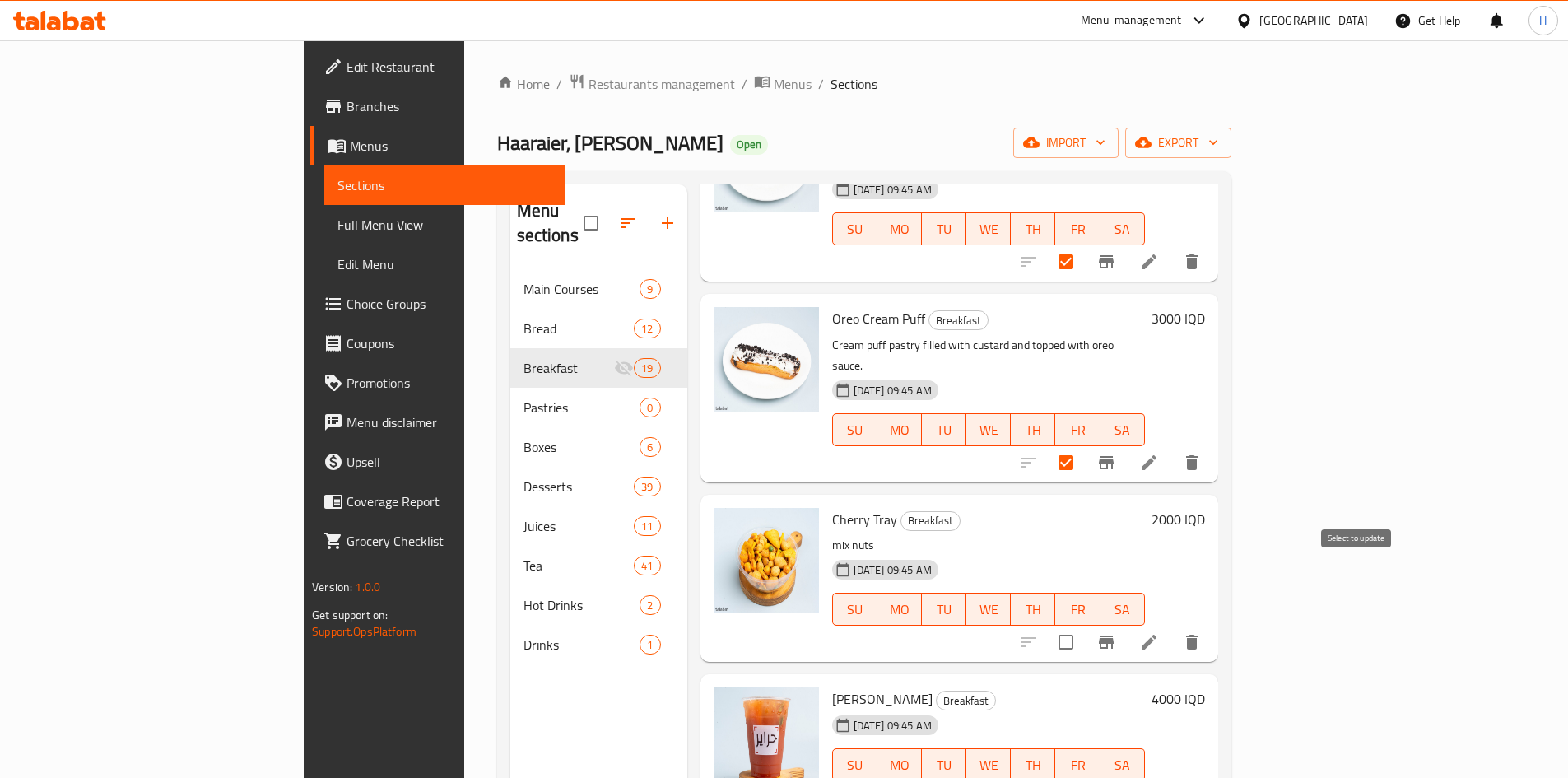
click at [1084, 624] on input "checkbox" at bounding box center [1066, 641] width 34 height 34
checkbox input "true"
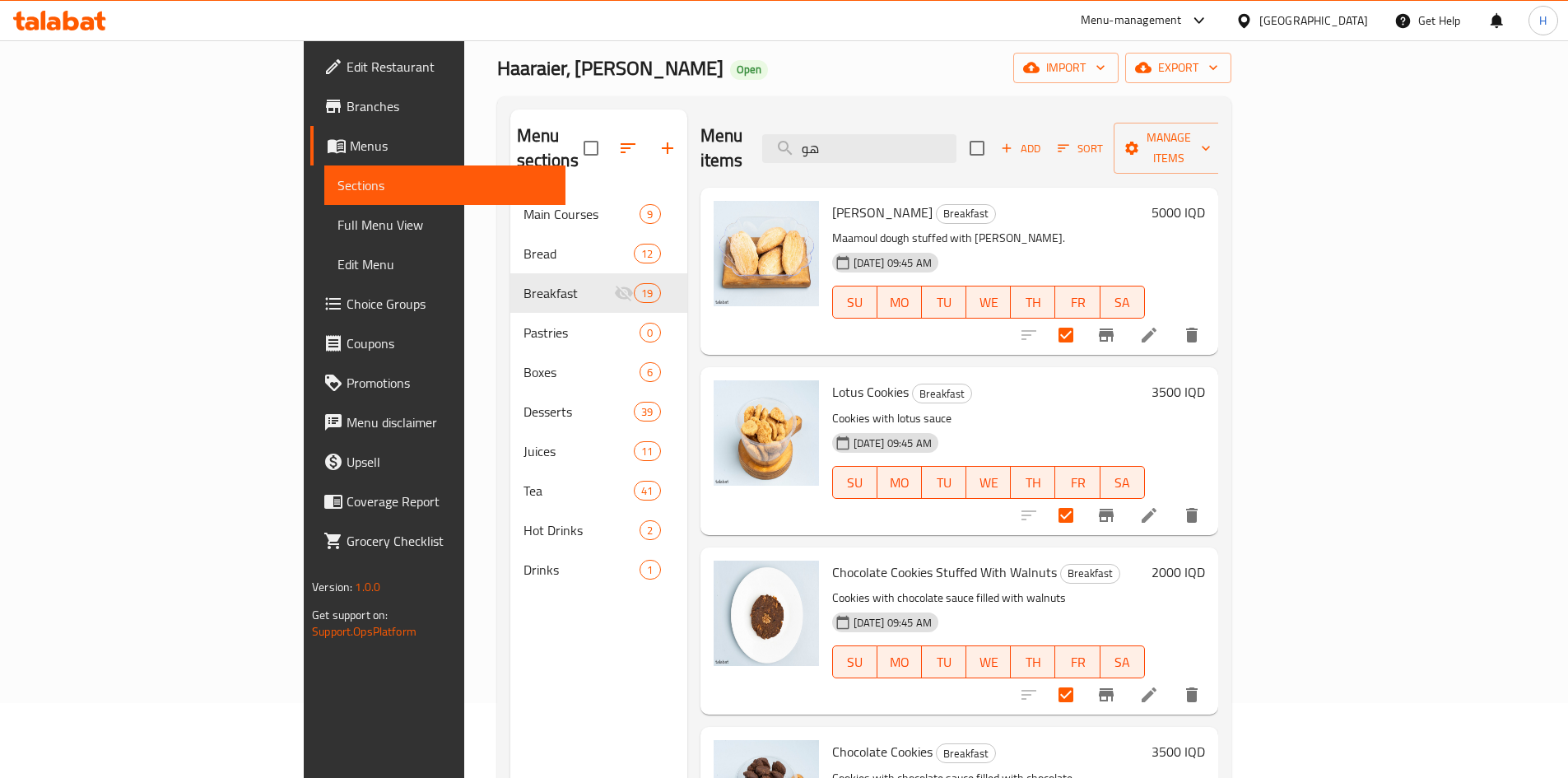
scroll to position [0, 0]
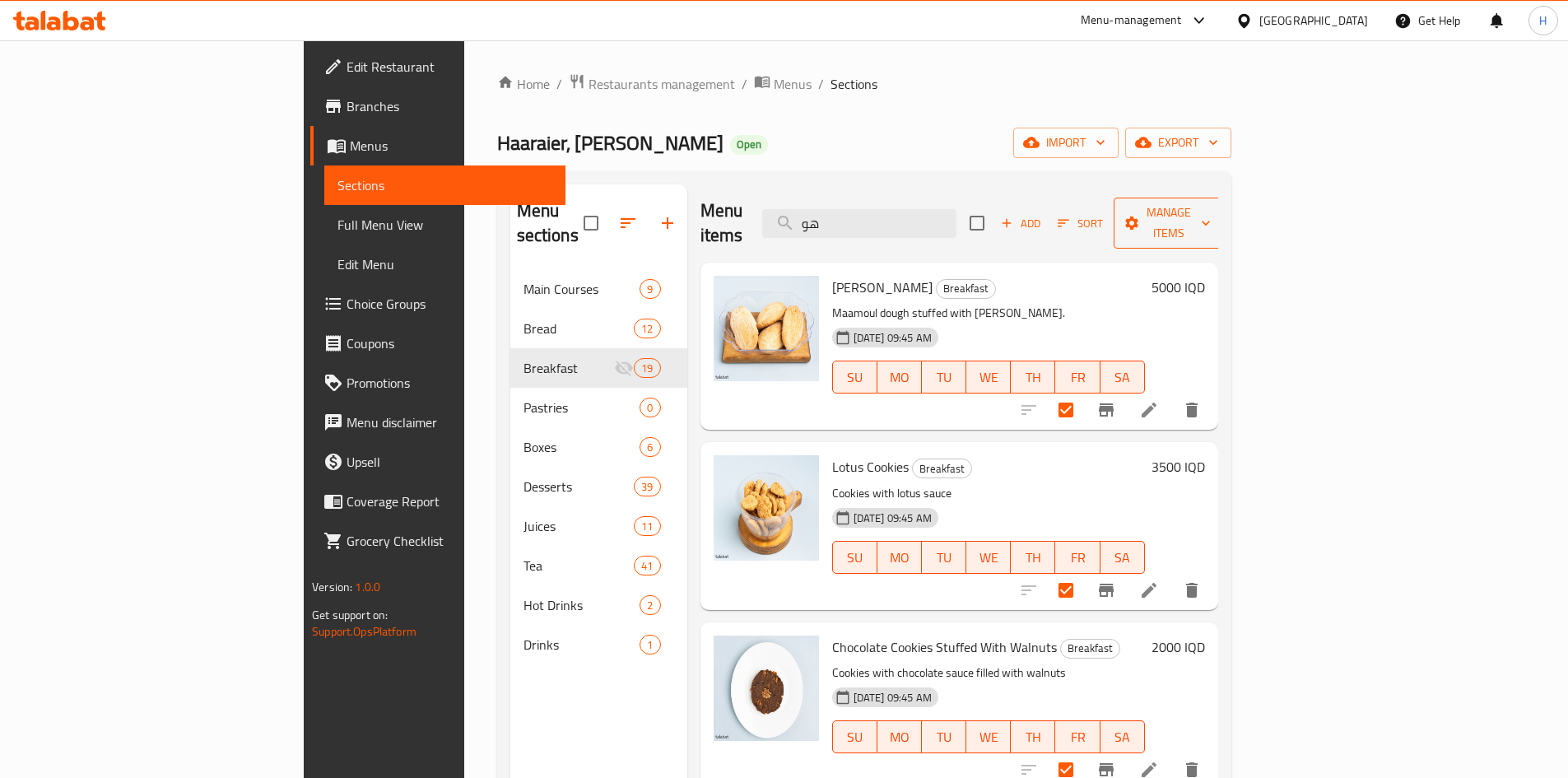
click at [1211, 214] on span "Manage items" at bounding box center [1169, 223] width 84 height 41
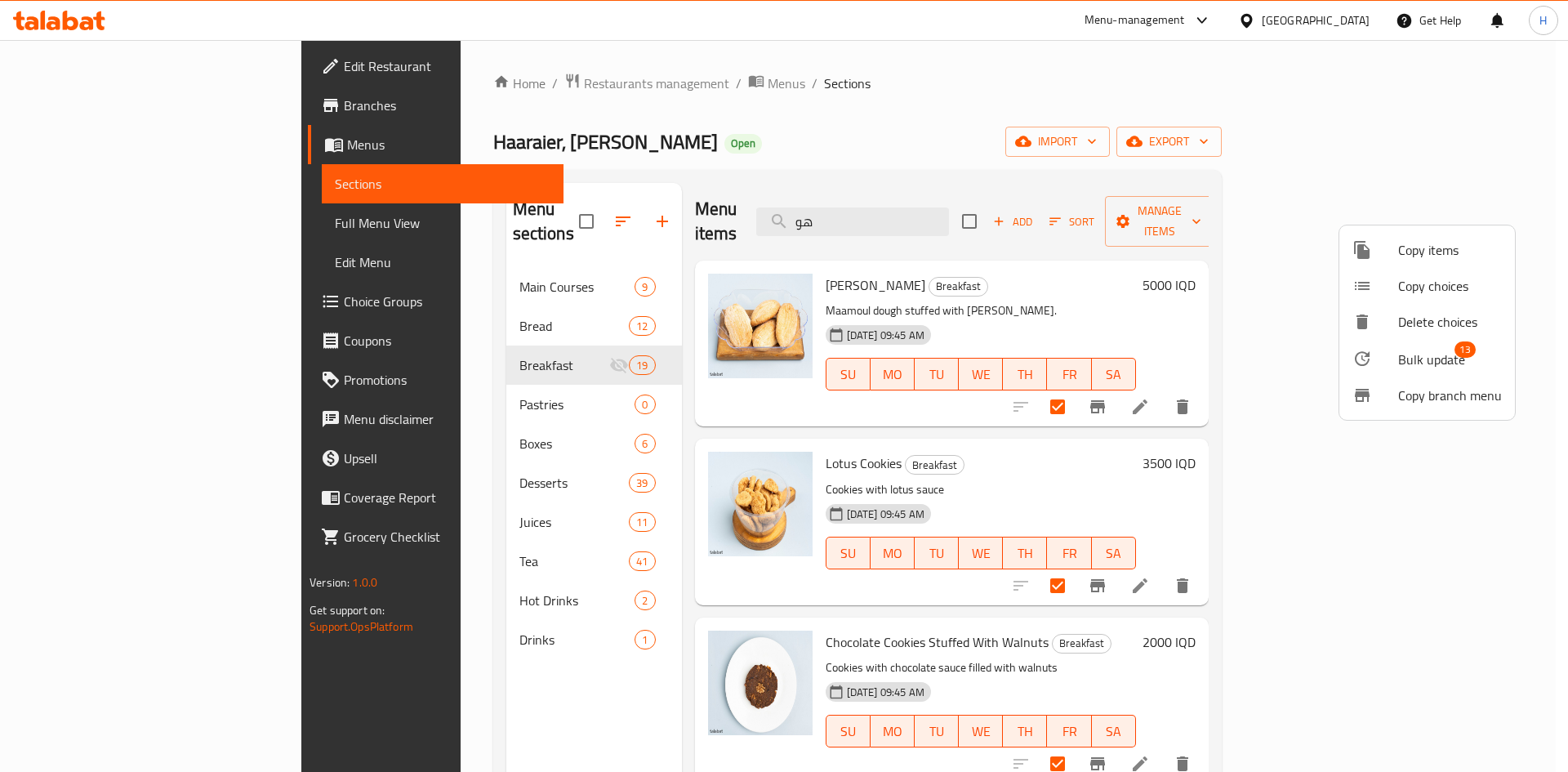
click at [1439, 352] on span "Bulk update" at bounding box center [1431, 359] width 67 height 19
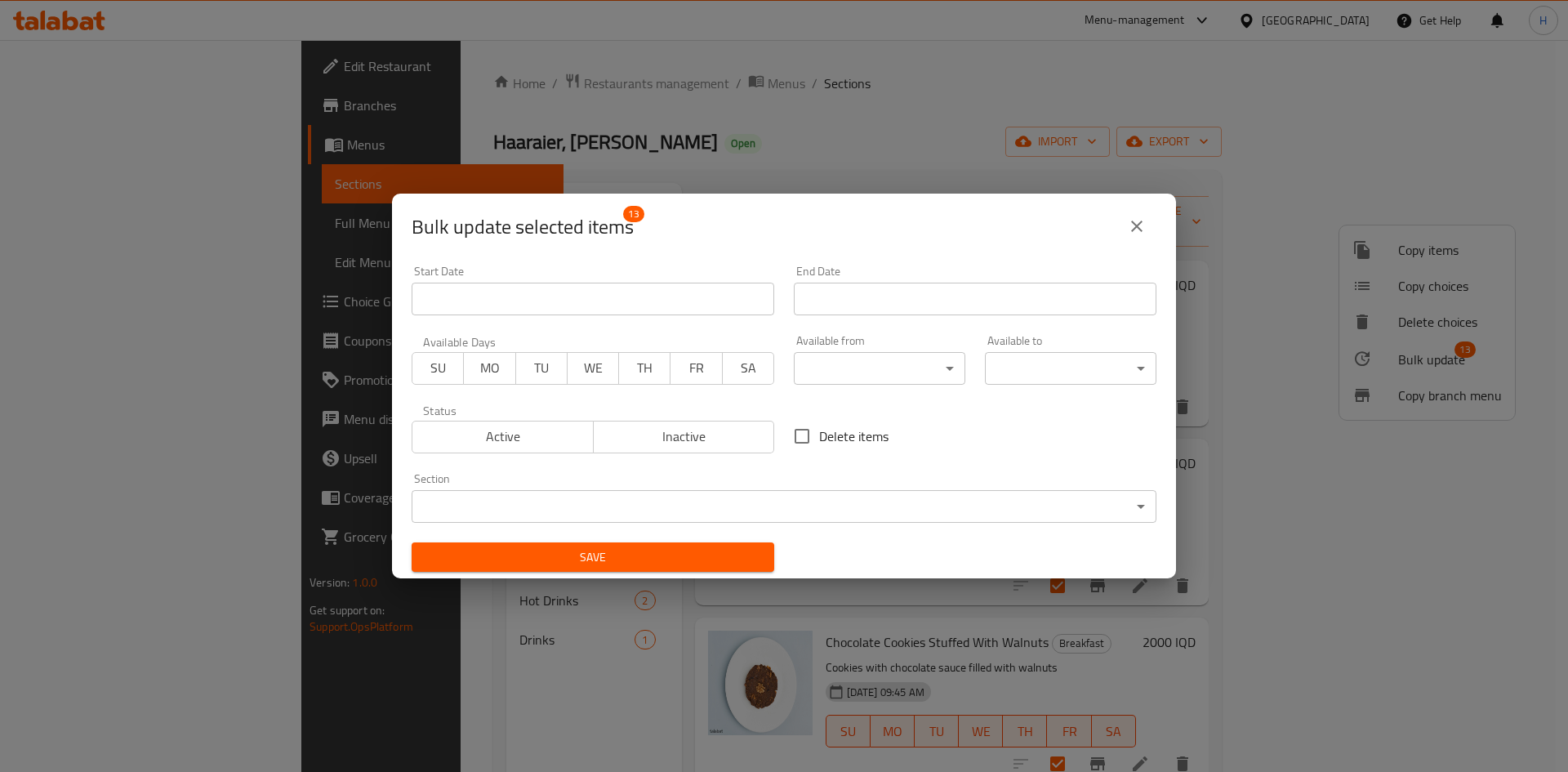
click at [631, 506] on body "​ Menu-management [GEOGRAPHIC_DATA] Get Help H Edit Restaurant Branches Menus S…" at bounding box center [784, 406] width 1568 height 732
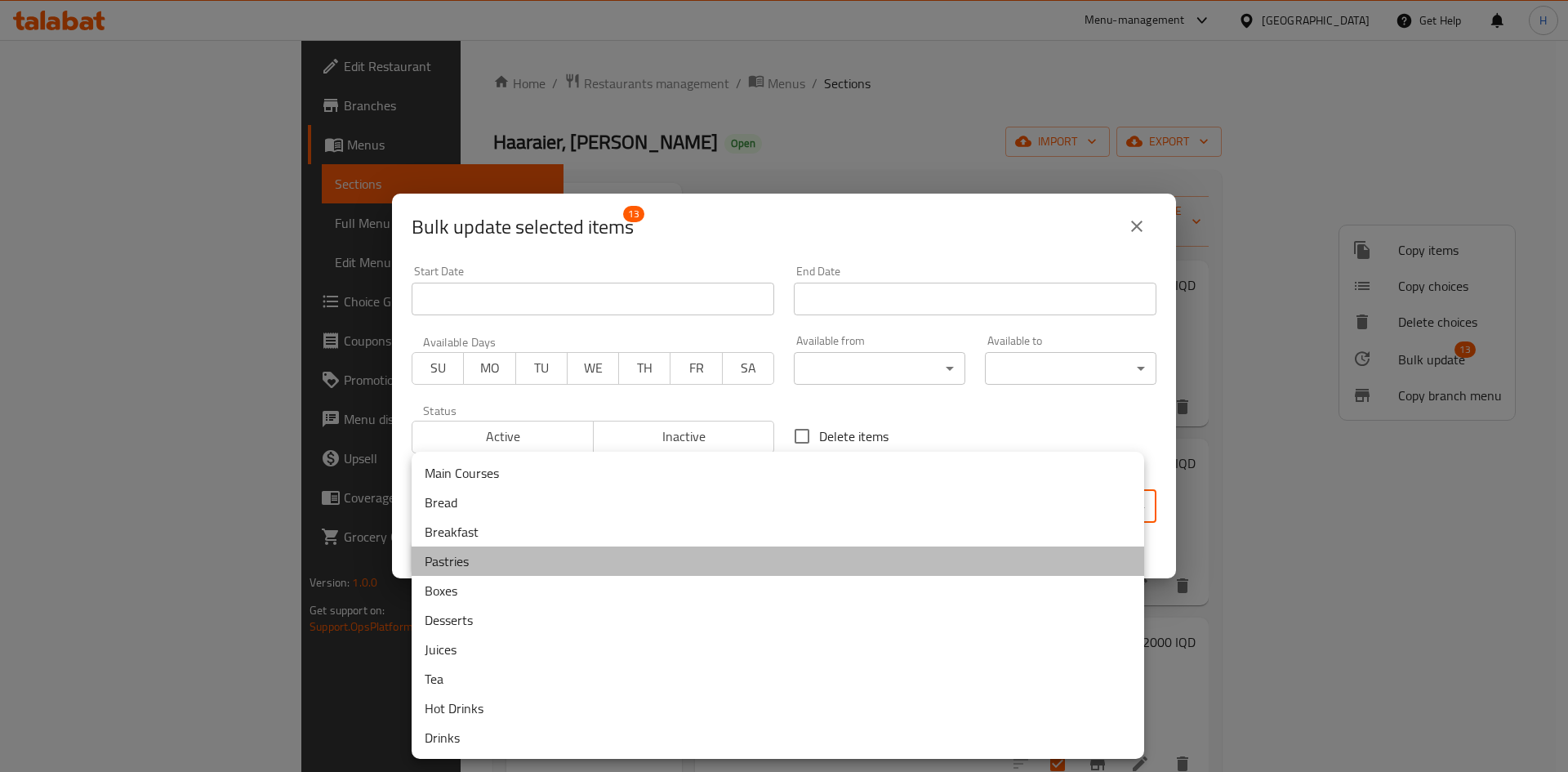
click at [542, 563] on li "Pastries" at bounding box center [778, 561] width 732 height 29
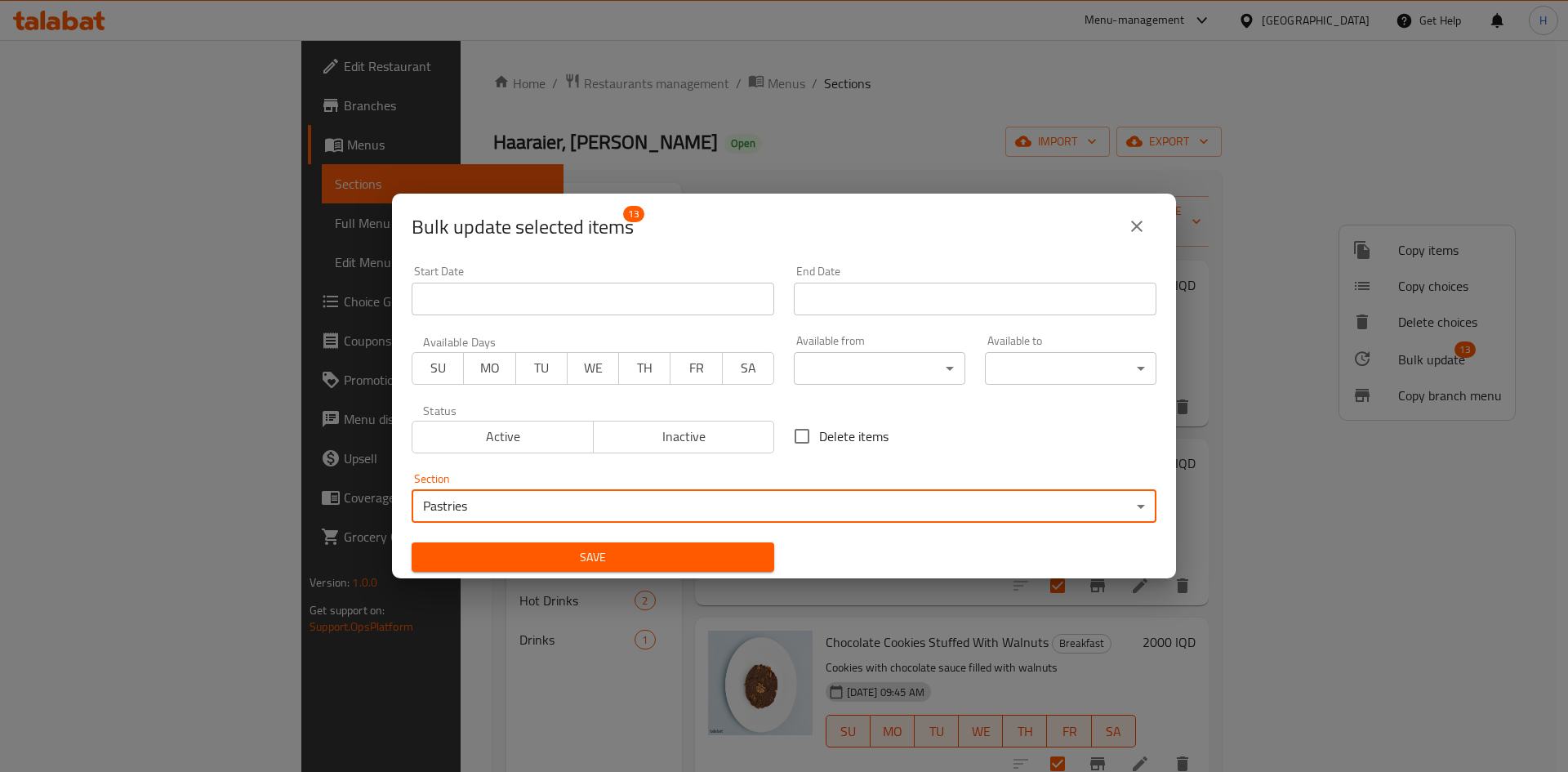
click at [597, 557] on span "Save" at bounding box center [592, 557] width 337 height 20
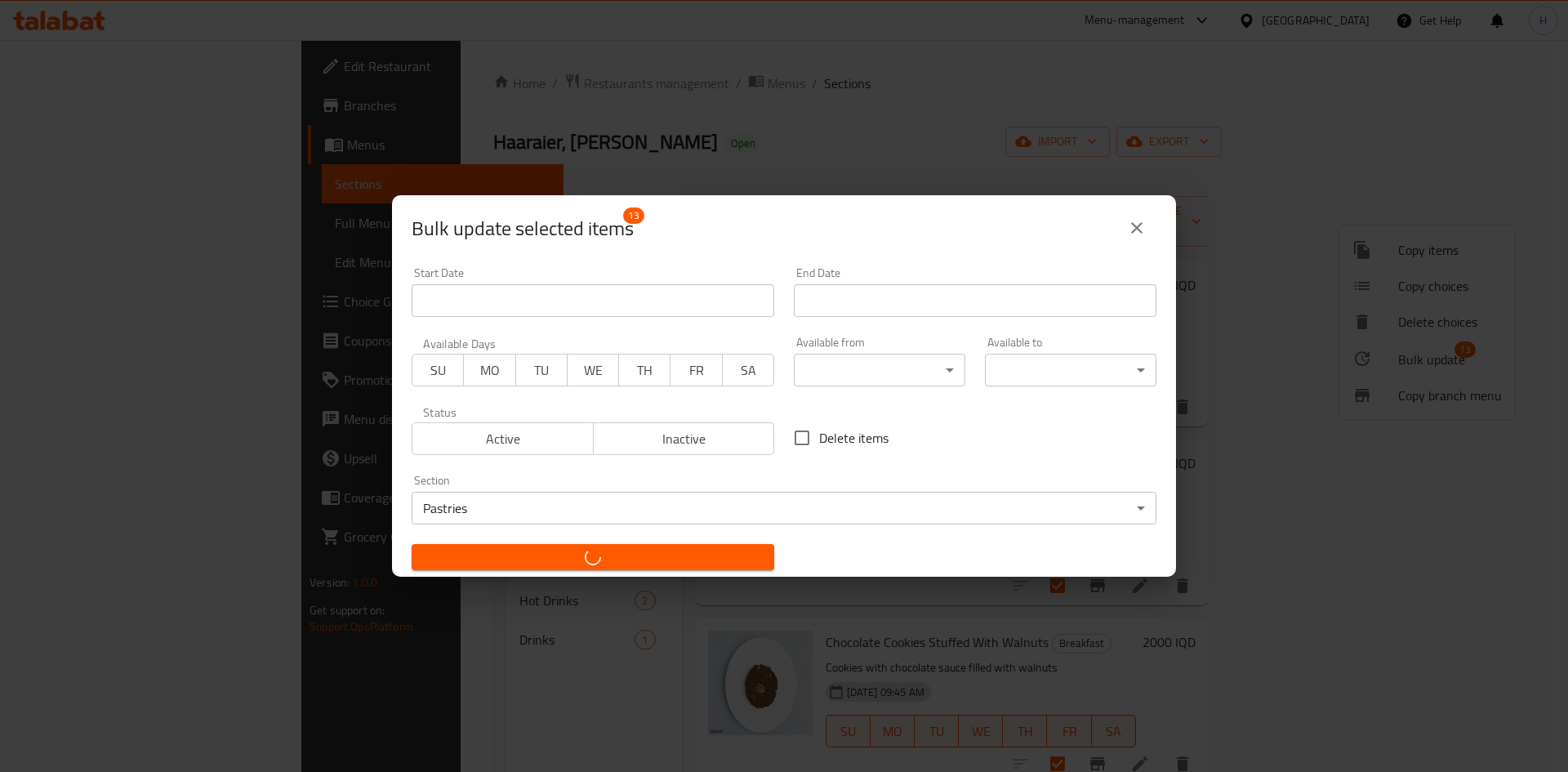
checkbox input "false"
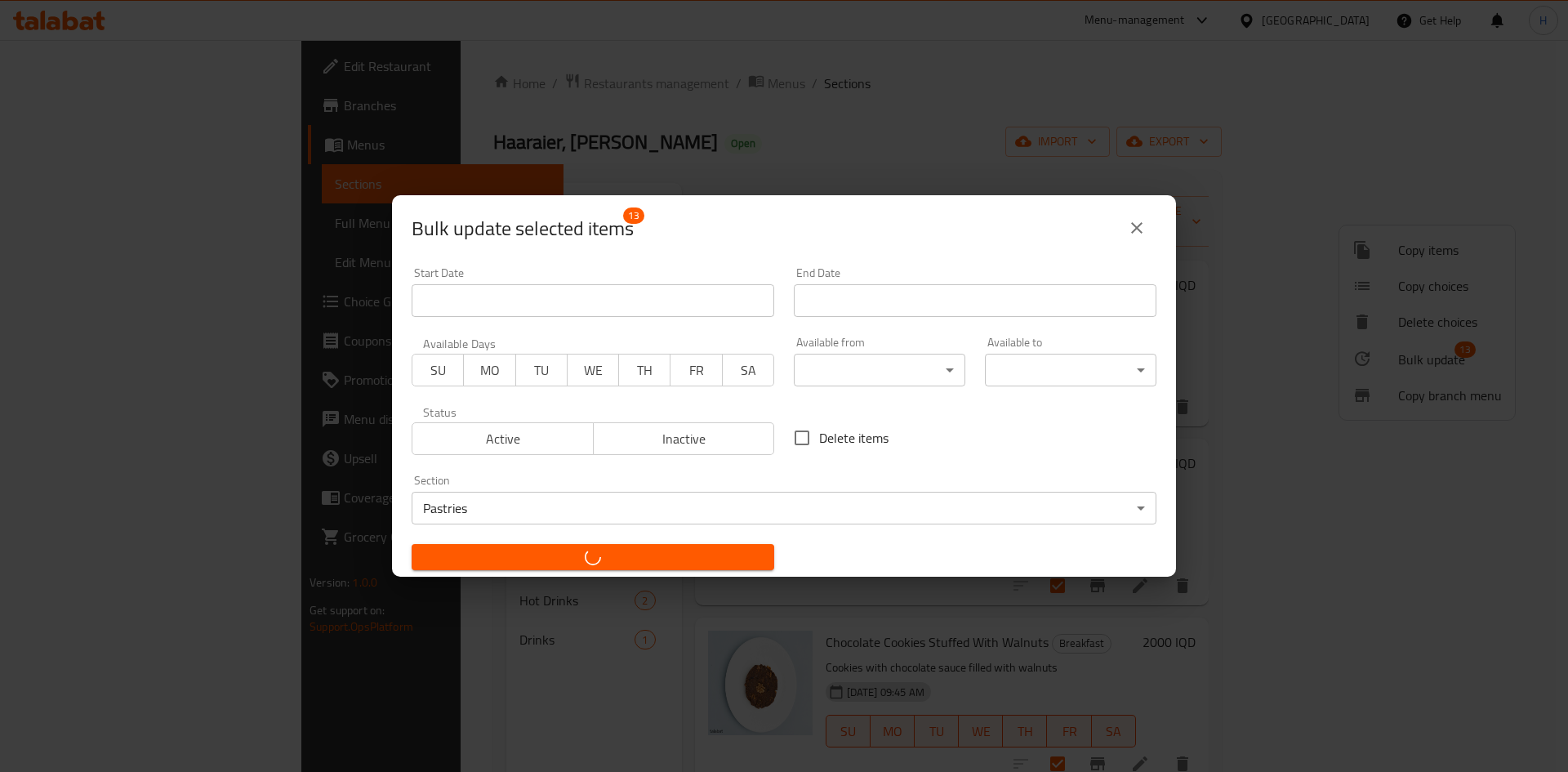
checkbox input "false"
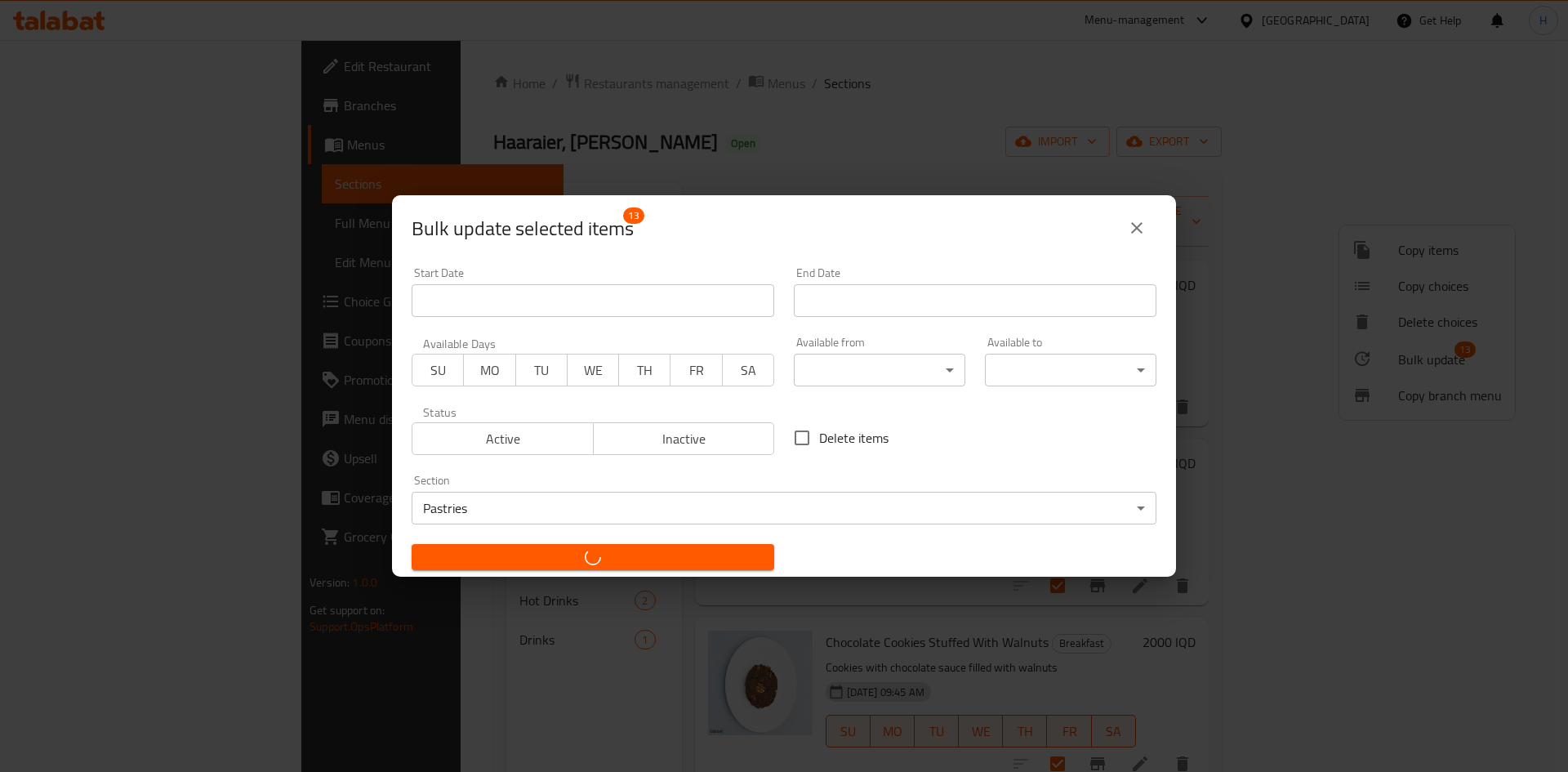
checkbox input "false"
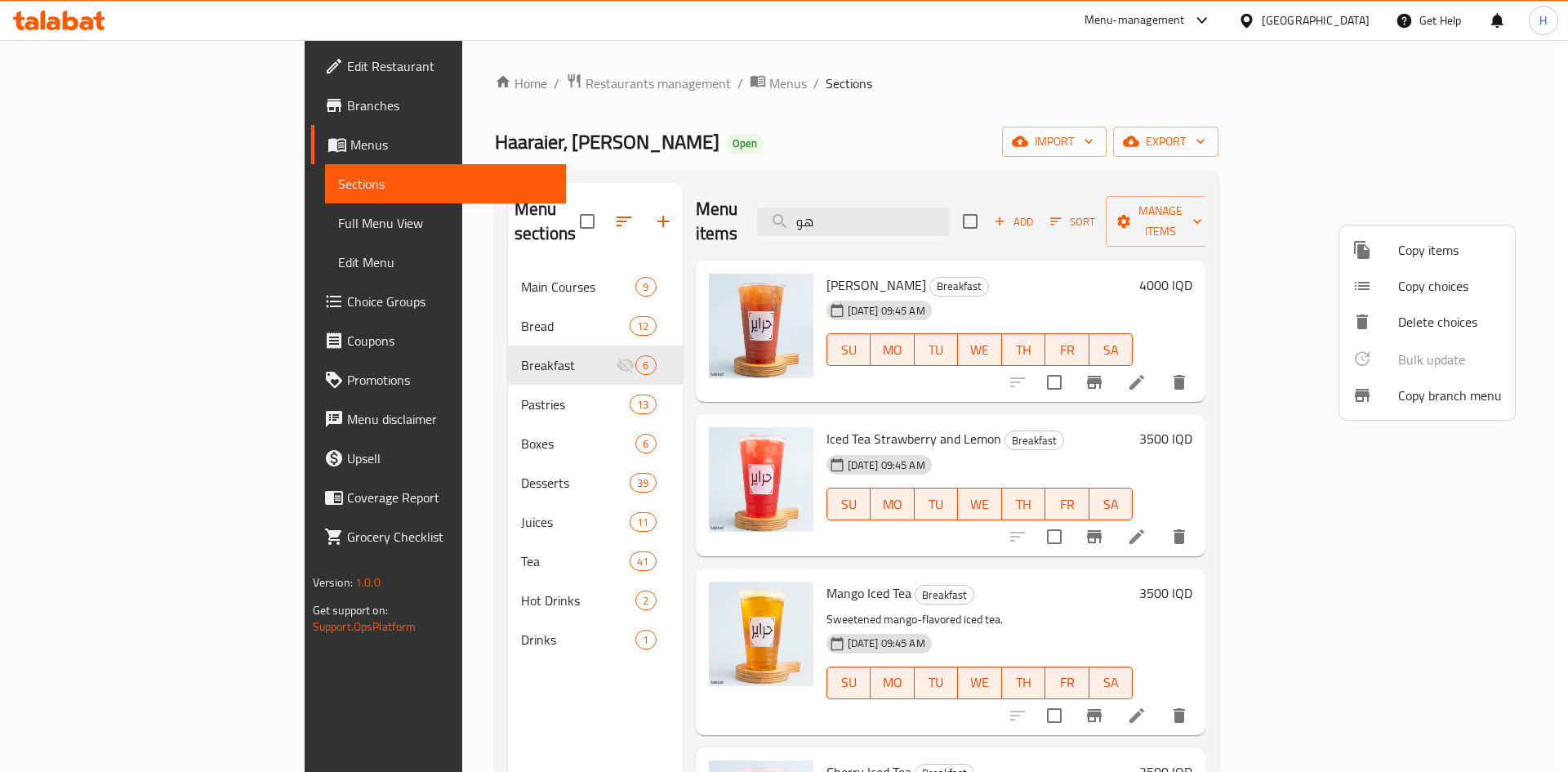
click at [809, 156] on div at bounding box center [784, 386] width 1568 height 772
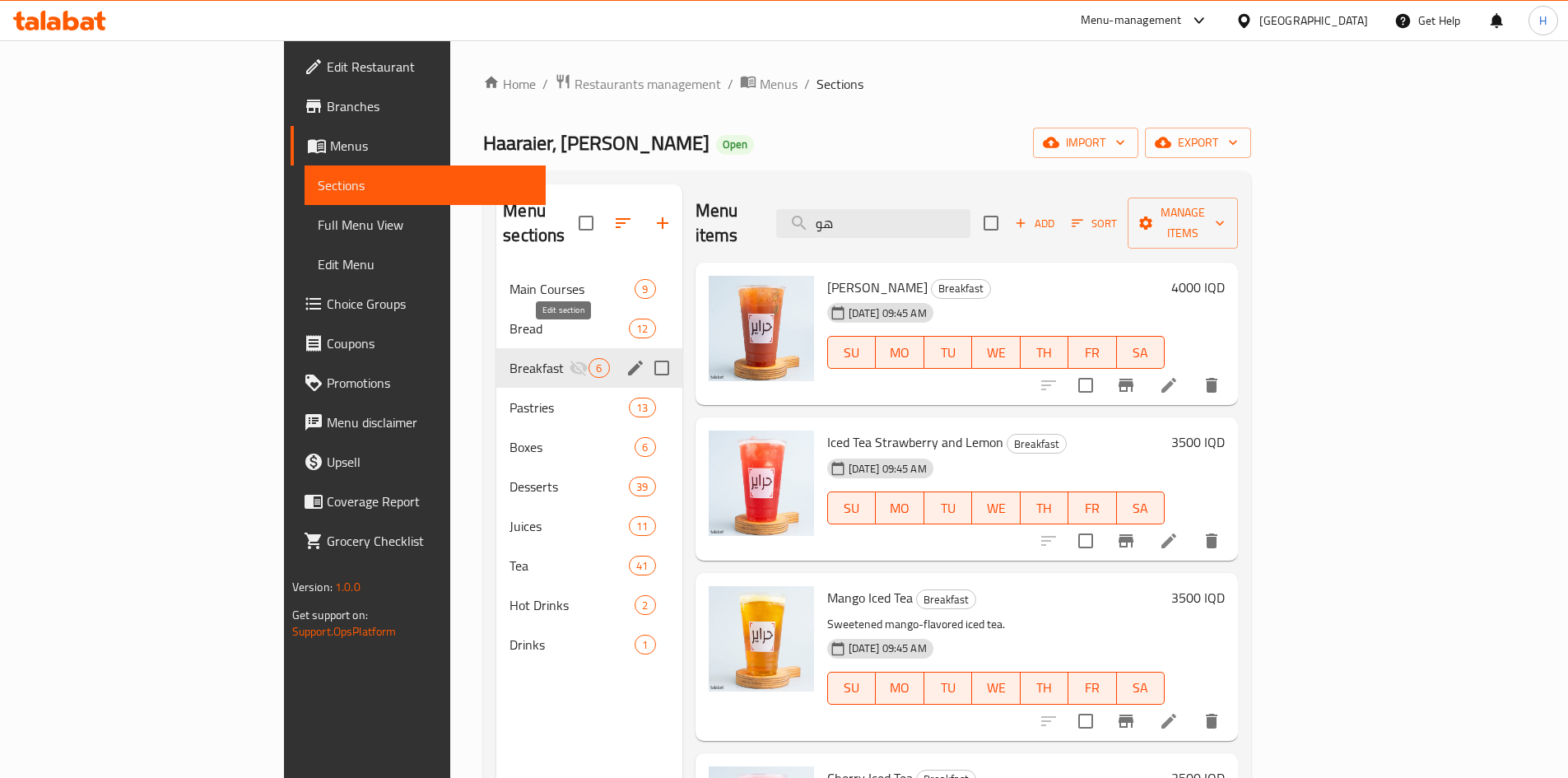
click at [625, 358] on icon "edit" at bounding box center [635, 368] width 20 height 20
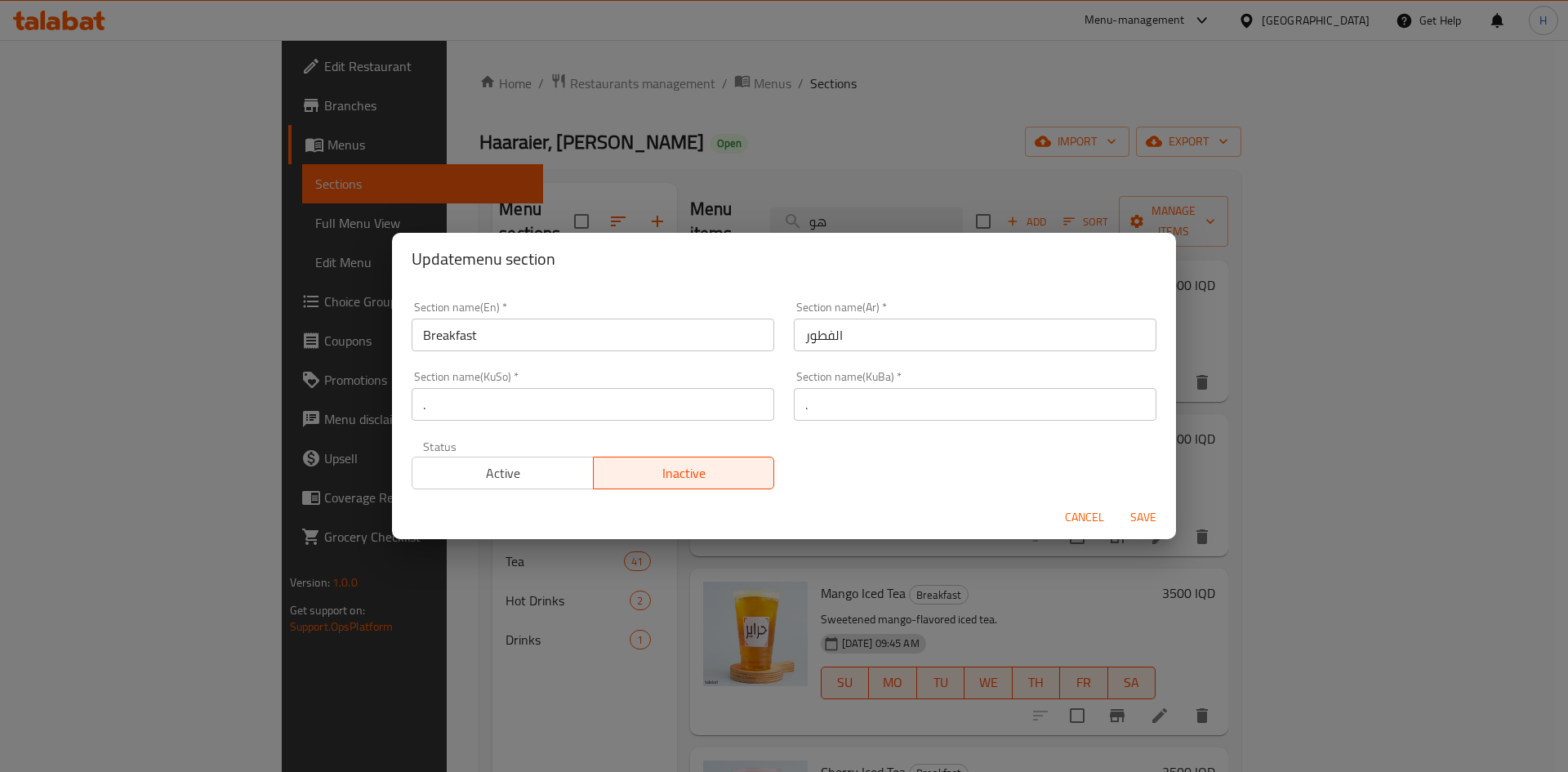
click at [520, 328] on input "Breakfast" at bounding box center [592, 335] width 362 height 33
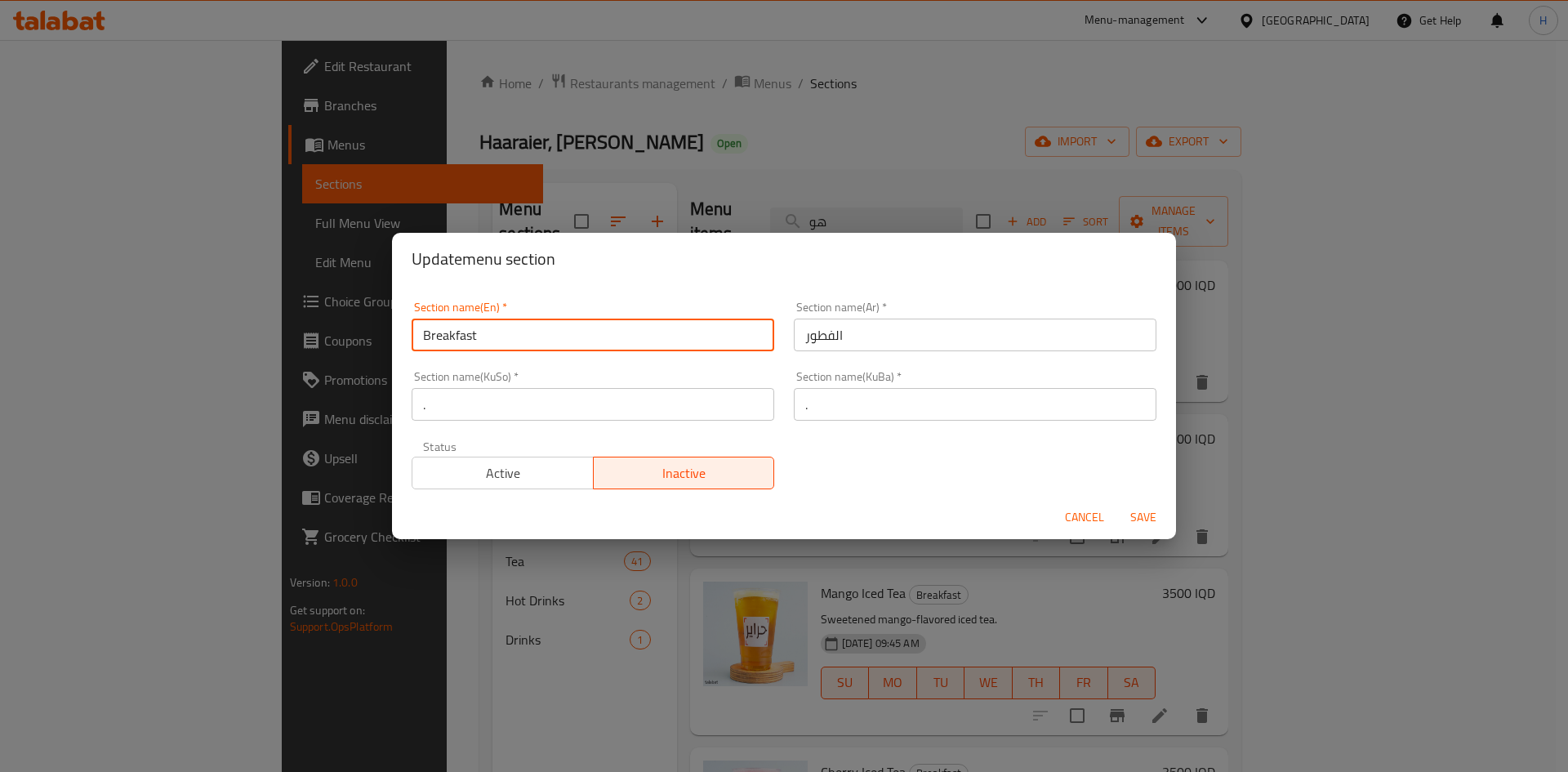
click at [520, 328] on input "Breakfast" at bounding box center [592, 335] width 362 height 33
type input "i"
type input "C"
type input "Iced Tea"
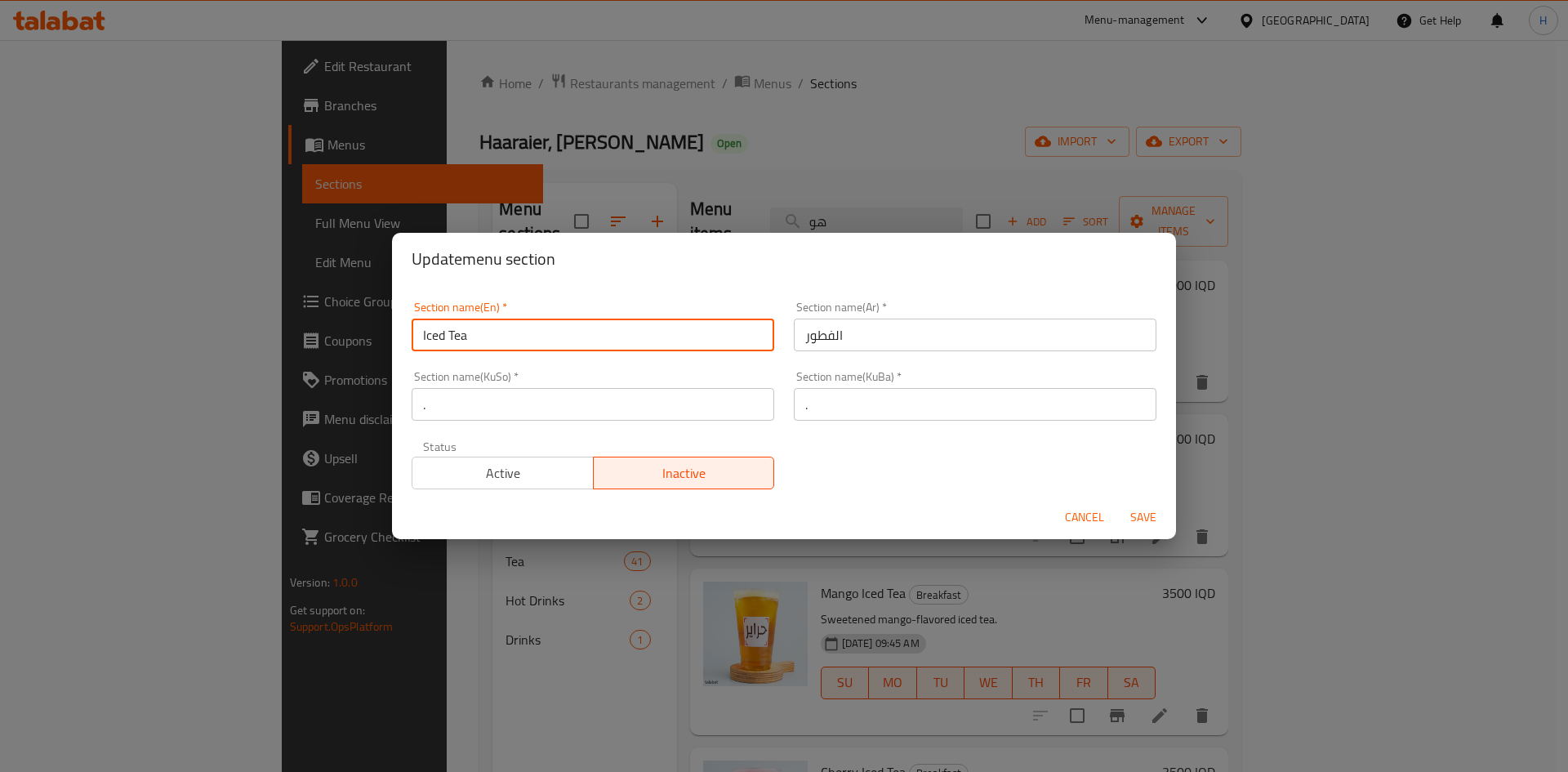
click at [858, 352] on div "Section name(Ar)   * الفطور Section name(Ar) *" at bounding box center [975, 325] width 383 height 69
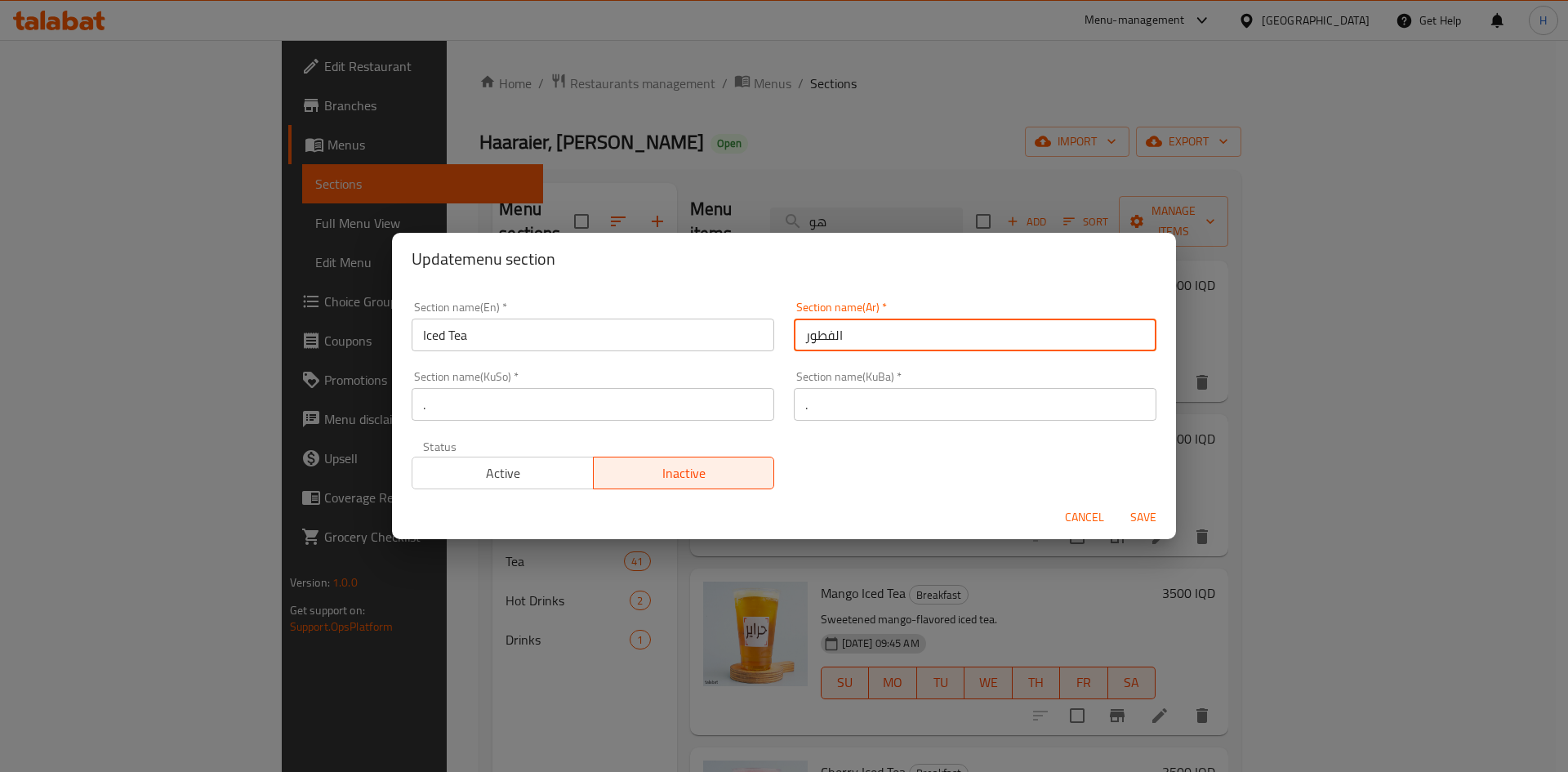
click at [862, 347] on input "الفطور" at bounding box center [975, 335] width 362 height 33
type input "شاي مثلج"
click at [1159, 517] on span "Save" at bounding box center [1143, 517] width 39 height 20
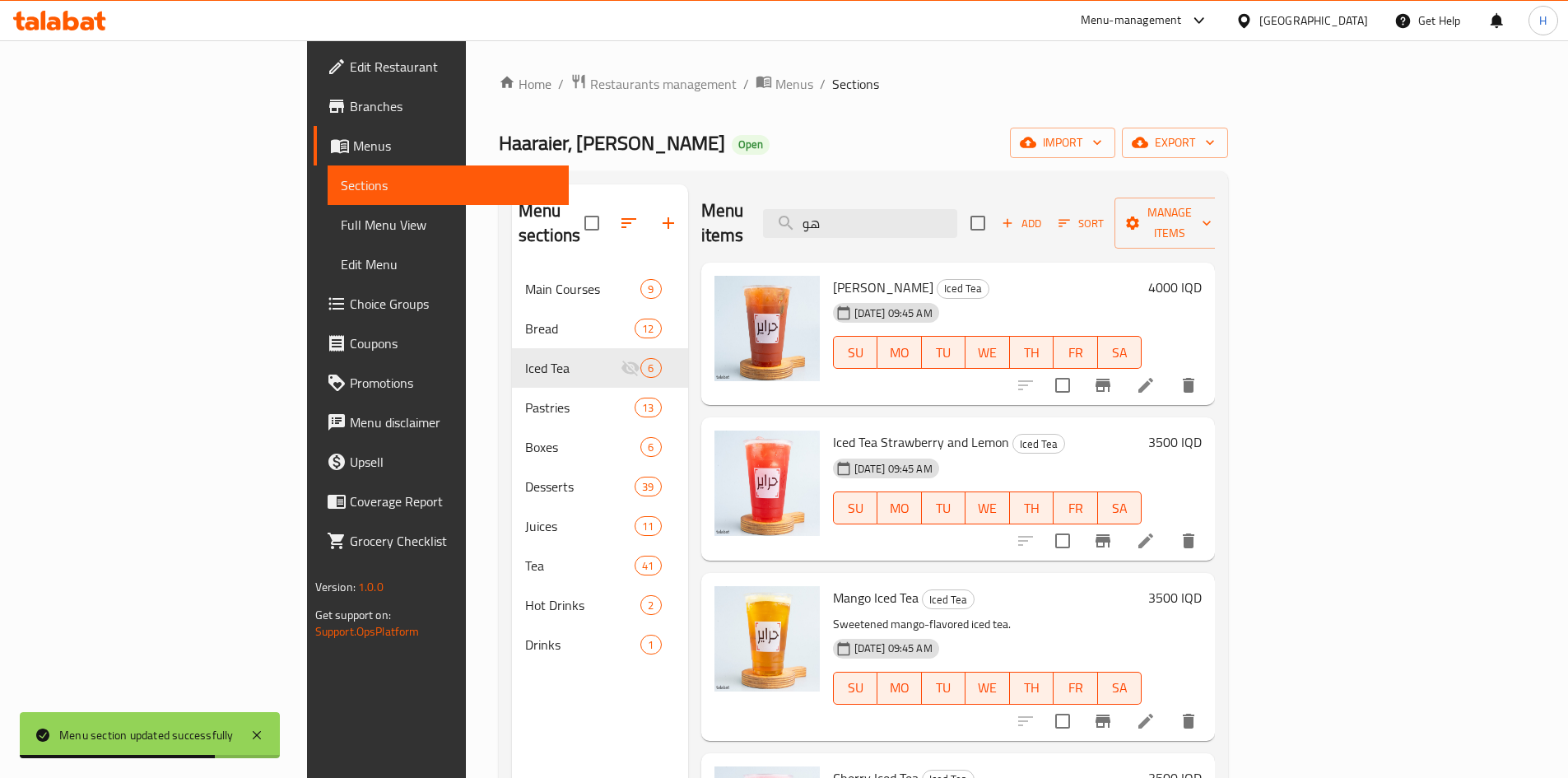
drag, startPoint x: 1345, startPoint y: 360, endPoint x: 1358, endPoint y: 349, distance: 17.0
click at [1081, 368] on input "checkbox" at bounding box center [1062, 385] width 34 height 34
click at [1212, 216] on span "Manage items" at bounding box center [1170, 223] width 84 height 41
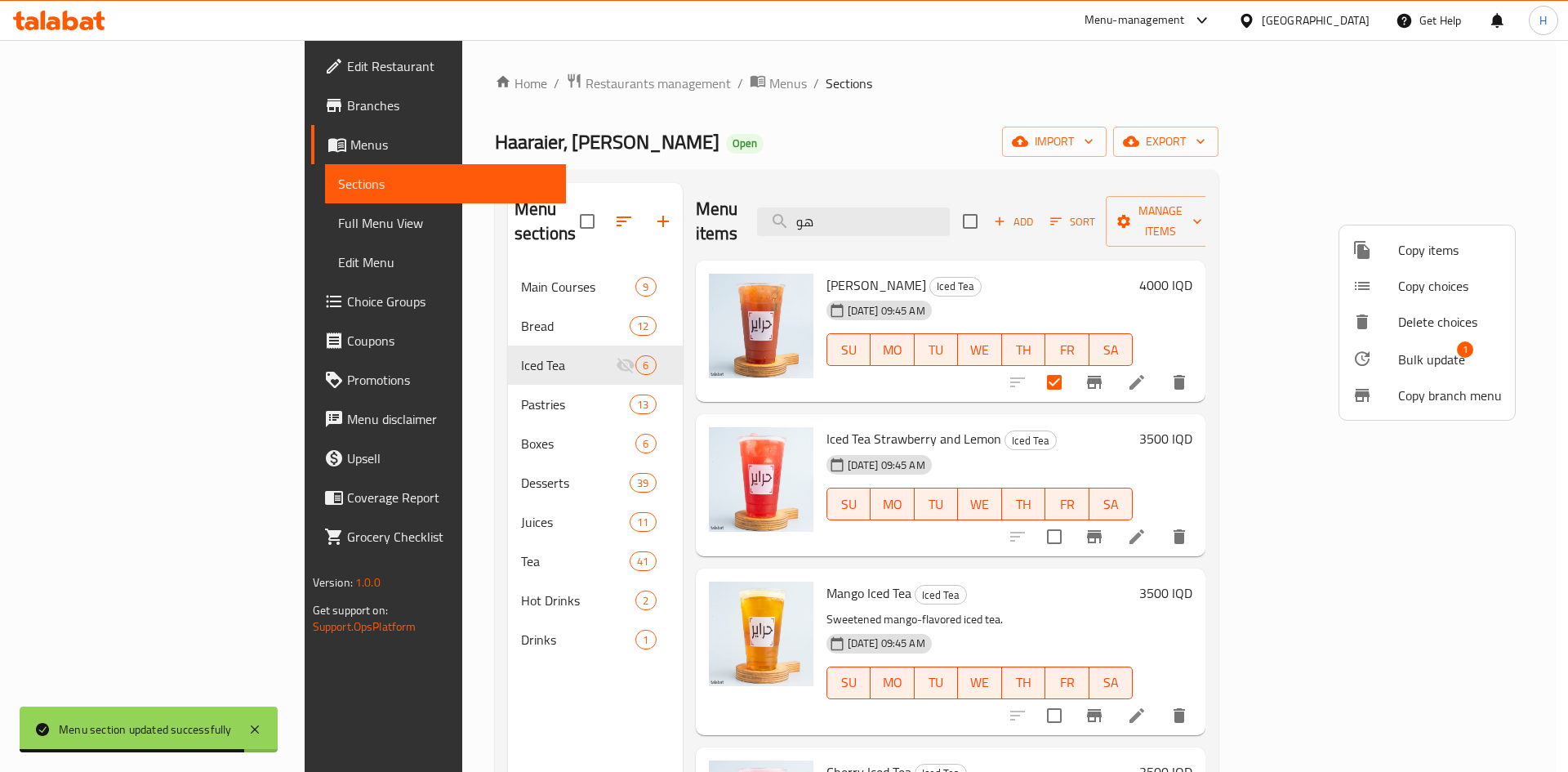
click at [1399, 354] on span "Bulk update" at bounding box center [1431, 359] width 67 height 19
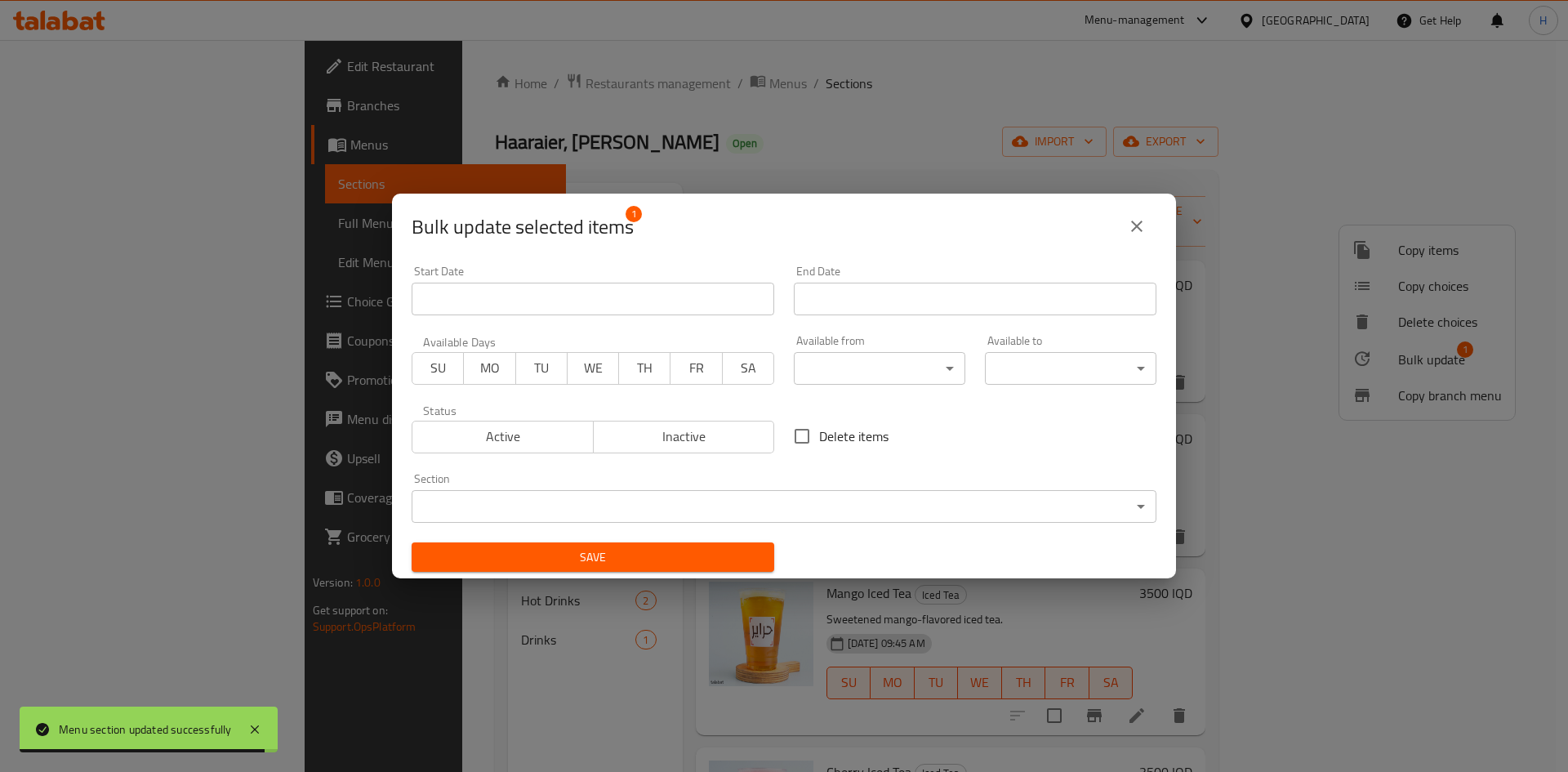
click at [527, 496] on body "Menu section updated successfully ​ Menu-management [GEOGRAPHIC_DATA] Get Help …" at bounding box center [784, 406] width 1568 height 732
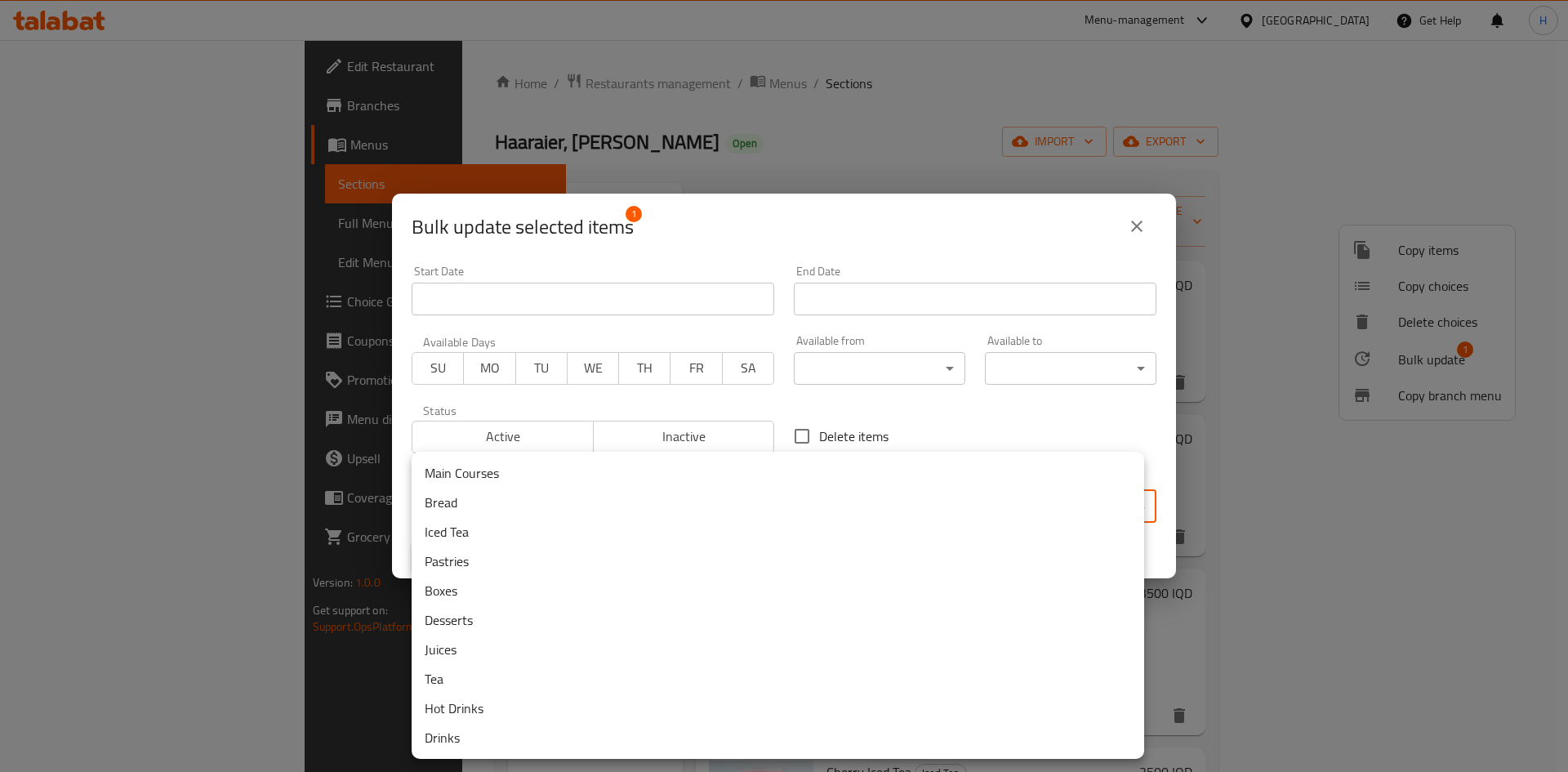
click at [485, 654] on li "Juices" at bounding box center [778, 650] width 732 height 29
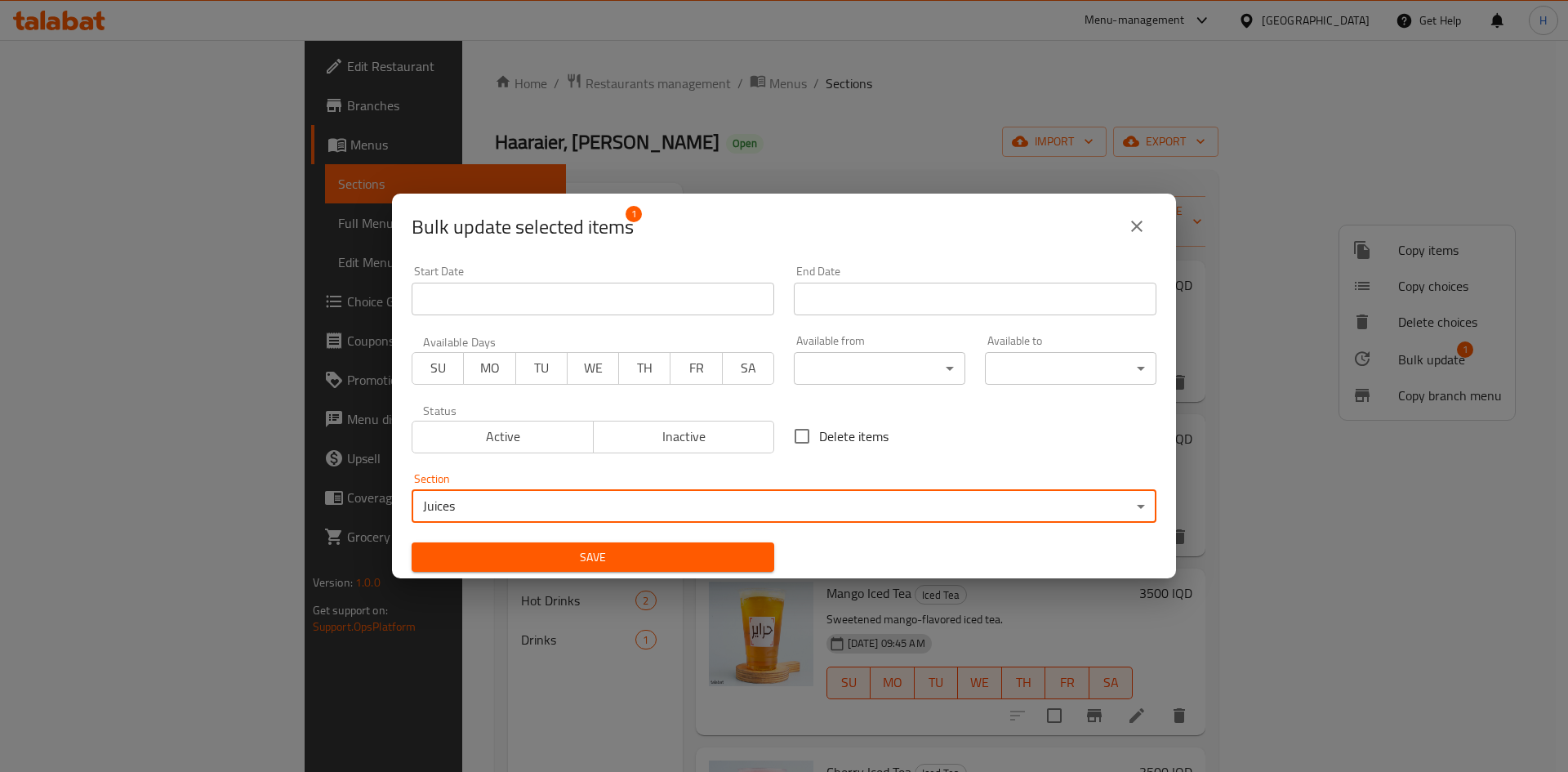
click at [568, 555] on span "Save" at bounding box center [592, 557] width 337 height 20
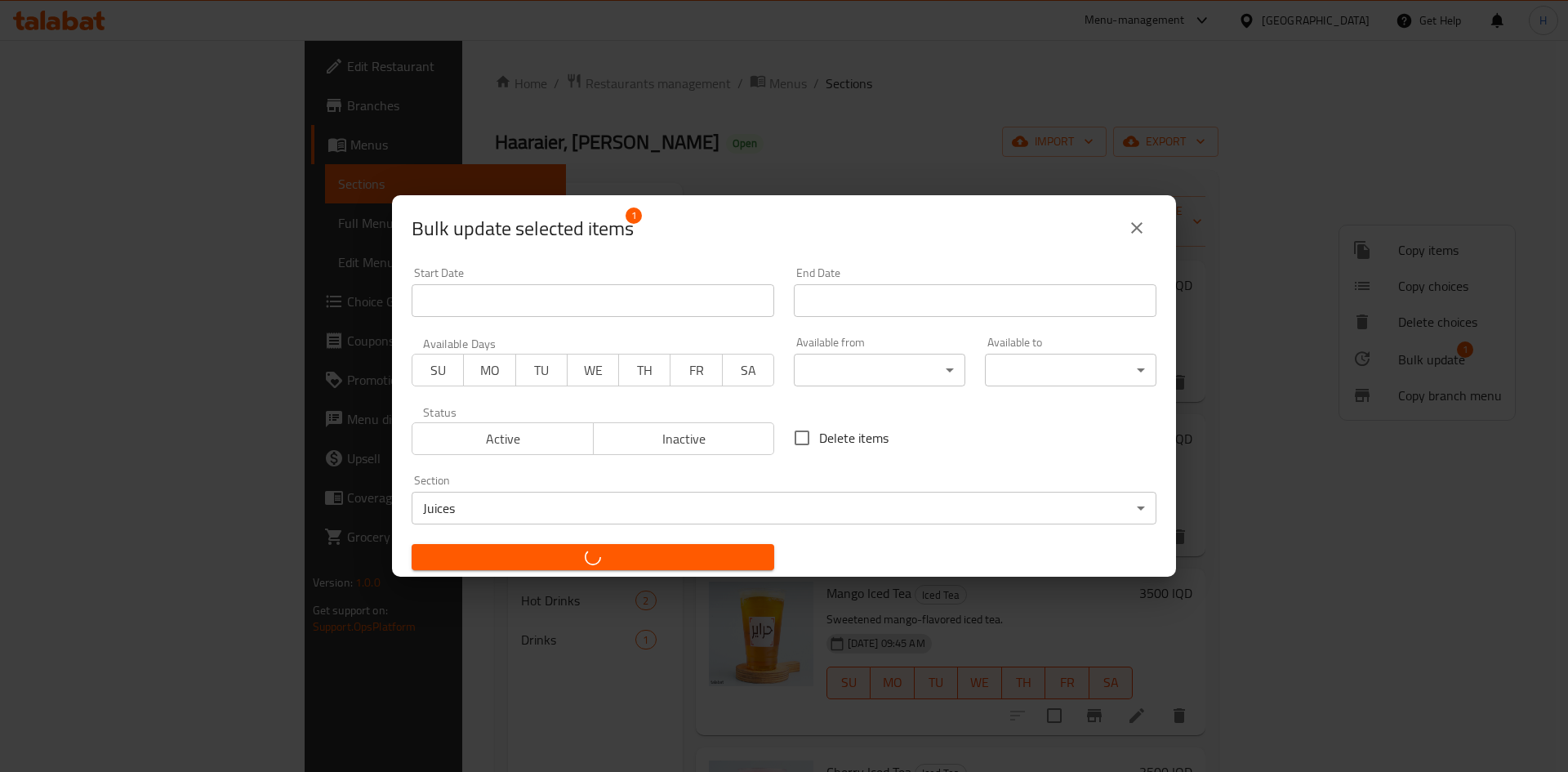
checkbox input "false"
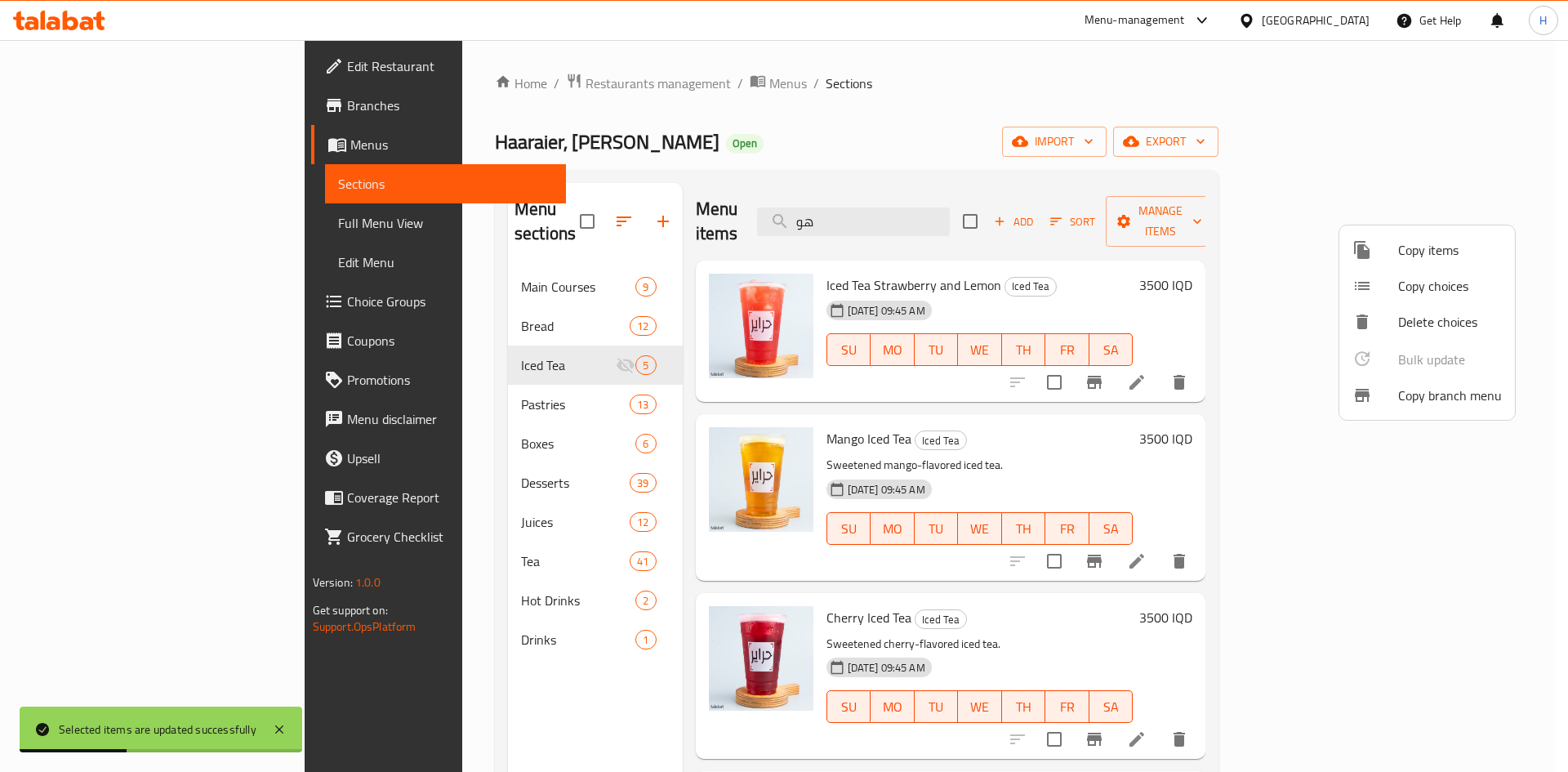
drag, startPoint x: 1097, startPoint y: 550, endPoint x: 1102, endPoint y: 557, distance: 8.6
click at [1097, 553] on div at bounding box center [784, 386] width 1568 height 772
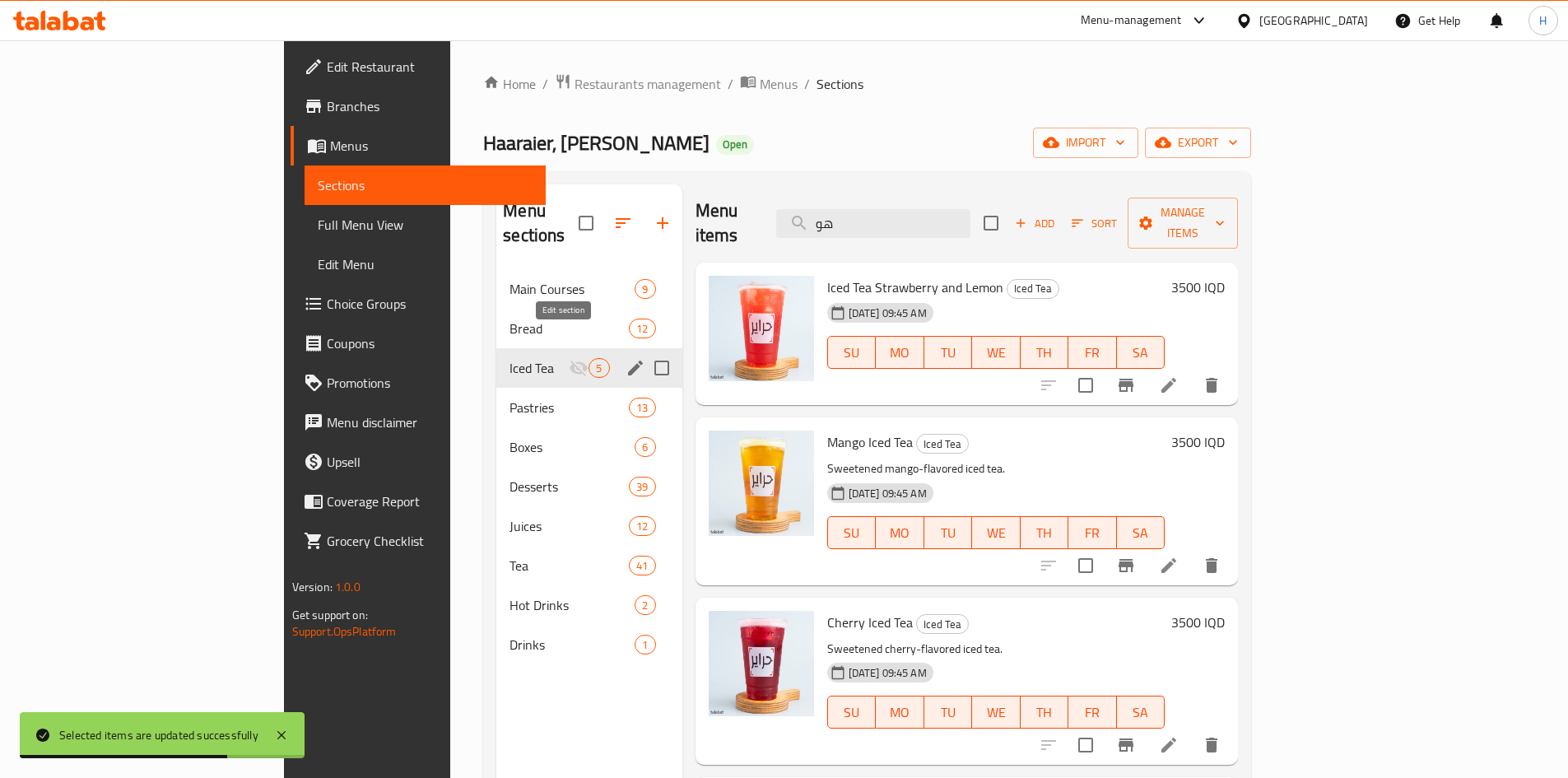
click at [628, 360] on icon "edit" at bounding box center [635, 367] width 15 height 15
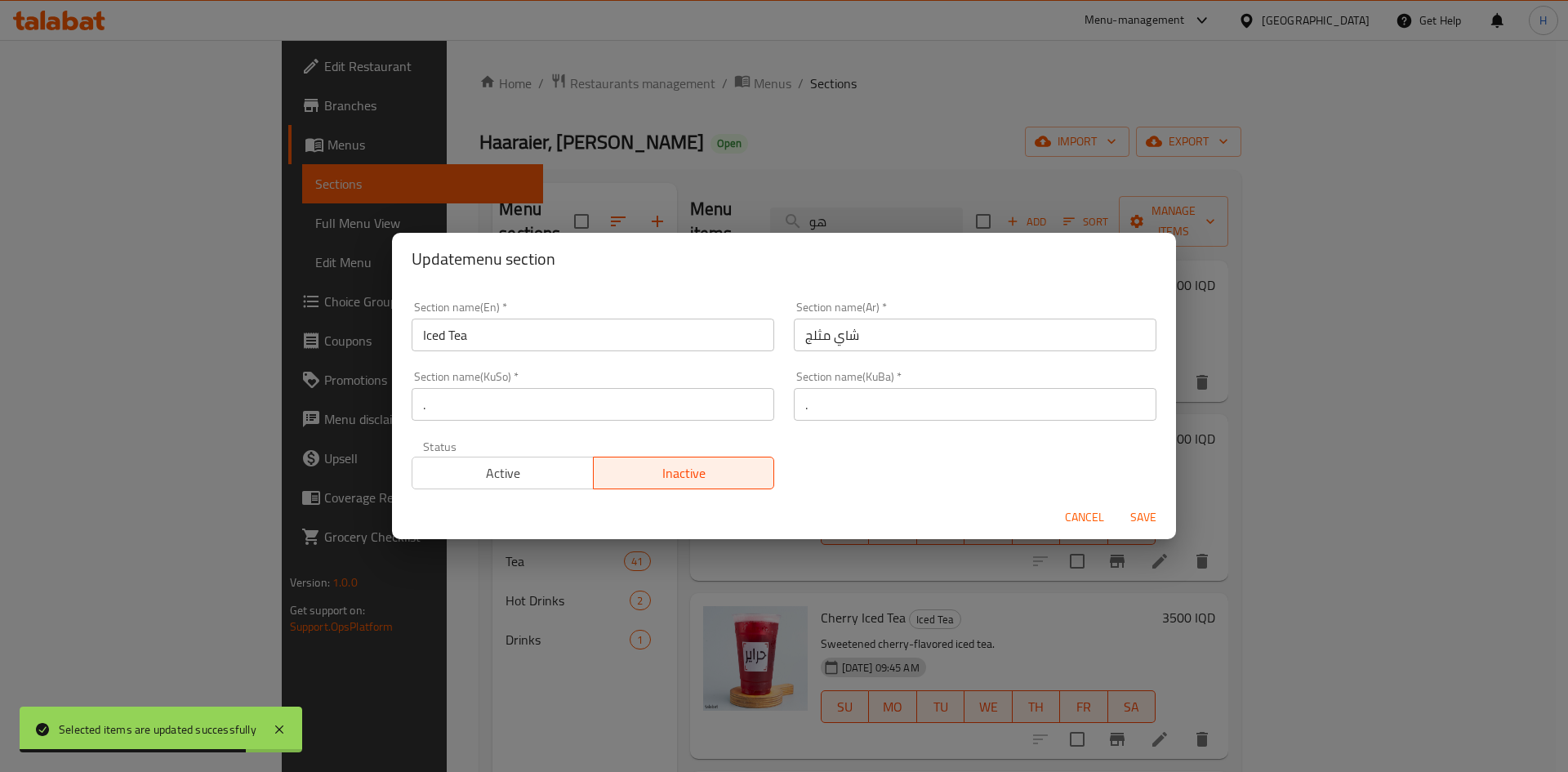
click at [562, 479] on span "Active" at bounding box center [502, 473] width 168 height 23
click at [1143, 518] on span "Save" at bounding box center [1143, 517] width 39 height 20
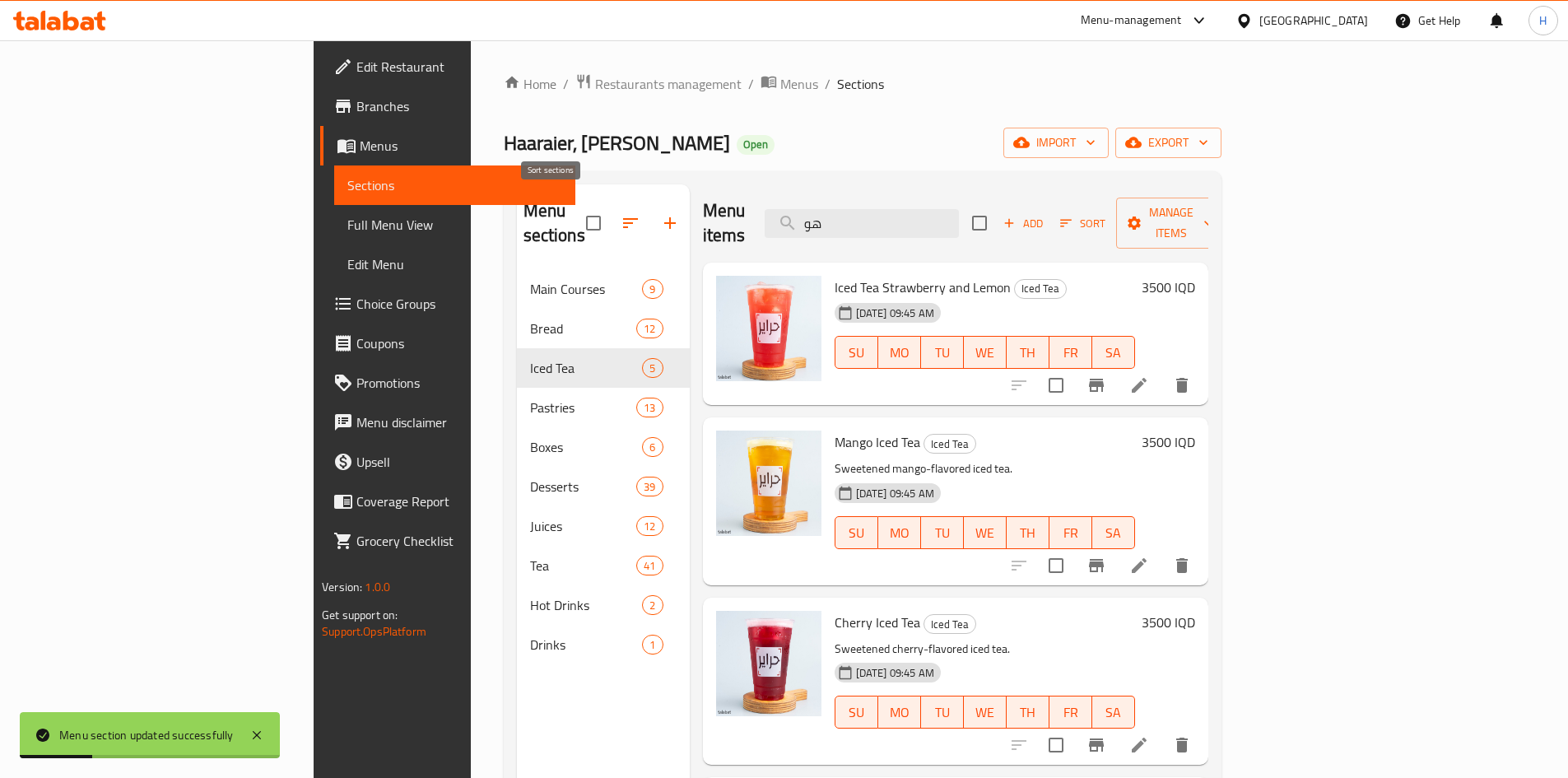
click at [623, 218] on icon "button" at bounding box center [630, 223] width 15 height 10
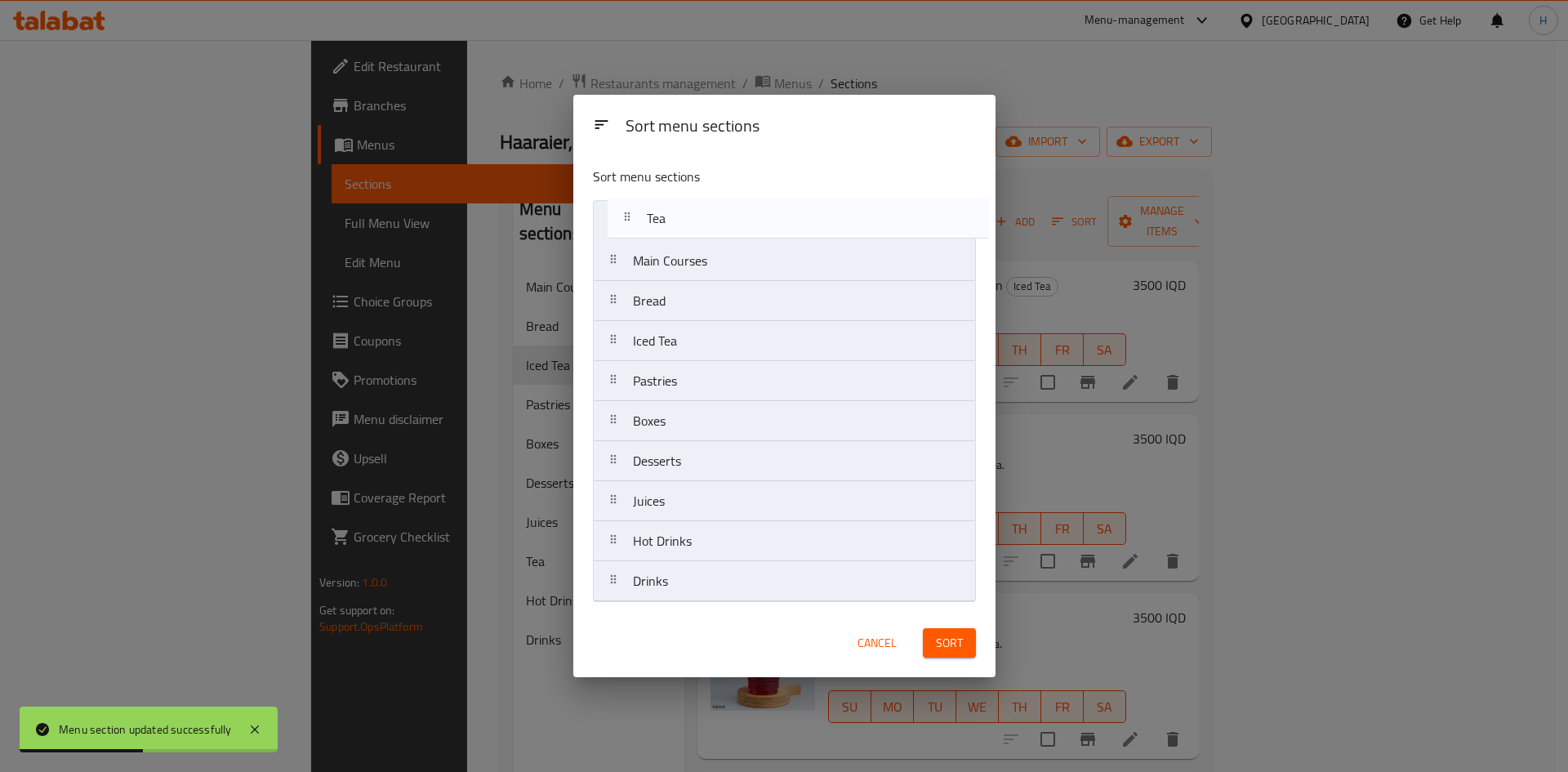
drag, startPoint x: 663, startPoint y: 520, endPoint x: 677, endPoint y: 231, distance: 289.3
click at [677, 231] on nav "Main Courses Bread Iced Tea Pastries Boxes Desserts Juices Tea Hot Drinks Drinks" at bounding box center [784, 401] width 383 height 402
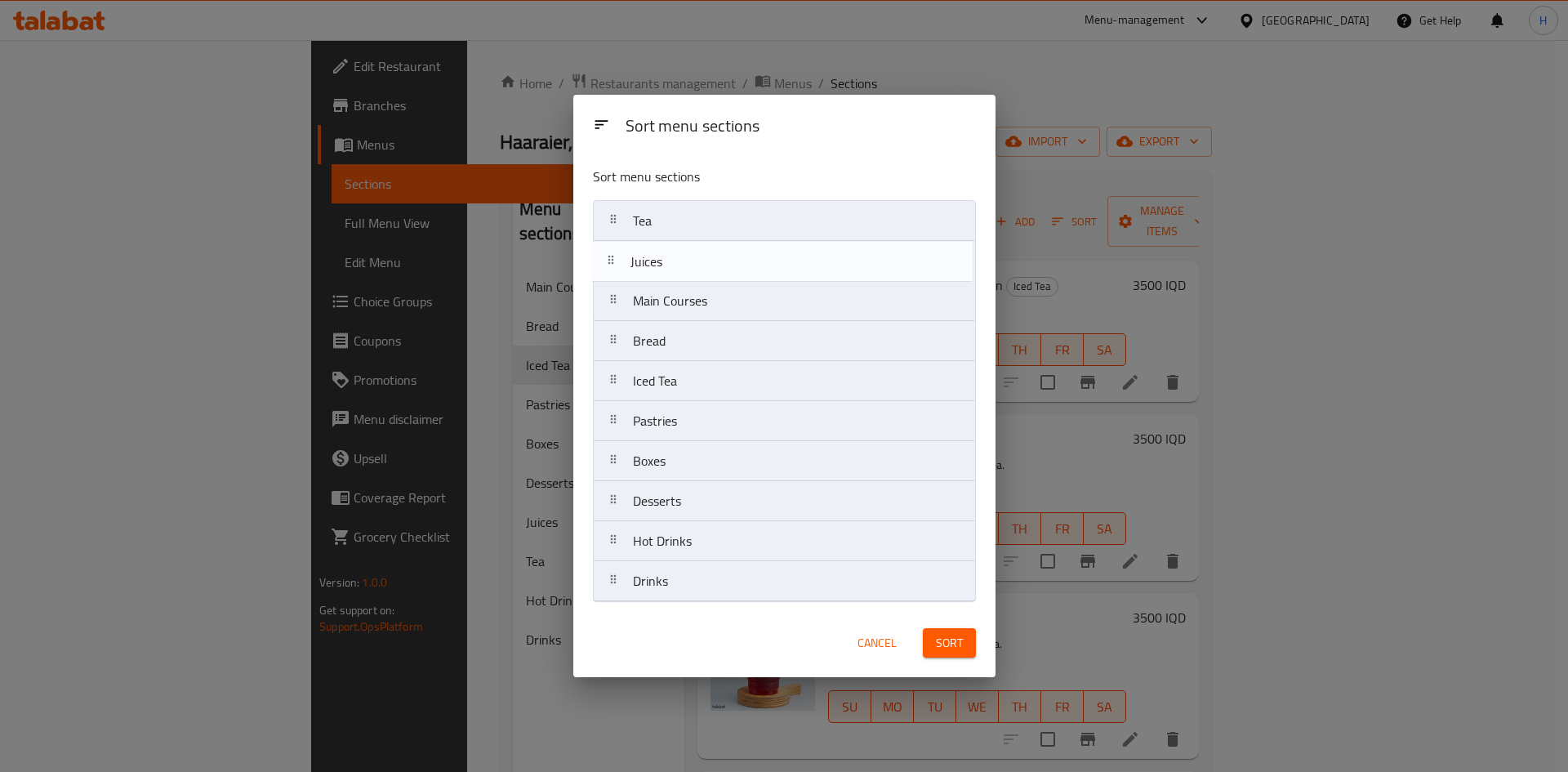
drag, startPoint x: 694, startPoint y: 504, endPoint x: 691, endPoint y: 257, distance: 247.0
click at [691, 257] on nav "Tea Main Courses Bread Iced Tea Pastries Boxes Desserts Juices Hot Drinks Drinks" at bounding box center [784, 401] width 383 height 402
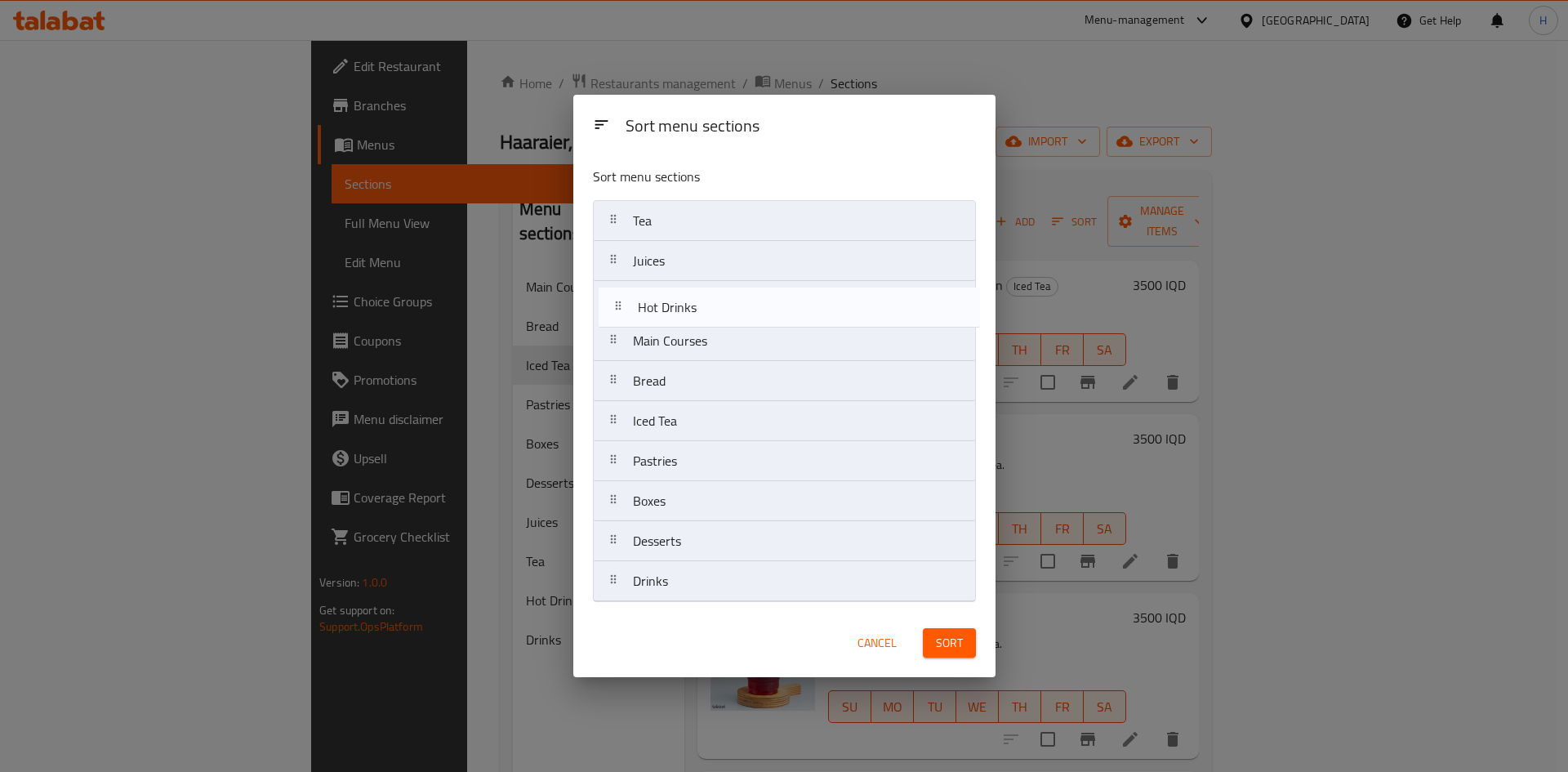
drag, startPoint x: 715, startPoint y: 551, endPoint x: 754, endPoint y: 342, distance: 212.6
click at [720, 289] on nav "Tea Juices Main Courses Bread Iced Tea Pastries Boxes Desserts Hot Drinks Drinks" at bounding box center [784, 401] width 383 height 402
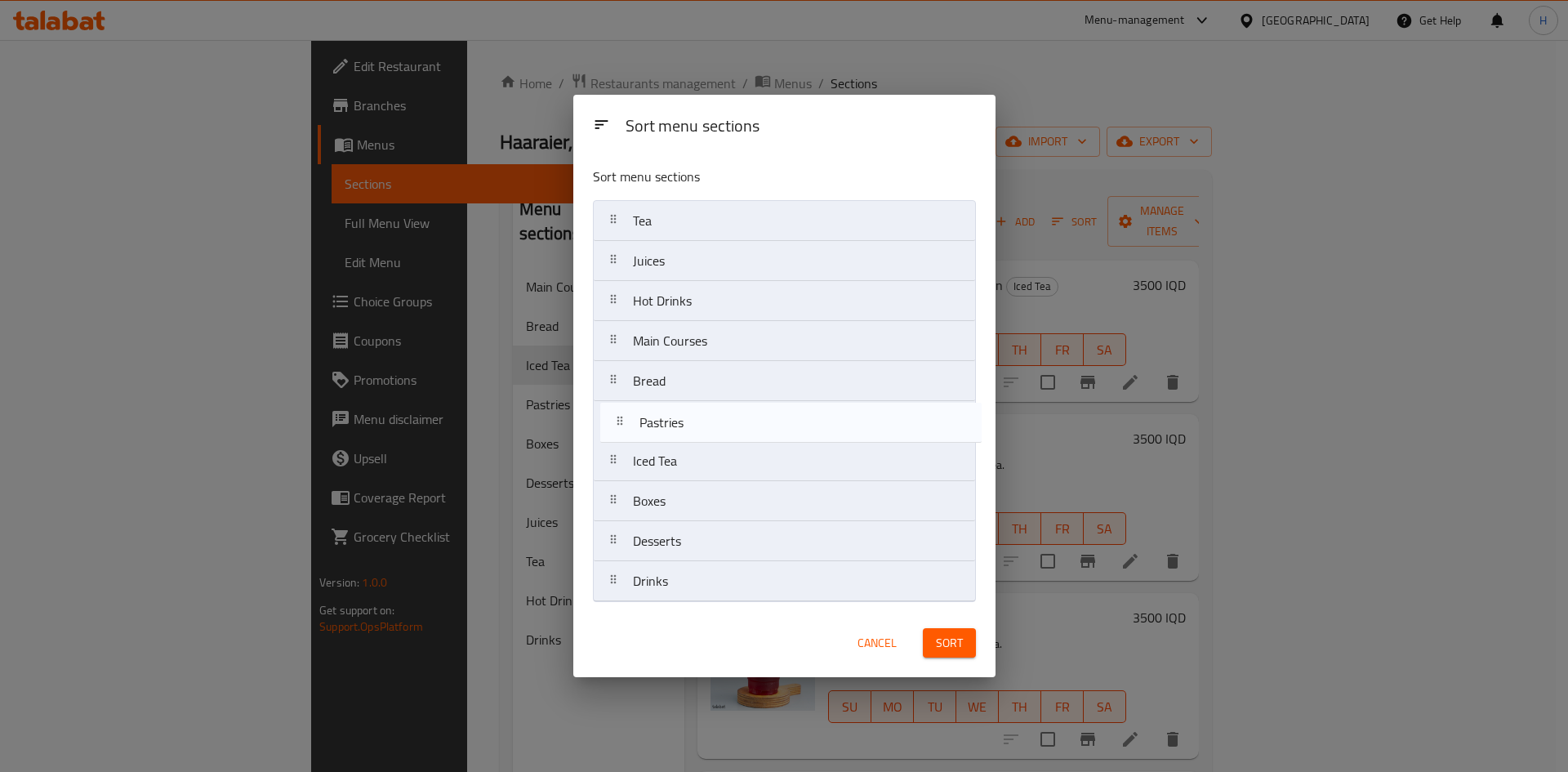
drag, startPoint x: 689, startPoint y: 470, endPoint x: 696, endPoint y: 427, distance: 43.6
click at [696, 427] on nav "Tea Juices Hot Drinks Main Courses Bread Iced Tea Pastries Boxes Desserts Drinks" at bounding box center [784, 401] width 383 height 402
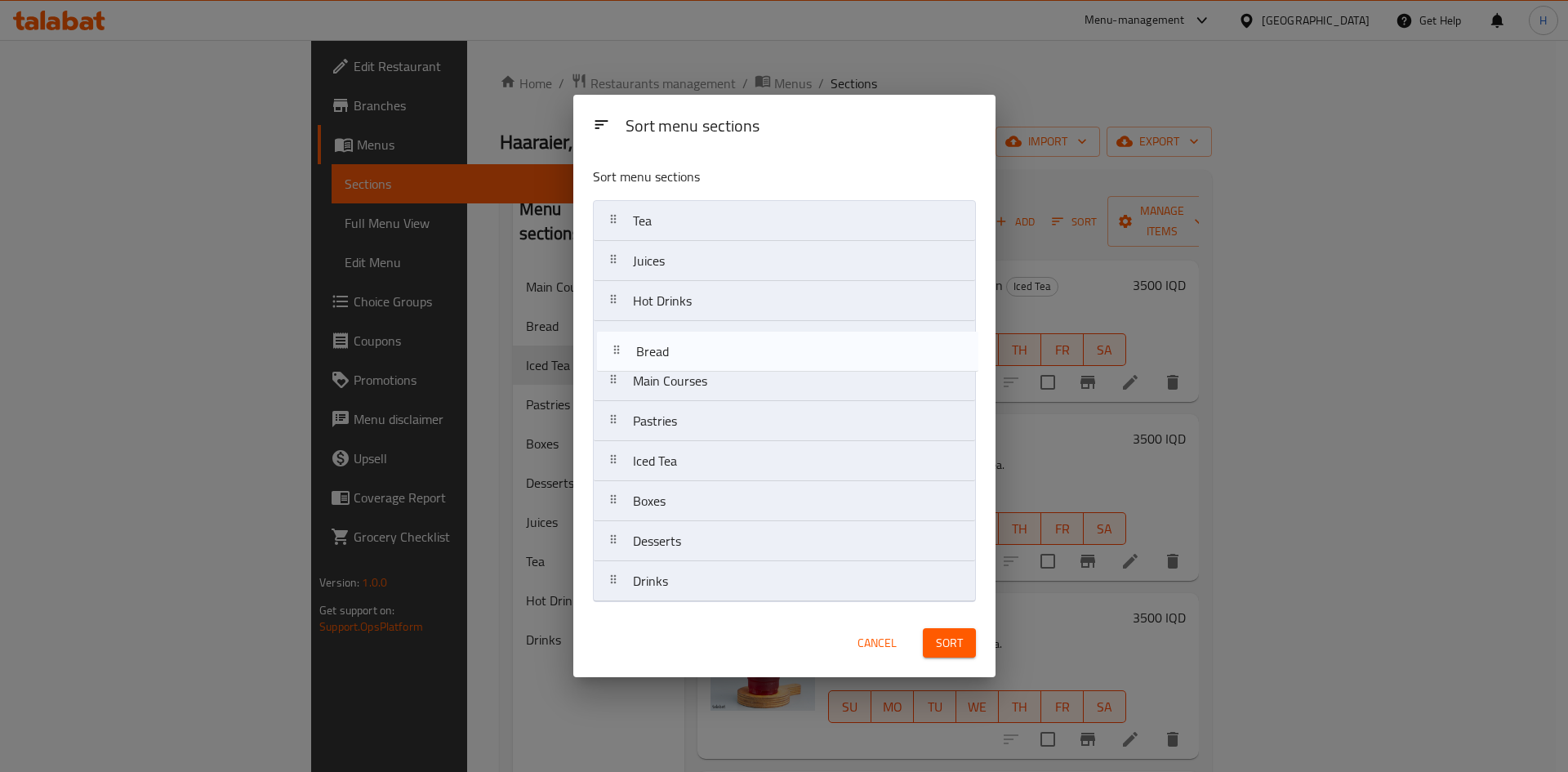
drag, startPoint x: 680, startPoint y: 381, endPoint x: 683, endPoint y: 344, distance: 37.1
click at [683, 344] on nav "Tea Juices Hot Drinks Main Courses Bread Pastries Iced Tea Boxes Desserts Drinks" at bounding box center [784, 401] width 383 height 402
click at [685, 337] on nav "Tea Juices Hot Drinks Bread Main Courses Pastries Iced Tea Boxes Desserts Drinks" at bounding box center [784, 401] width 383 height 402
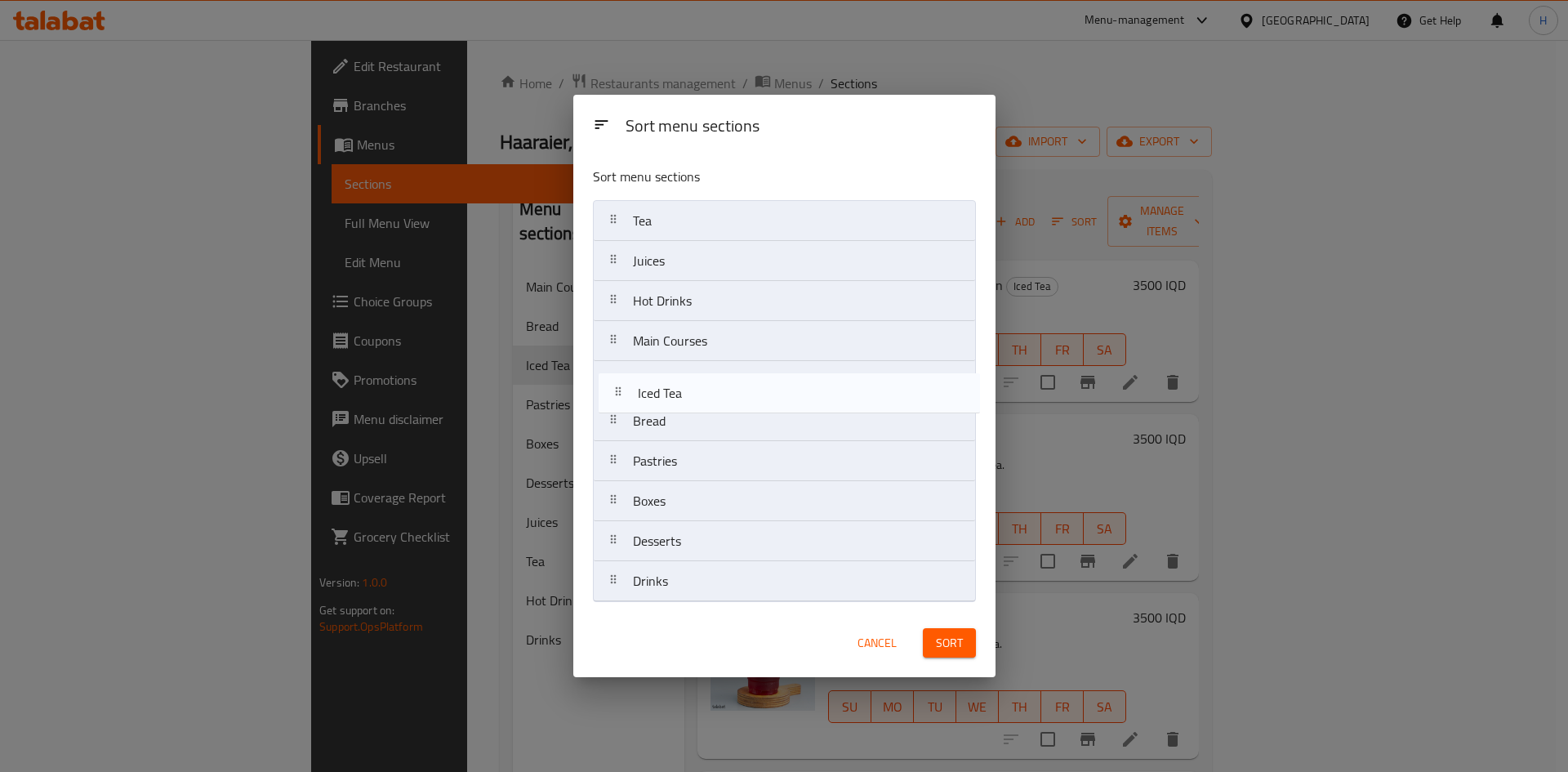
drag, startPoint x: 681, startPoint y: 470, endPoint x: 691, endPoint y: 377, distance: 93.5
click at [689, 377] on nav "Tea Juices Hot Drinks Main Courses Bread Pastries Iced Tea Boxes Desserts Drinks" at bounding box center [784, 401] width 383 height 402
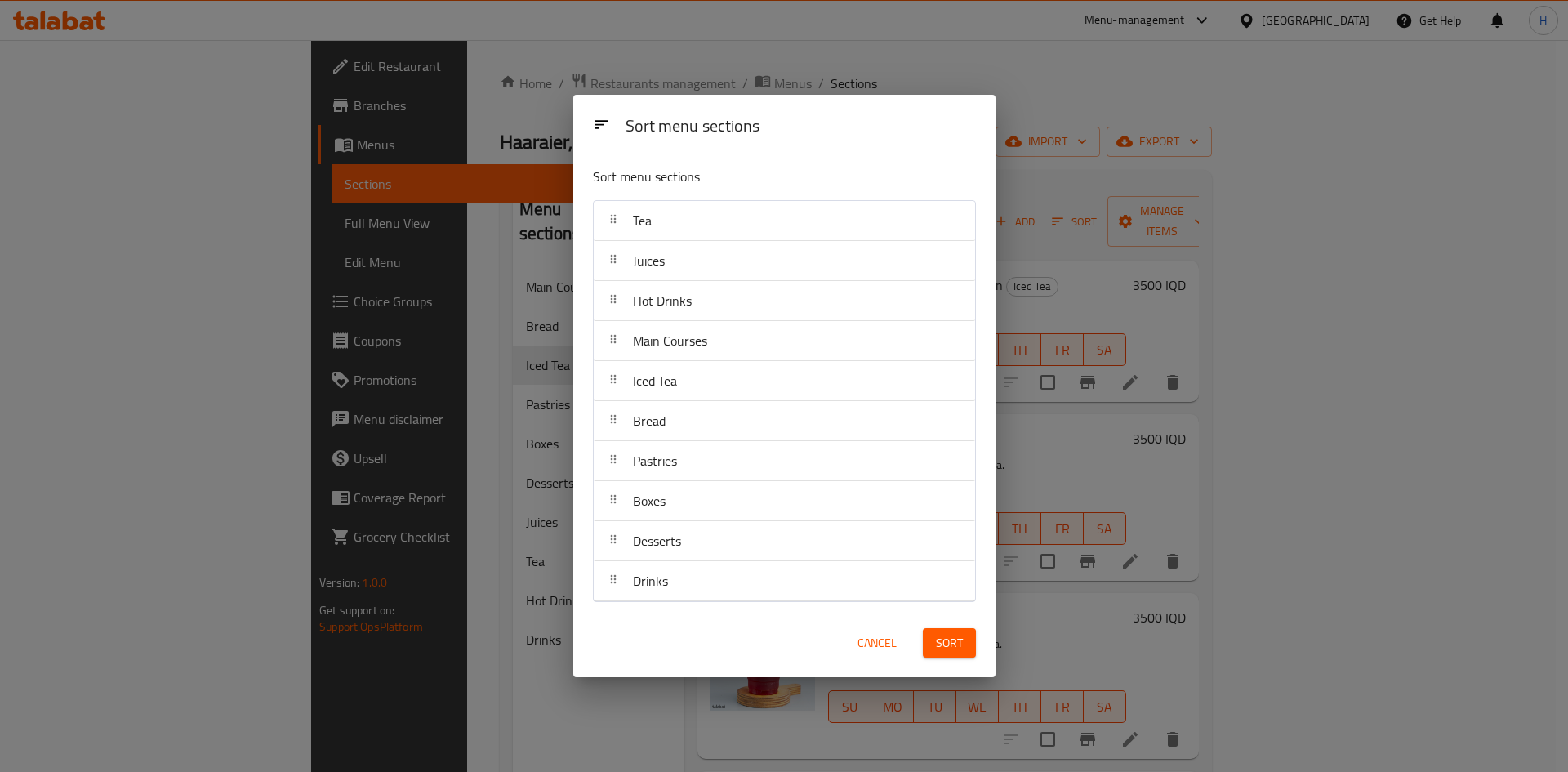
click at [685, 514] on div "Boxes" at bounding box center [784, 500] width 368 height 39
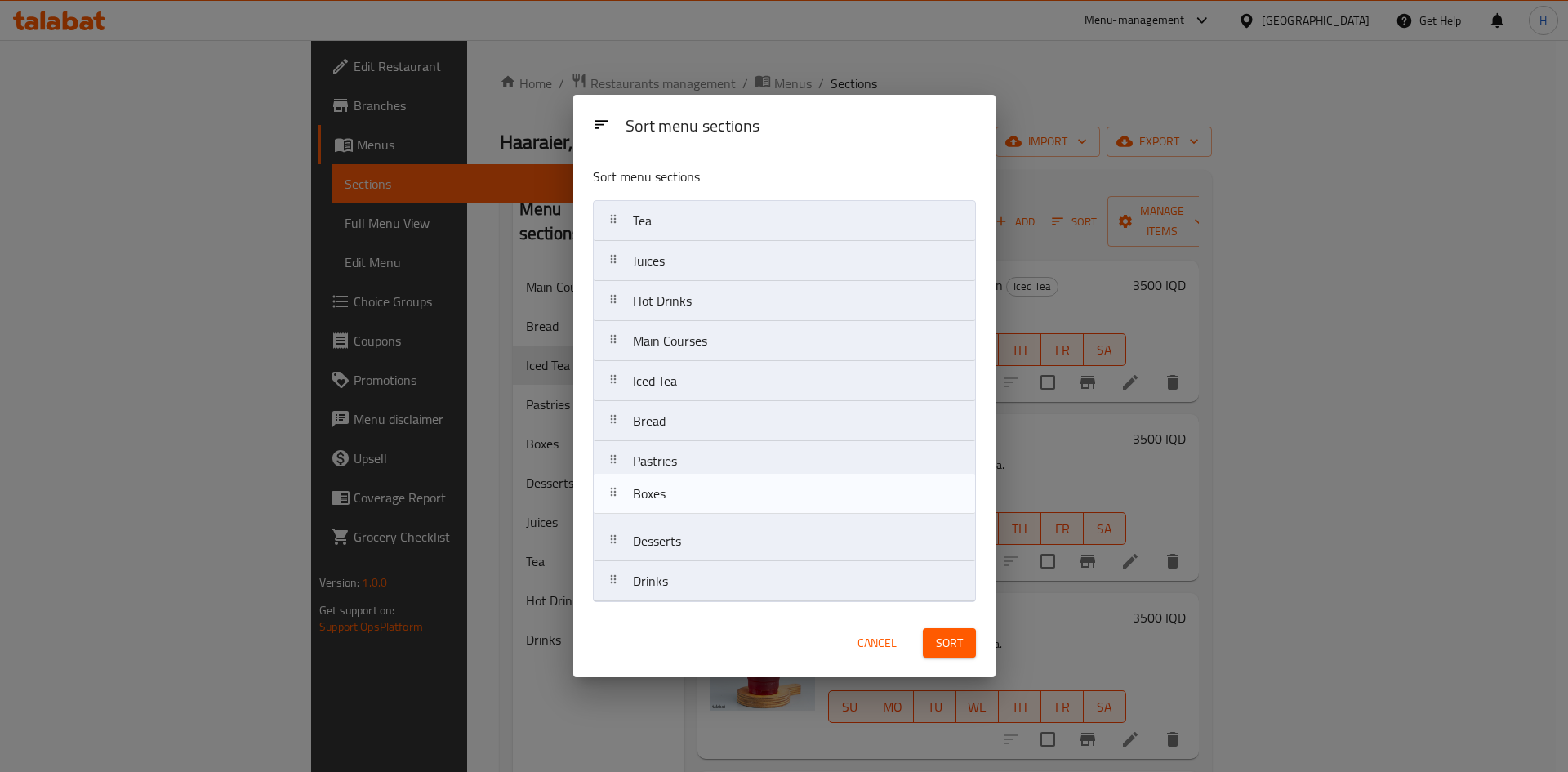
drag, startPoint x: 685, startPoint y: 514, endPoint x: 692, endPoint y: 507, distance: 9.9
click at [684, 503] on nav "Tea Juices Hot Drinks Main Courses Iced Tea Bread Pastries Boxes Desserts Drinks" at bounding box center [784, 401] width 383 height 402
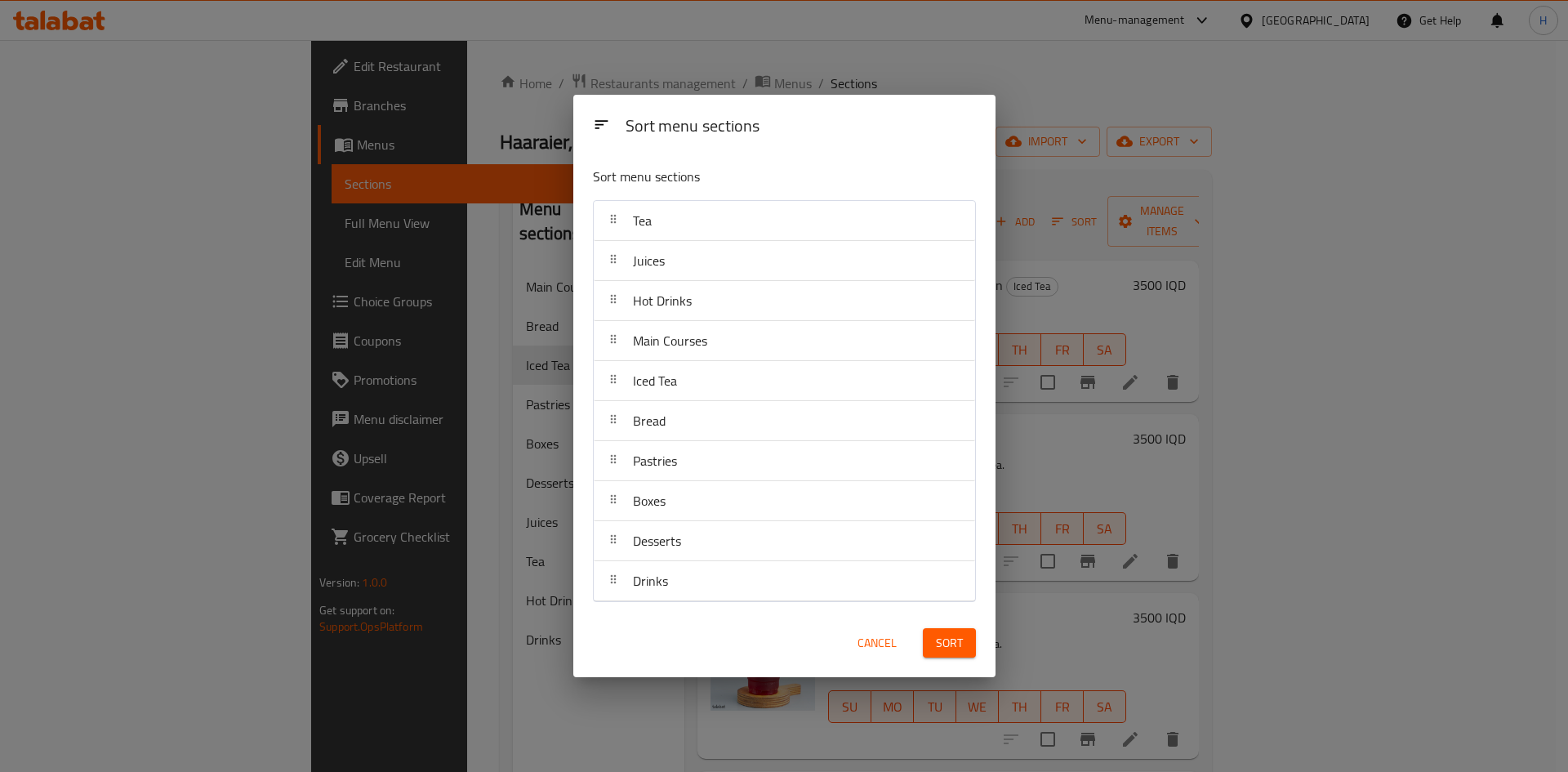
click at [954, 653] on span "Sort" at bounding box center [950, 643] width 27 height 20
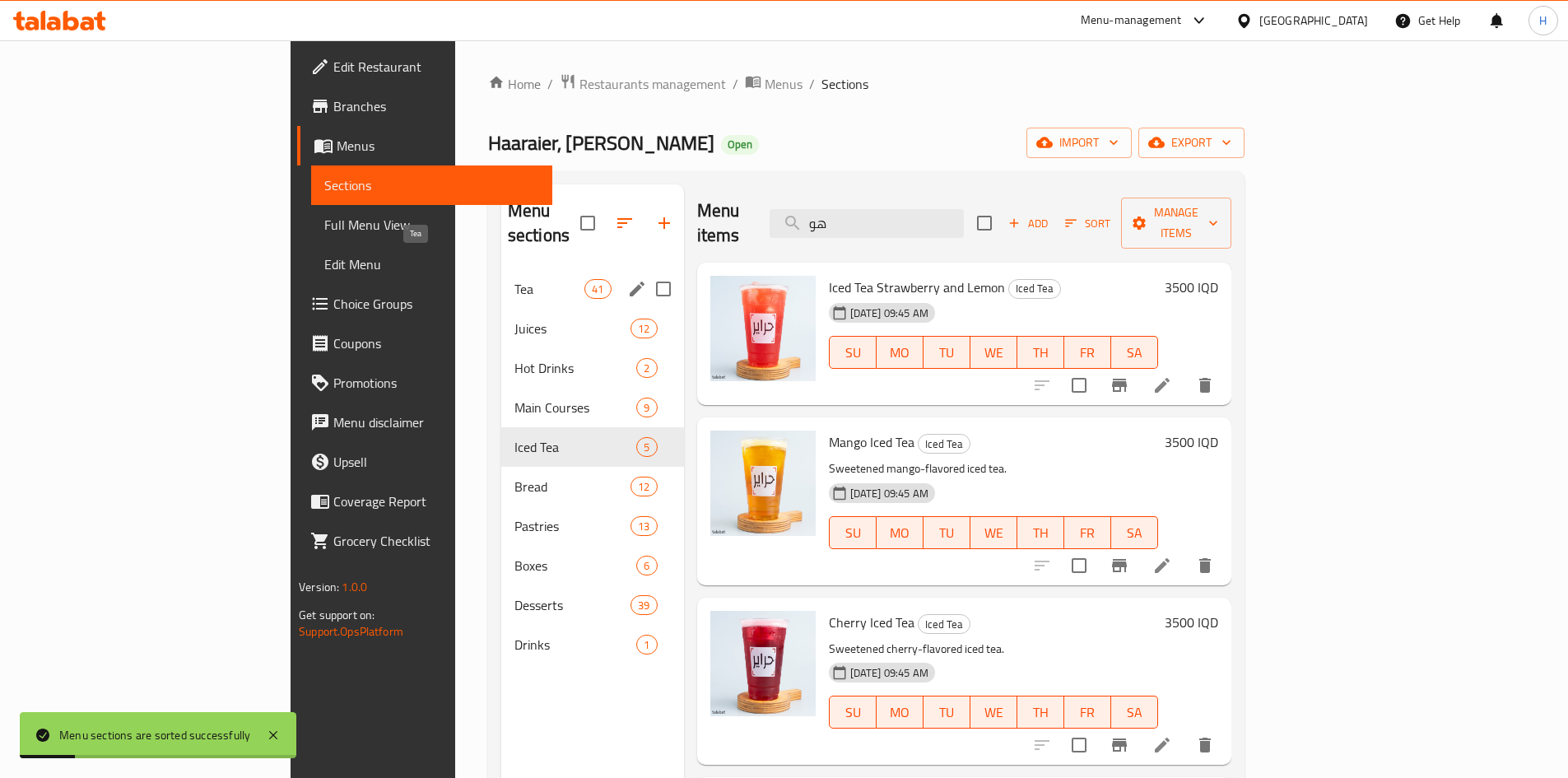
click at [515, 279] on span "Tea" at bounding box center [549, 289] width 69 height 20
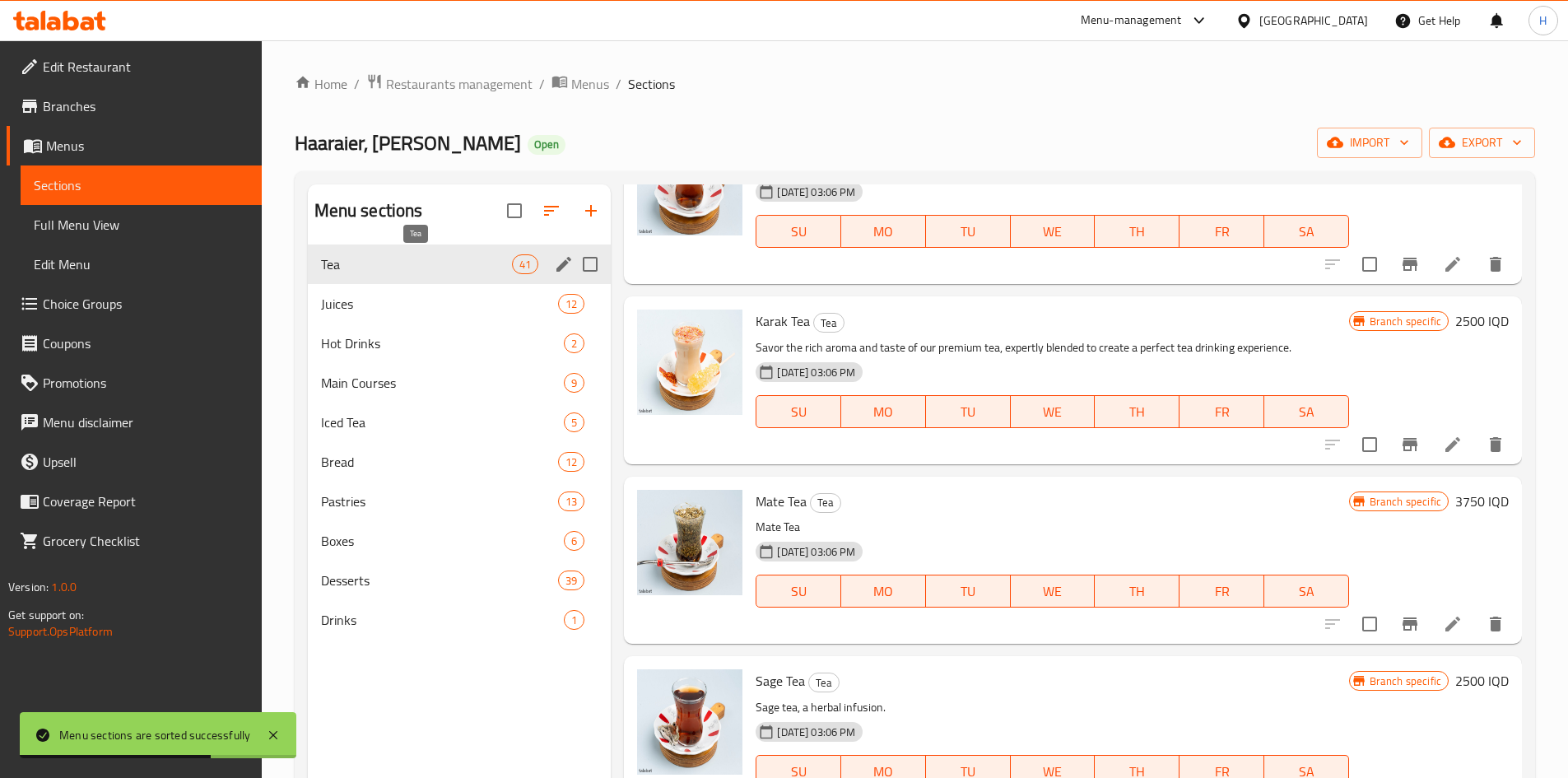
click at [412, 310] on span "Juices" at bounding box center [439, 303] width 238 height 20
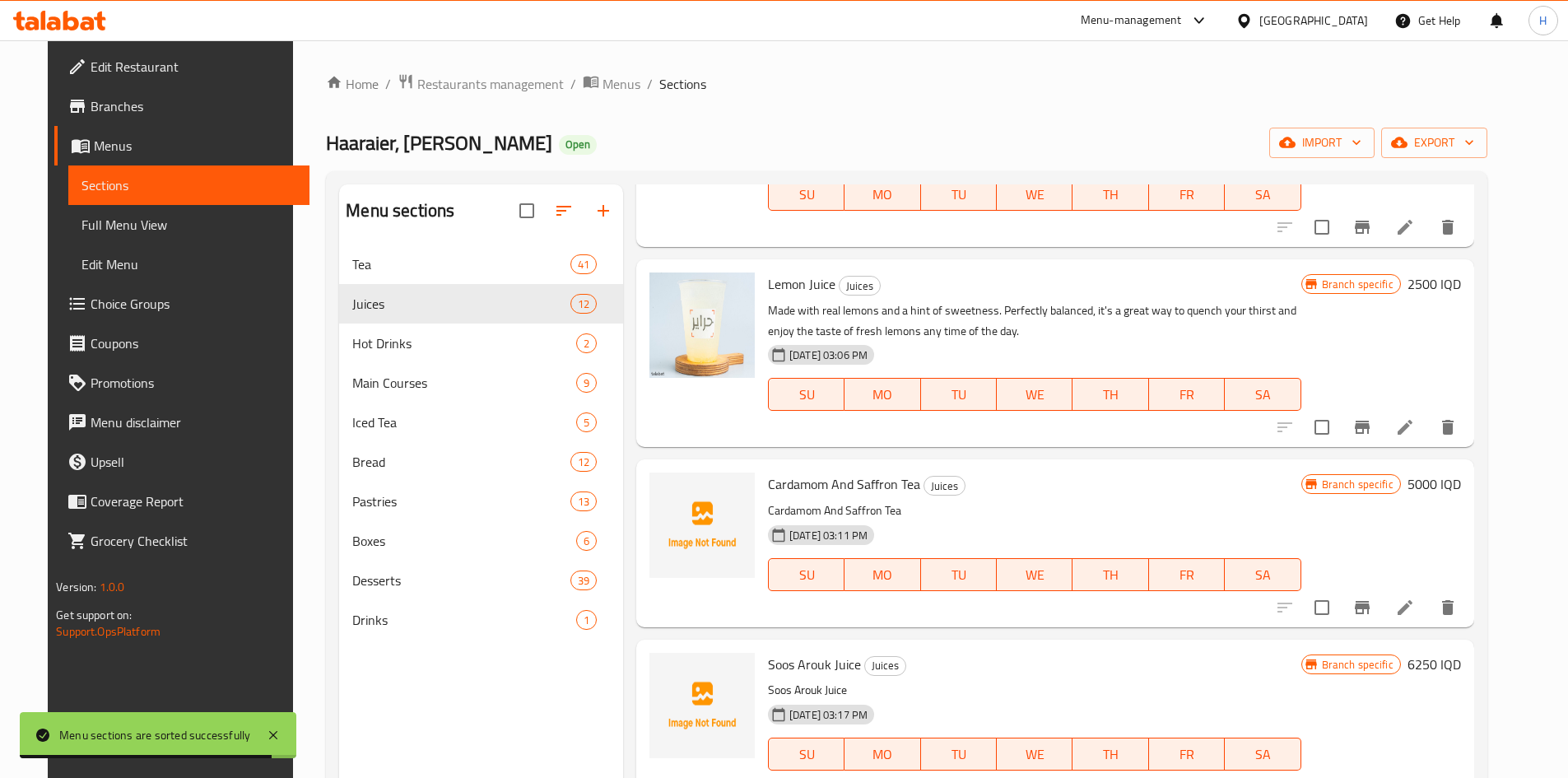
scroll to position [231, 0]
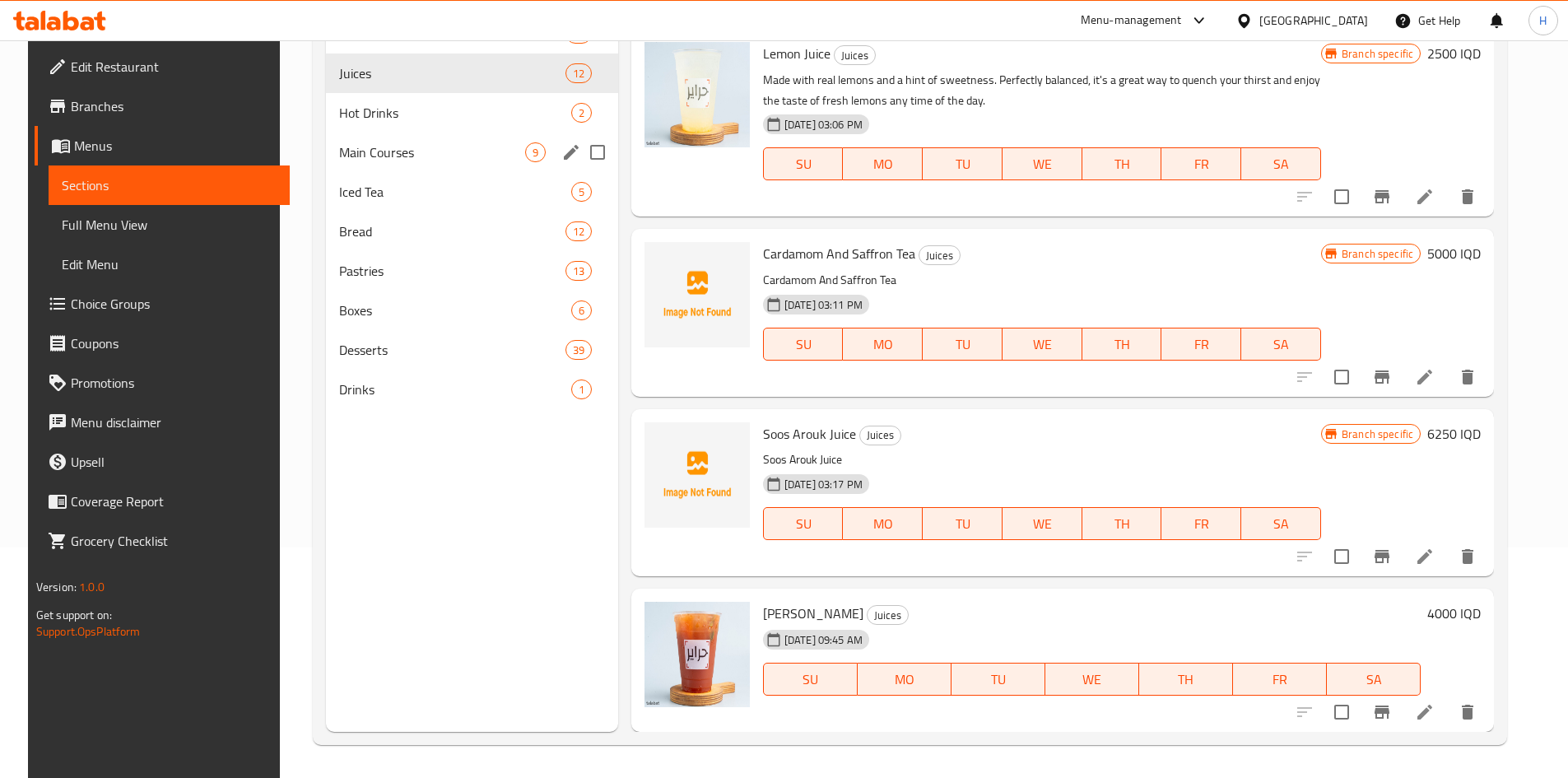
click at [377, 127] on div "Hot Drinks 2" at bounding box center [472, 113] width 293 height 39
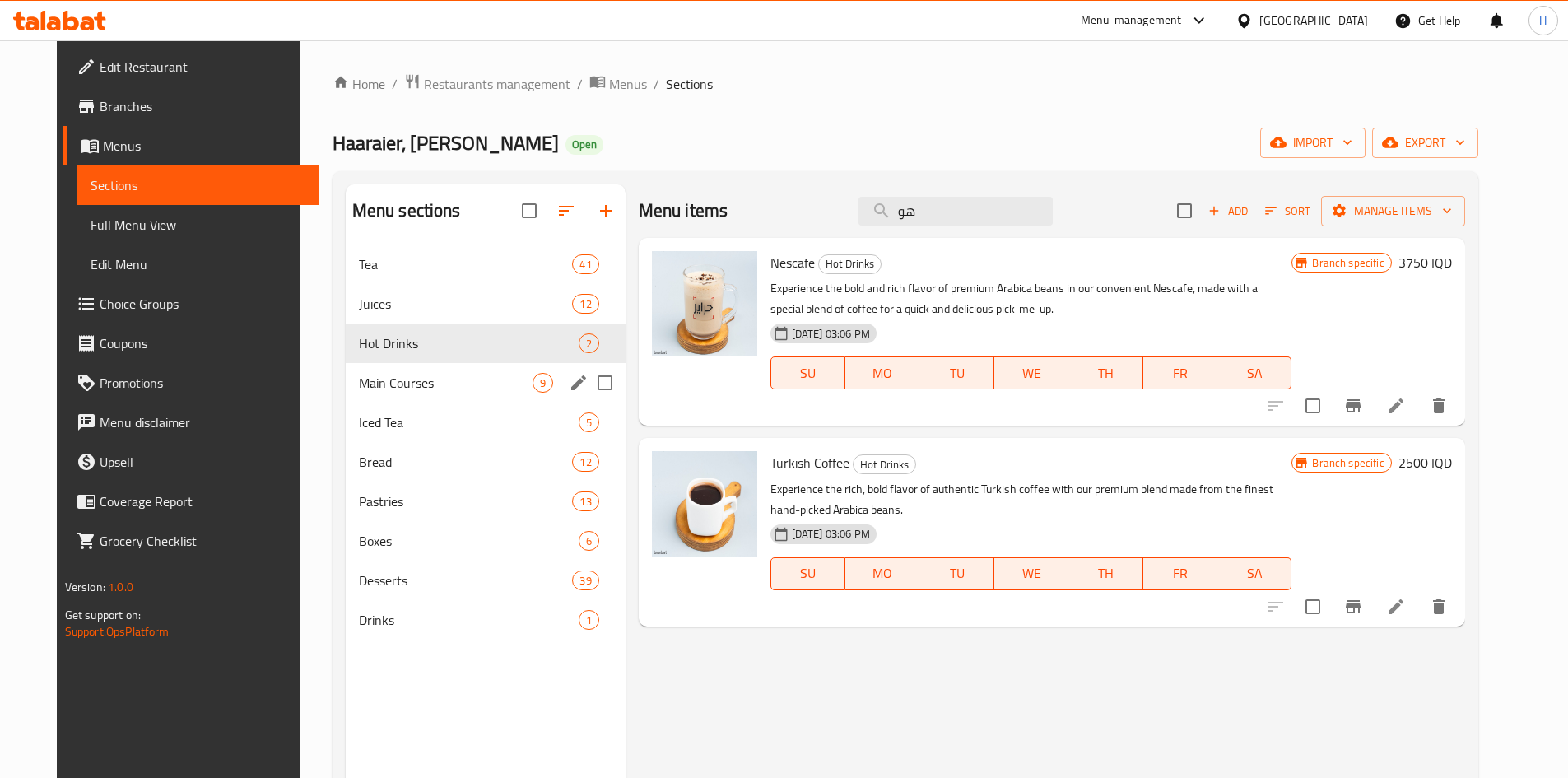
click at [454, 371] on div "Main Courses 9" at bounding box center [485, 383] width 280 height 39
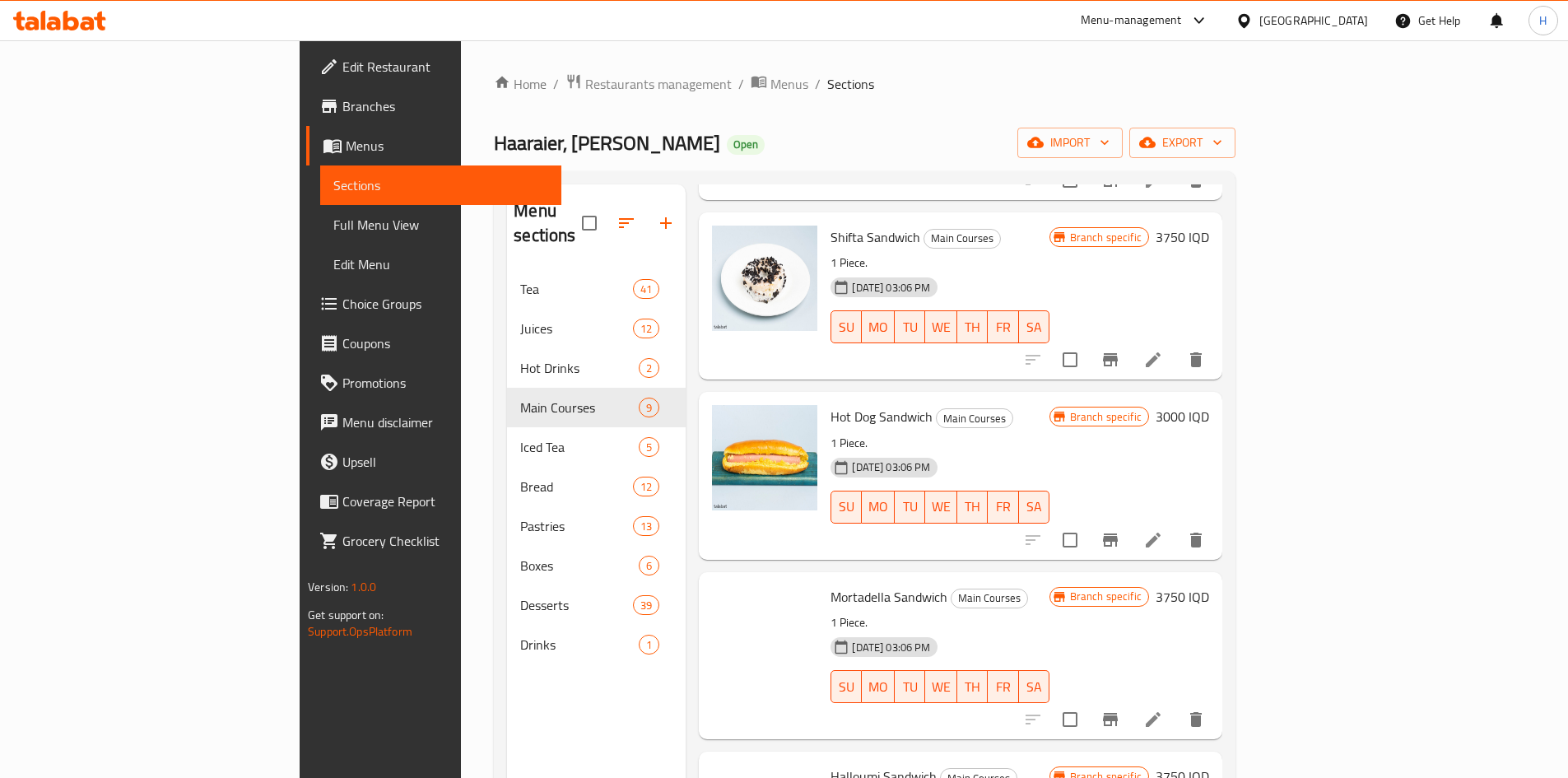
scroll to position [412, 0]
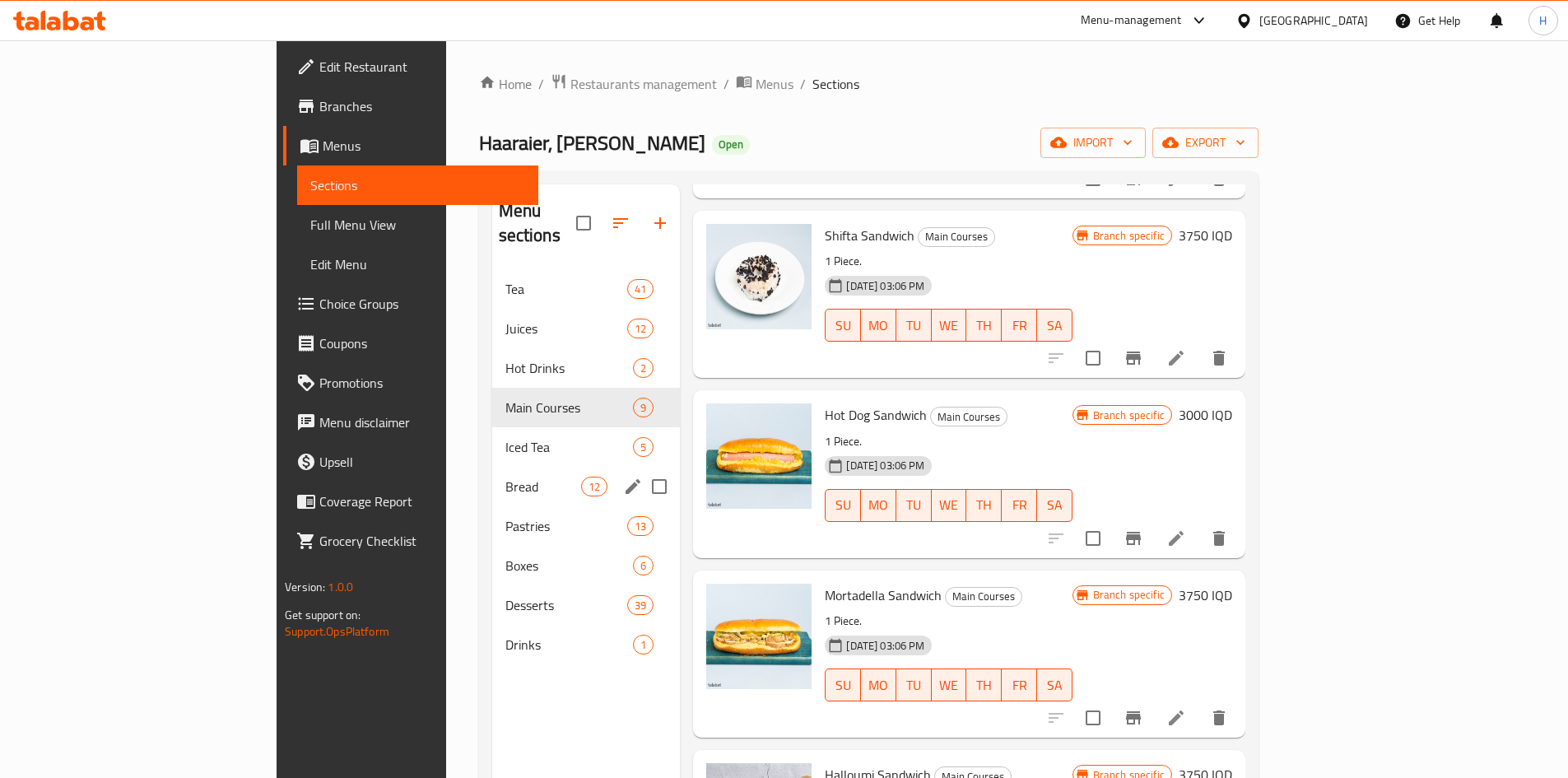
click at [492, 467] on div "Bread 12" at bounding box center [586, 486] width 189 height 39
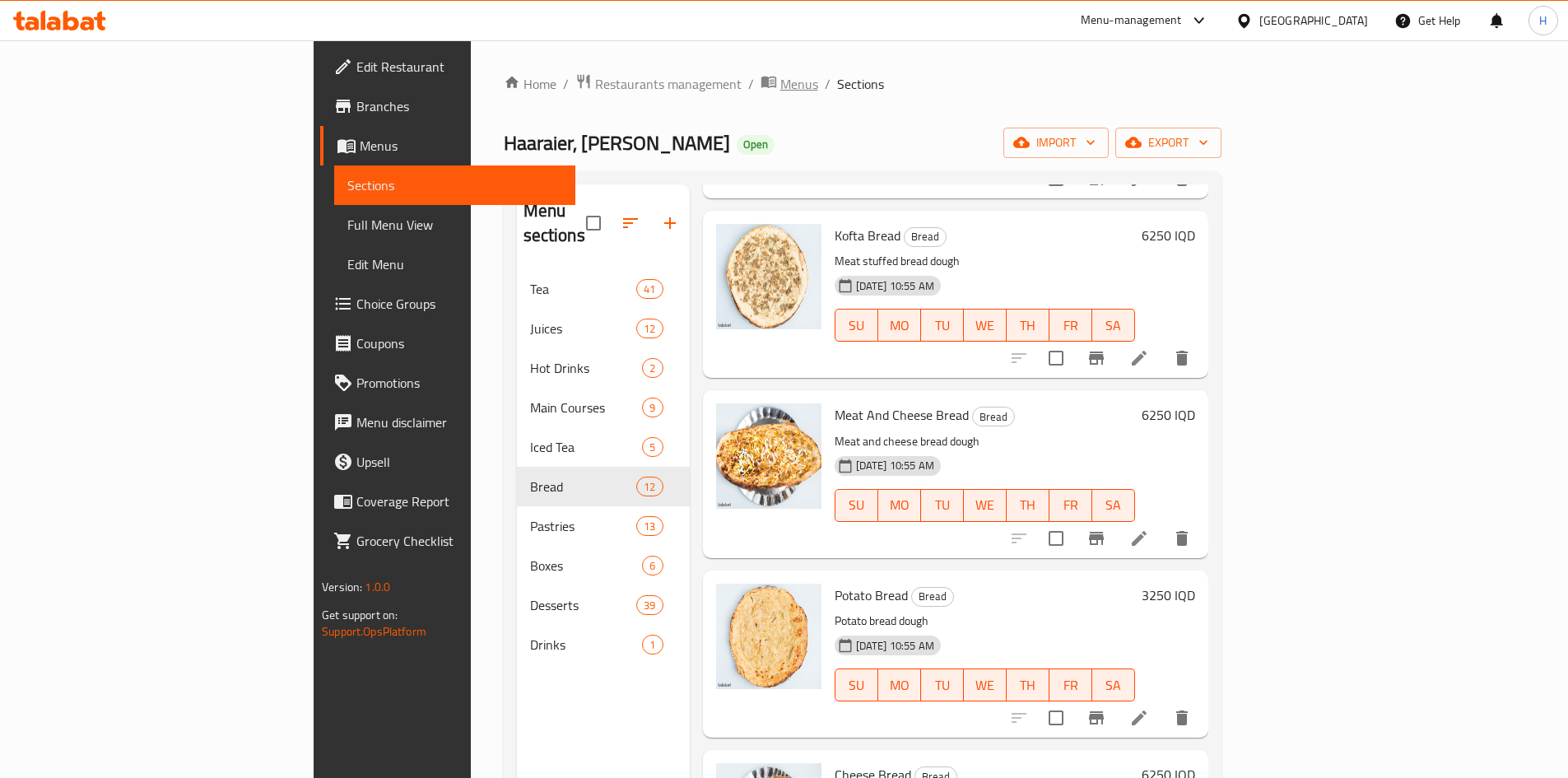
click at [780, 80] on span "Menus" at bounding box center [799, 84] width 38 height 20
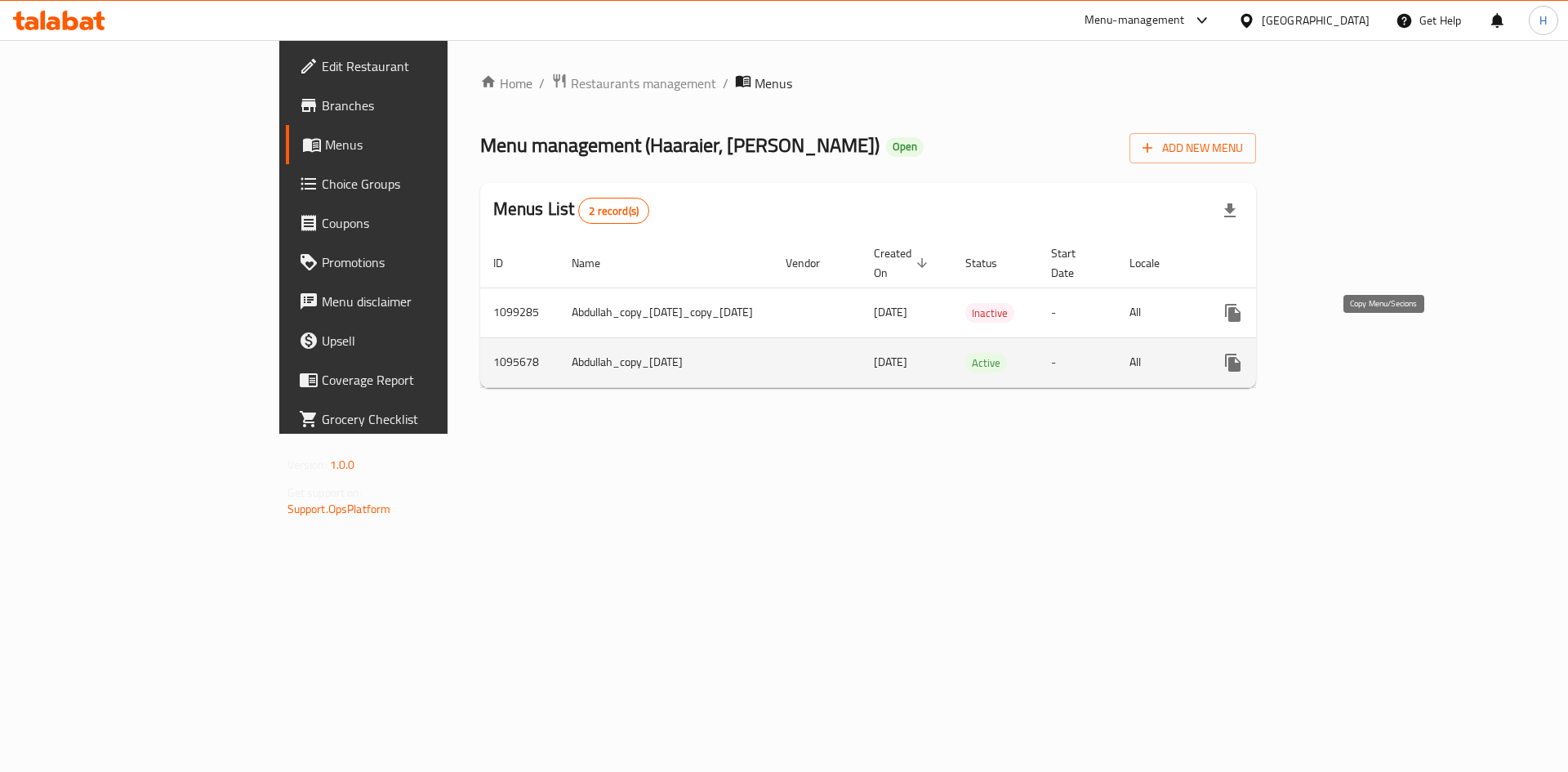
click at [1241, 353] on icon "more" at bounding box center [1233, 362] width 16 height 18
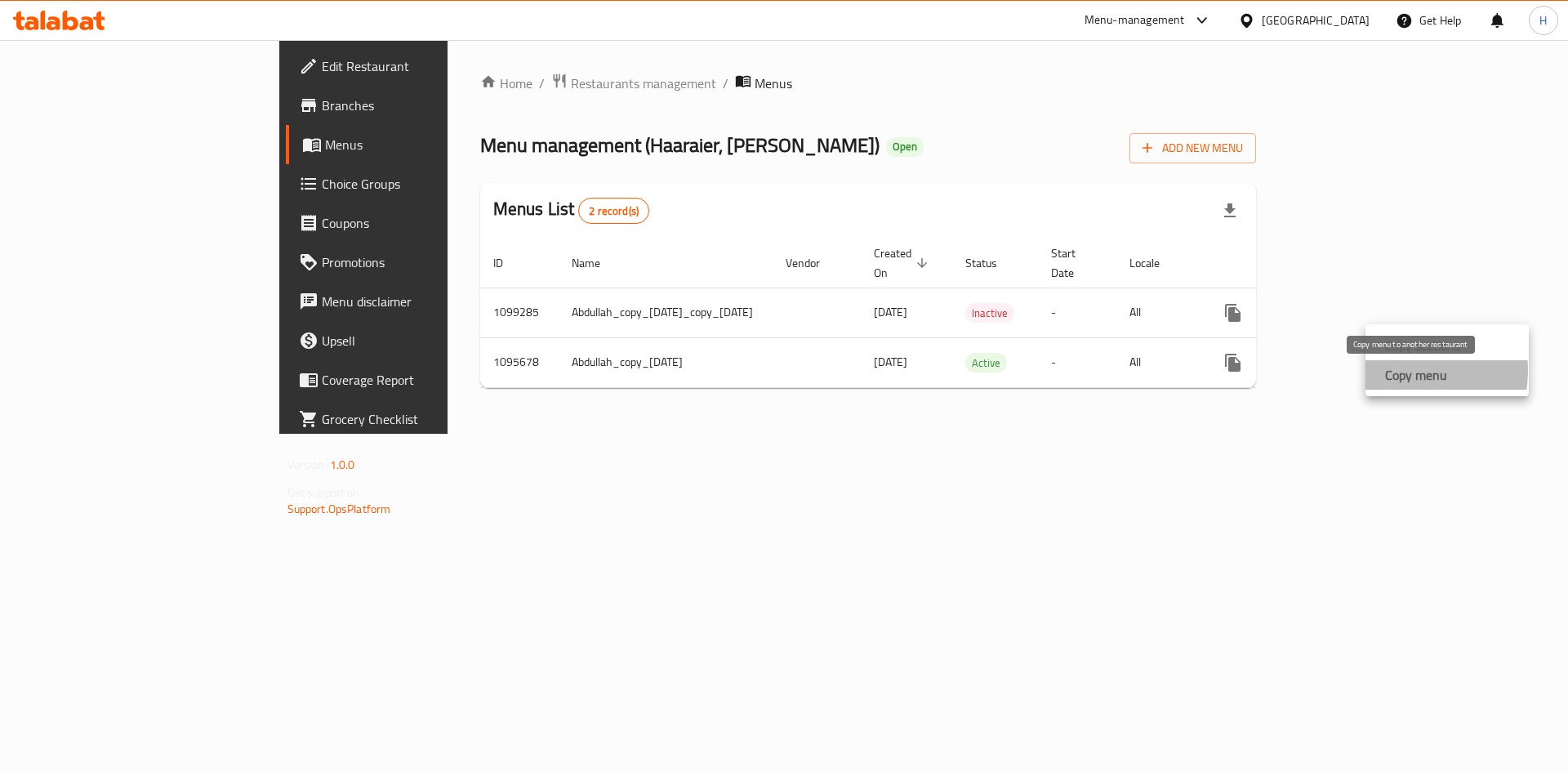
click at [1407, 371] on strong "Copy menu" at bounding box center [1417, 375] width 62 height 19
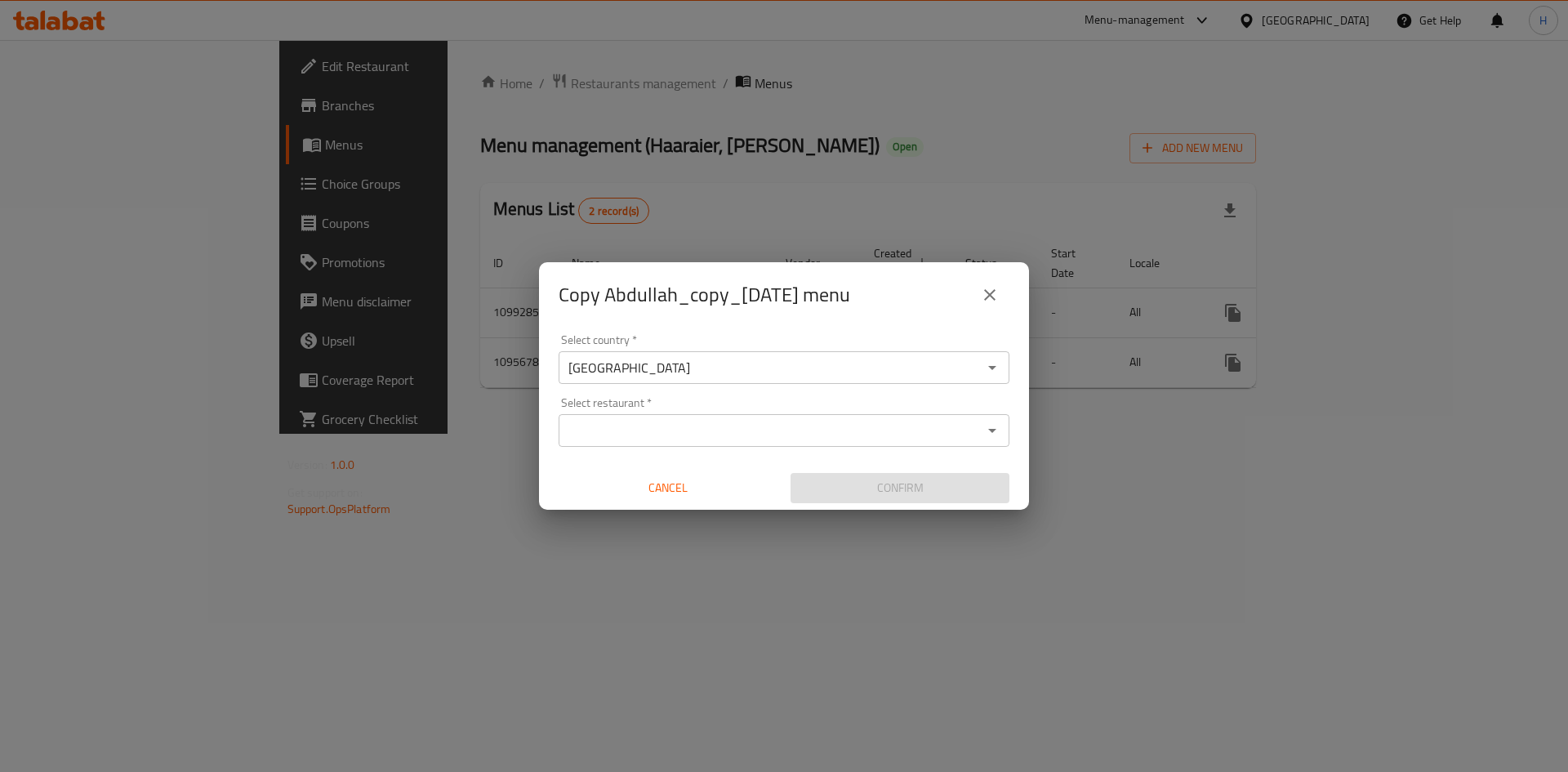
click at [614, 419] on input "Select restaurant   *" at bounding box center [770, 430] width 414 height 23
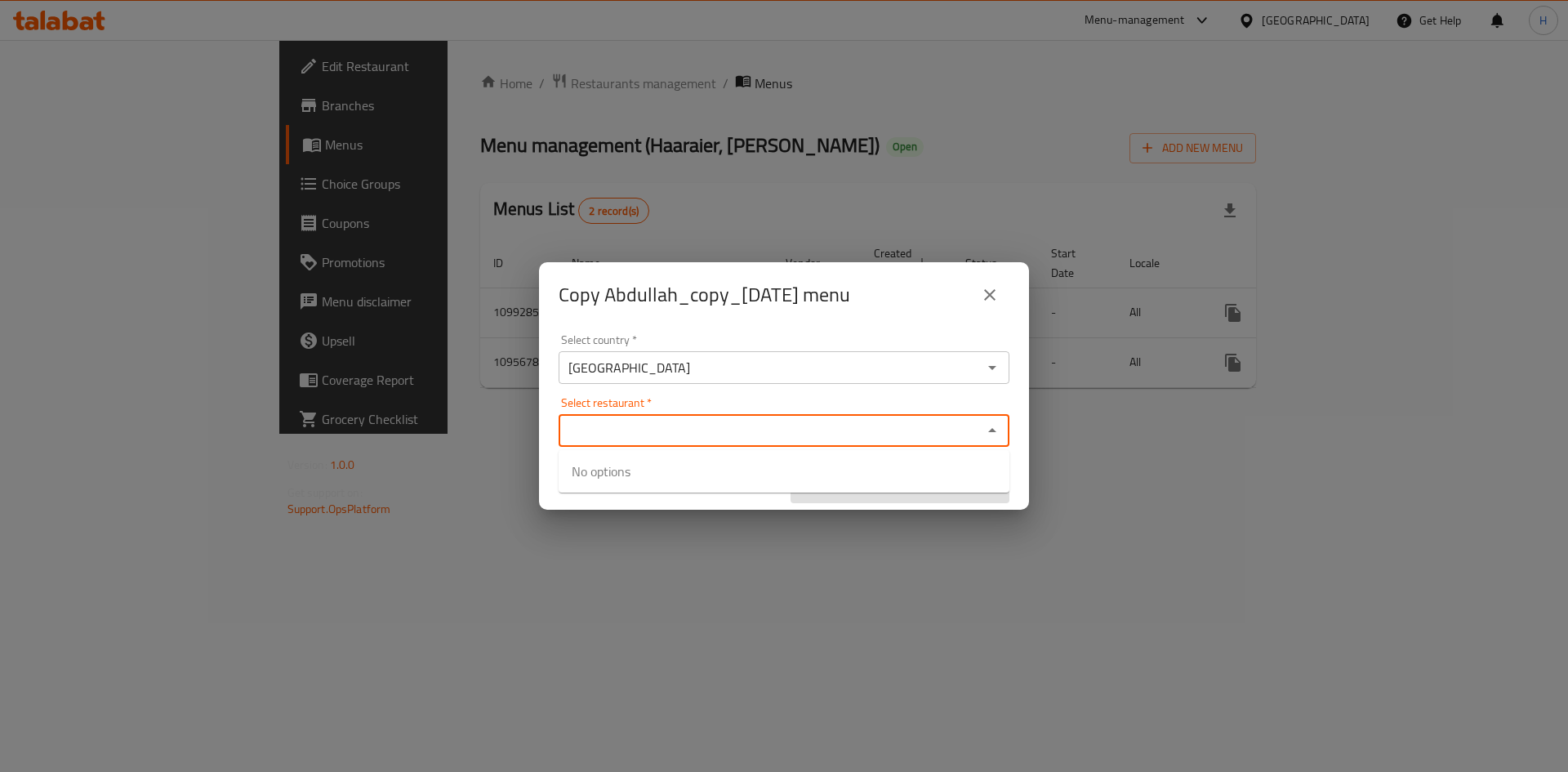
paste input "682576"
type input "682576"
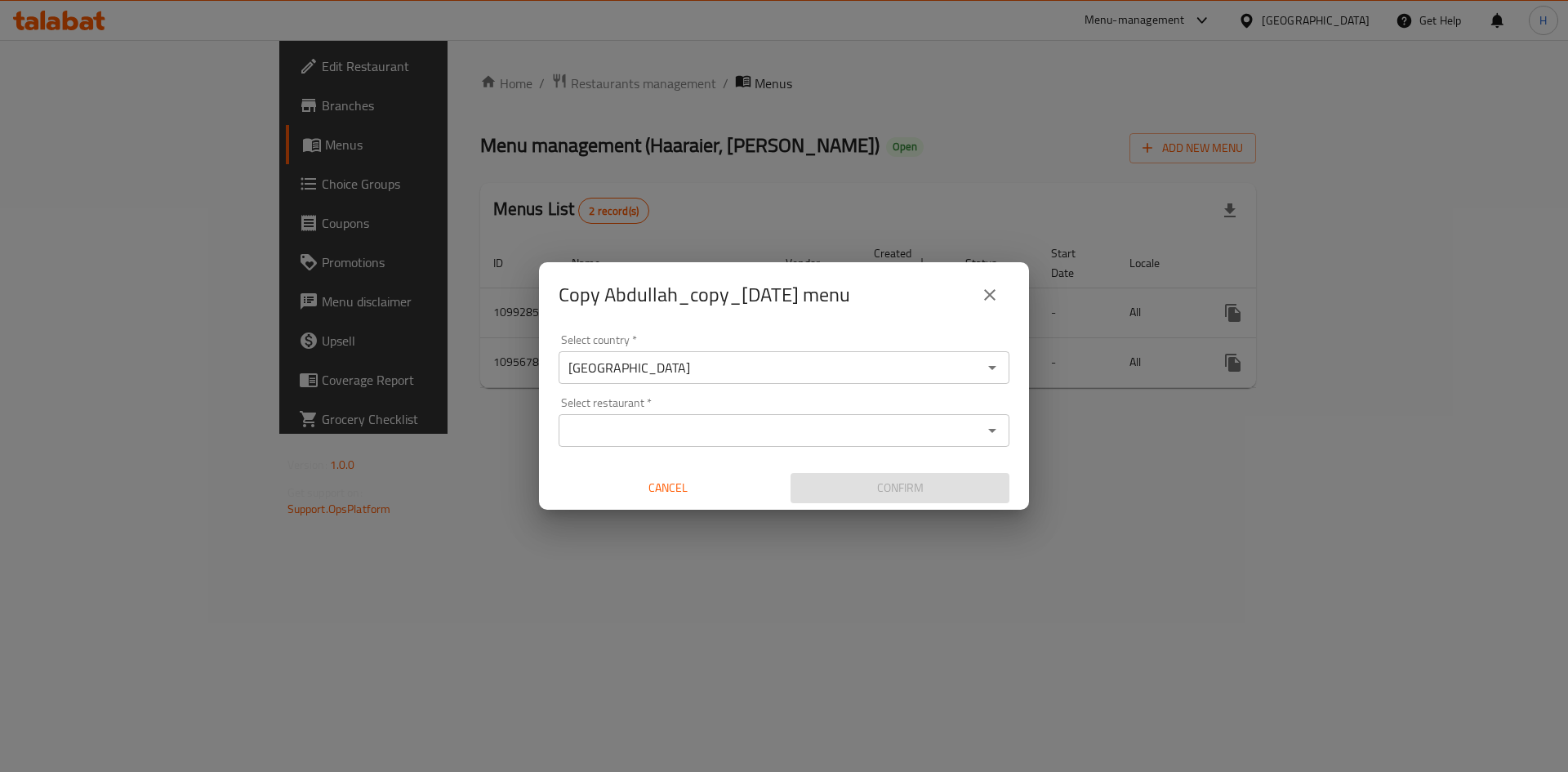
click at [729, 436] on input "Select restaurant   *" at bounding box center [770, 430] width 414 height 23
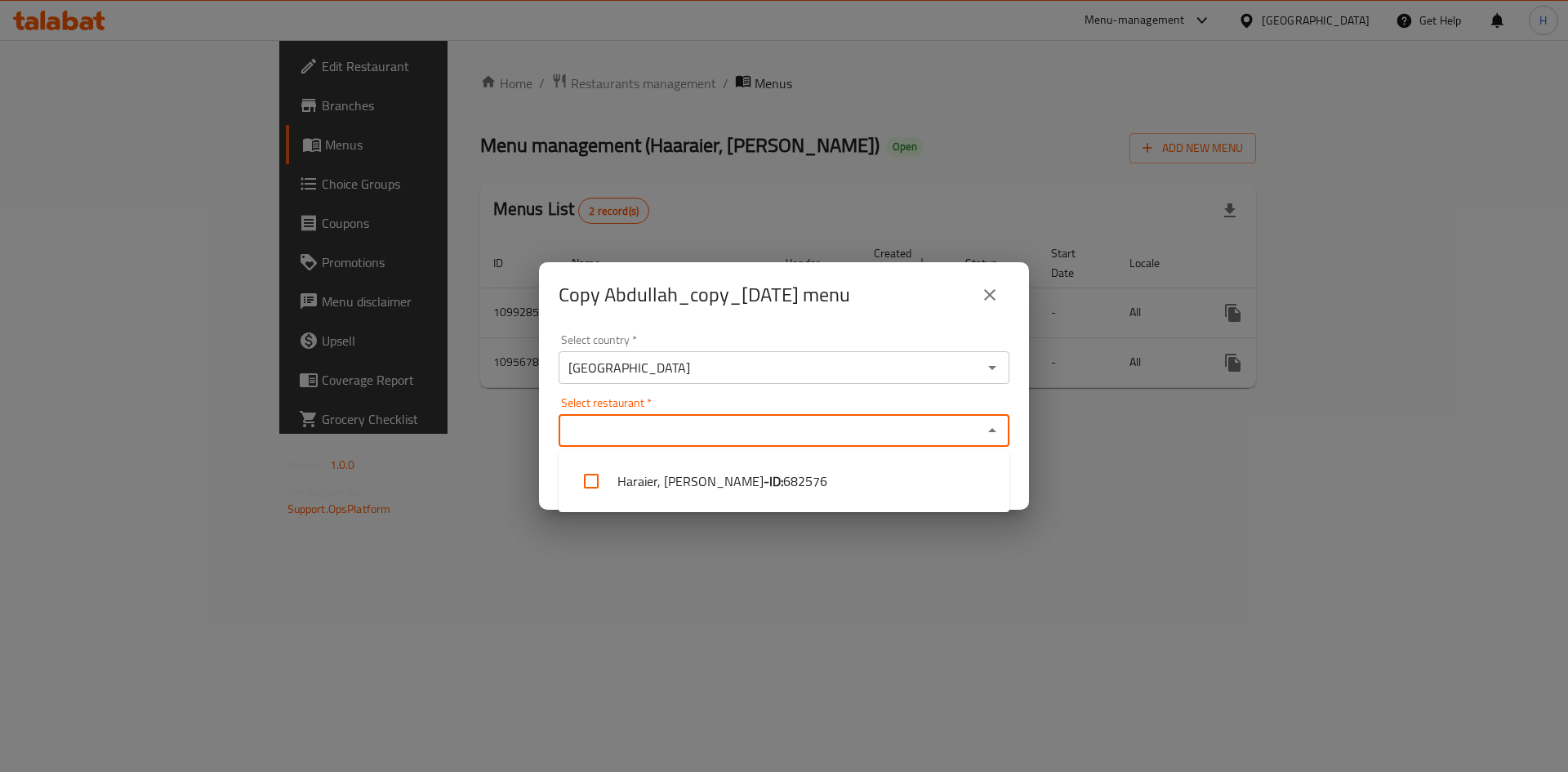
paste input "Haraier"
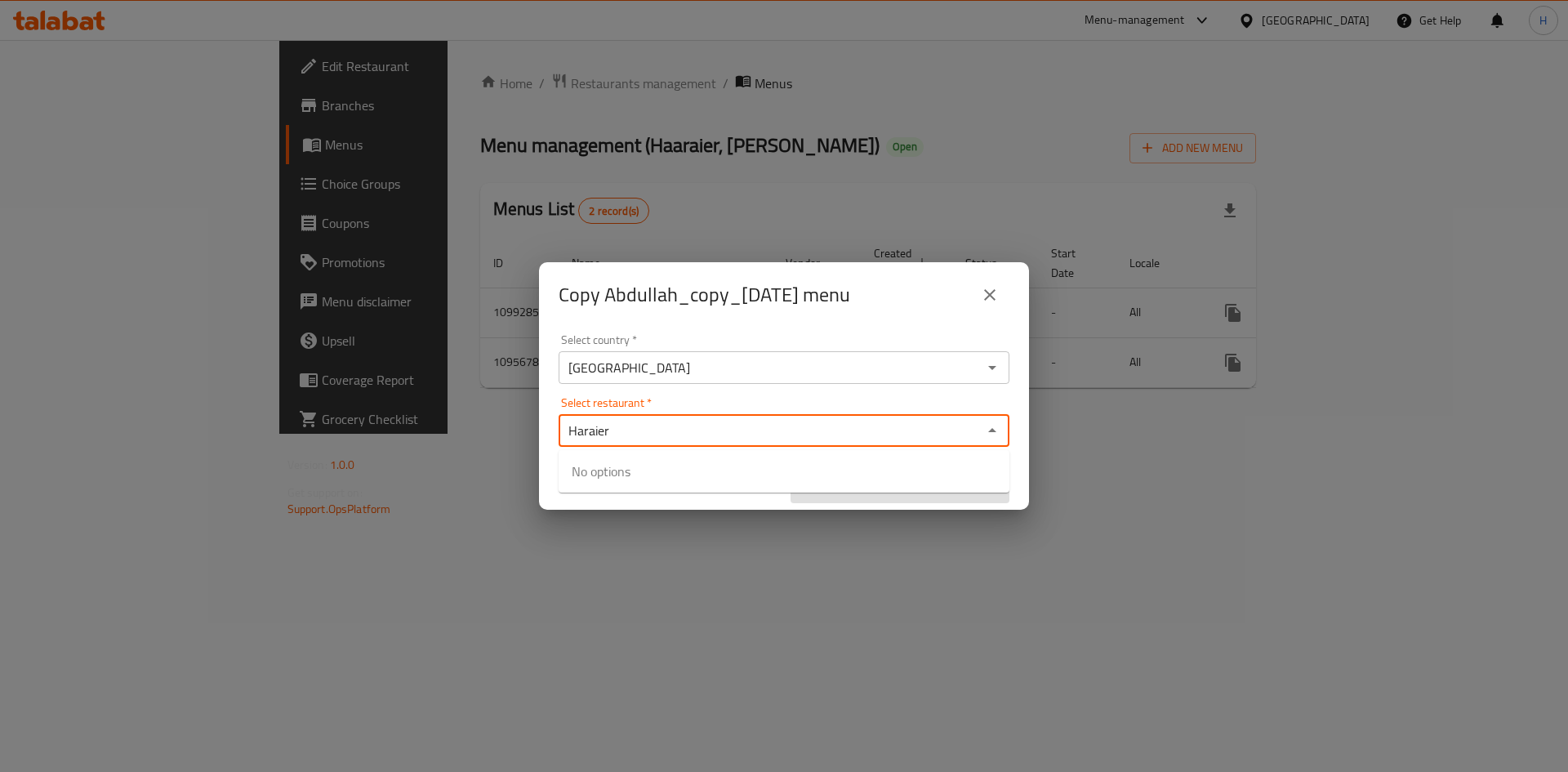
type input "Haraier"
click at [810, 621] on div "Copy Abdullah_copy_[DATE] menu Select country   * [GEOGRAPHIC_DATA] Select coun…" at bounding box center [784, 386] width 1568 height 772
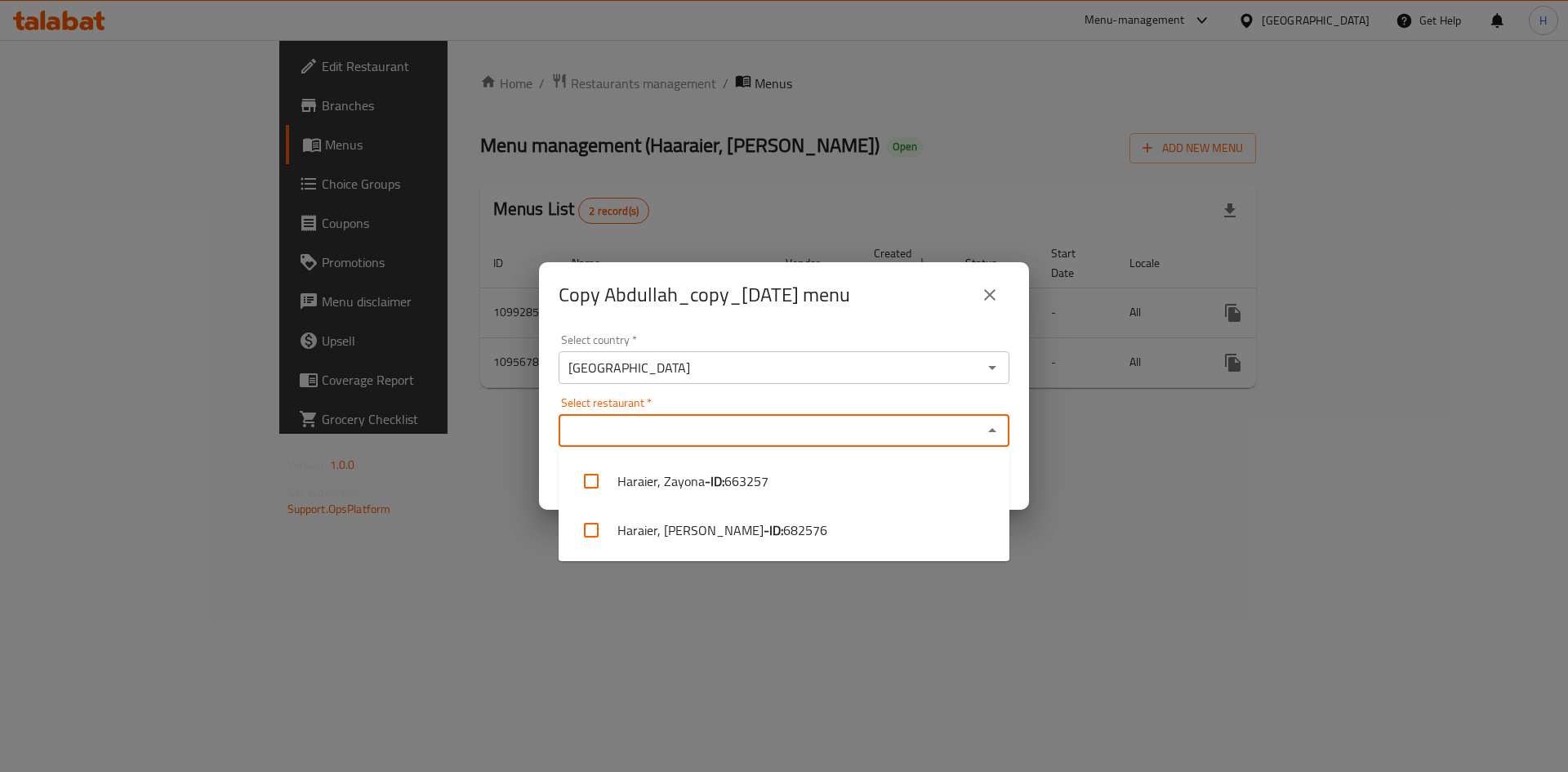
click at [702, 436] on input "Select restaurant   *" at bounding box center [770, 430] width 414 height 23
click at [718, 537] on li "Haraier, [PERSON_NAME] - ID: 682576" at bounding box center [784, 530] width 450 height 49
checkbox input "true"
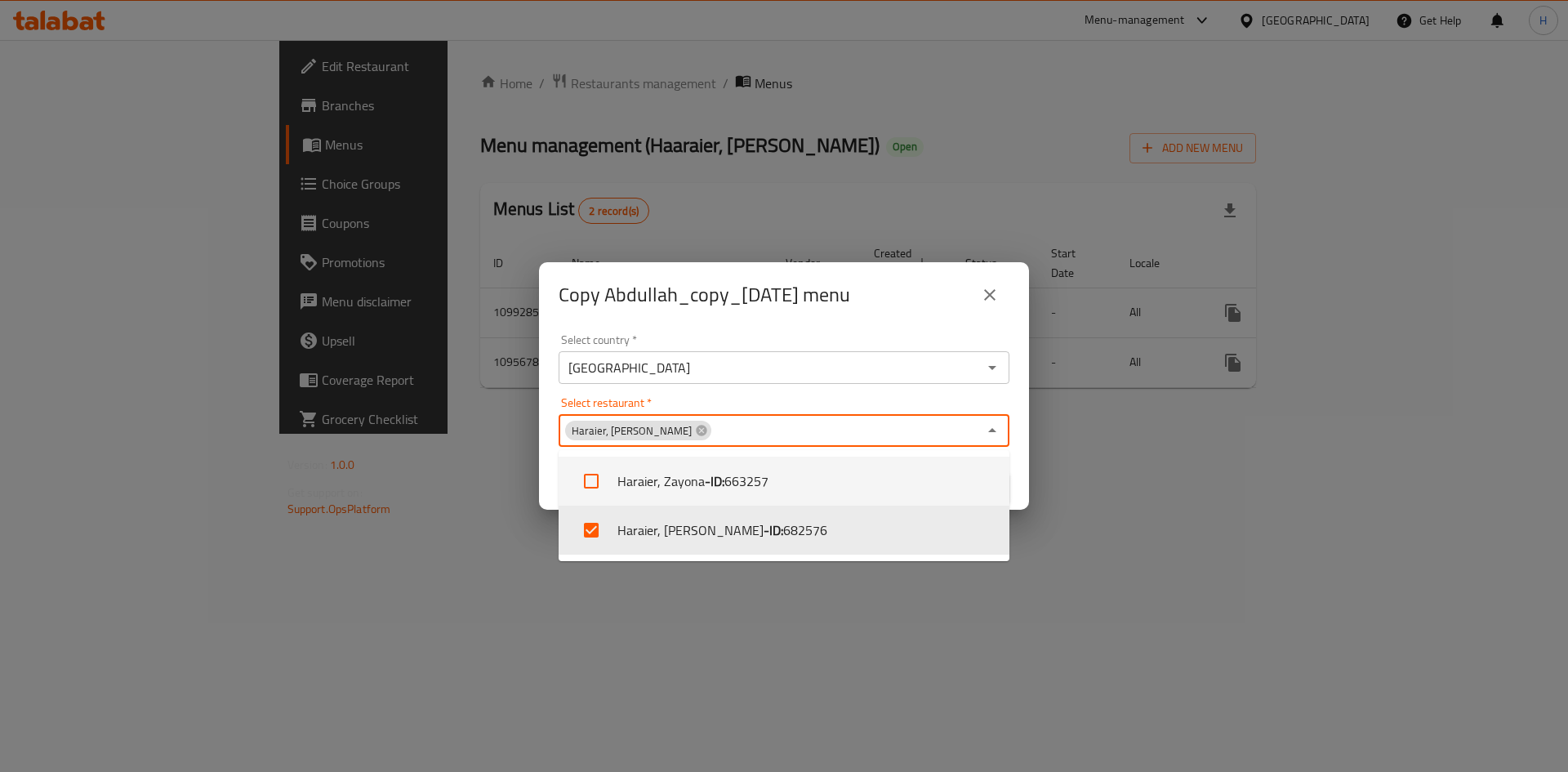
click at [810, 393] on div "Select country   * [GEOGRAPHIC_DATA] Select country * Select restaurant   * [GE…" at bounding box center [784, 419] width 490 height 183
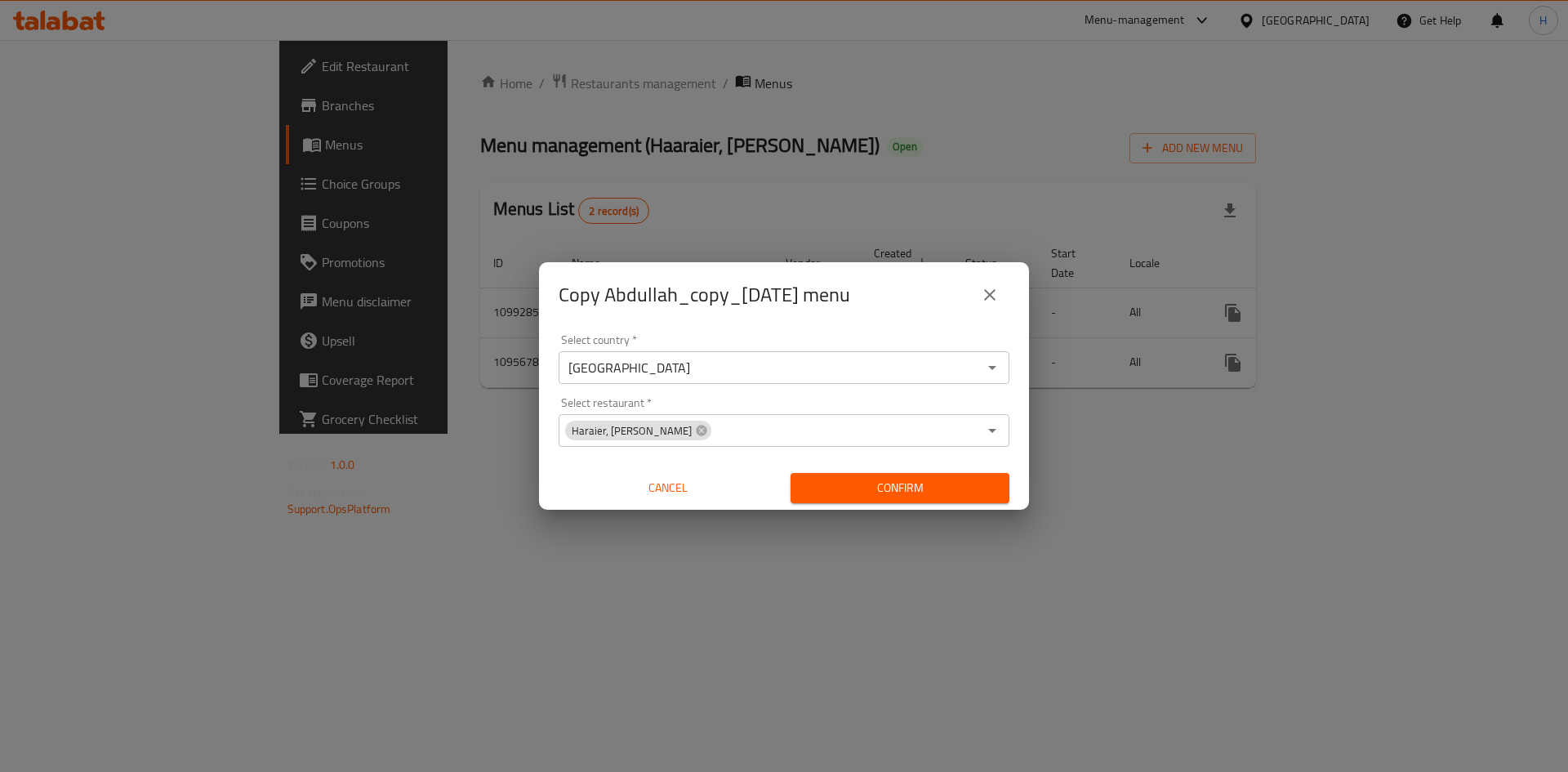
click at [917, 492] on span "Confirm" at bounding box center [900, 487] width 193 height 20
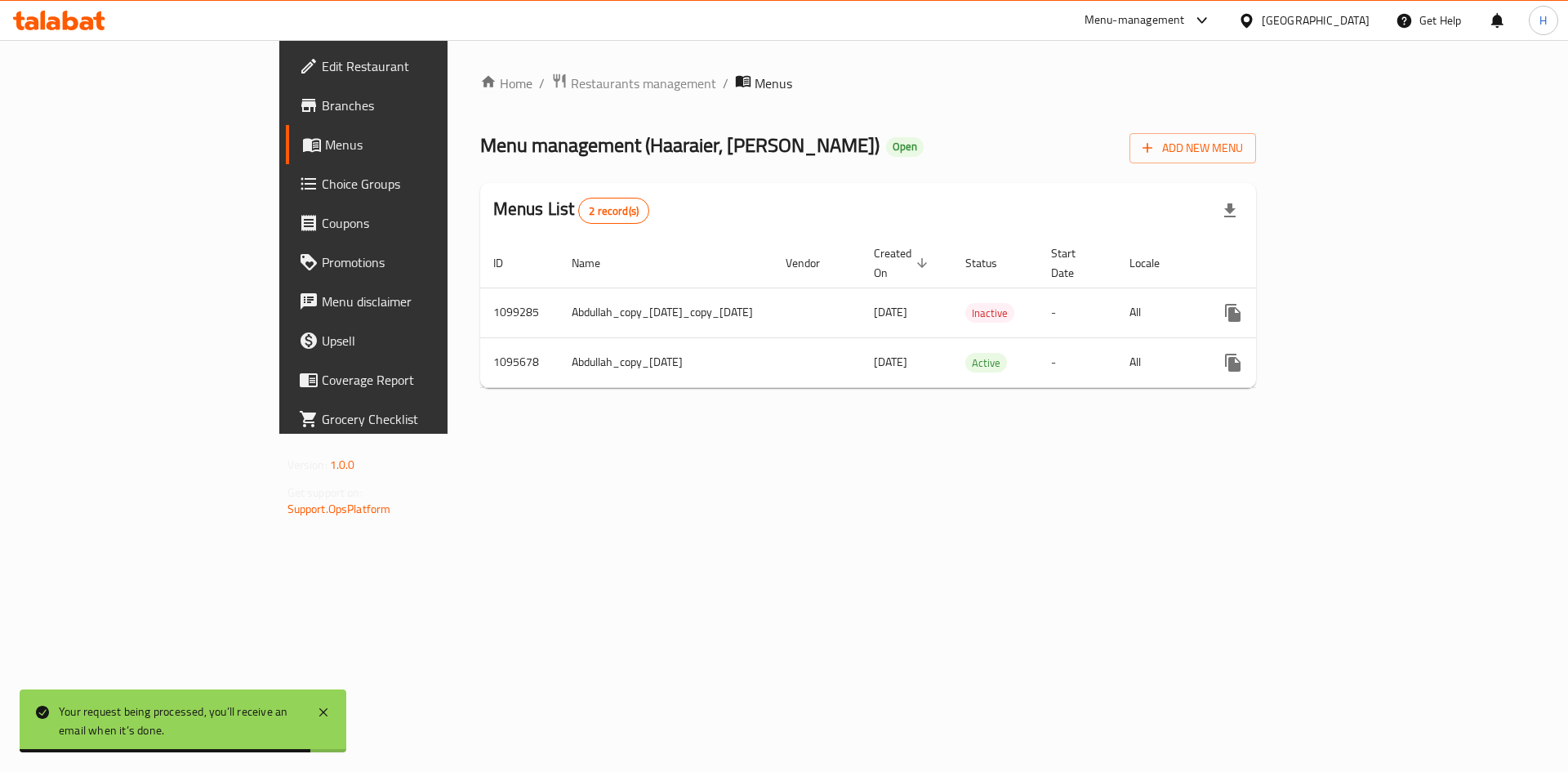
click at [481, 96] on div "Home / Restaurants management / Menus Menu management ( Haaraier, [PERSON_NAME]…" at bounding box center [869, 237] width 777 height 328
click at [571, 85] on span "Restaurants management" at bounding box center [644, 84] width 146 height 19
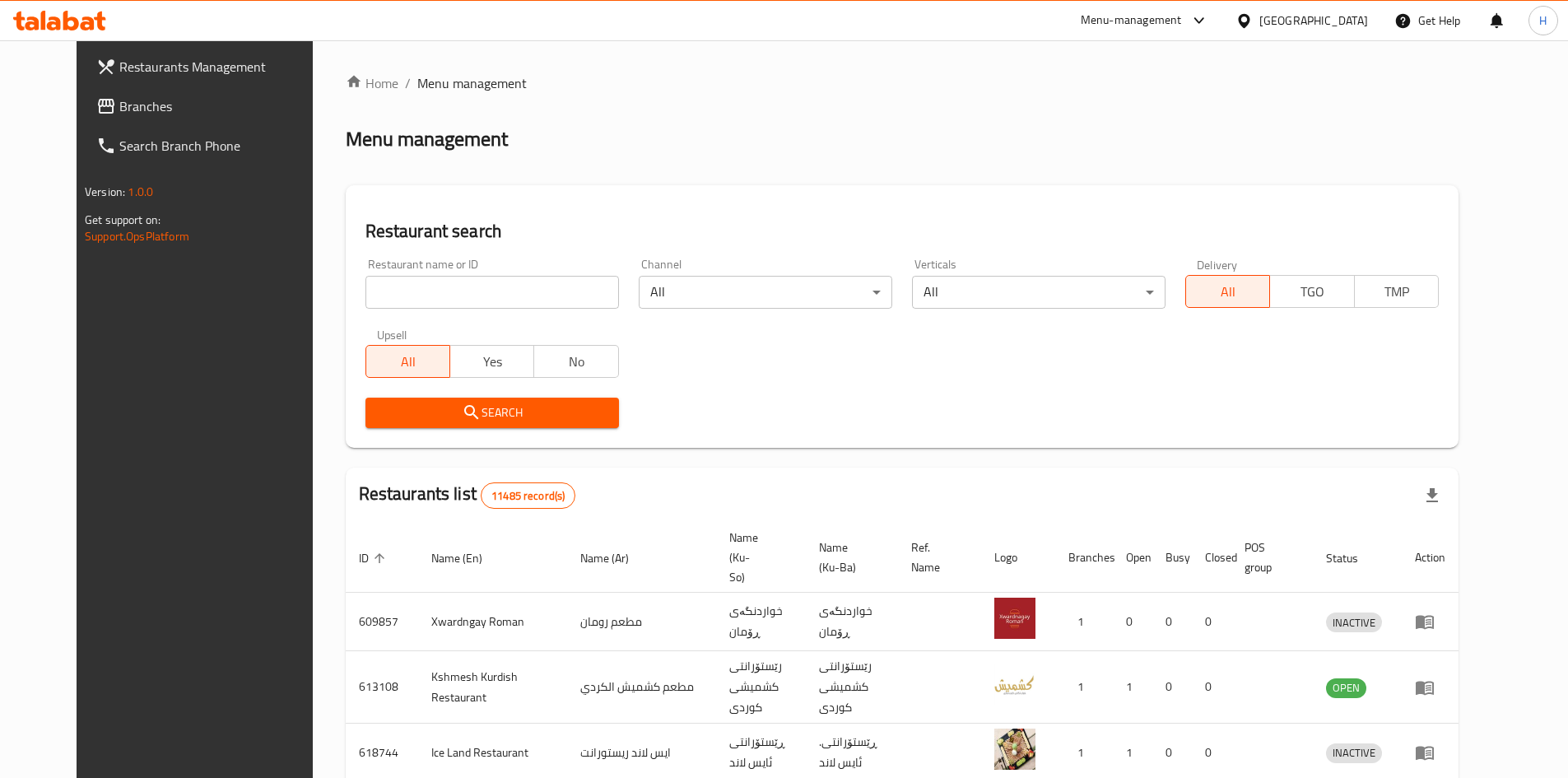
click at [437, 286] on div at bounding box center [784, 389] width 1568 height 778
click at [433, 297] on input "search" at bounding box center [491, 293] width 254 height 33
paste input "699368"
type input "699368"
click button "Search" at bounding box center [491, 412] width 254 height 30
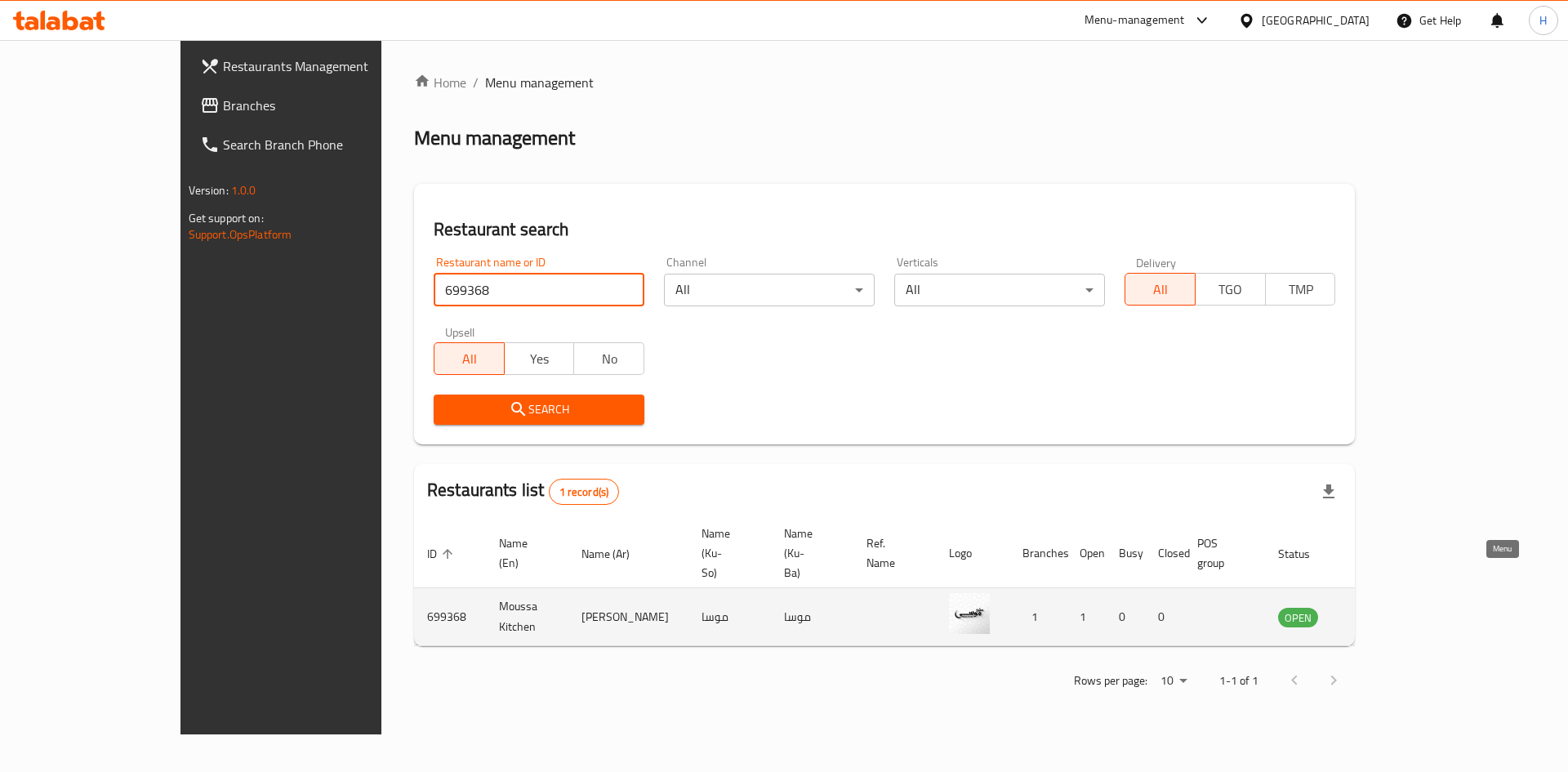
click at [1383, 611] on icon "enhanced table" at bounding box center [1373, 618] width 18 height 14
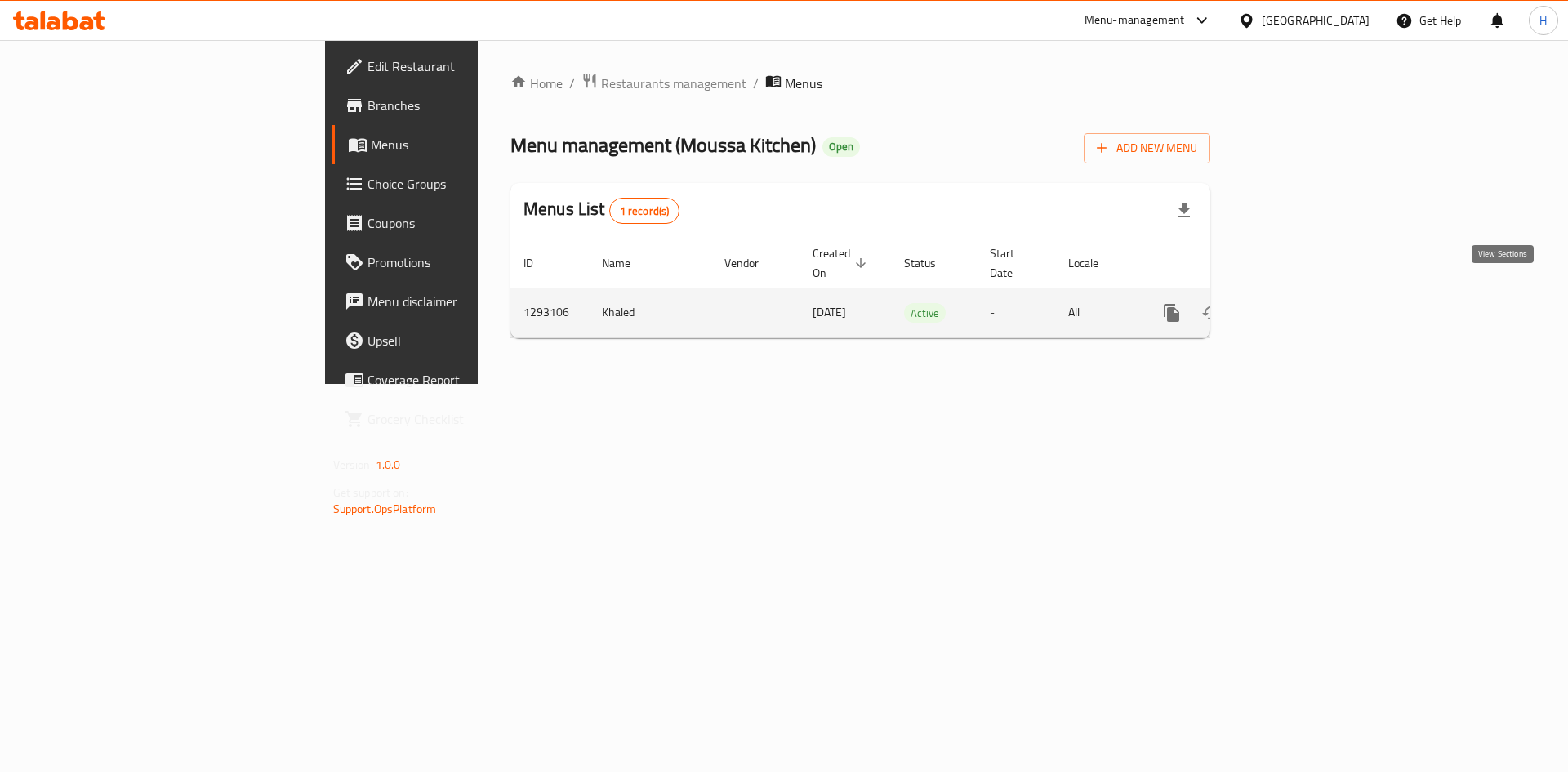
click at [1299, 303] on icon "enhanced table" at bounding box center [1289, 313] width 19 height 19
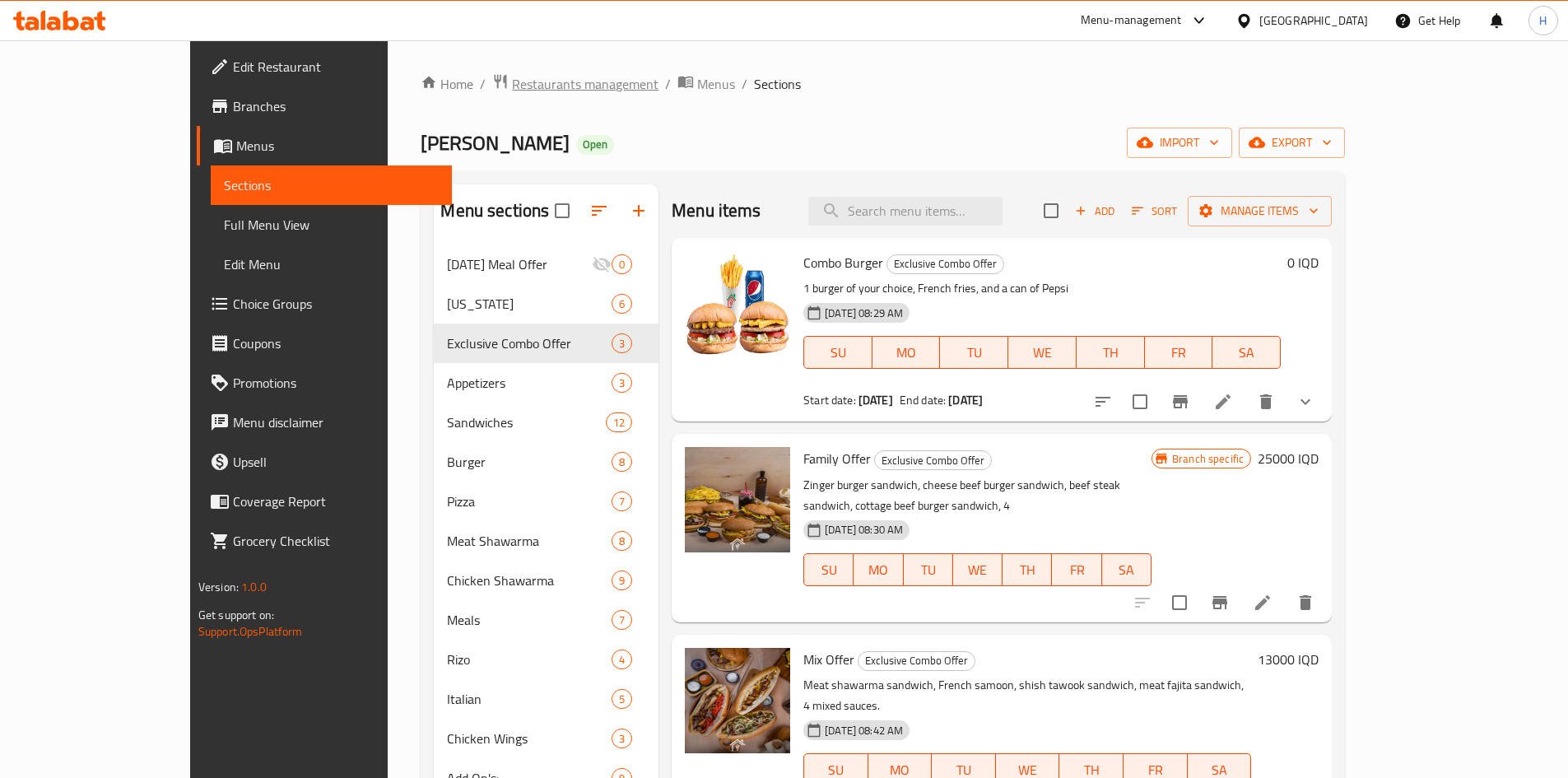
click at [512, 75] on span "Restaurants management" at bounding box center [585, 84] width 147 height 20
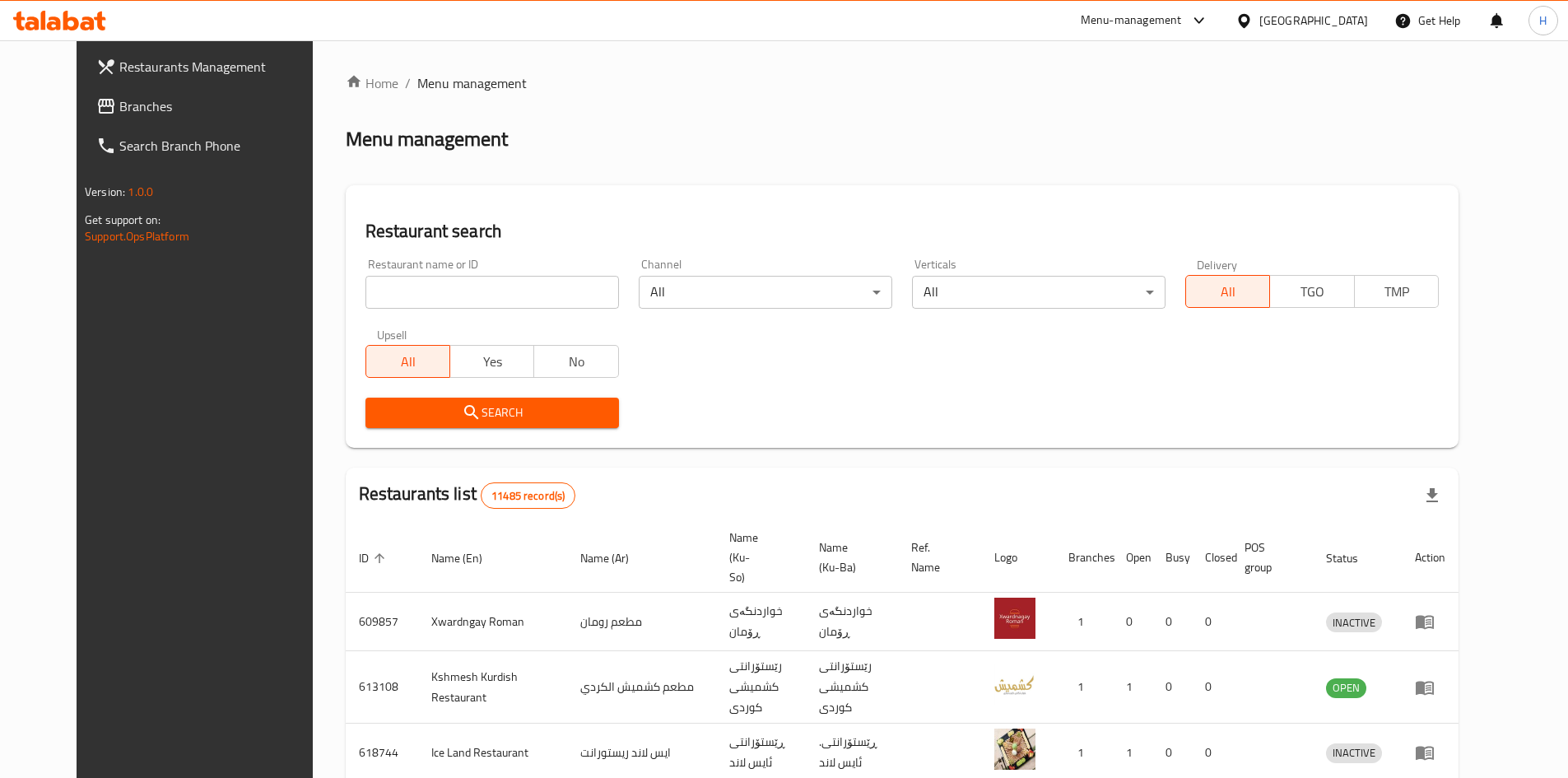
click at [413, 298] on input "search" at bounding box center [491, 293] width 254 height 33
paste input "682576"
type input "682576"
click button "Search" at bounding box center [491, 412] width 254 height 30
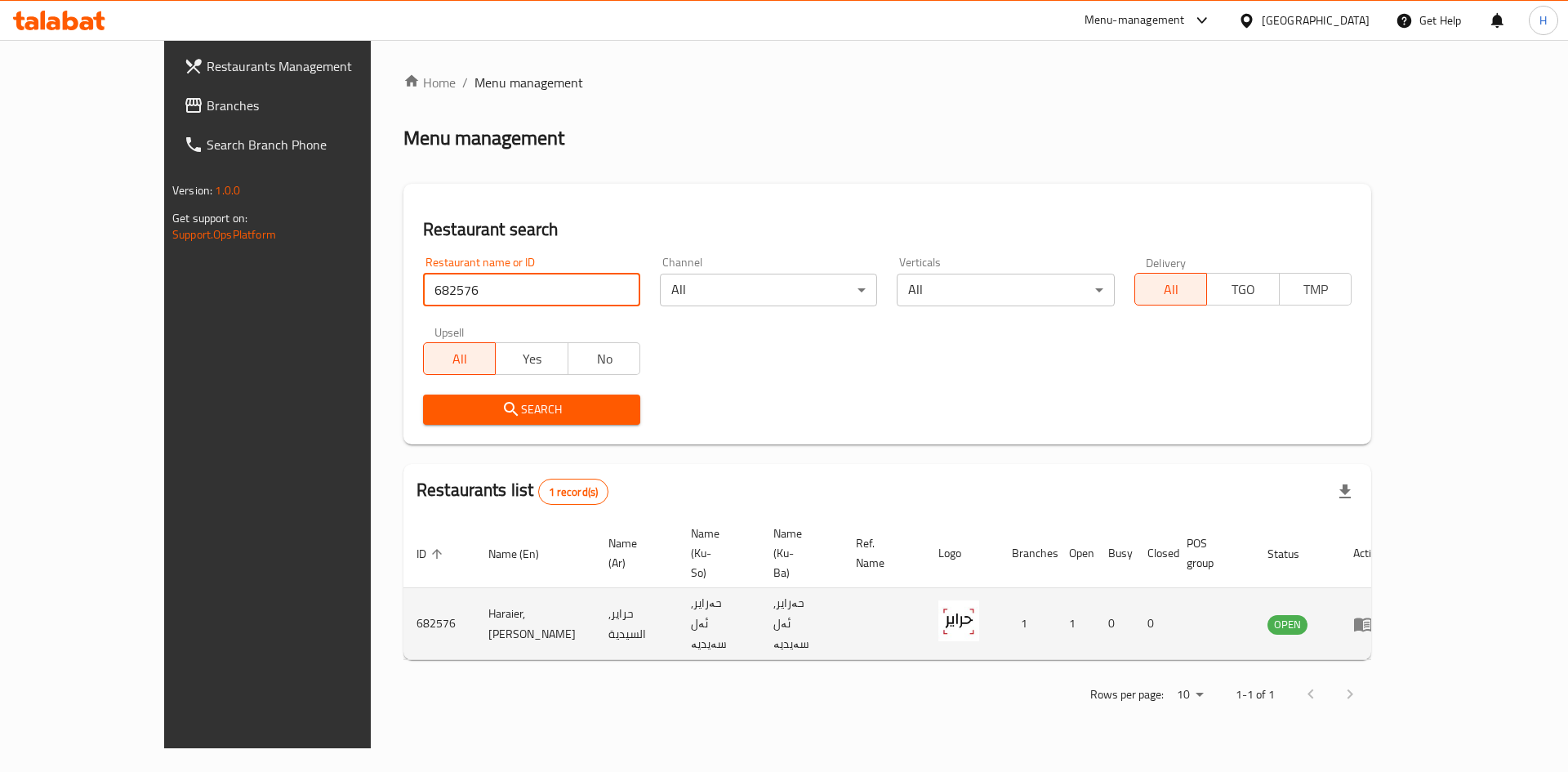
click at [1396, 588] on td "enhanced table" at bounding box center [1368, 624] width 56 height 72
click at [1373, 615] on icon "enhanced table" at bounding box center [1363, 624] width 19 height 19
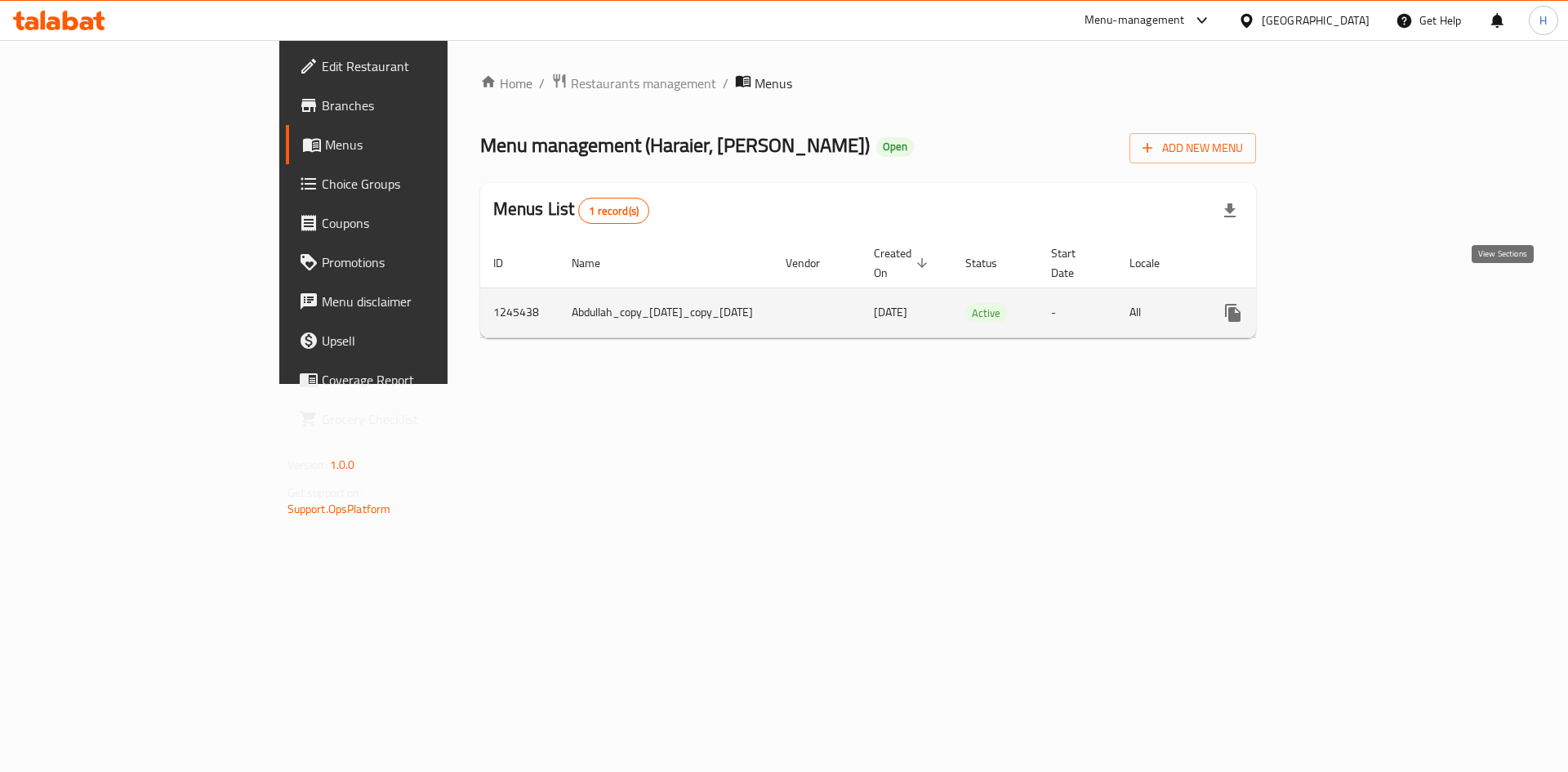
click at [1360, 303] on icon "enhanced table" at bounding box center [1351, 313] width 19 height 19
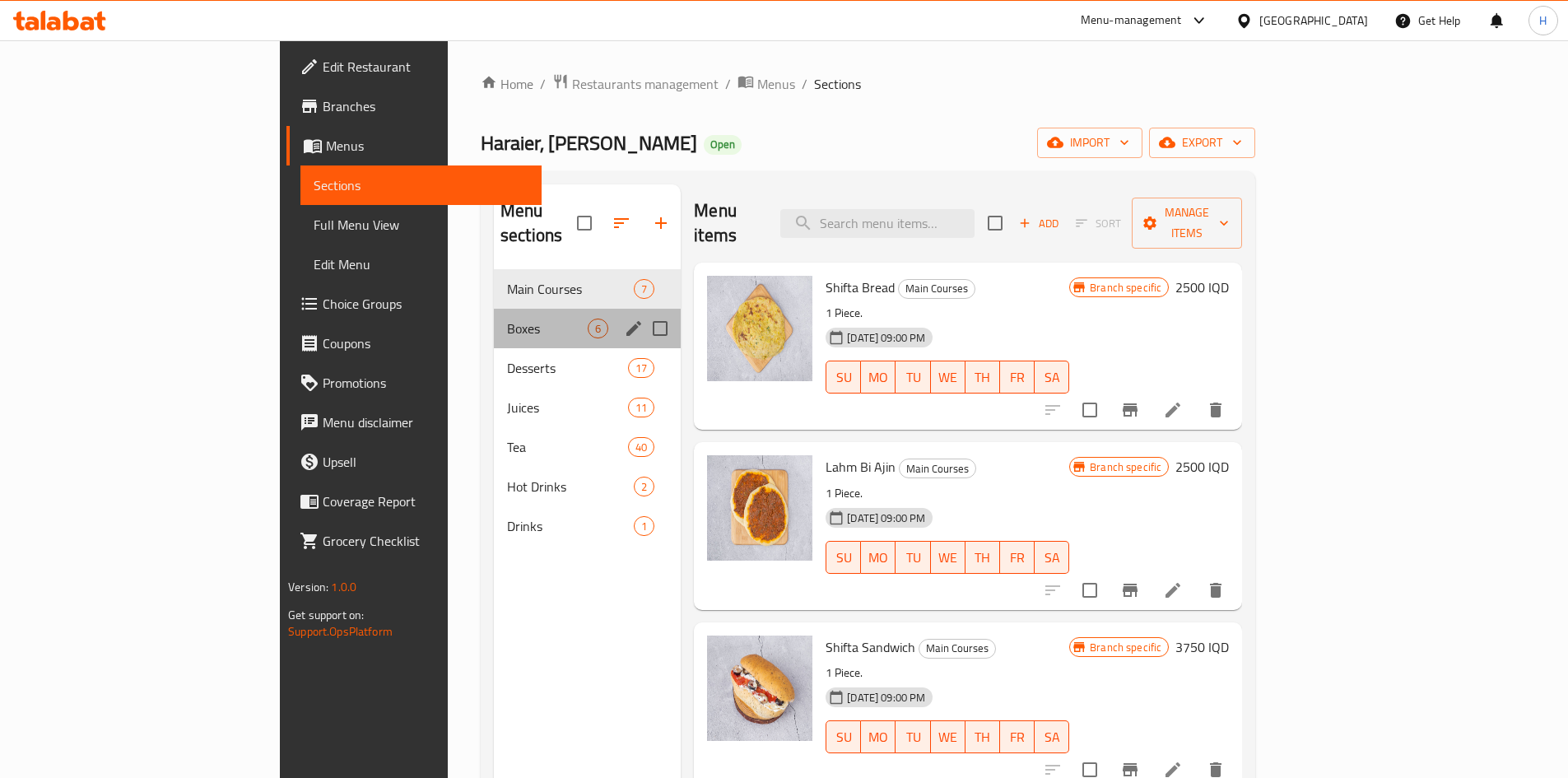
click at [494, 314] on div "Boxes 6" at bounding box center [587, 328] width 187 height 39
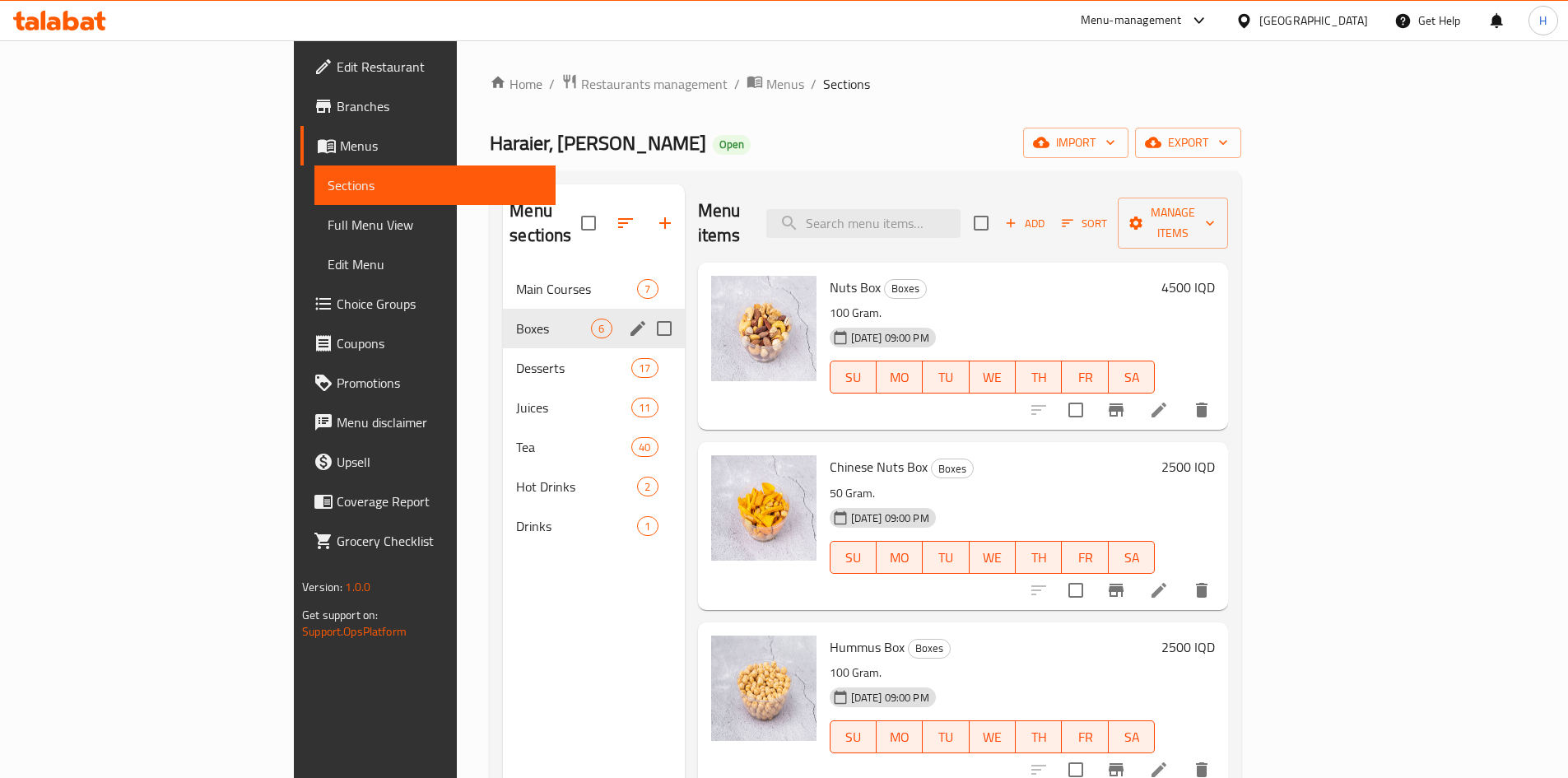
click at [516, 358] on span "Desserts" at bounding box center [574, 368] width 115 height 20
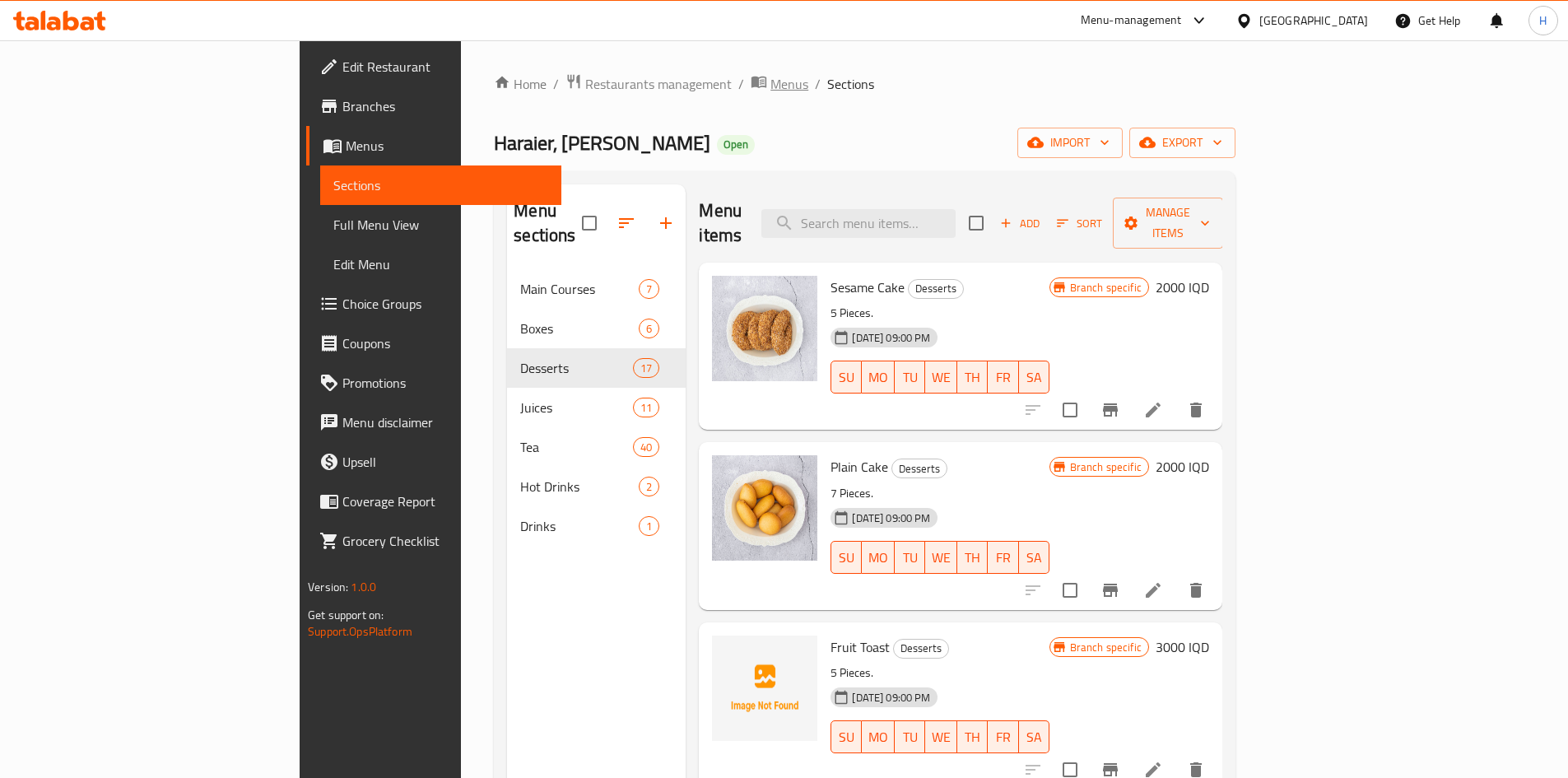
click at [770, 82] on span "Menus" at bounding box center [789, 84] width 38 height 20
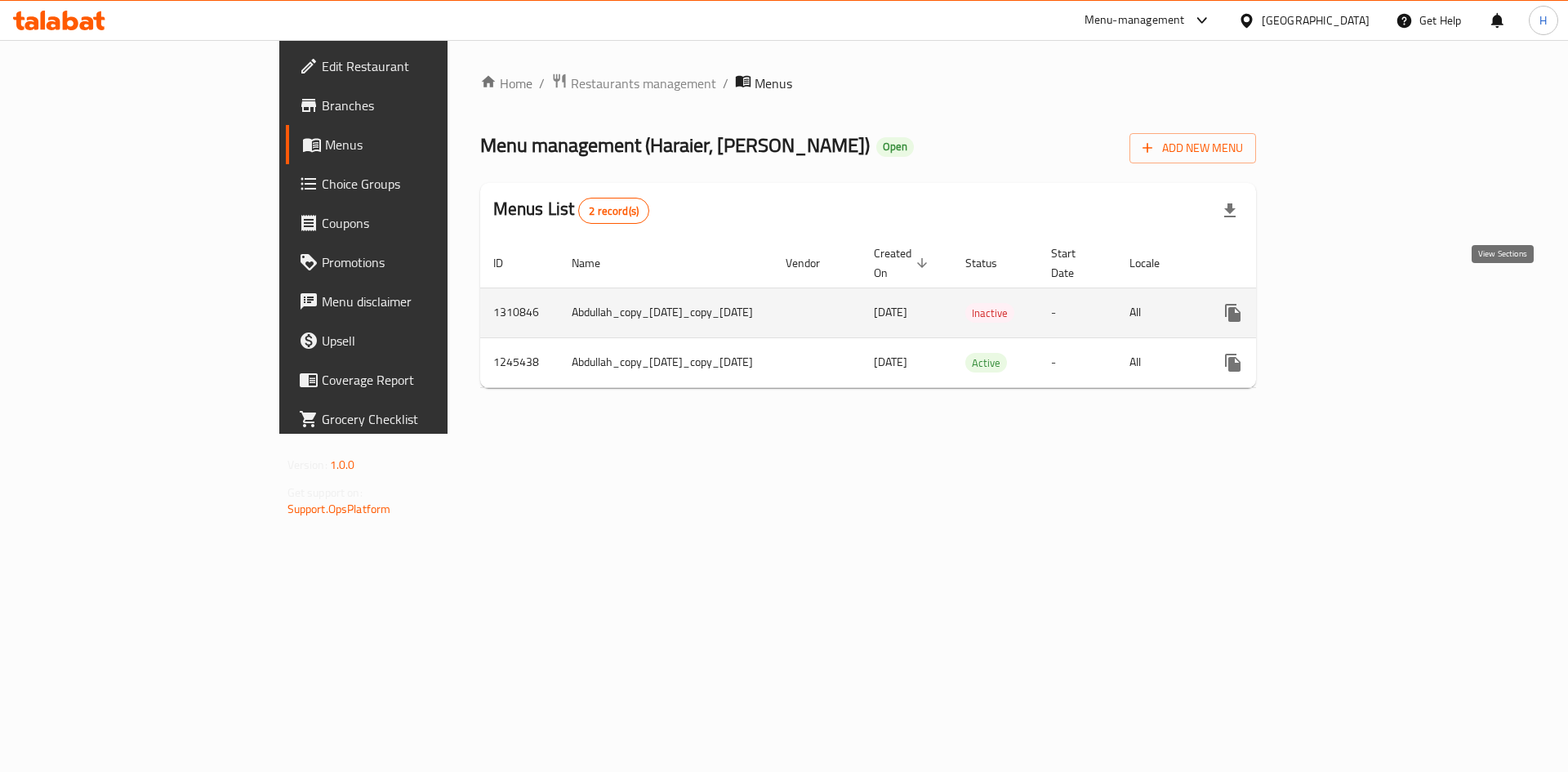
click at [1360, 303] on icon "enhanced table" at bounding box center [1351, 313] width 19 height 19
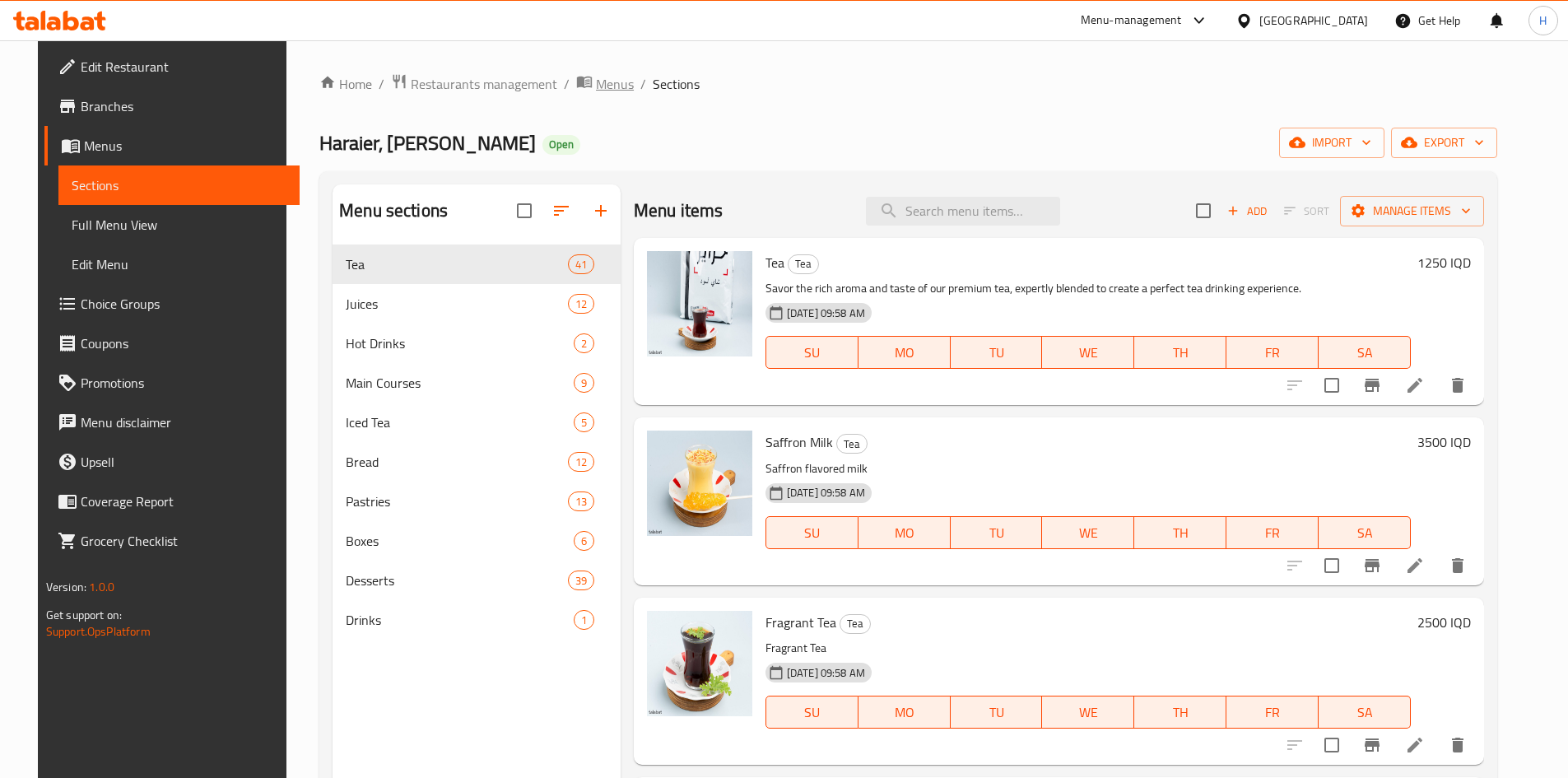
click at [596, 85] on span "Menus" at bounding box center [615, 84] width 38 height 20
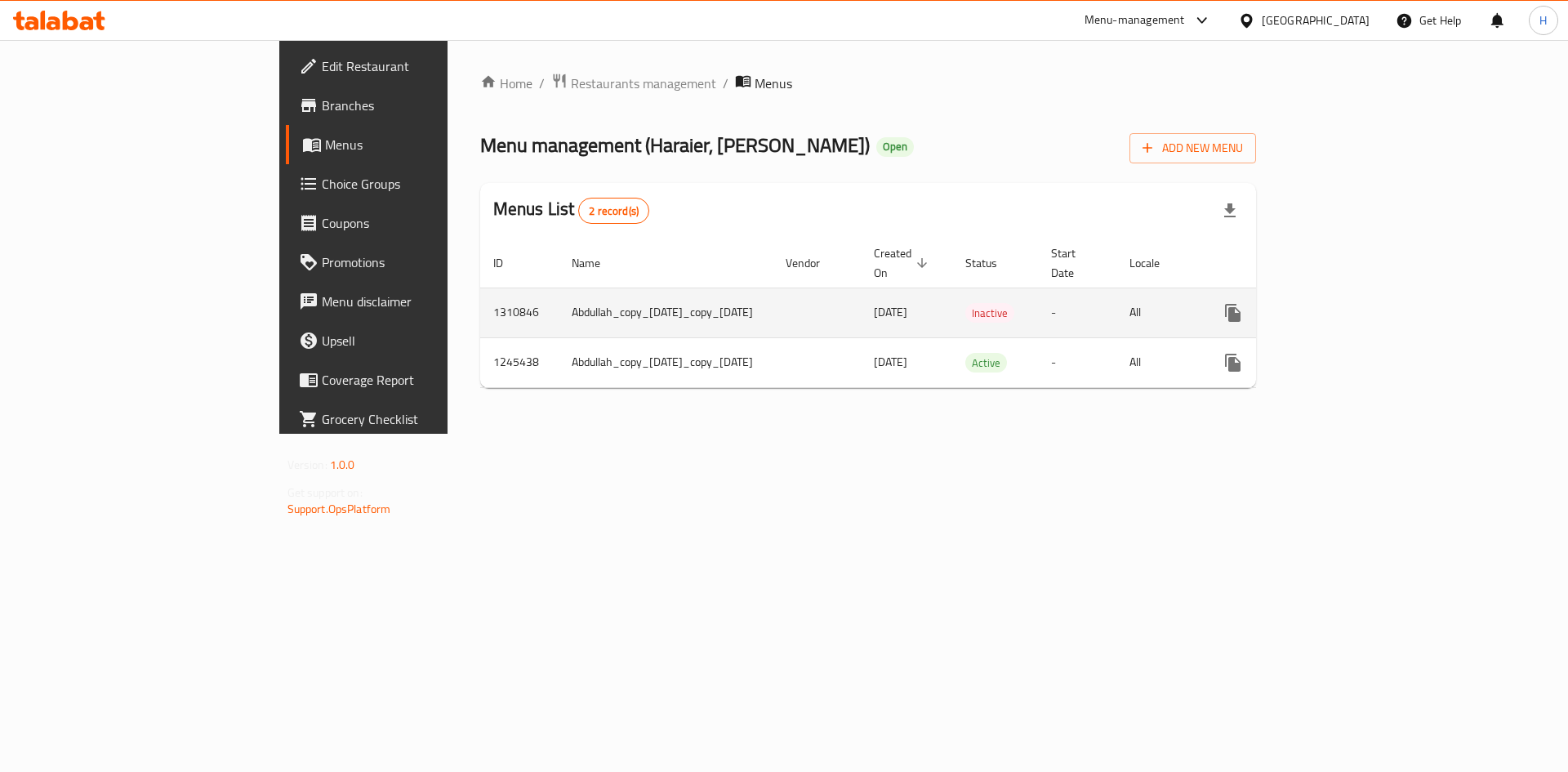
click at [1283, 303] on icon "enhanced table" at bounding box center [1272, 313] width 19 height 19
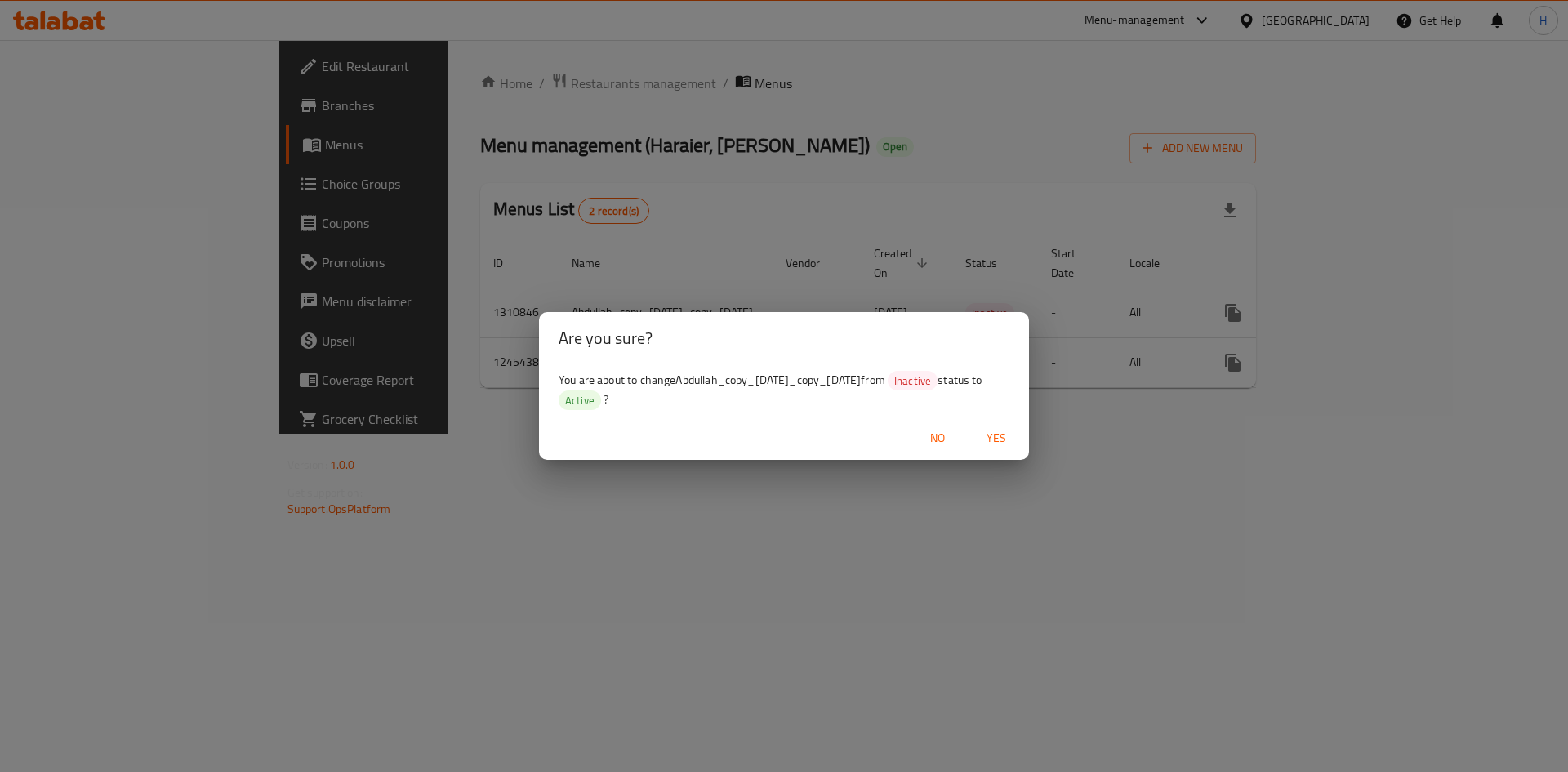
click at [935, 440] on span "No" at bounding box center [937, 438] width 39 height 20
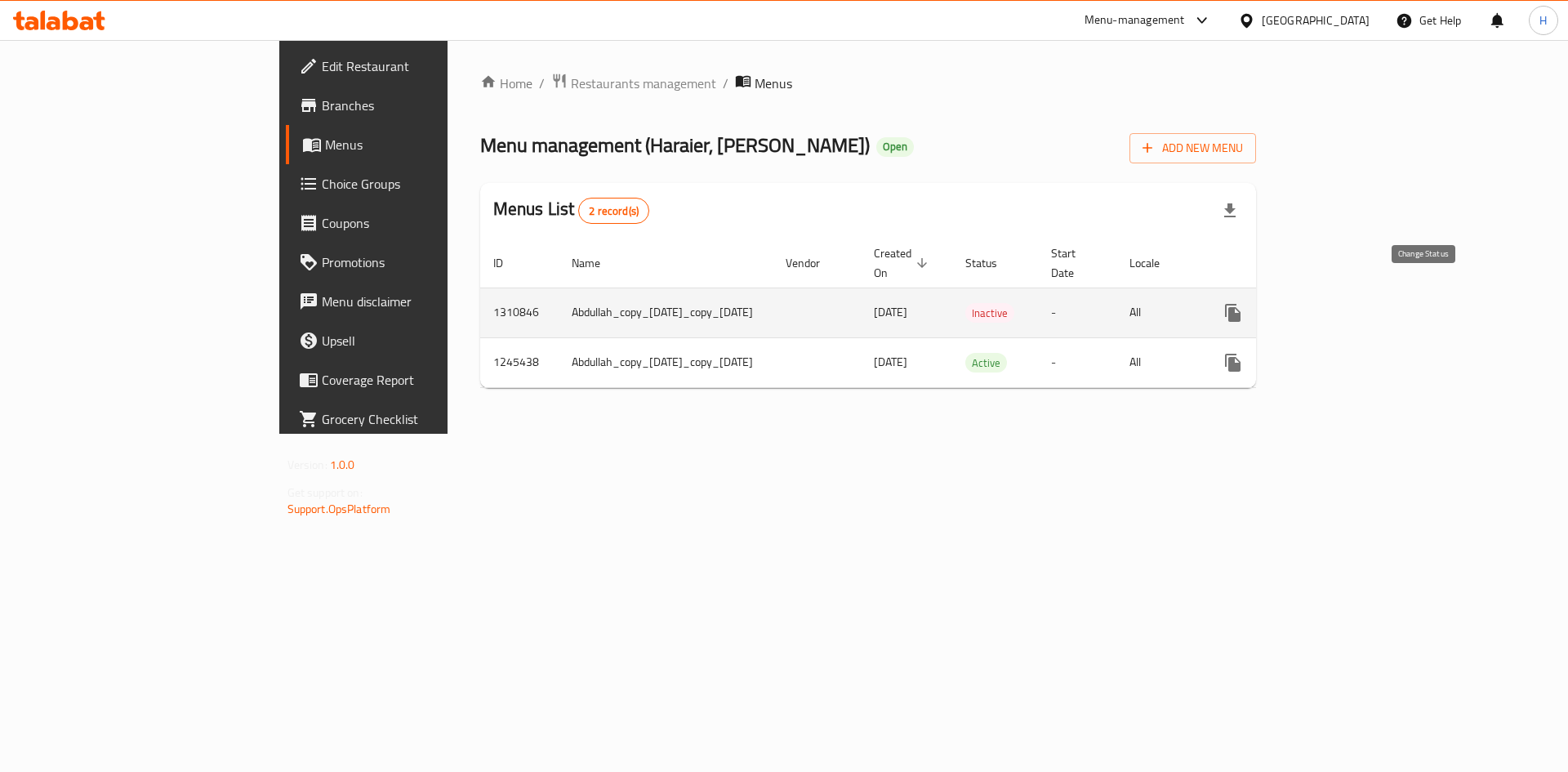
click at [1283, 303] on icon "enhanced table" at bounding box center [1272, 313] width 19 height 19
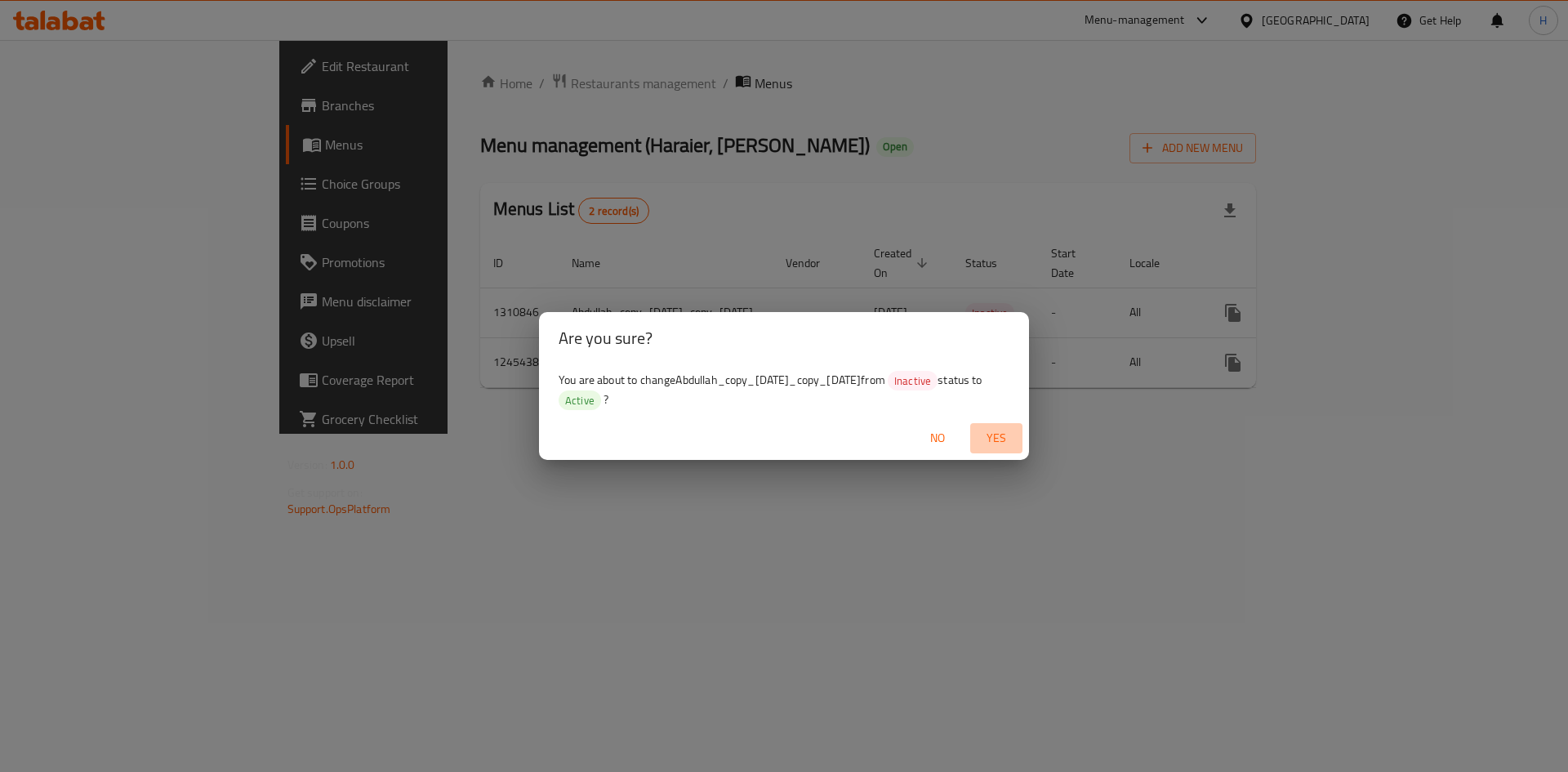
click at [1013, 432] on span "Yes" at bounding box center [996, 438] width 39 height 20
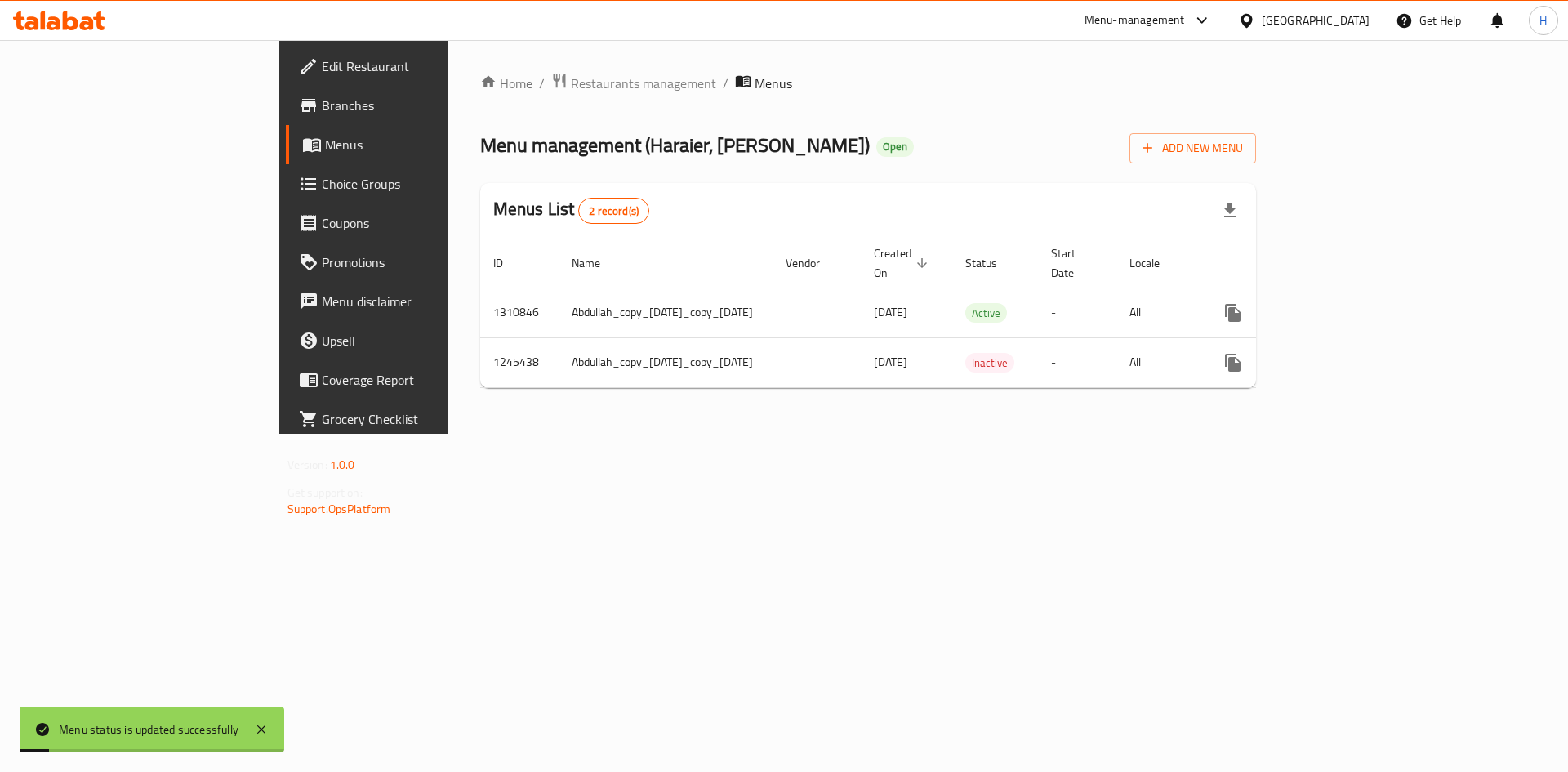
click at [710, 422] on div "Home / Restaurants management / Menus Menu management ( Haraier, Al Saydeya ) O…" at bounding box center [868, 236] width 842 height 393
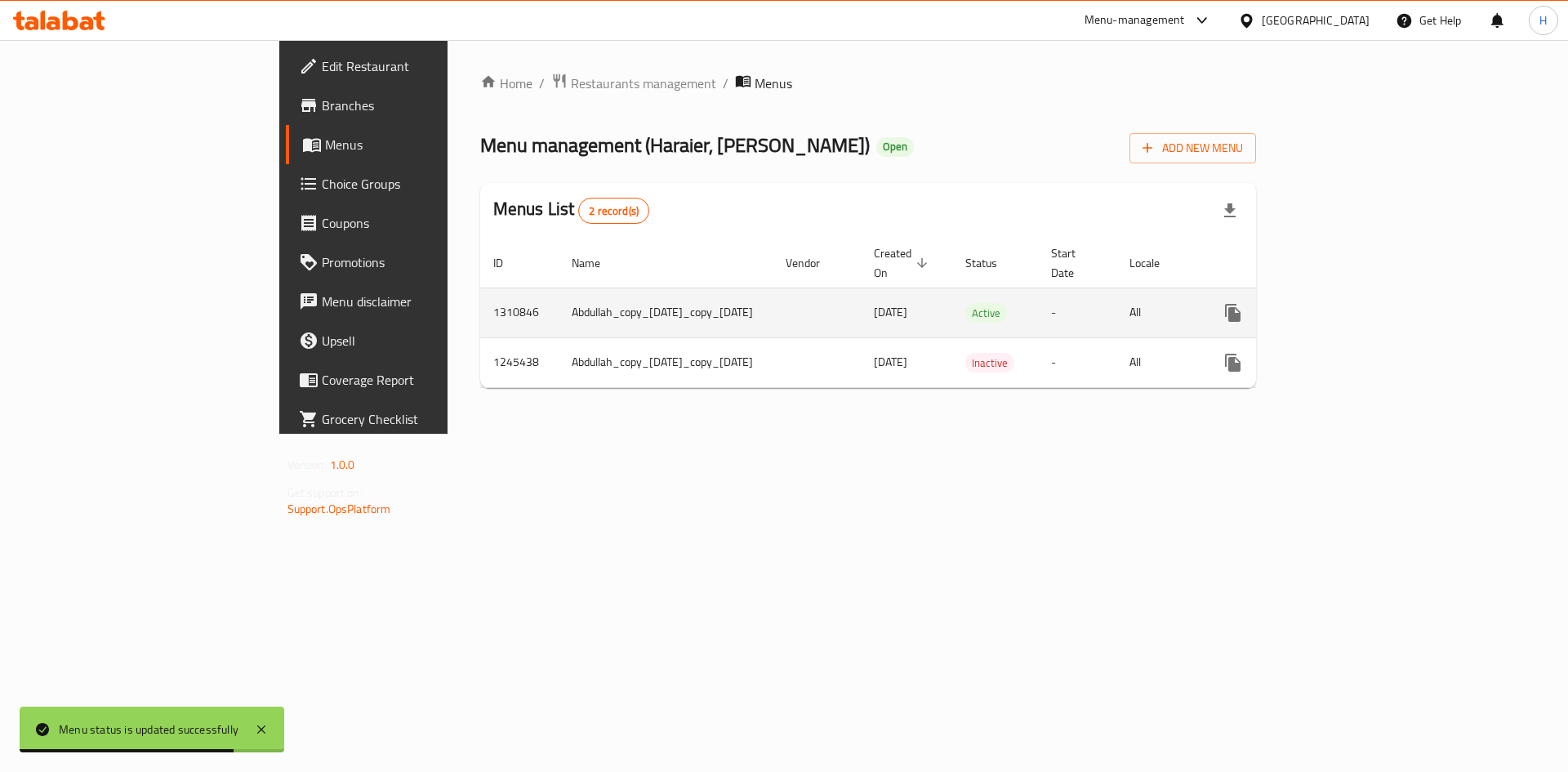
click at [1370, 297] on link "enhanced table" at bounding box center [1351, 313] width 39 height 39
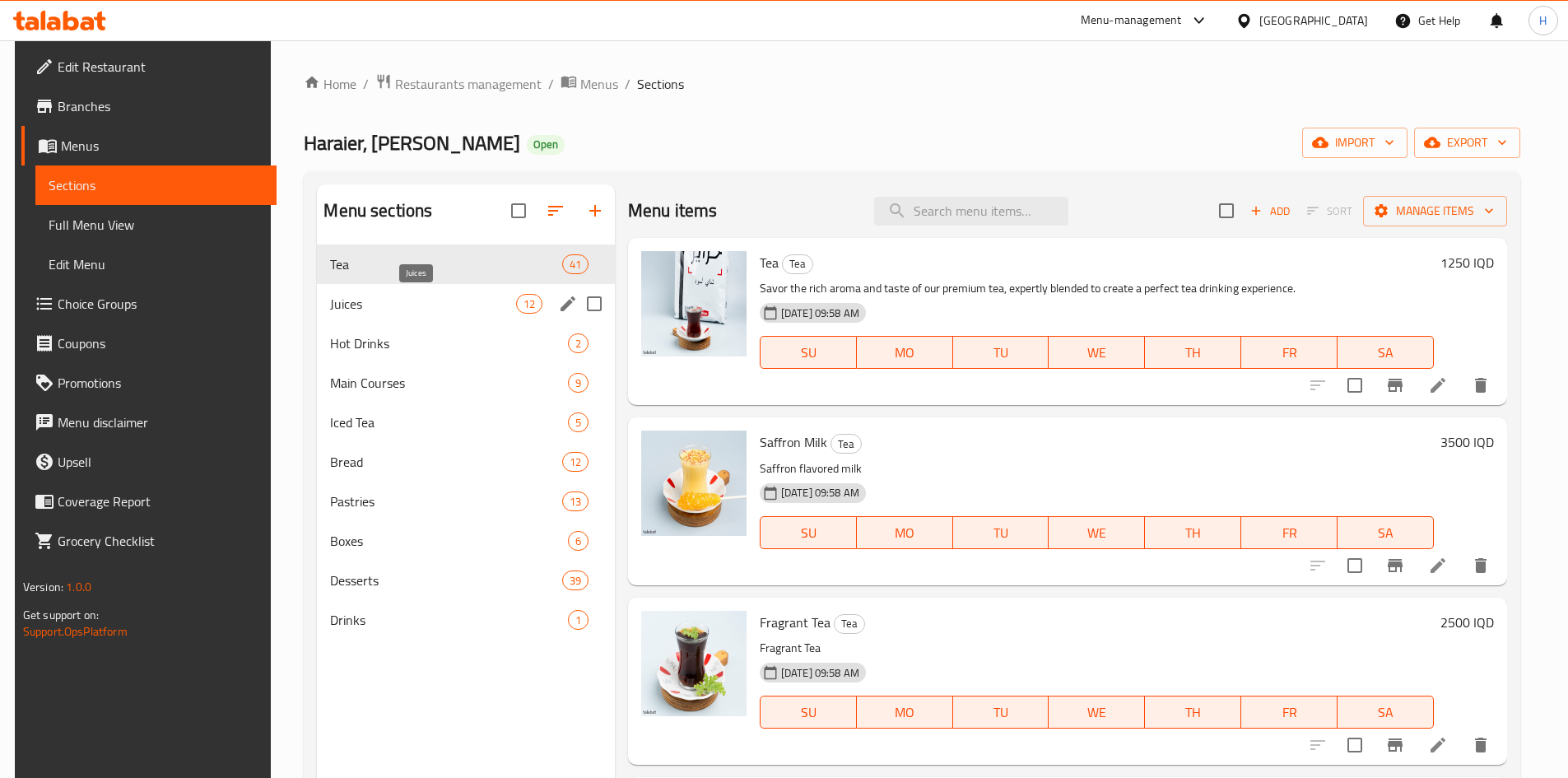
click at [428, 308] on span "Juices" at bounding box center [422, 303] width 185 height 20
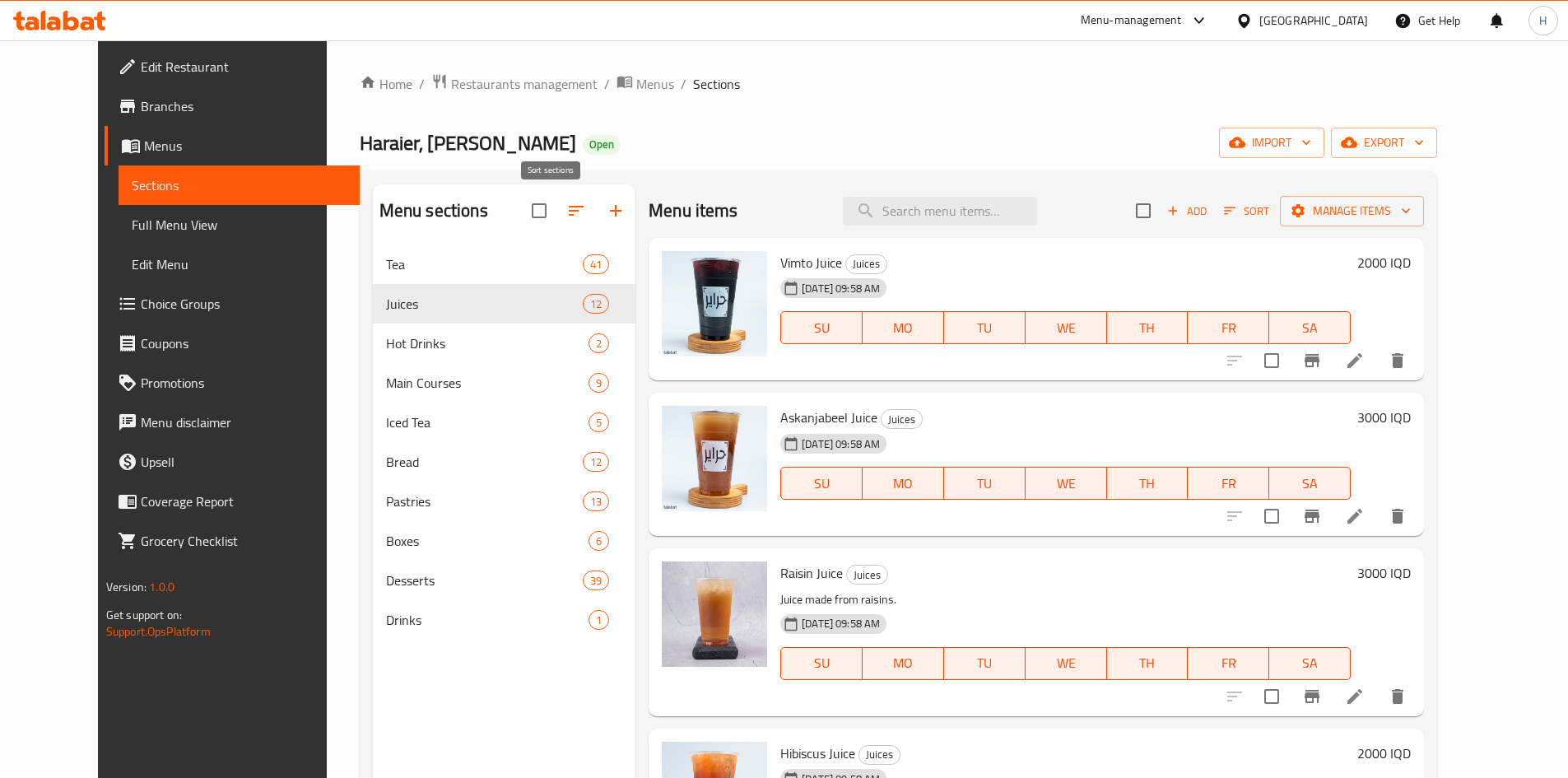
click at [567, 204] on icon "button" at bounding box center [576, 210] width 20 height 20
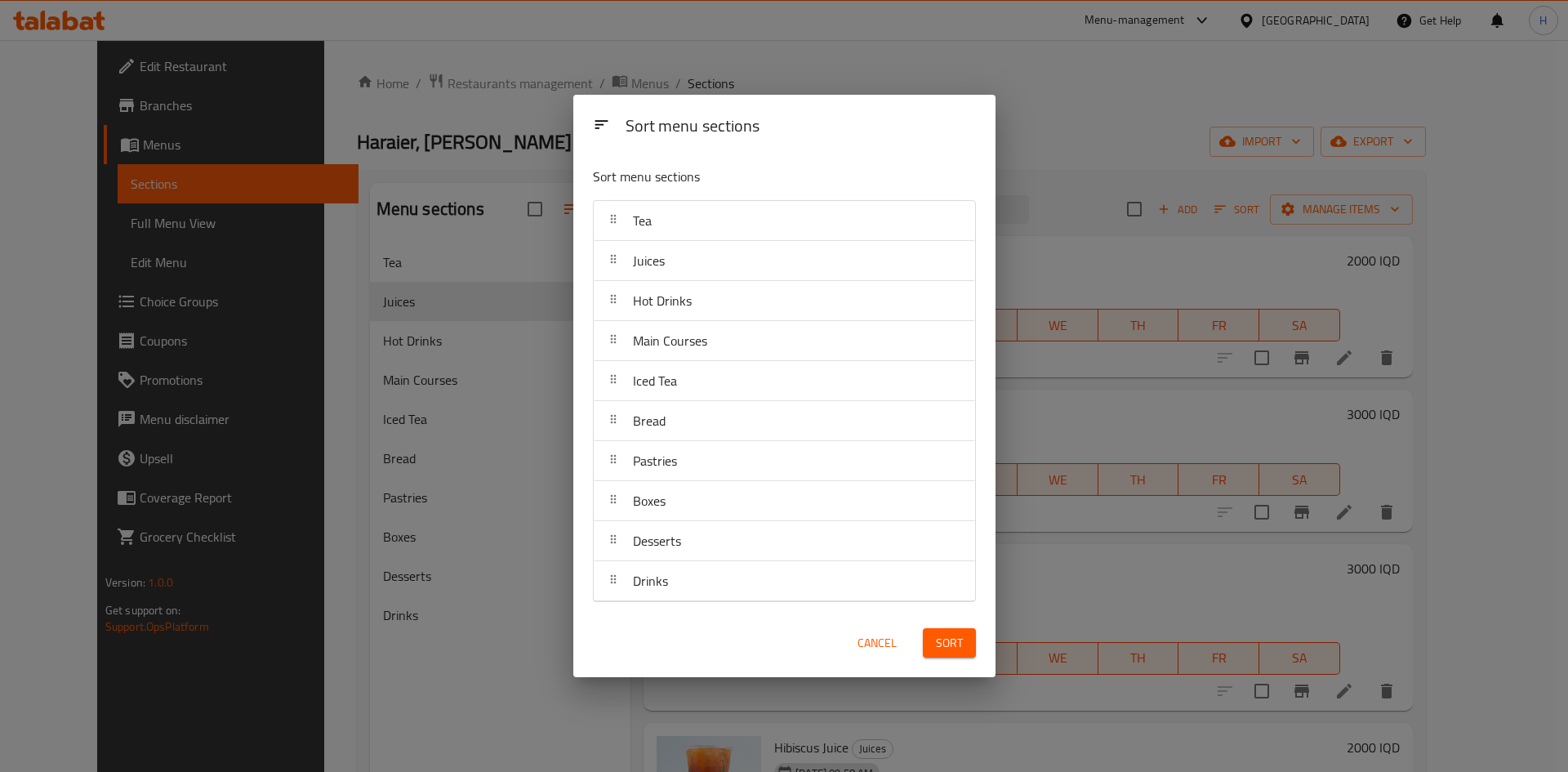
click at [404, 244] on div "Sort menu sections Sort menu sections Tea Juices Hot Drinks Main Courses Iced T…" at bounding box center [784, 386] width 1568 height 772
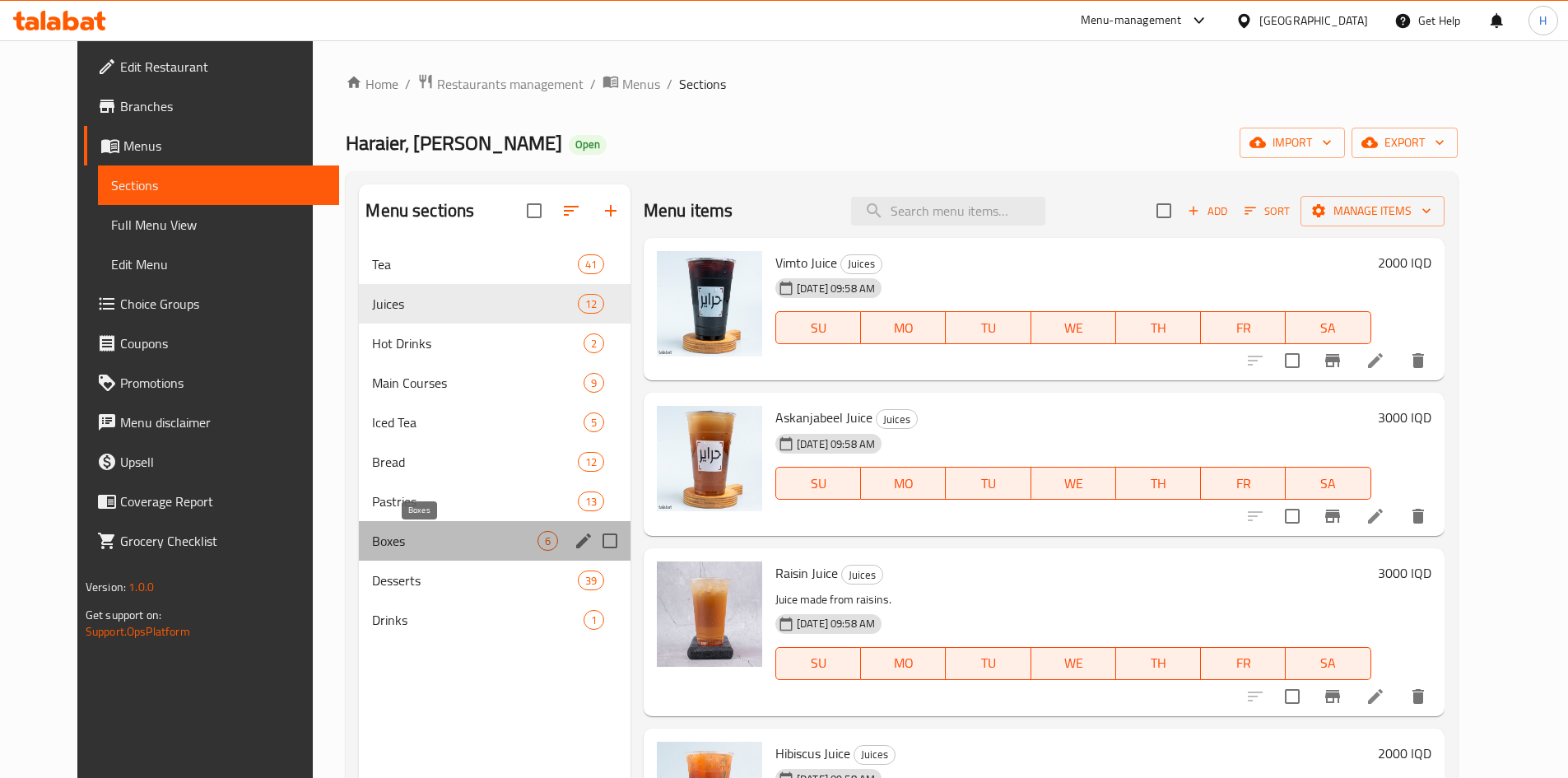
click at [443, 544] on span "Boxes" at bounding box center [454, 541] width 164 height 20
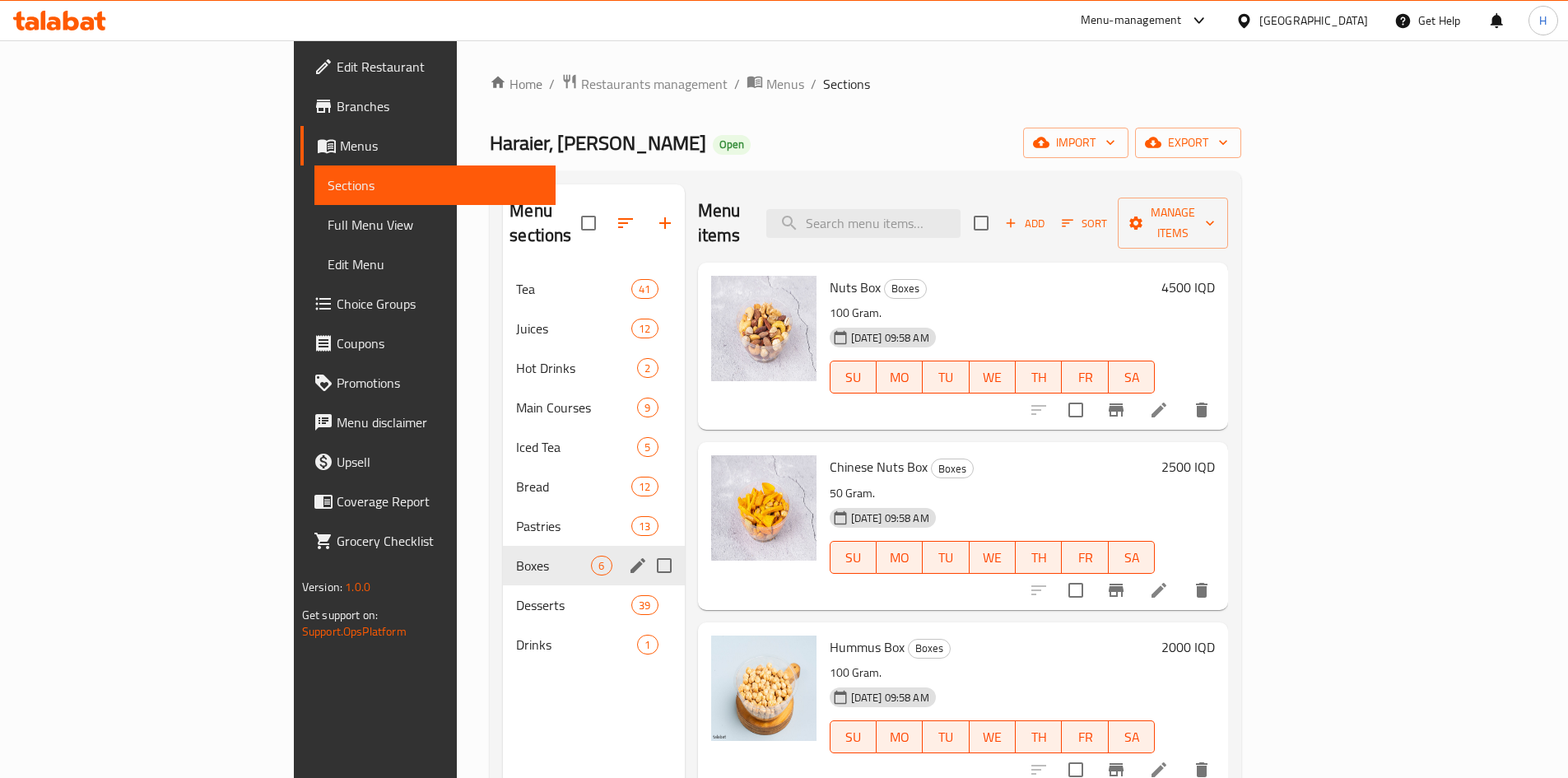
click at [516, 595] on span "Desserts" at bounding box center [574, 605] width 115 height 20
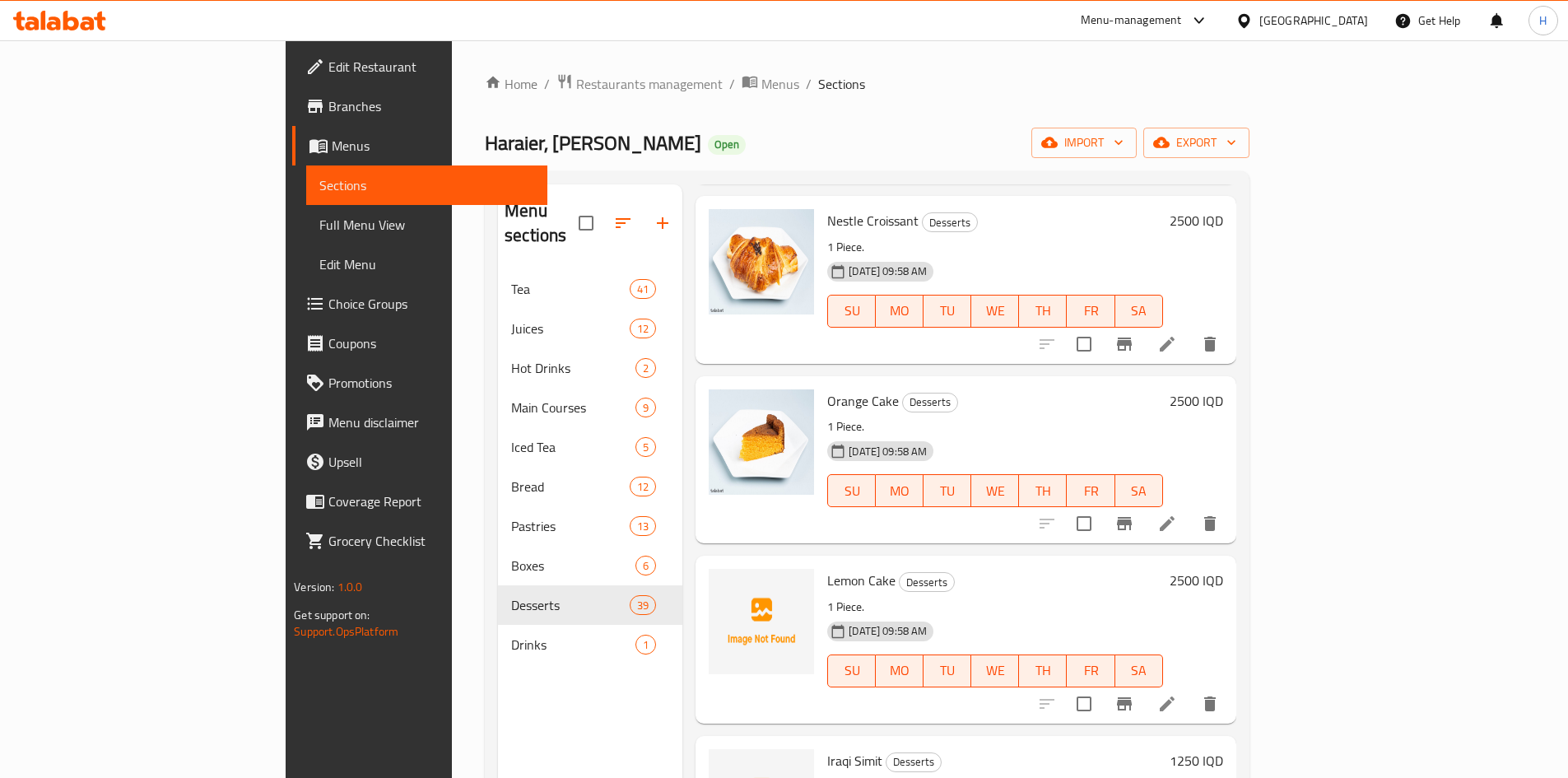
scroll to position [1728, 0]
